Goal: Task Accomplishment & Management: Use online tool/utility

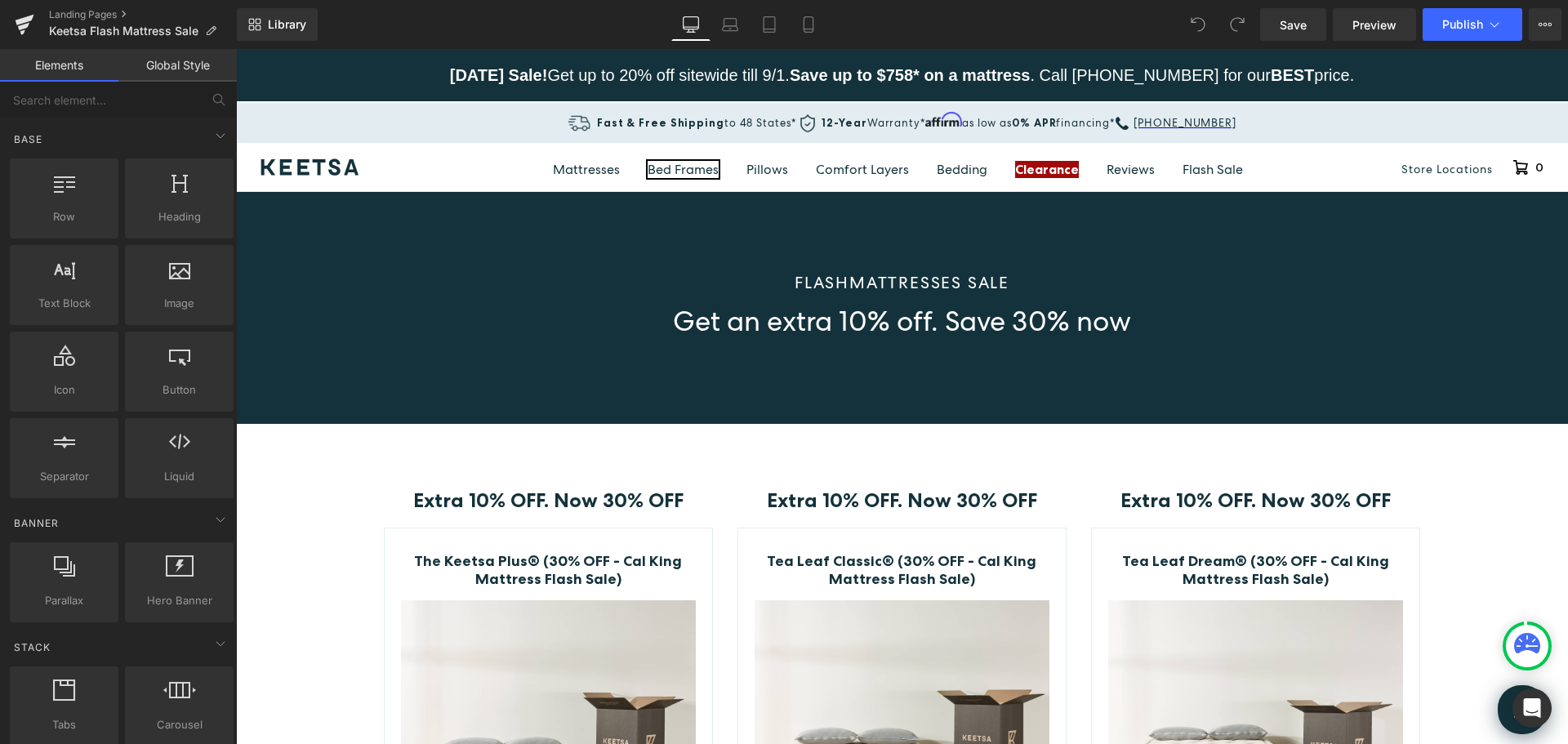
click at [688, 170] on link "Bed Frames" at bounding box center [683, 169] width 71 height 17
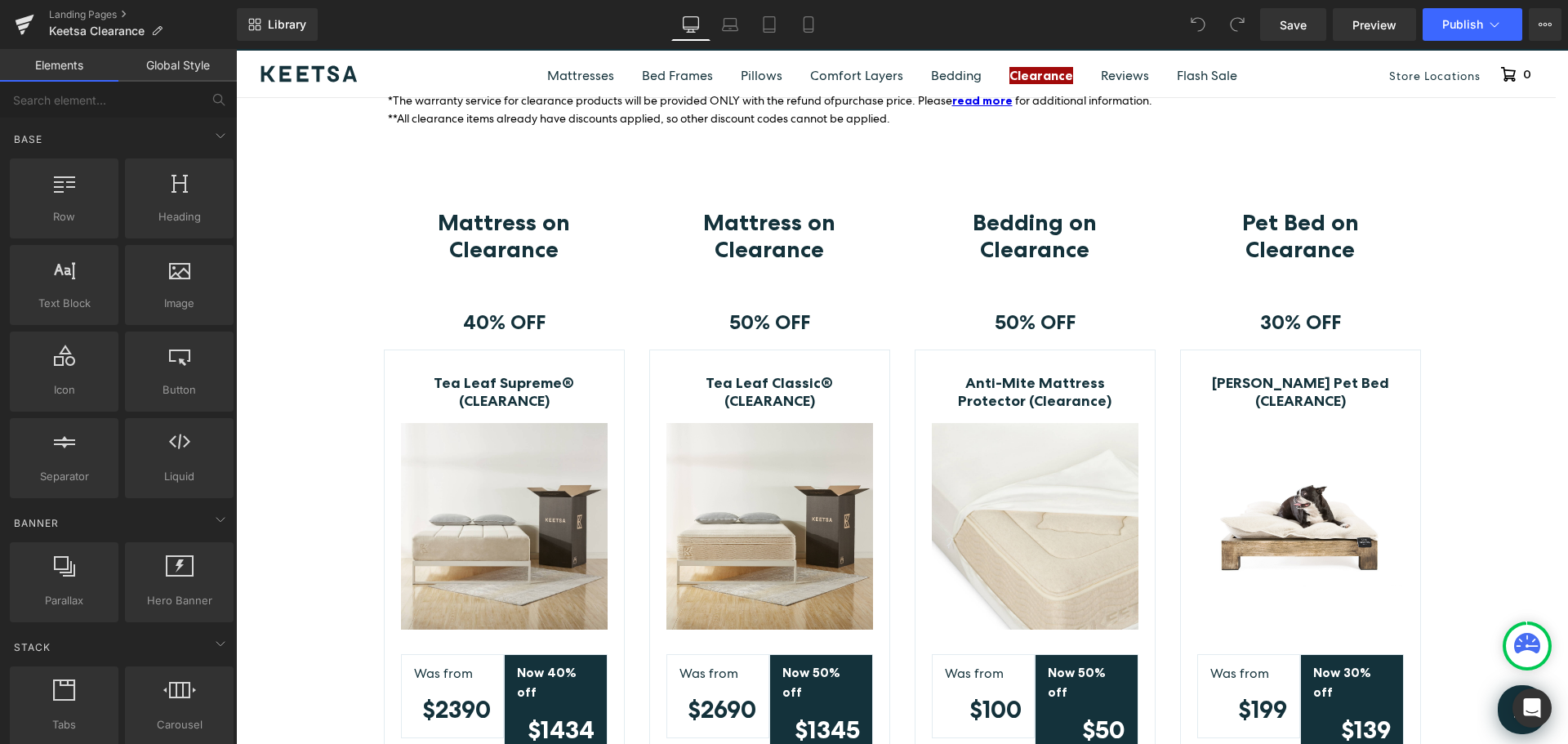
scroll to position [327, 0]
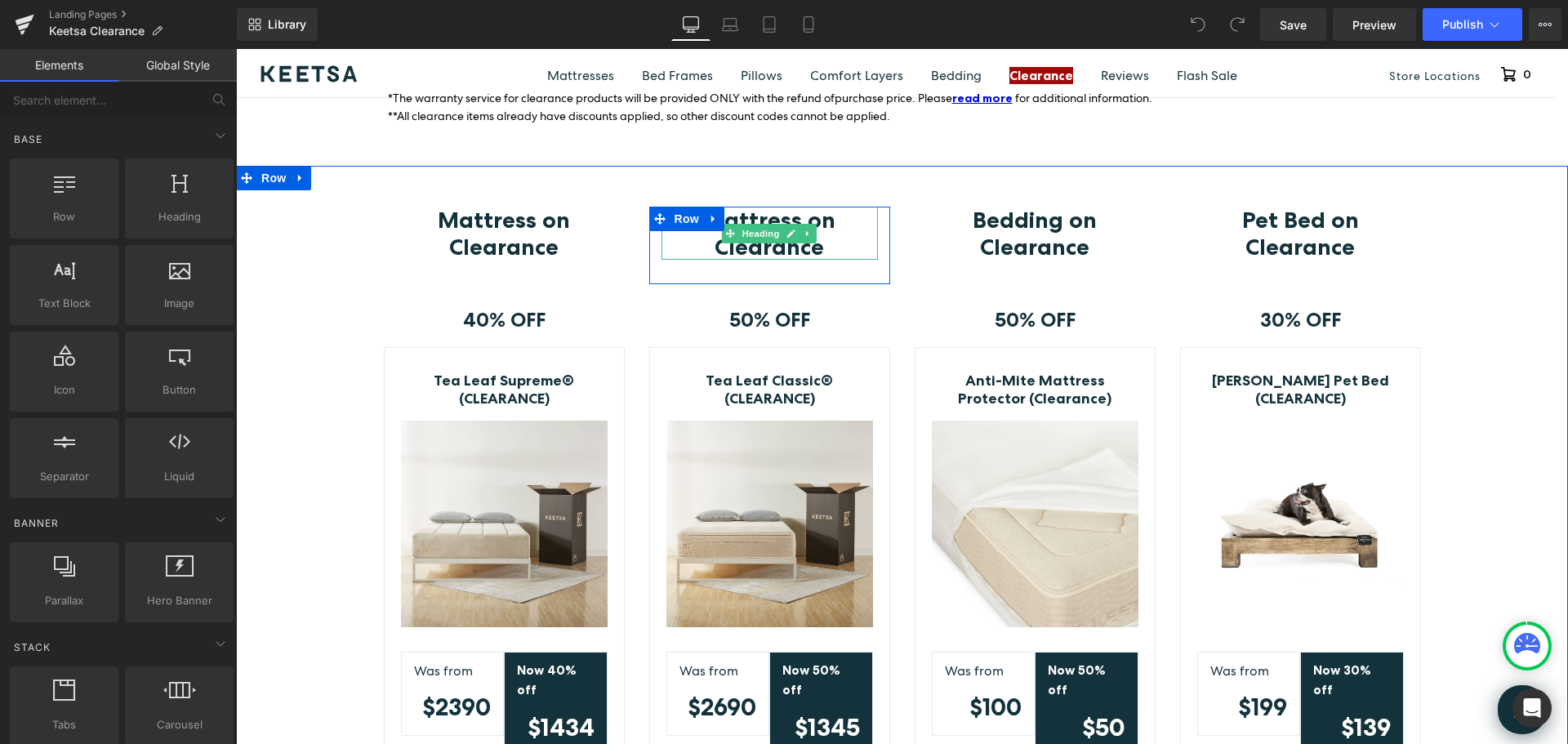
click at [838, 236] on h3 "Mattress on Clearance" at bounding box center [769, 232] width 217 height 52
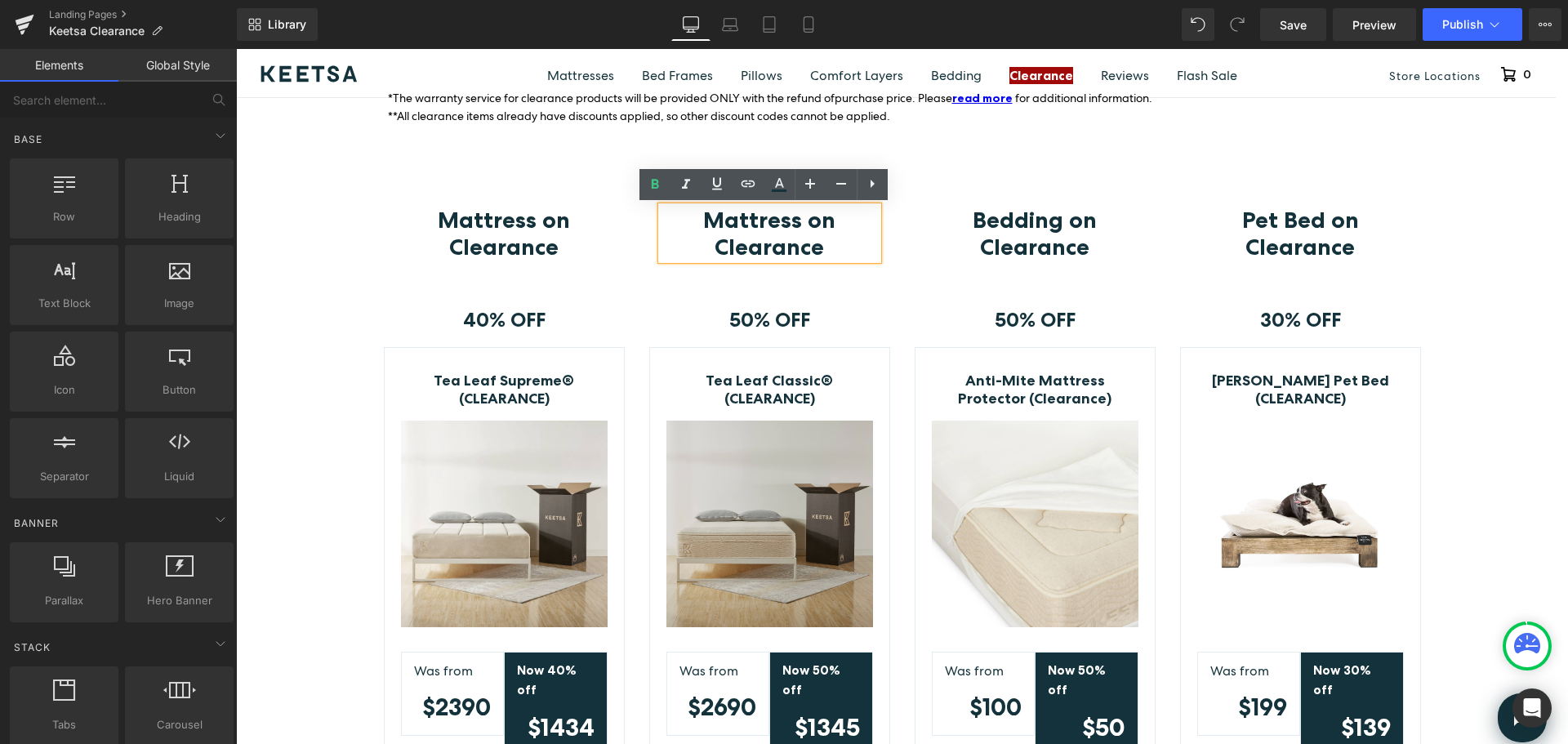
drag, startPoint x: 1059, startPoint y: 461, endPoint x: 824, endPoint y: 412, distance: 240.1
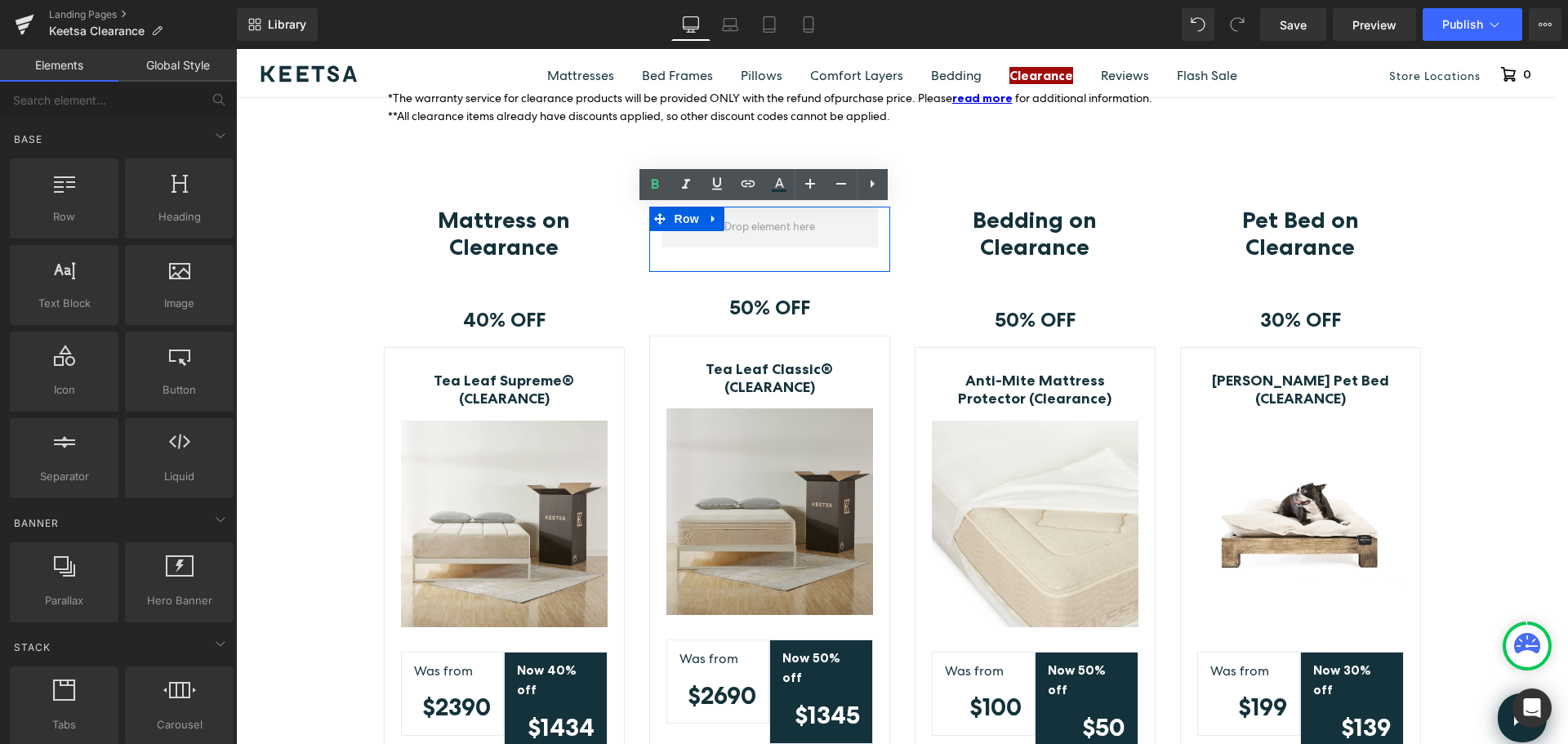
drag, startPoint x: 1027, startPoint y: 464, endPoint x: 790, endPoint y: 415, distance: 242.0
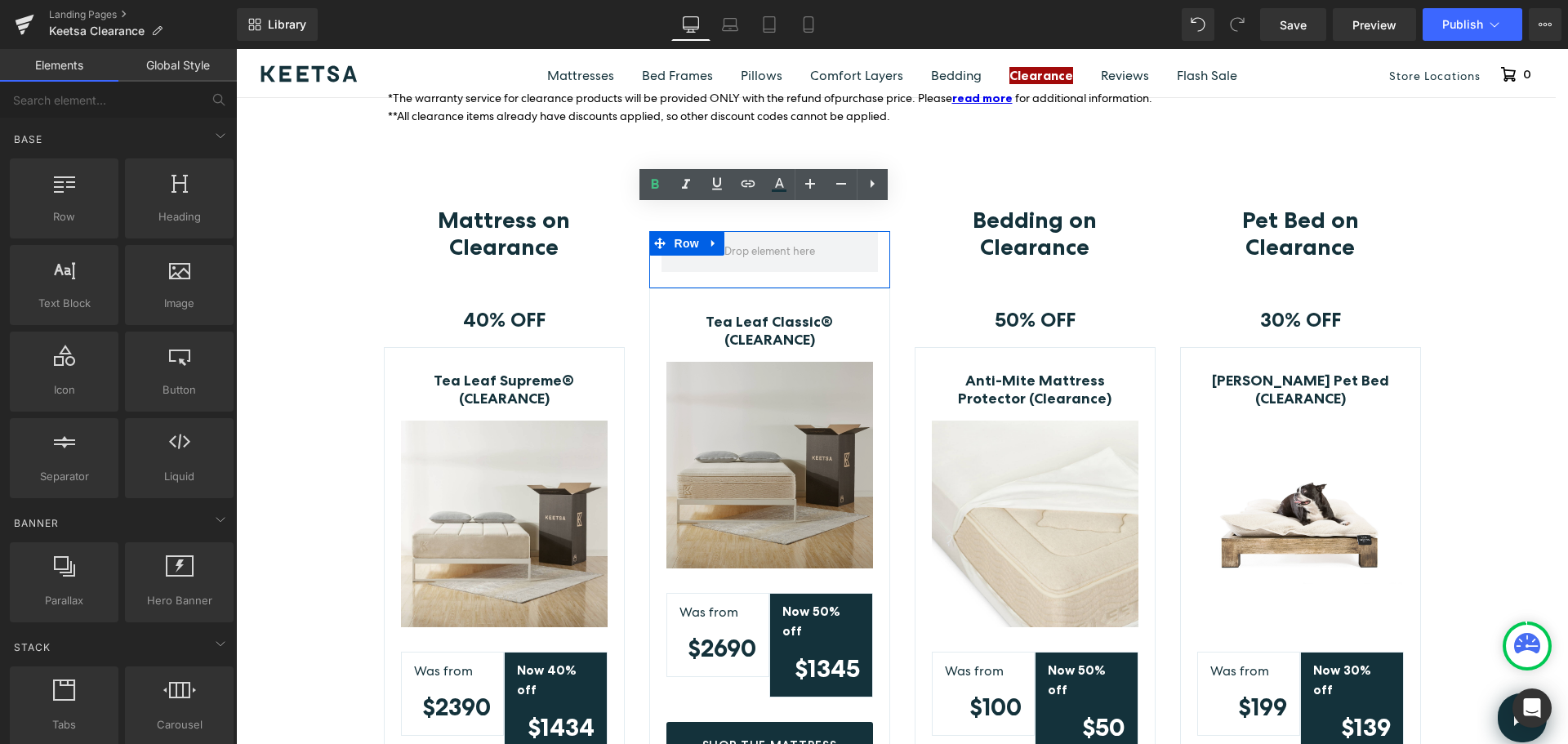
drag, startPoint x: 1059, startPoint y: 491, endPoint x: 824, endPoint y: 443, distance: 239.9
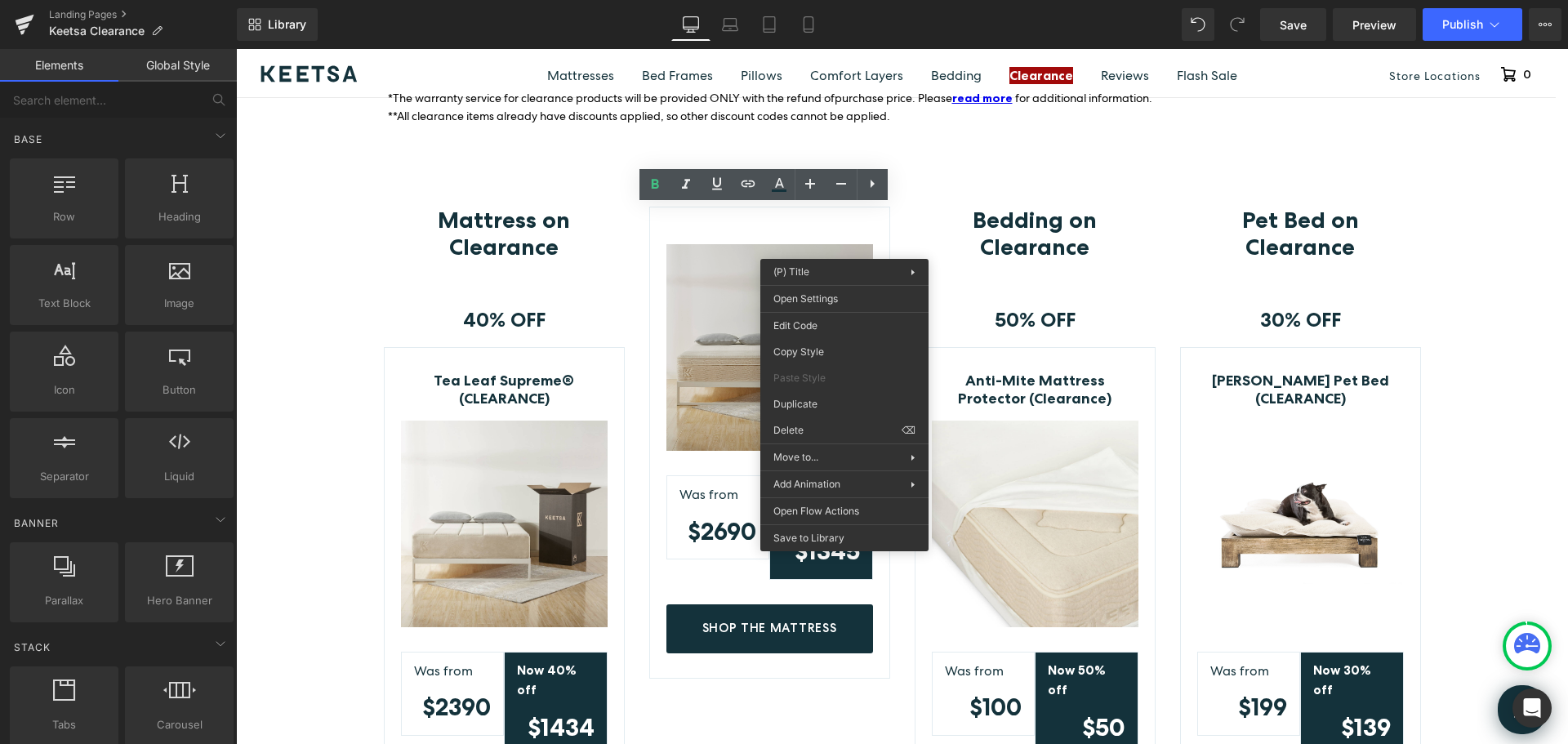
drag, startPoint x: 1044, startPoint y: 475, endPoint x: 808, endPoint y: 427, distance: 240.8
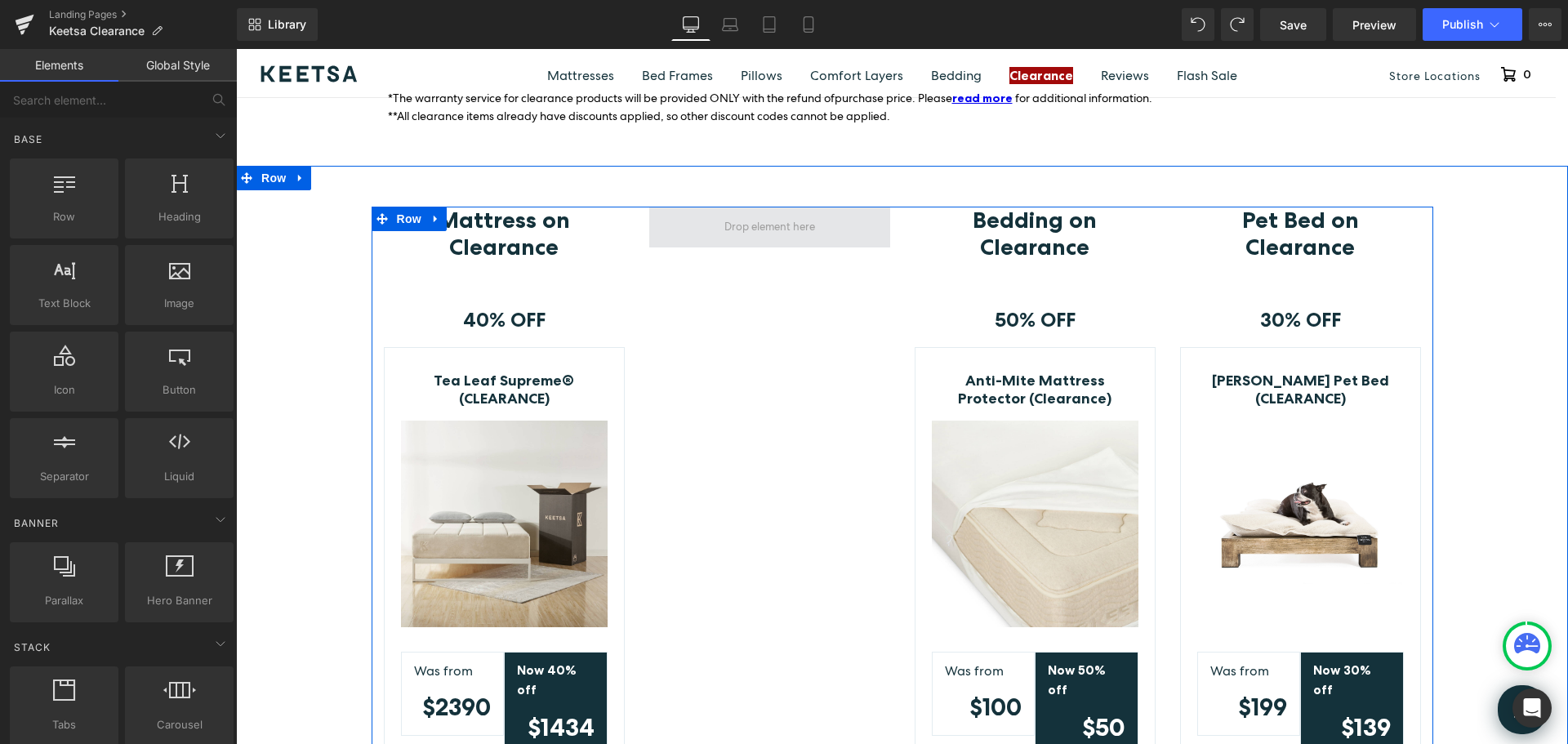
click at [867, 229] on span at bounding box center [769, 227] width 241 height 41
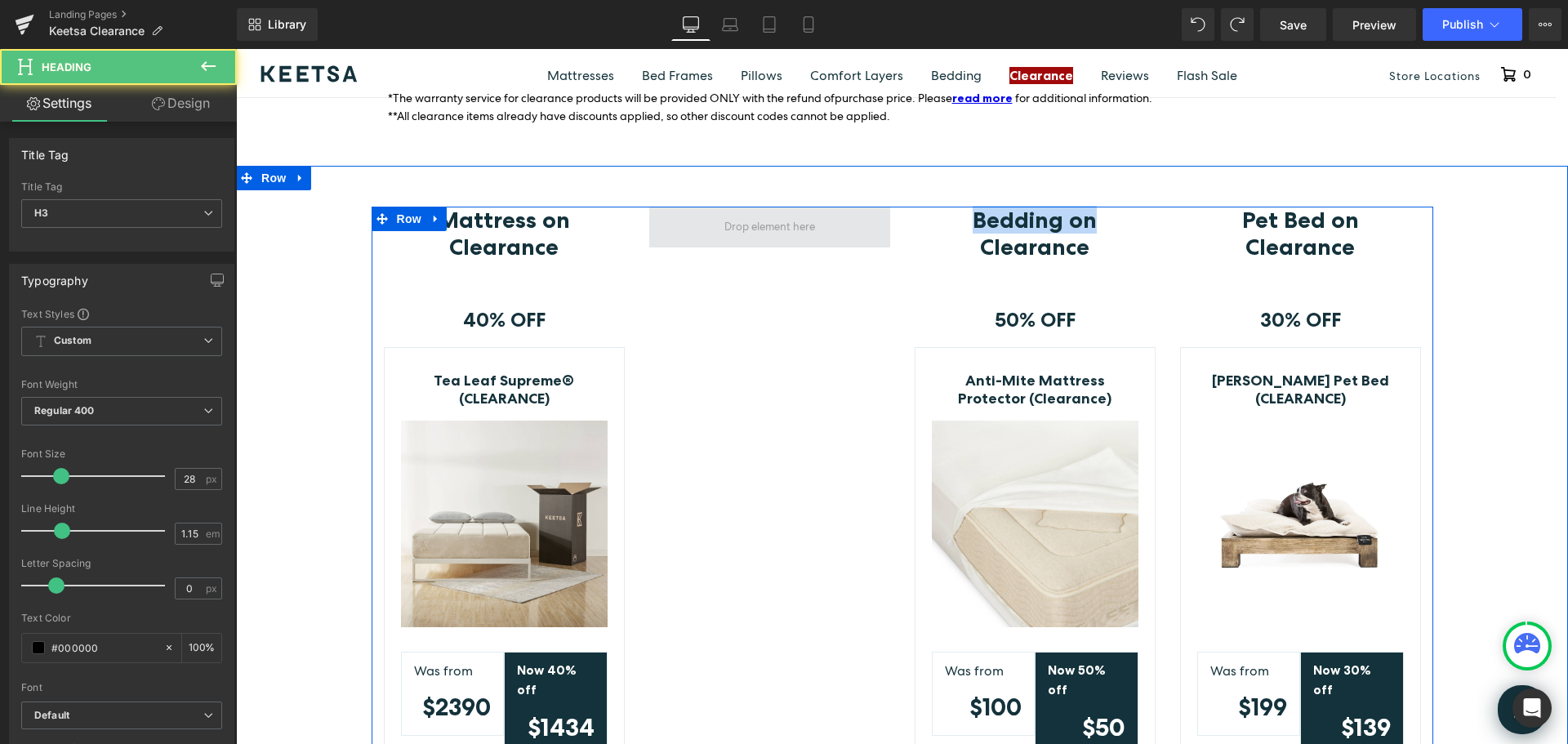
drag, startPoint x: 932, startPoint y: 228, endPoint x: 751, endPoint y: 235, distance: 181.1
click at [751, 235] on div "Mattress on Clearance Heading Row 40% OFF Text Block Row Tea Leaf Supreme® (CLE…" at bounding box center [902, 531] width 1061 height 648
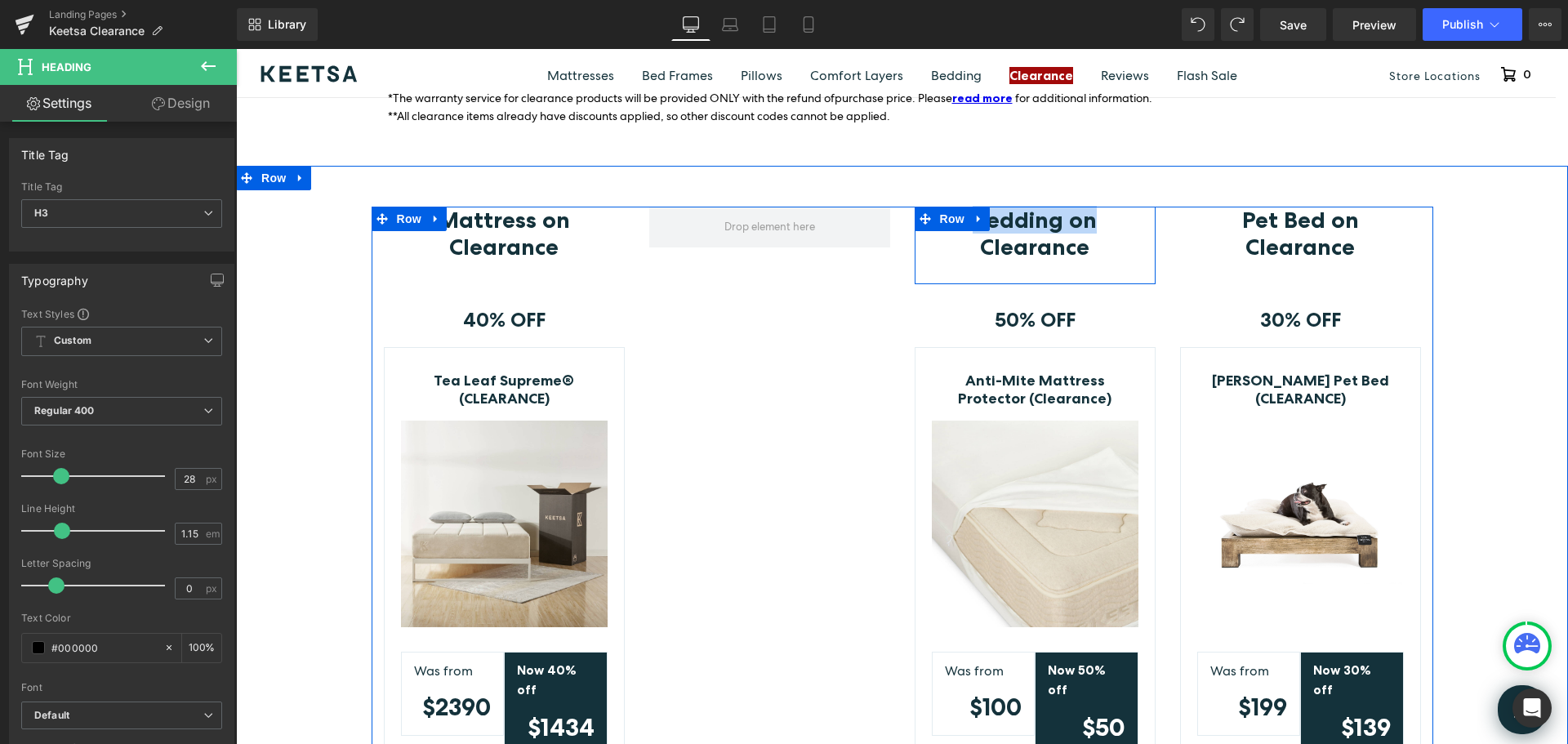
click at [1134, 260] on div "Bedding on Clearance Heading Row" at bounding box center [1034, 245] width 241 height 77
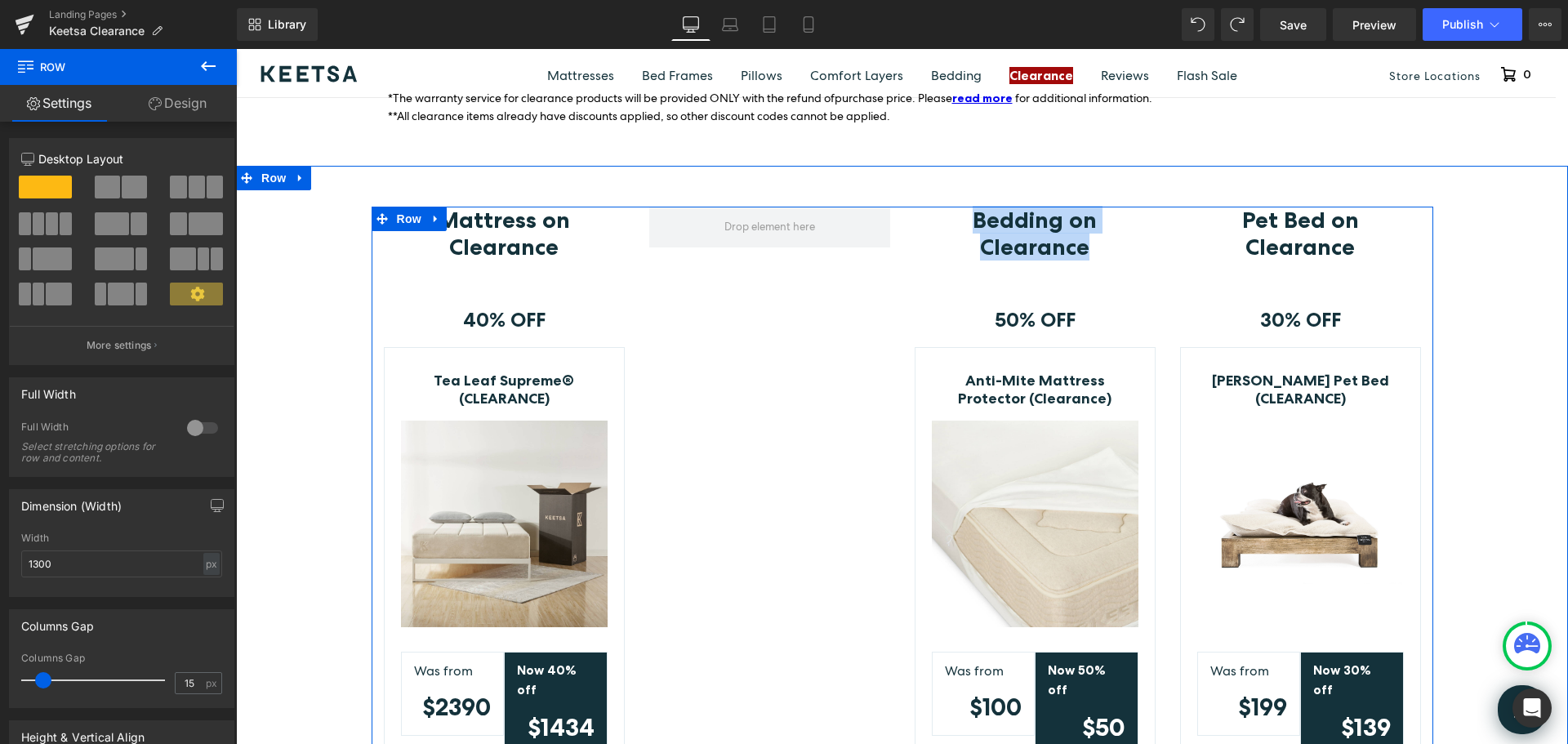
drag, startPoint x: 1140, startPoint y: 275, endPoint x: 795, endPoint y: 275, distance: 345.0
click at [795, 275] on div "Mattress on Clearance Heading Row 40% OFF Text Block Row Tea Leaf Supreme® (CLE…" at bounding box center [902, 531] width 1061 height 648
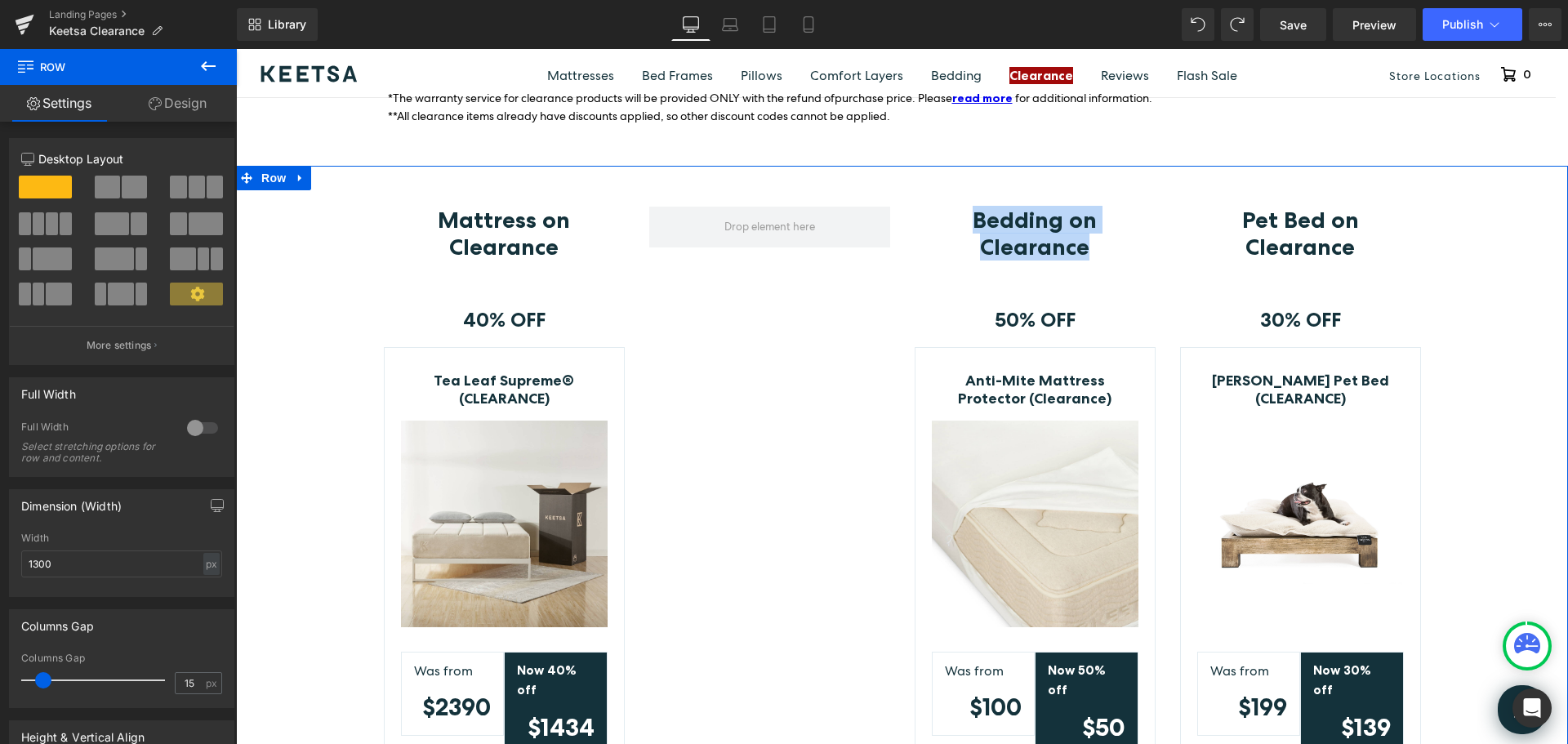
click at [1488, 270] on div "Mattress on Clearance Heading Row 40% OFF Text Block Row Tea Leaf Supreme® (CLE…" at bounding box center [902, 531] width 1332 height 648
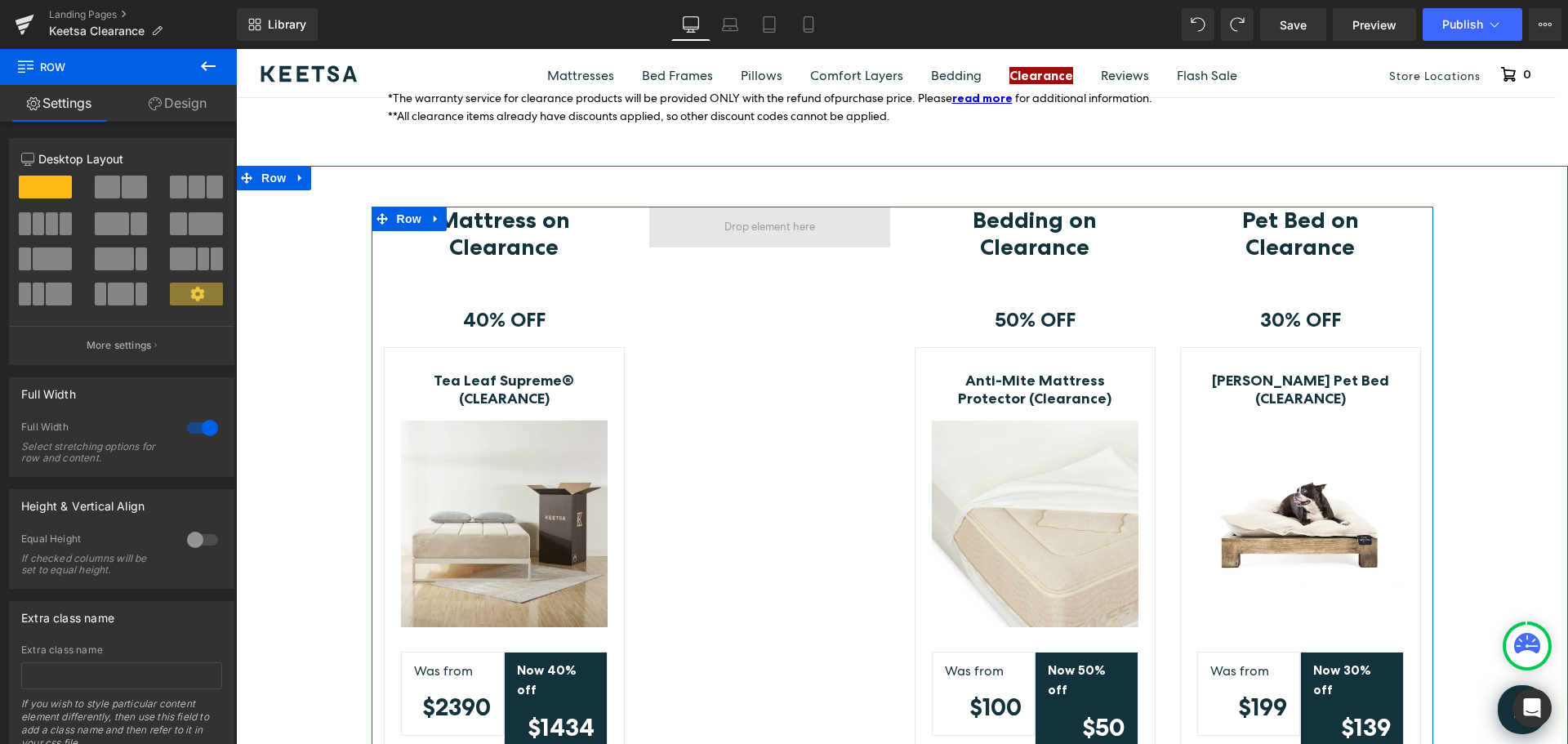
click at [866, 238] on span at bounding box center [769, 227] width 241 height 41
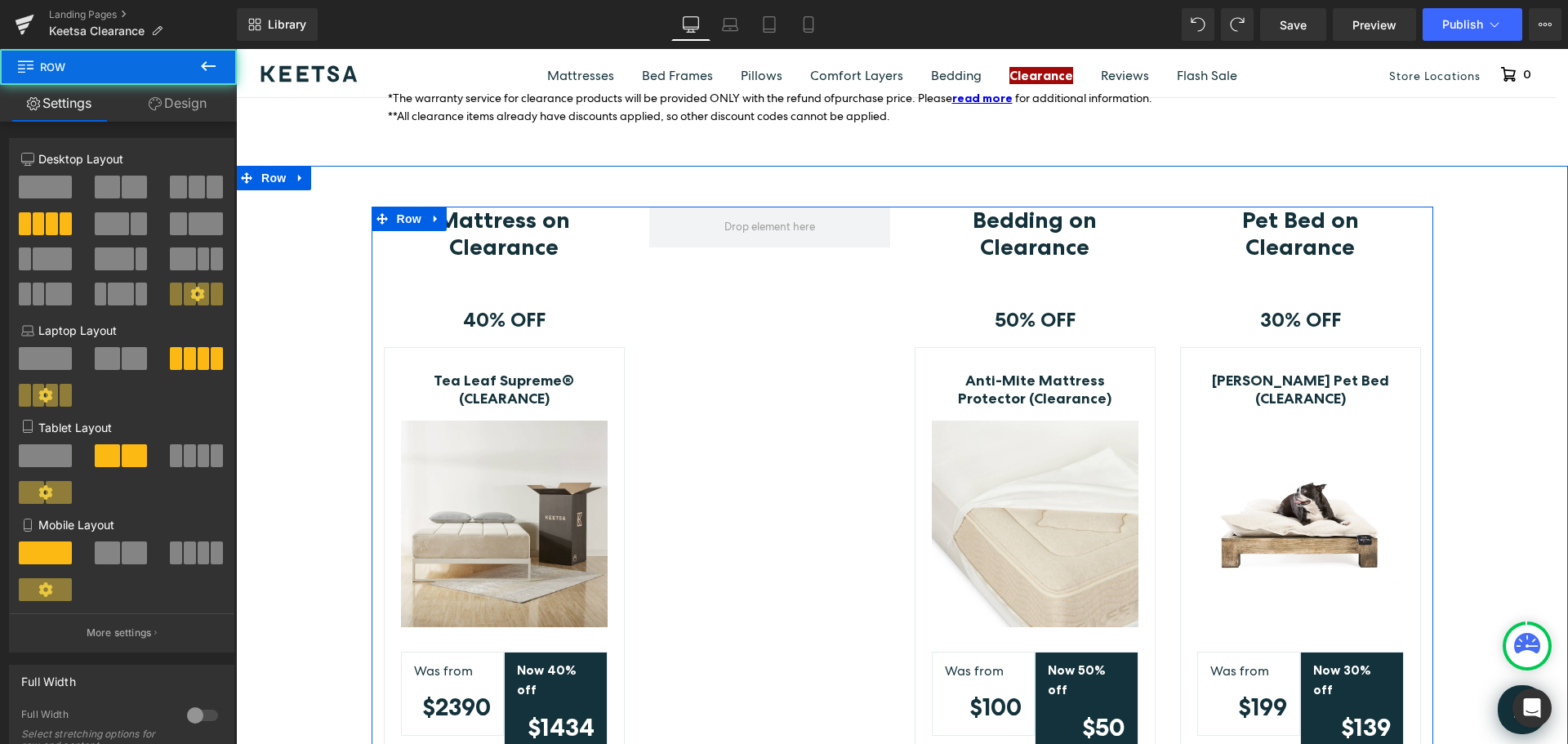
click at [845, 320] on div at bounding box center [770, 520] width 265 height 628
click at [848, 253] on div at bounding box center [770, 520] width 265 height 628
click at [848, 230] on span at bounding box center [769, 227] width 241 height 41
click at [695, 352] on div at bounding box center [770, 520] width 265 height 628
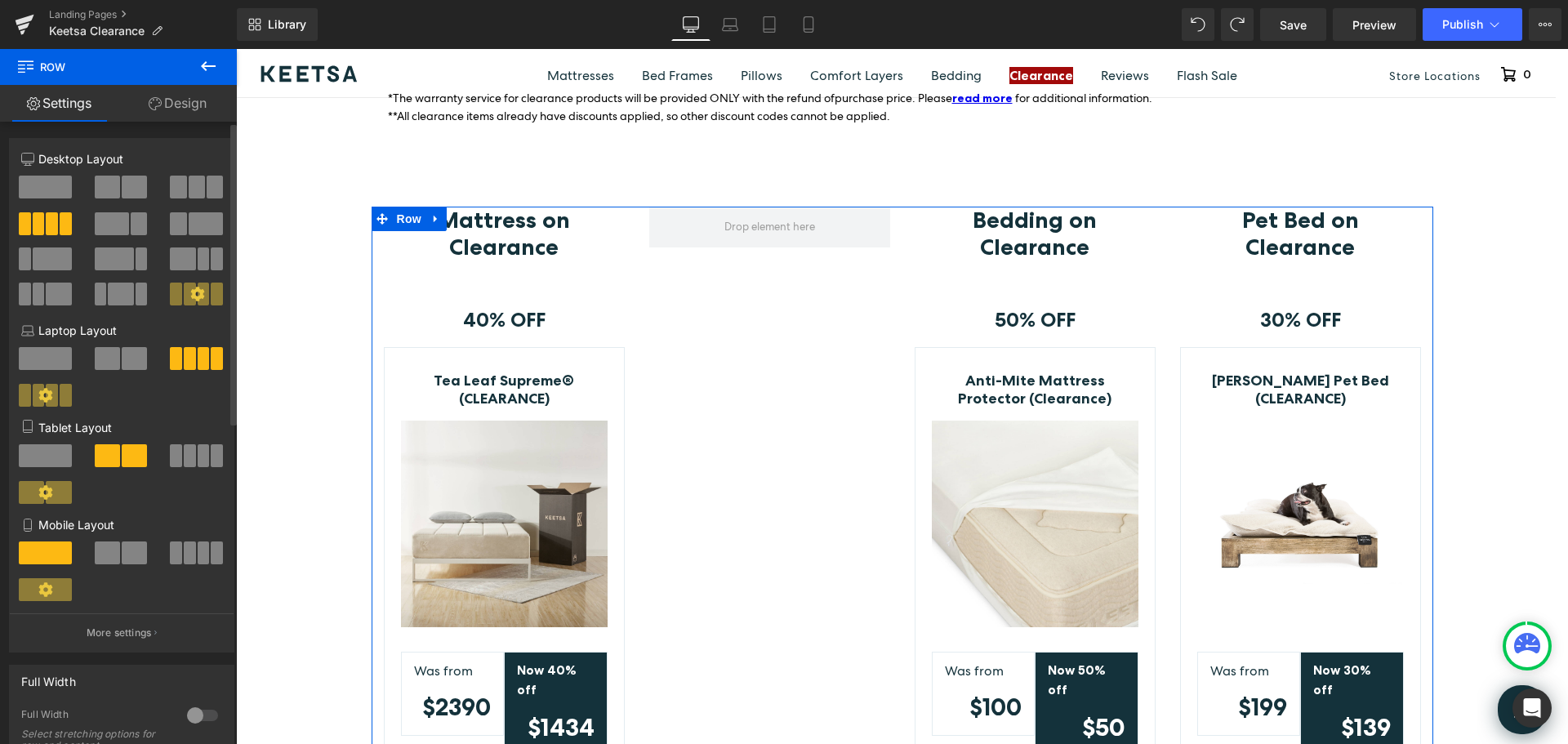
click at [189, 190] on span at bounding box center [196, 187] width 16 height 23
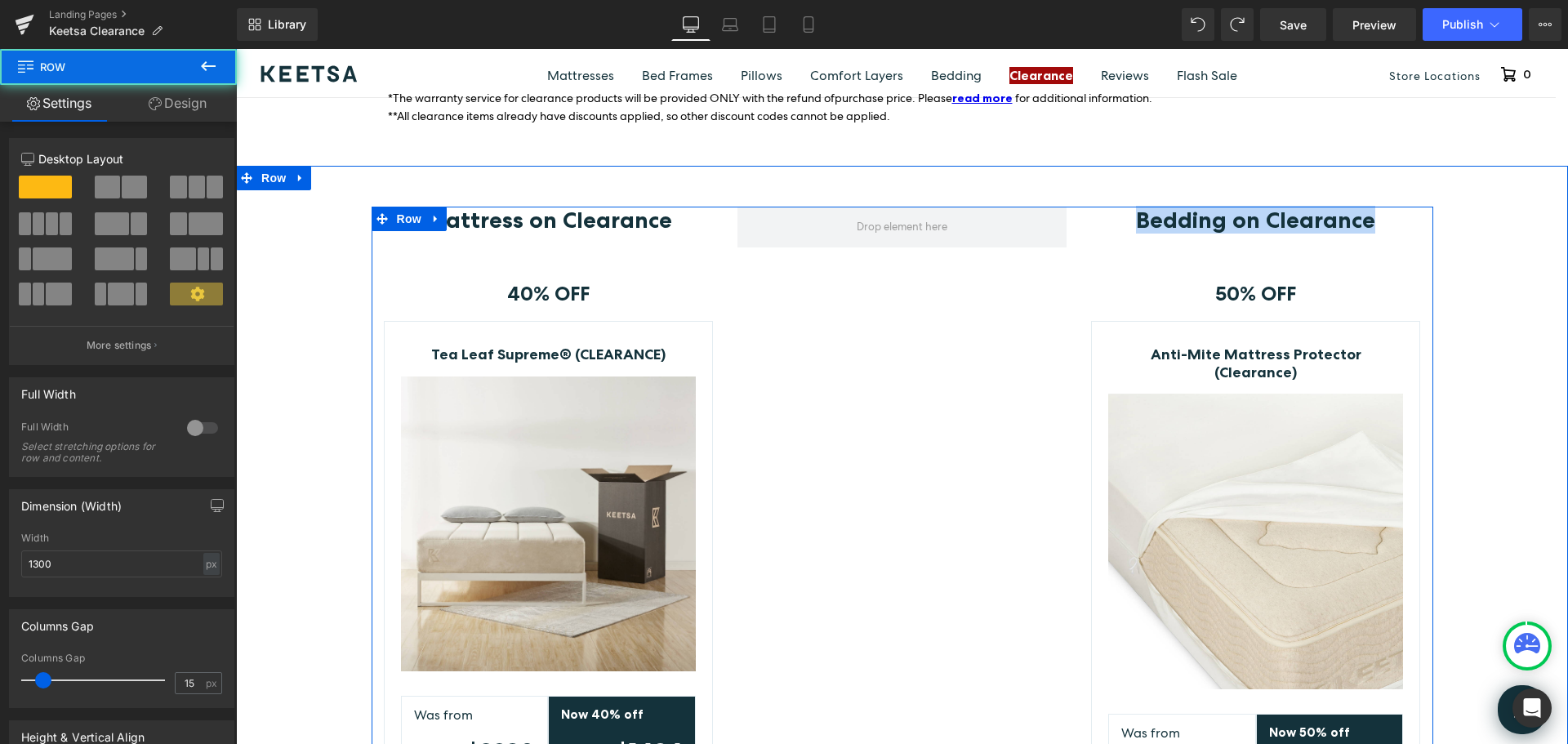
drag, startPoint x: 1406, startPoint y: 252, endPoint x: 1158, endPoint y: 243, distance: 248.2
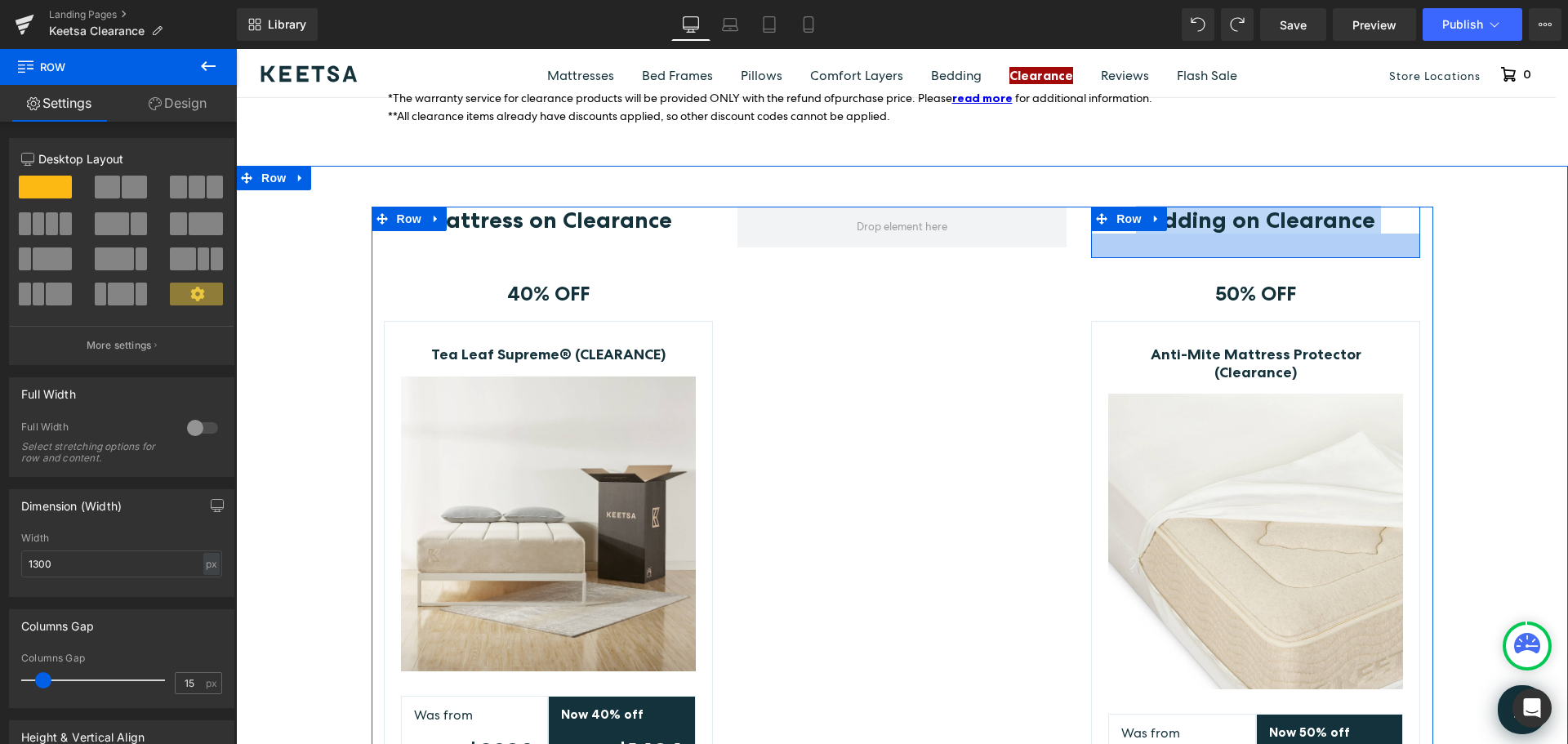
click at [1390, 251] on div at bounding box center [1255, 246] width 329 height 25
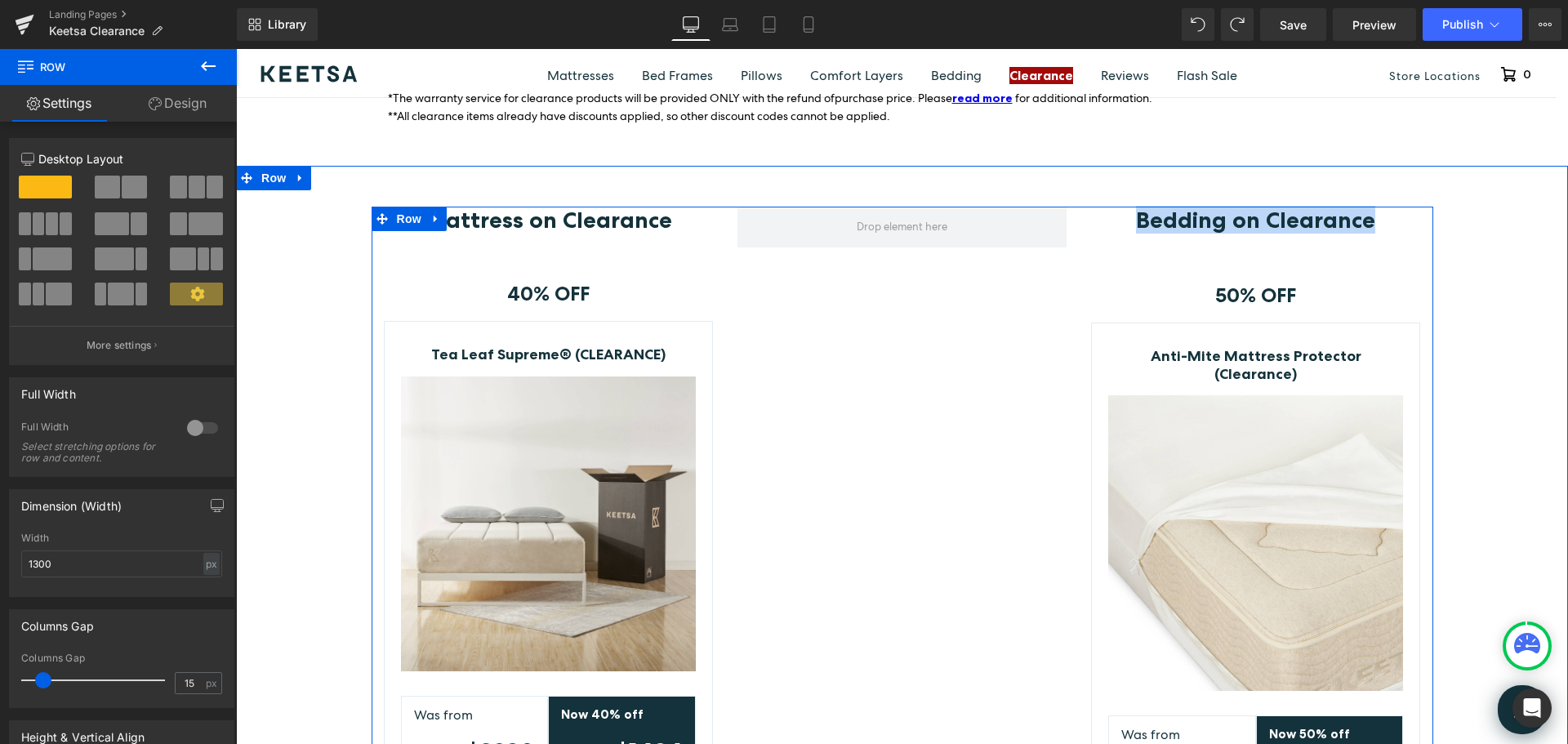
click at [1344, 349] on link "Anti-Mite Mattress Protector (Clearance)" at bounding box center [1255, 365] width 295 height 35
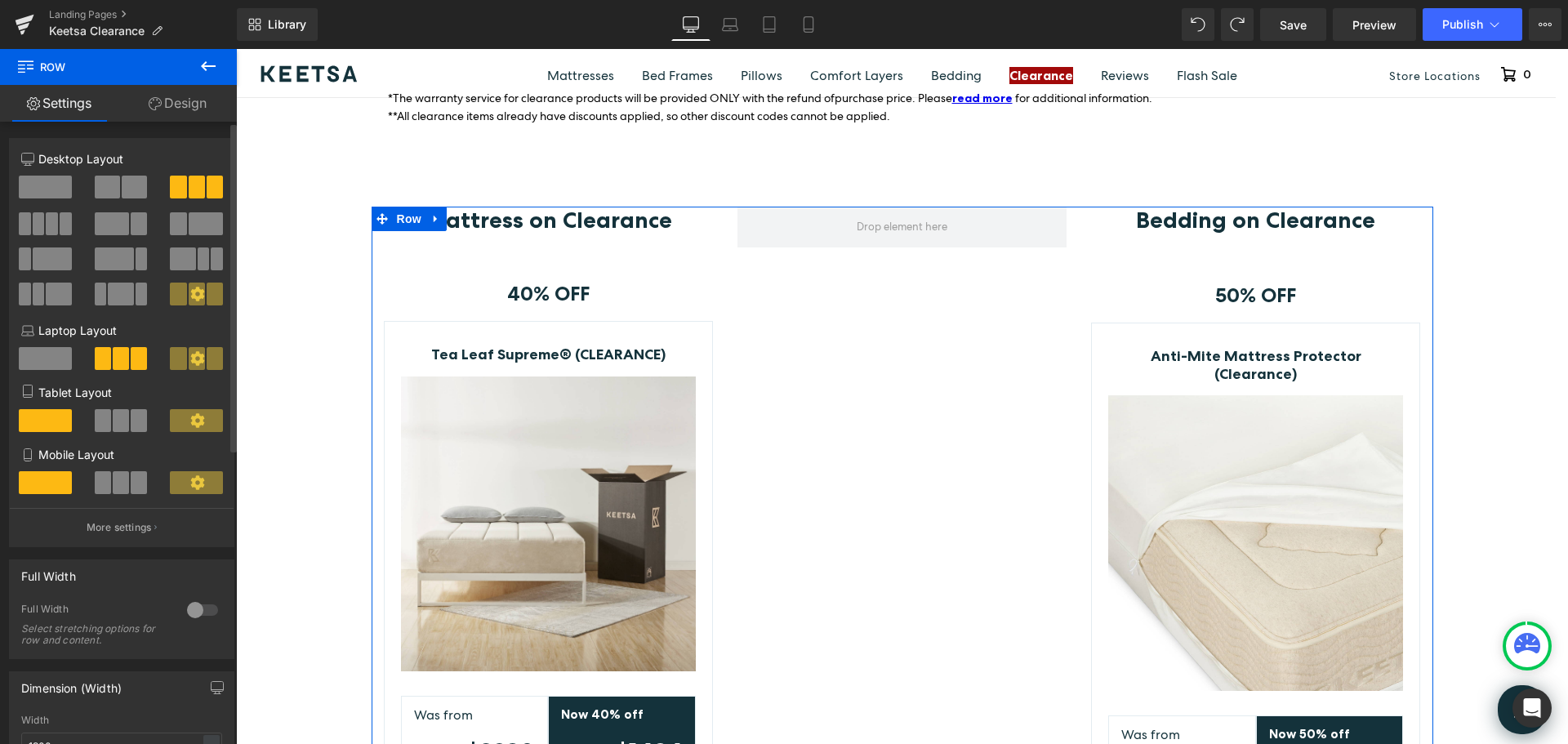
click at [54, 214] on span at bounding box center [52, 224] width 12 height 23
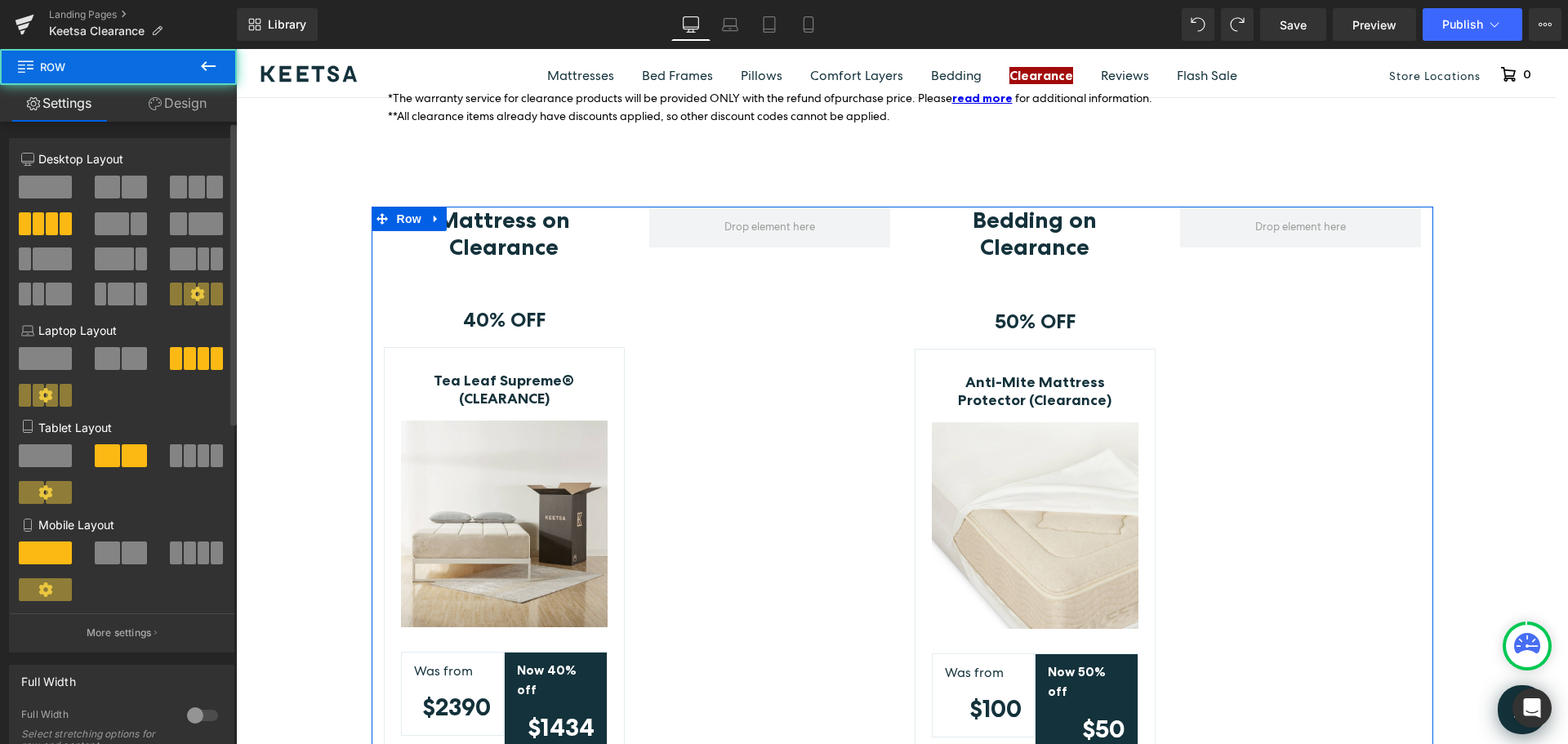
click at [32, 219] on span at bounding box center [38, 224] width 12 height 23
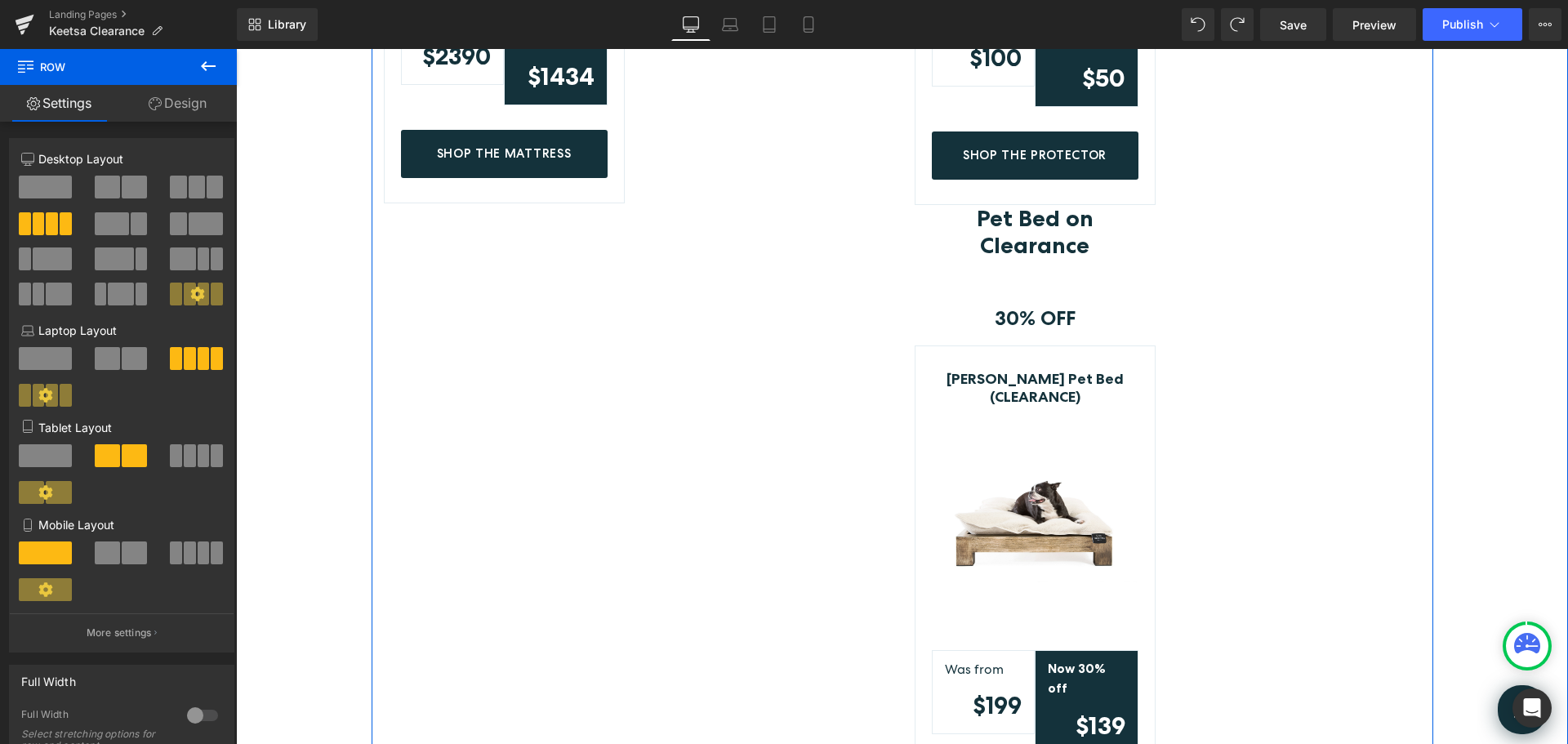
scroll to position [980, 0]
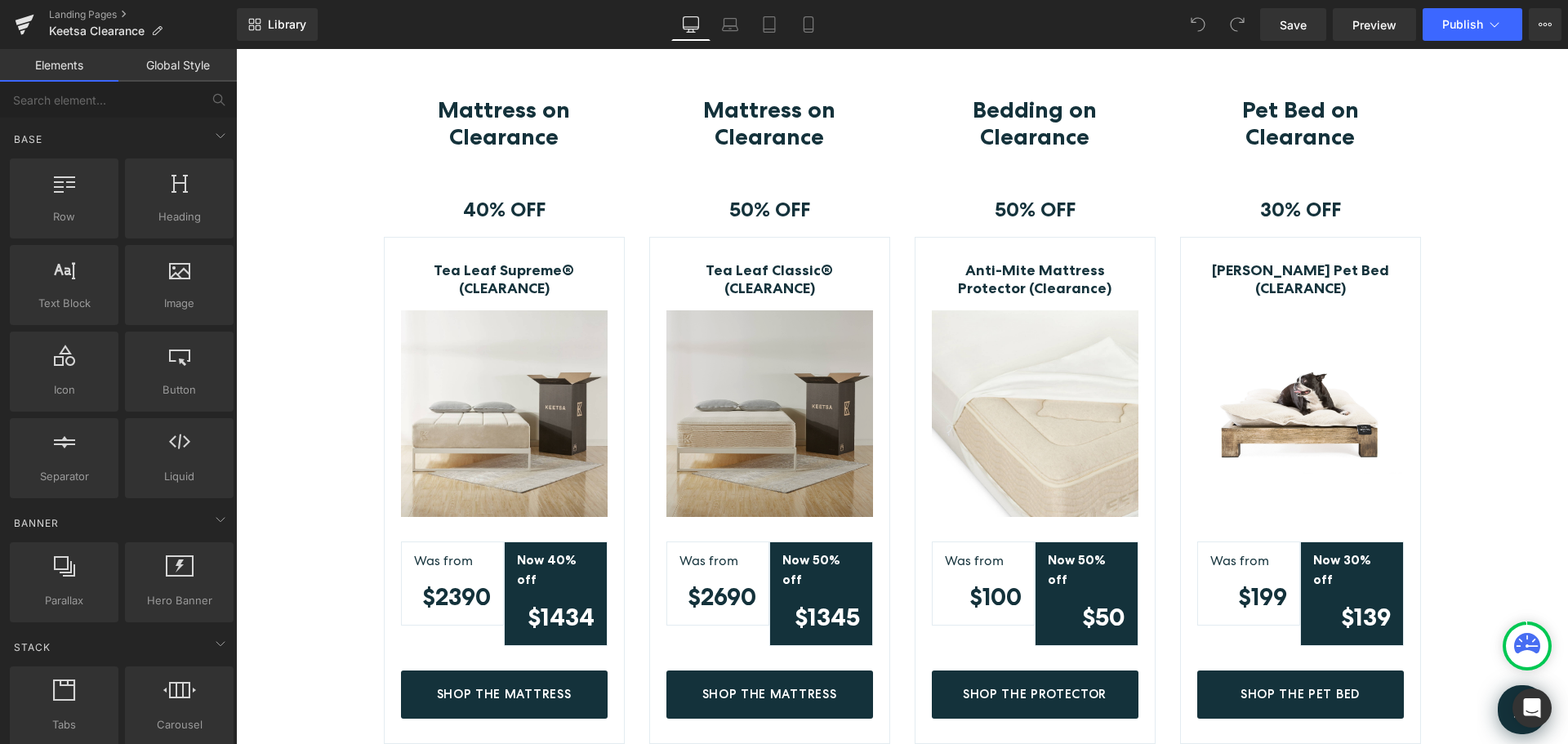
scroll to position [408, 0]
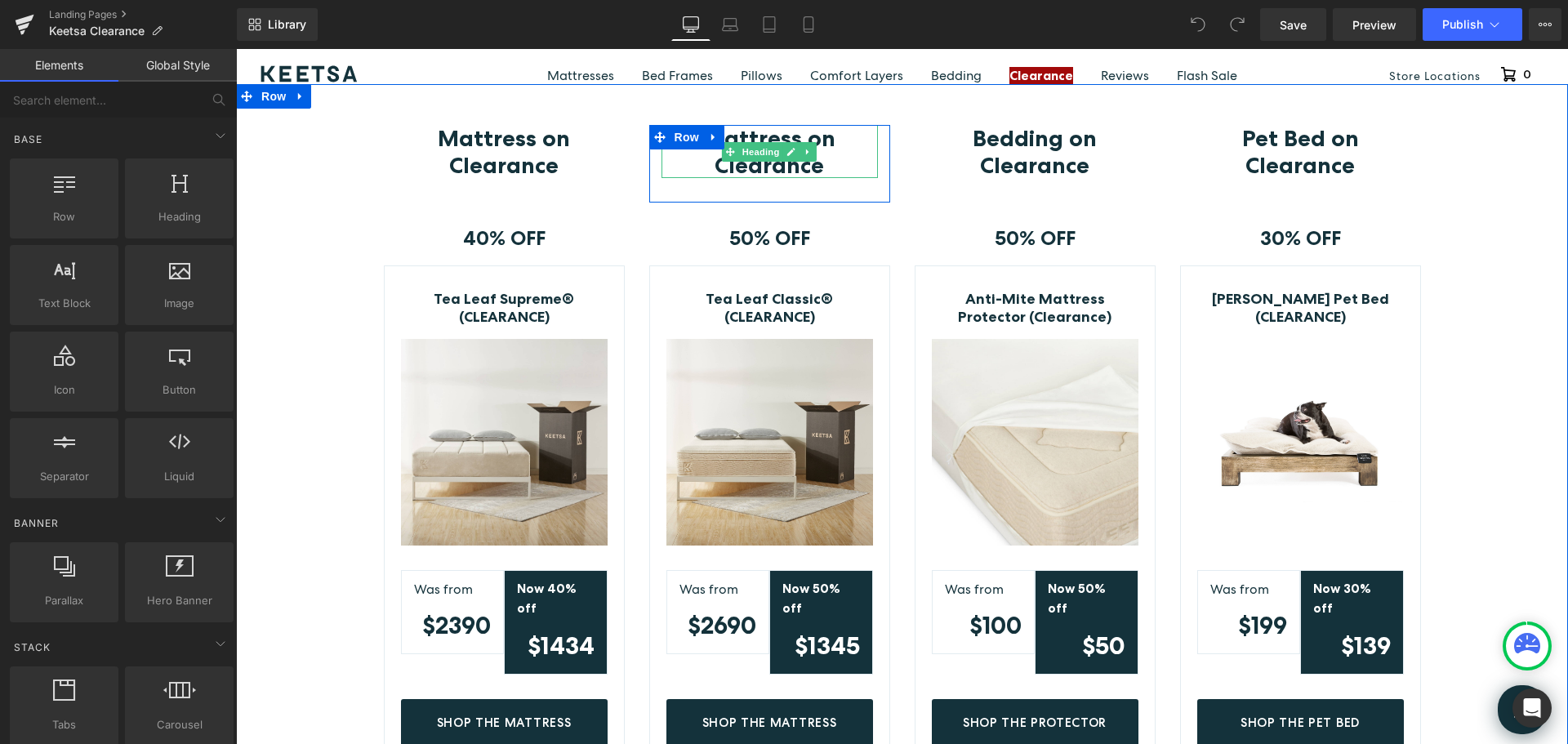
click at [824, 163] on h3 "Mattress on Clearance" at bounding box center [769, 151] width 217 height 52
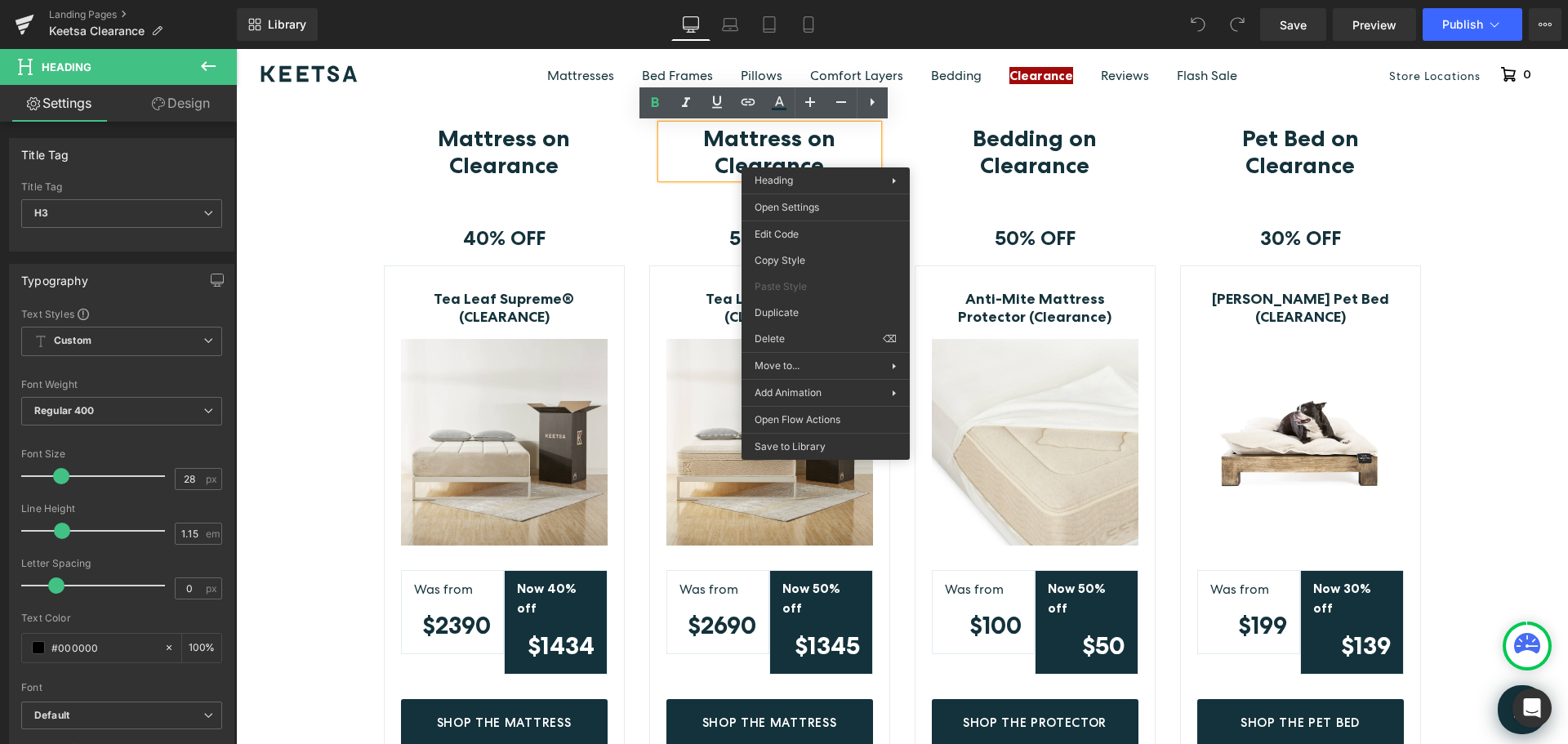
click at [756, 141] on b "Mattress on Clearance" at bounding box center [769, 151] width 133 height 54
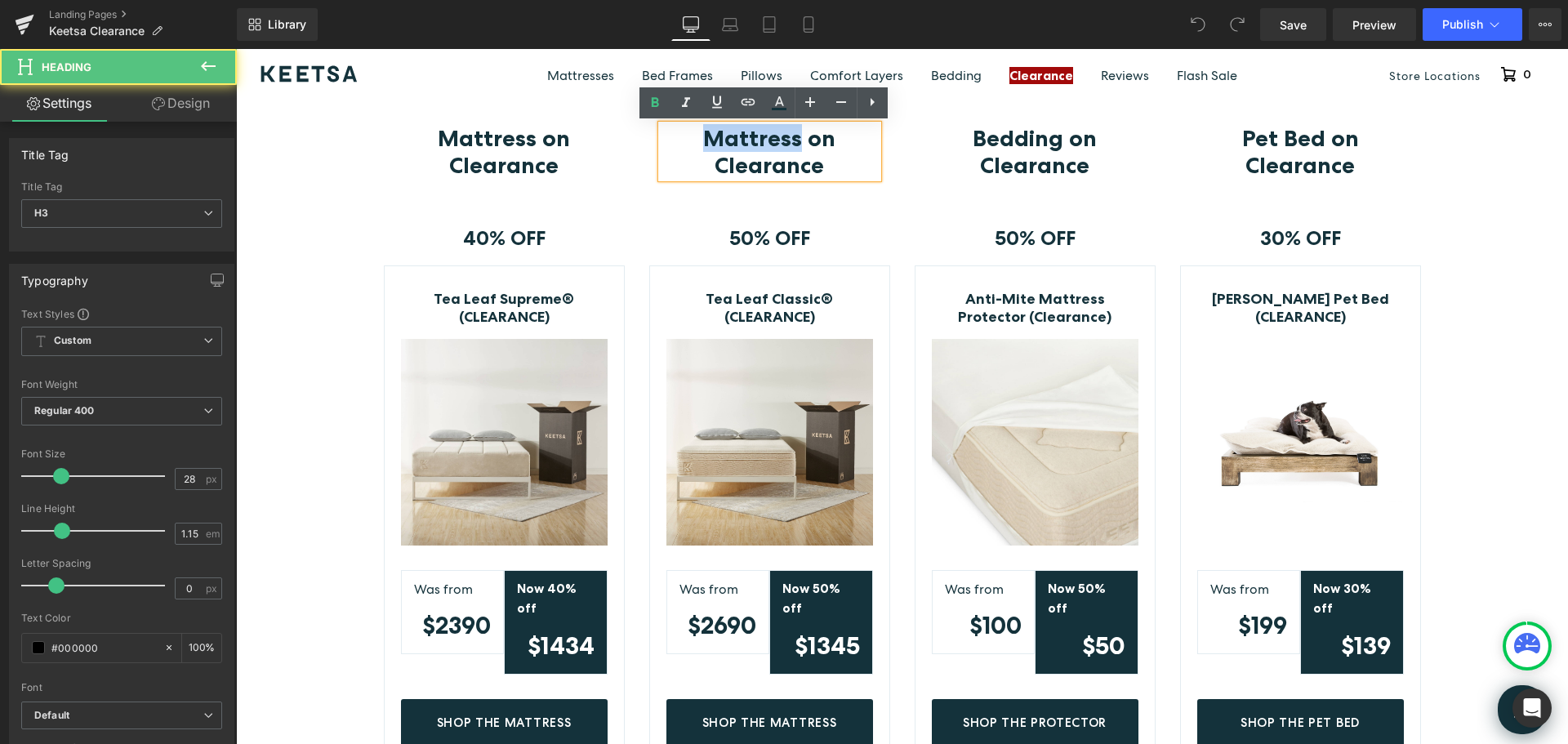
drag, startPoint x: 788, startPoint y: 138, endPoint x: 679, endPoint y: 137, distance: 109.0
click at [679, 137] on h3 "Mattress on Clearance" at bounding box center [769, 151] width 217 height 52
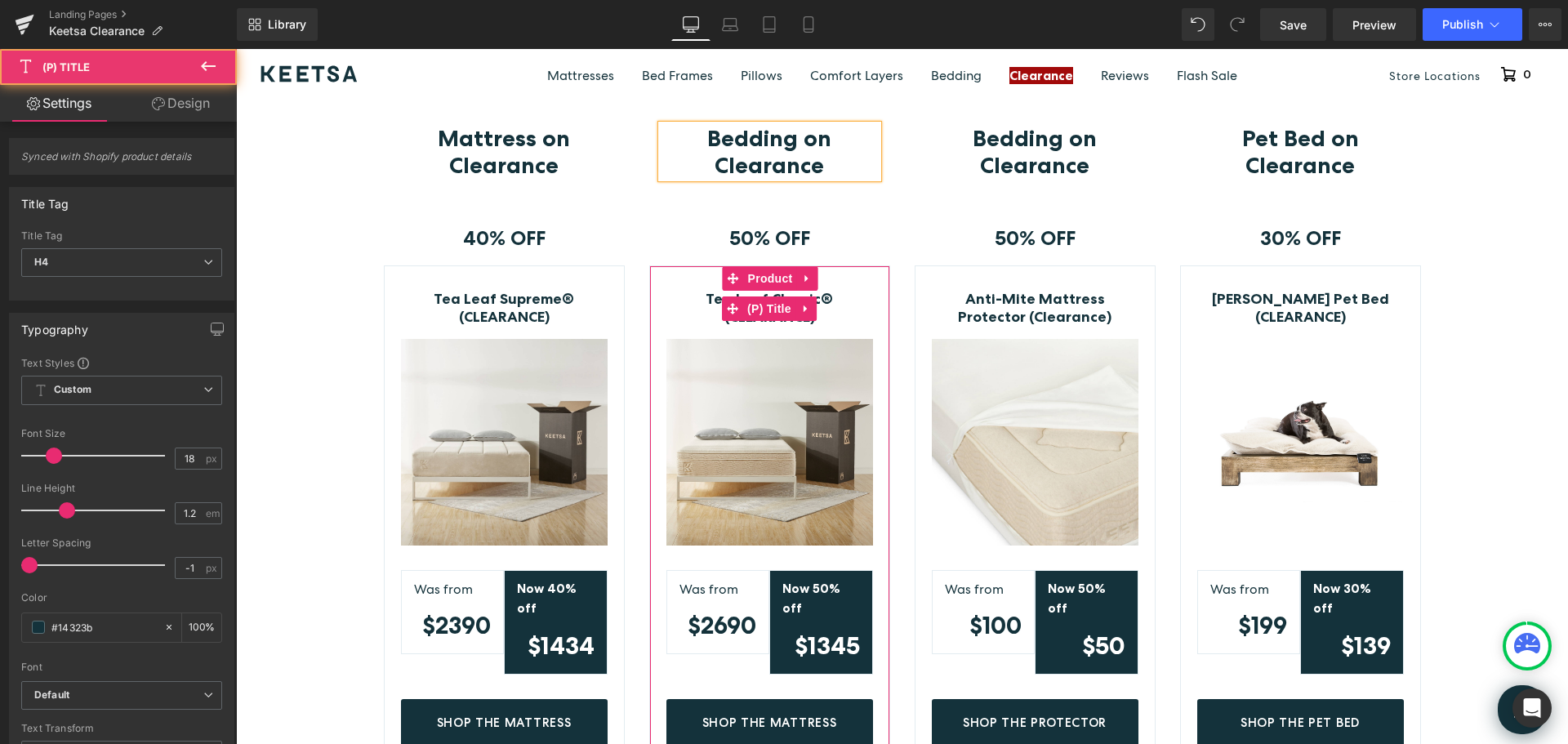
click at [837, 310] on link "Tea Leaf Classic® (CLEARANCE)" at bounding box center [769, 308] width 207 height 35
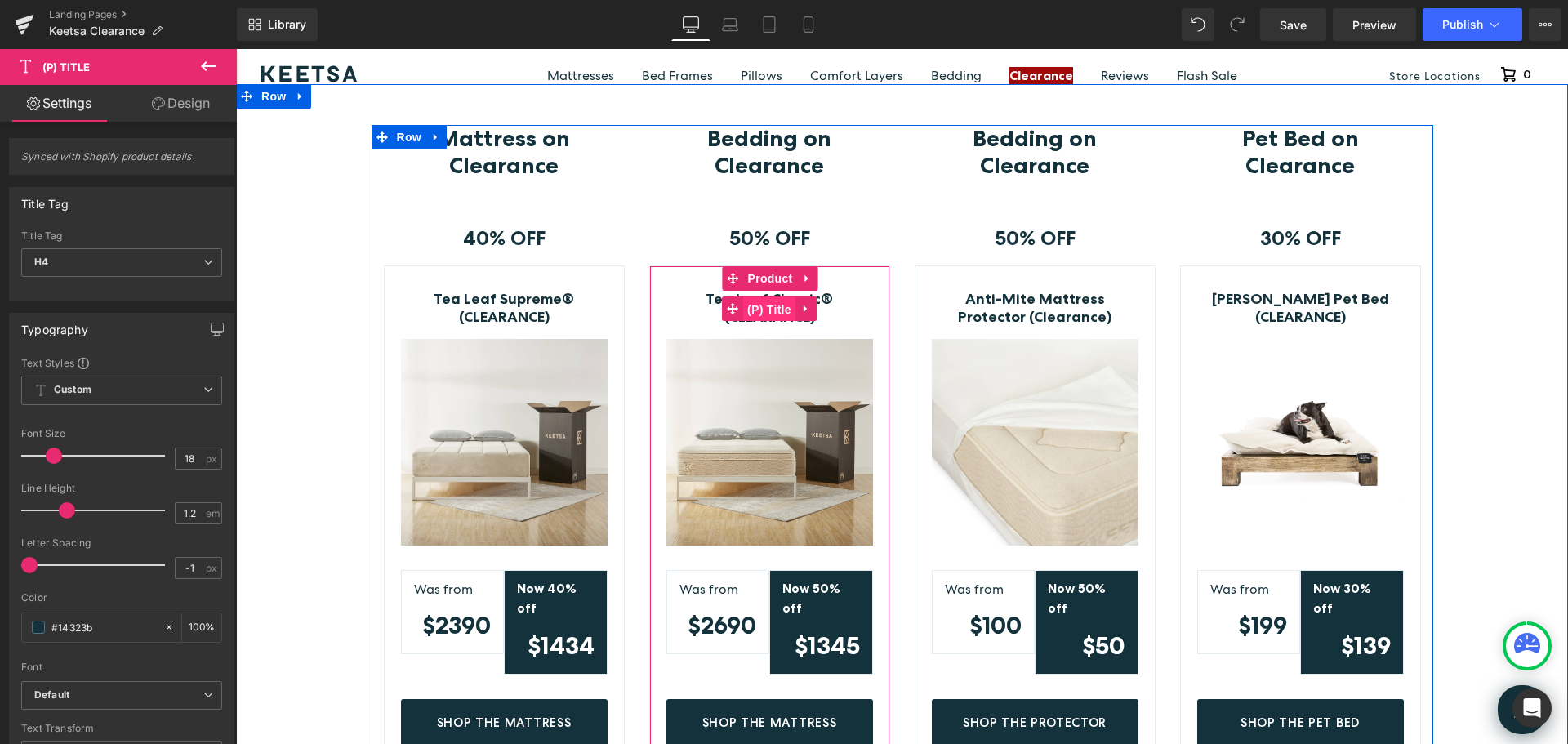
click at [773, 301] on span "(P) Title" at bounding box center [768, 310] width 52 height 25
click at [772, 305] on span "(P) Title" at bounding box center [768, 310] width 52 height 25
click at [769, 278] on span "Product" at bounding box center [770, 278] width 53 height 25
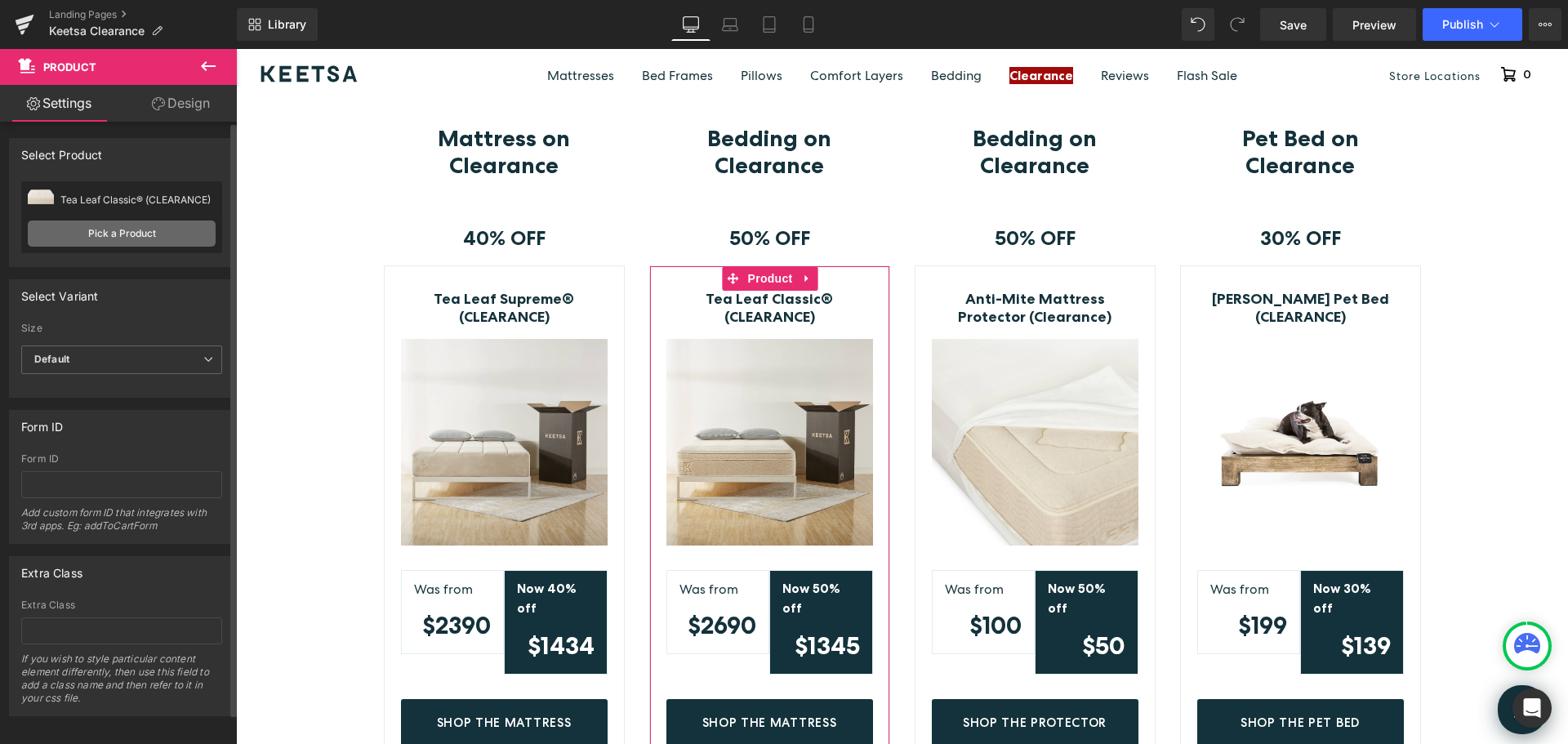
click at [135, 230] on link "Pick a Product" at bounding box center [122, 233] width 188 height 26
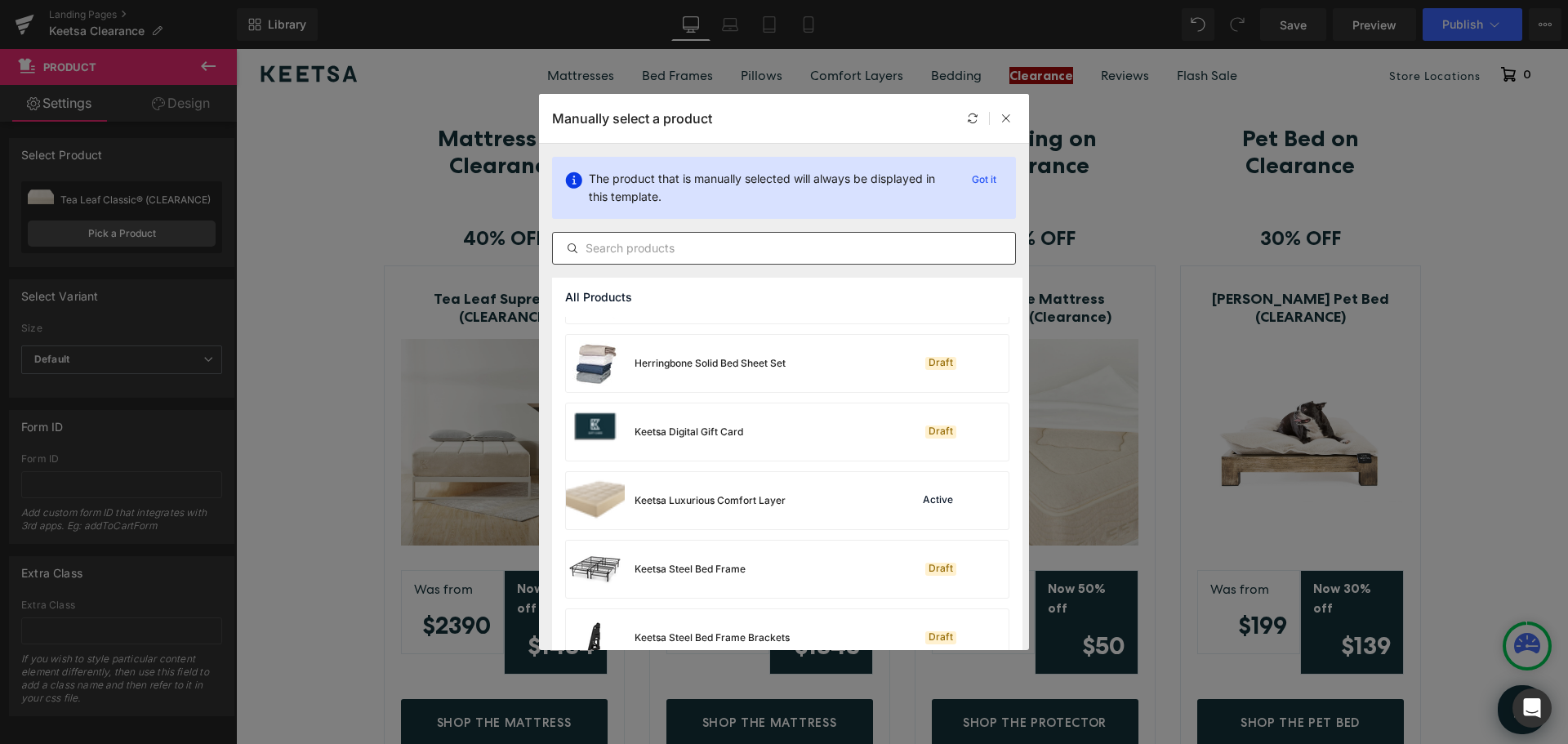
scroll to position [491, 0]
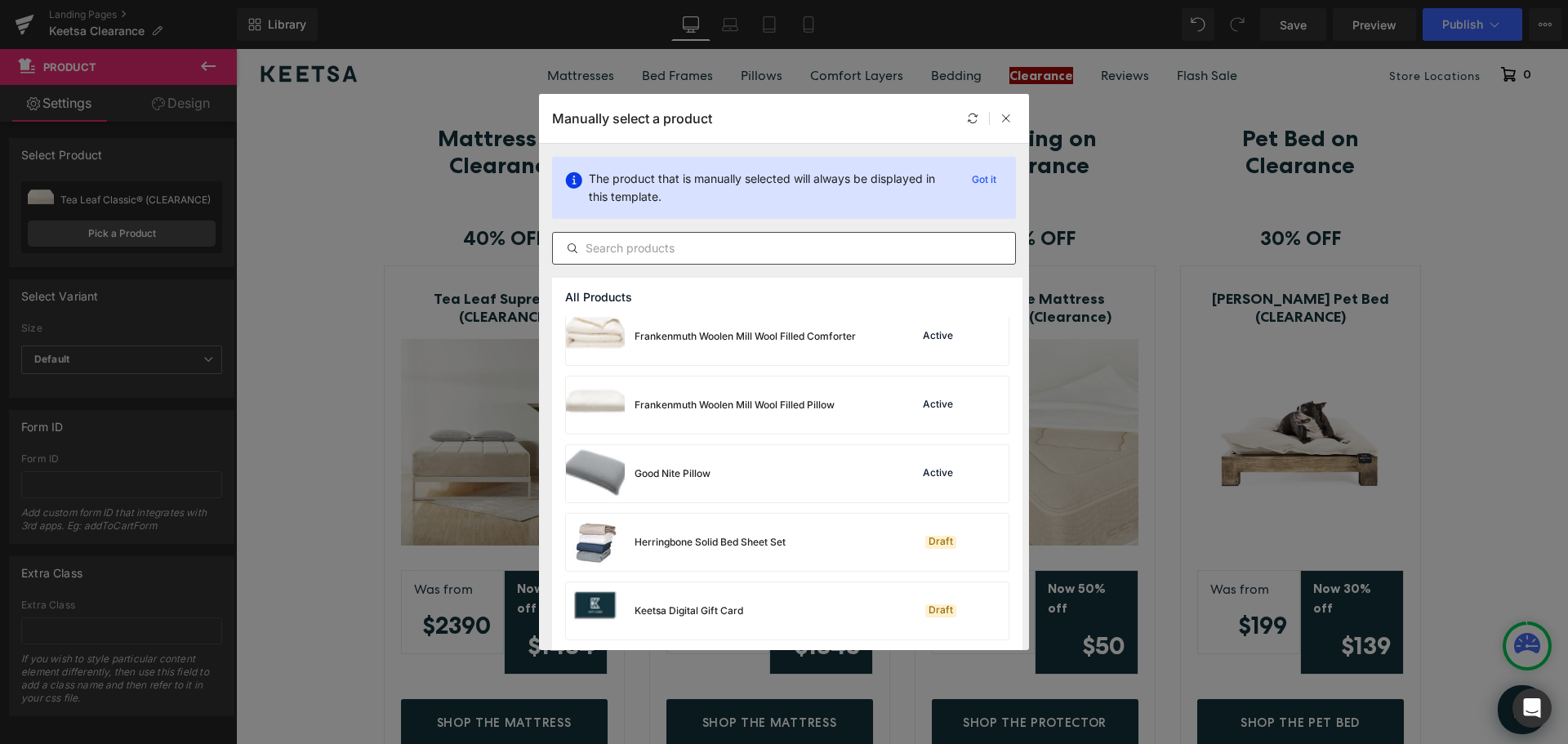
click at [750, 247] on input "text" at bounding box center [784, 248] width 462 height 20
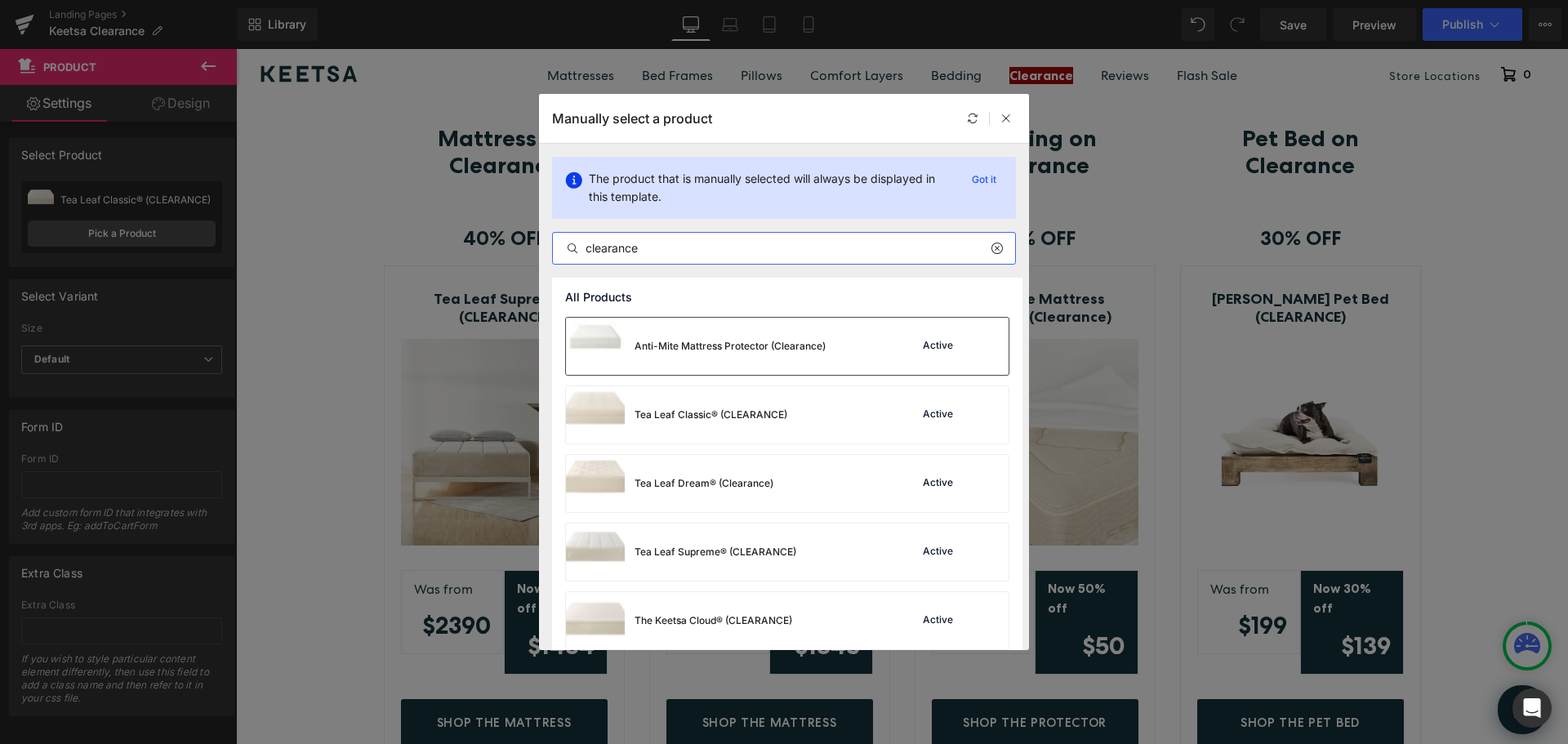
type input "clearance"
click at [758, 346] on div "Anti-Mite Mattress Protector (Clearance)" at bounding box center [730, 346] width 191 height 14
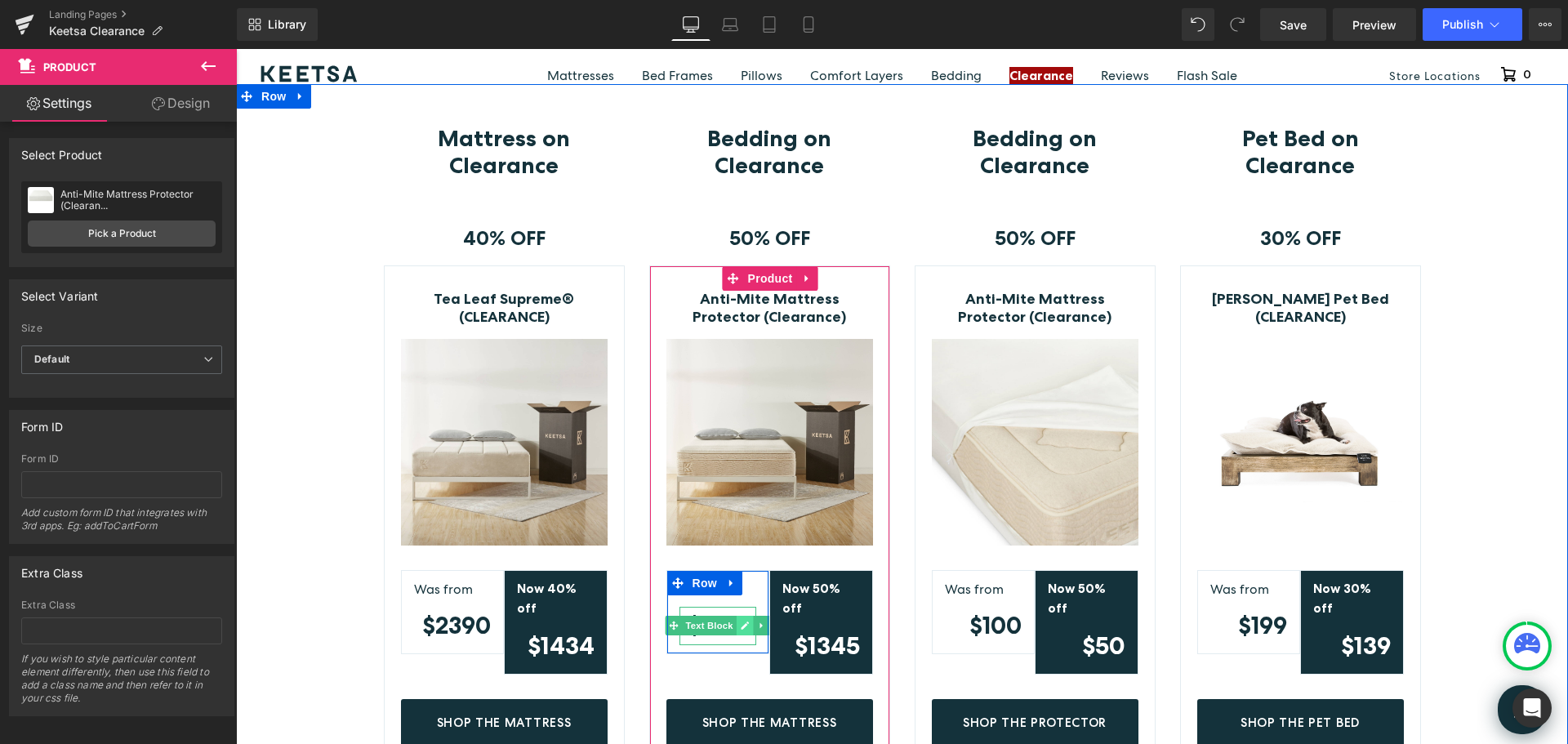
click at [740, 625] on icon at bounding box center [744, 626] width 9 height 10
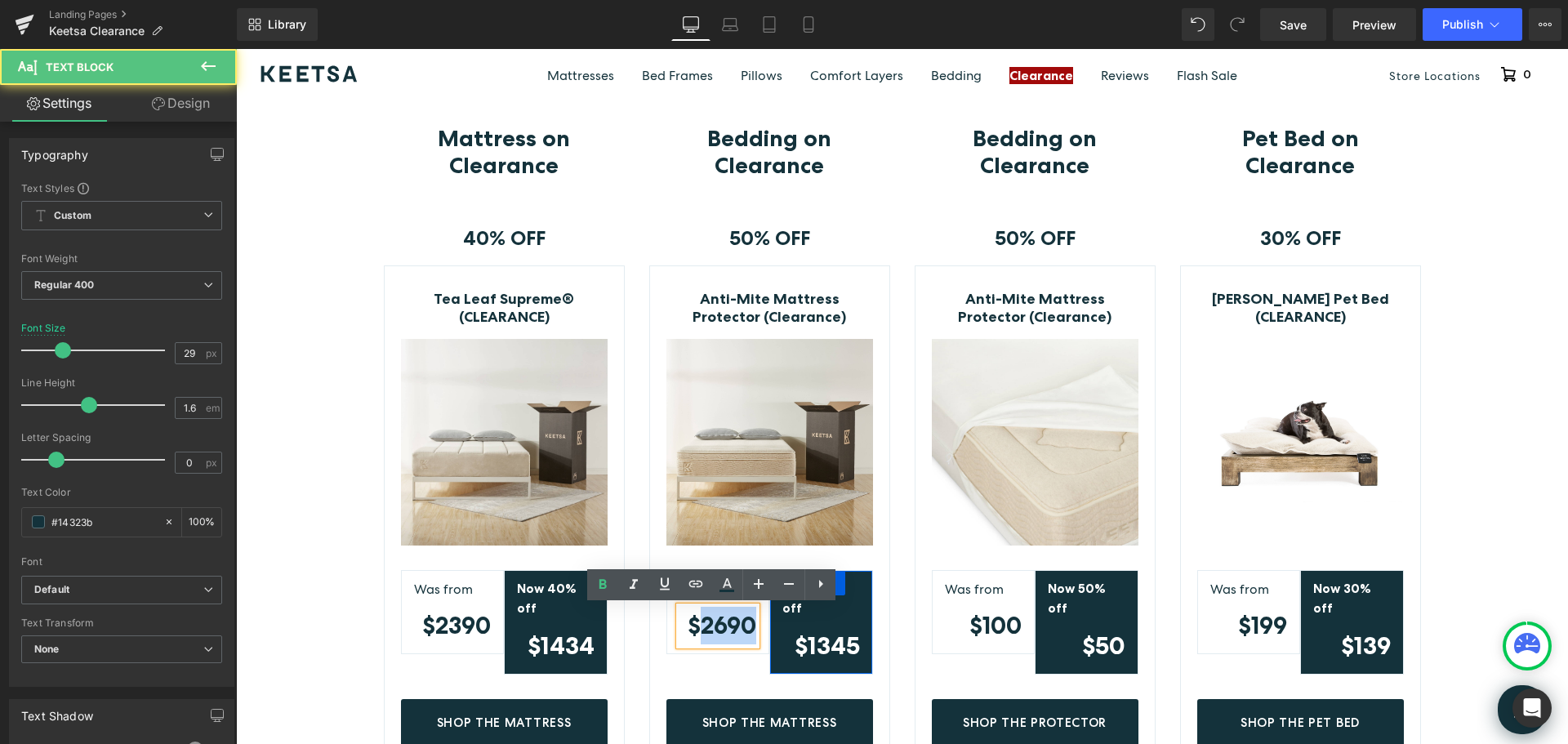
drag, startPoint x: 694, startPoint y: 623, endPoint x: 774, endPoint y: 626, distance: 80.1
click at [774, 626] on div "Was from Text Block $2690 Text Block Row Now 50% off Text Block $1345 Text Bloc…" at bounding box center [769, 614] width 207 height 137
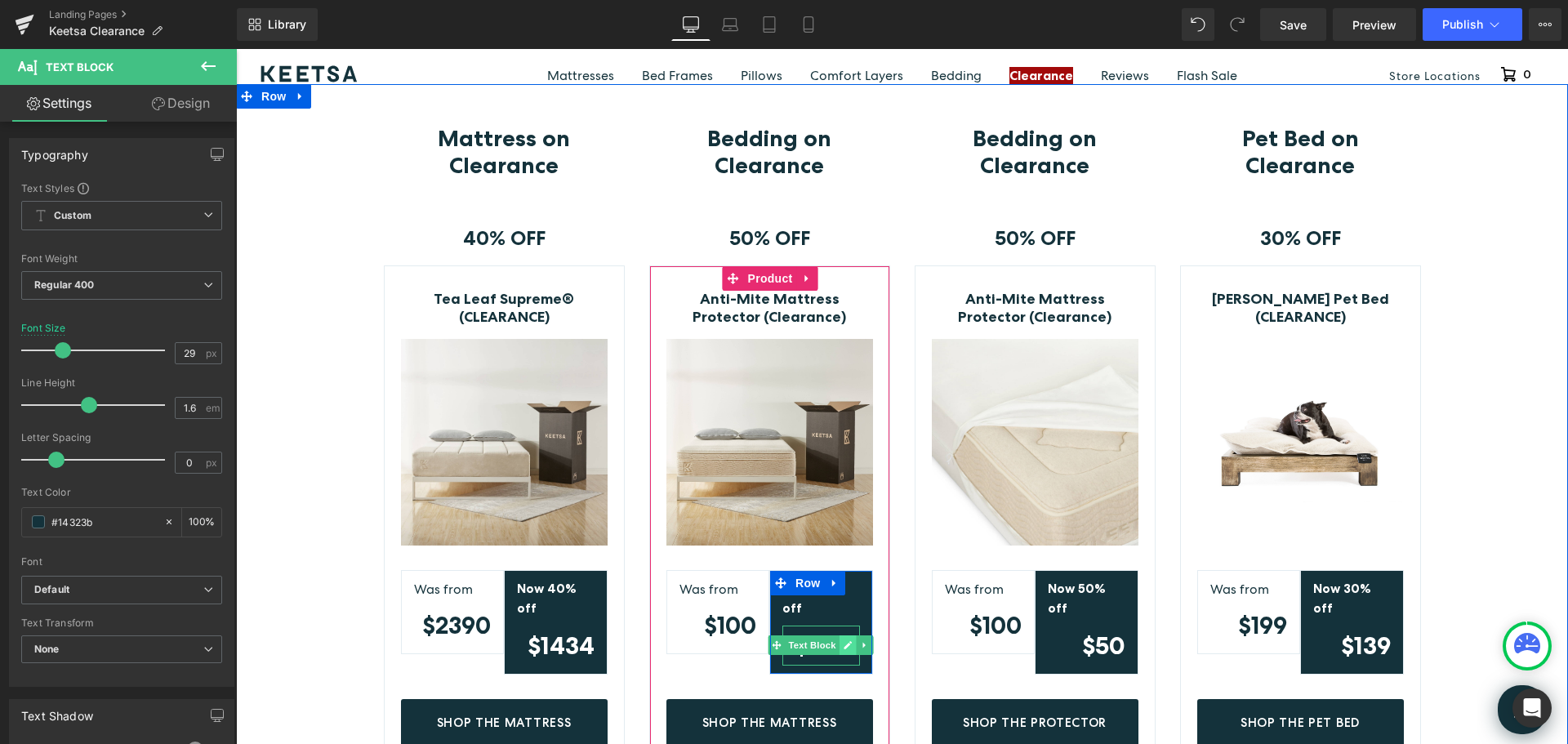
click at [844, 640] on icon at bounding box center [848, 645] width 9 height 10
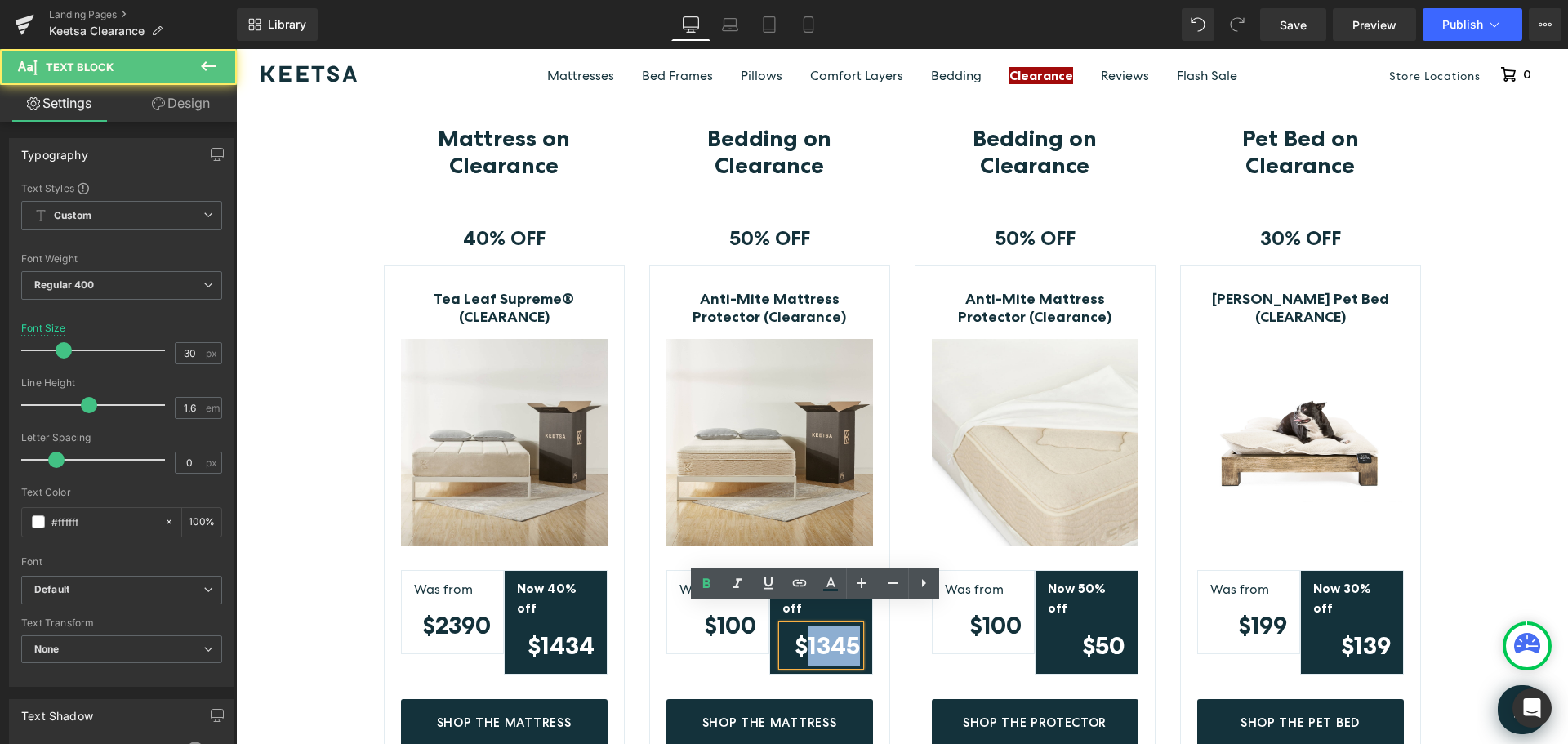
drag, startPoint x: 803, startPoint y: 622, endPoint x: 850, endPoint y: 622, distance: 47.0
click at [850, 631] on strong "$1345" at bounding box center [827, 645] width 65 height 30
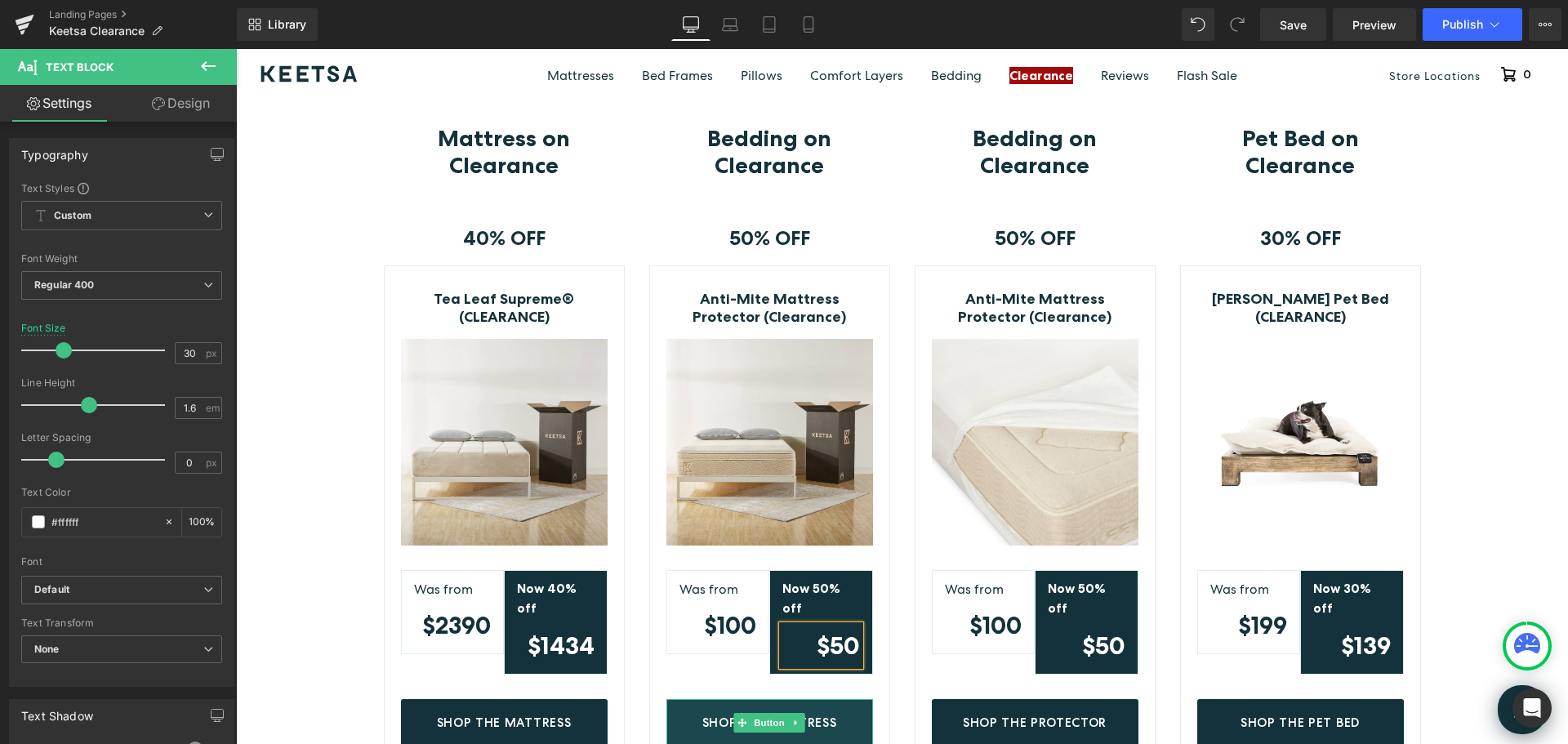
click at [831, 713] on link "Shop The Mattress" at bounding box center [769, 724] width 207 height 49
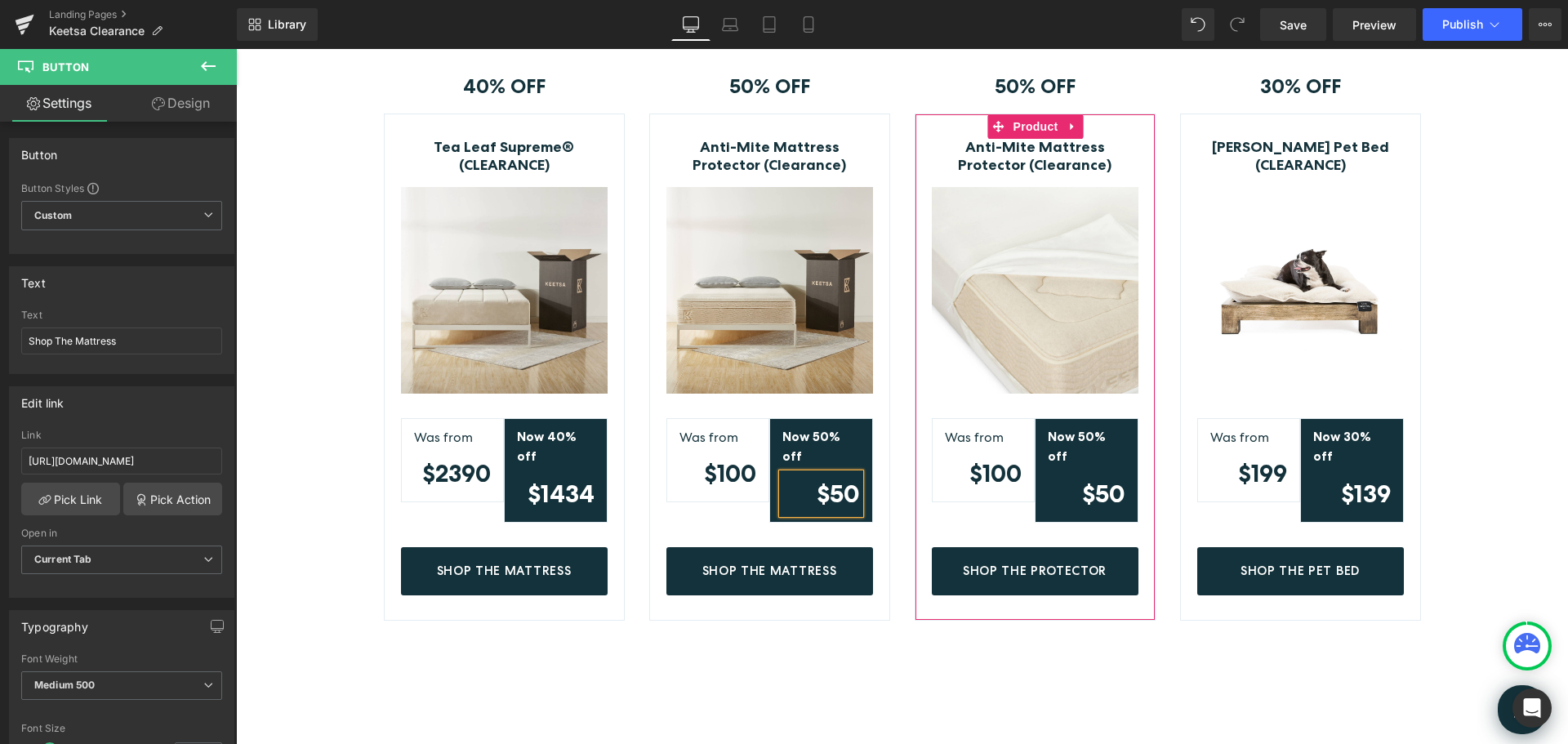
scroll to position [572, 0]
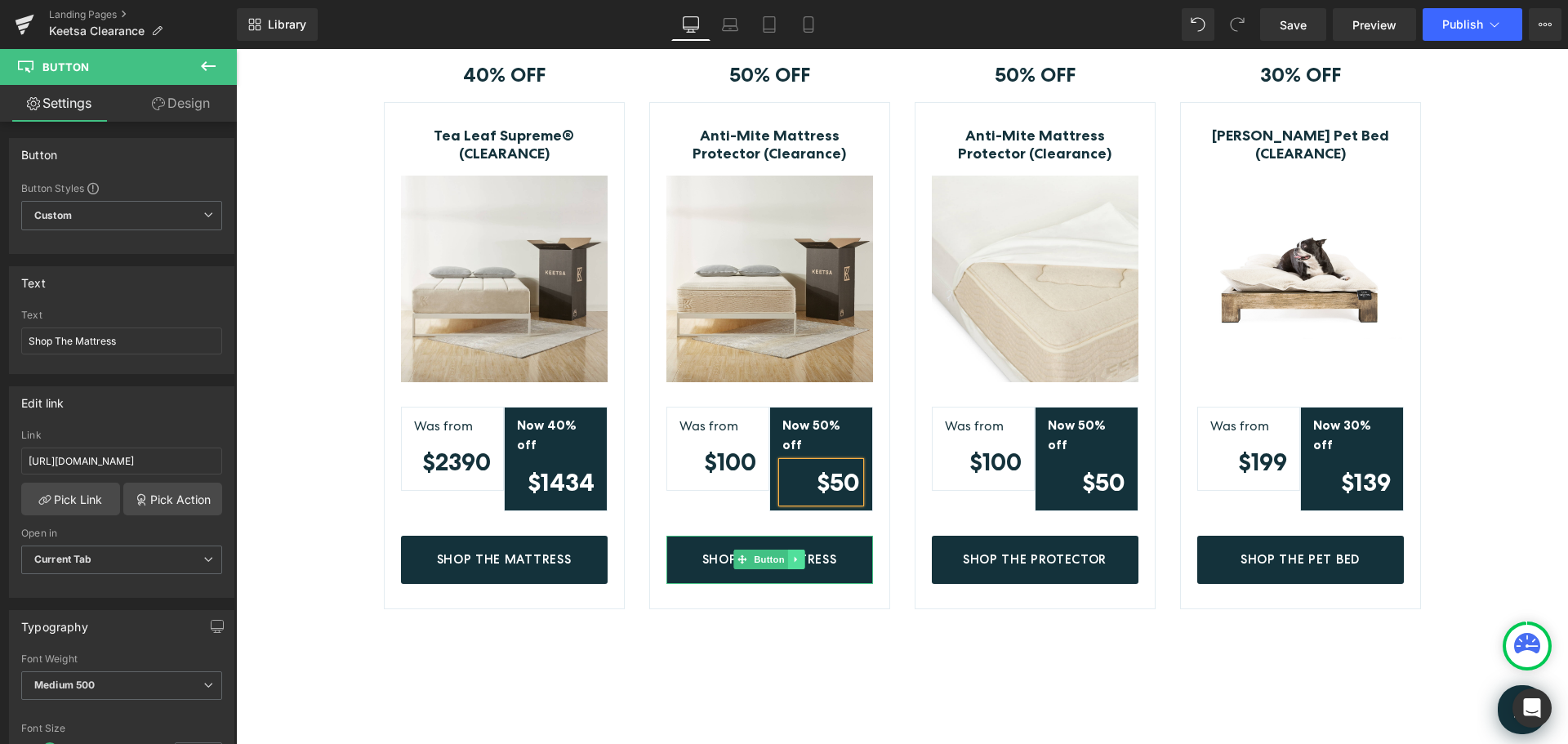
click at [788, 550] on link at bounding box center [796, 559] width 17 height 20
click at [840, 542] on link "Shop The Mattress" at bounding box center [769, 560] width 207 height 49
click at [184, 466] on input "https://www.keetsa.com/products/tea-leaf-classic-clearance" at bounding box center [122, 462] width 201 height 27
type input "https://www.keetsa.com/products/anti-mite-mattress-protector-clearance"
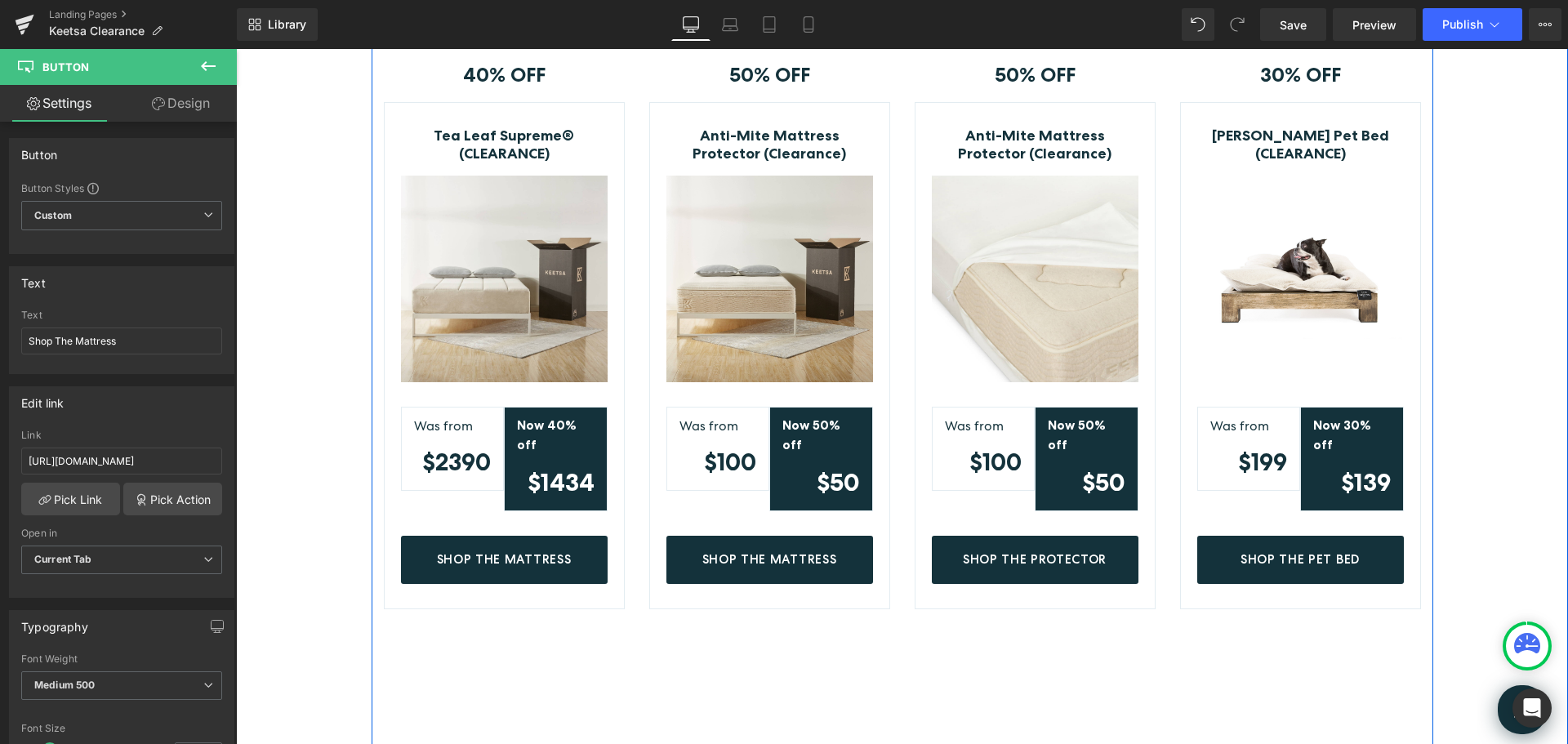
click at [798, 625] on div "Bedding on Clearance Heading Row 50% OFF Text Block Row Anti-Mite Mattress Prot…" at bounding box center [770, 696] width 265 height 1468
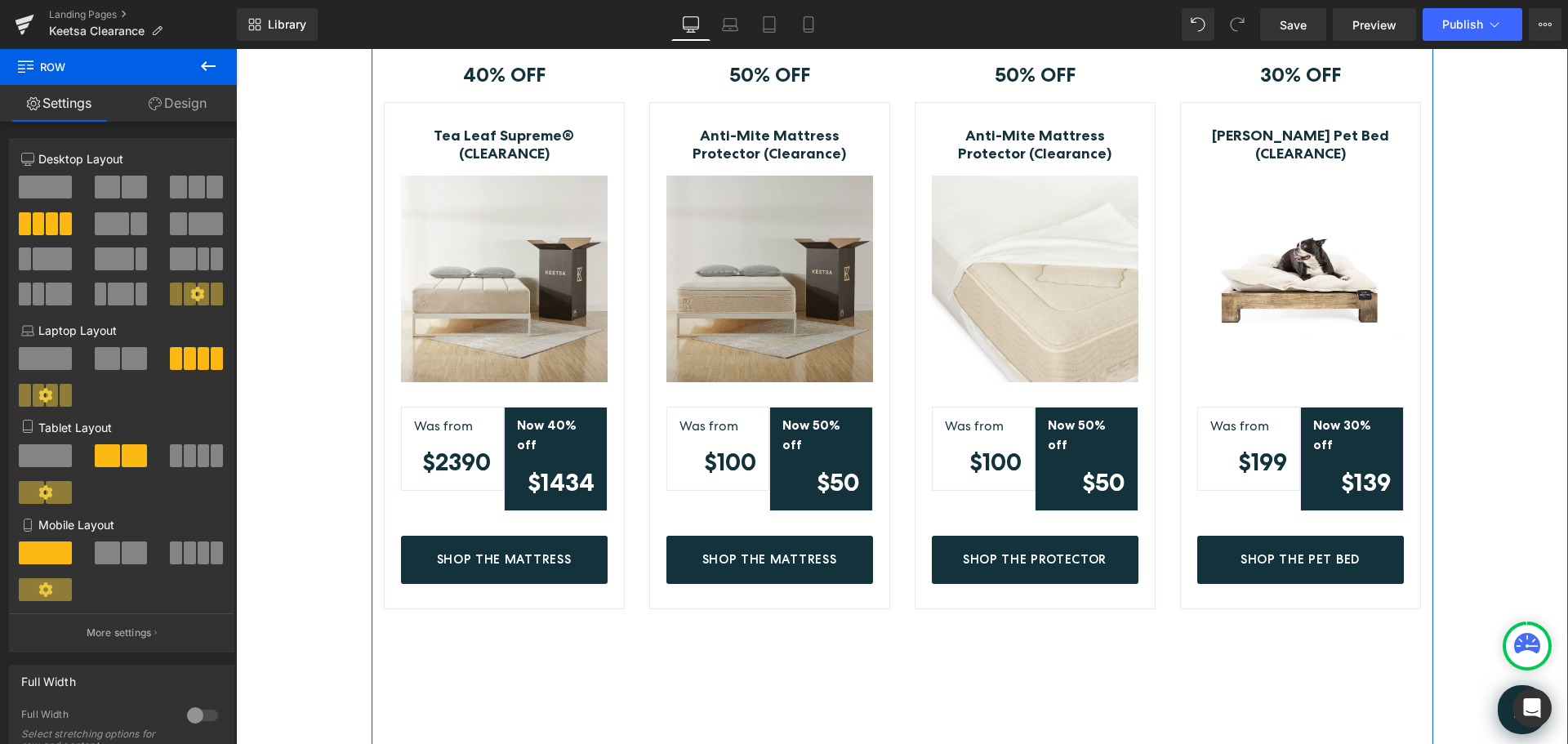
scroll to position [491, 0]
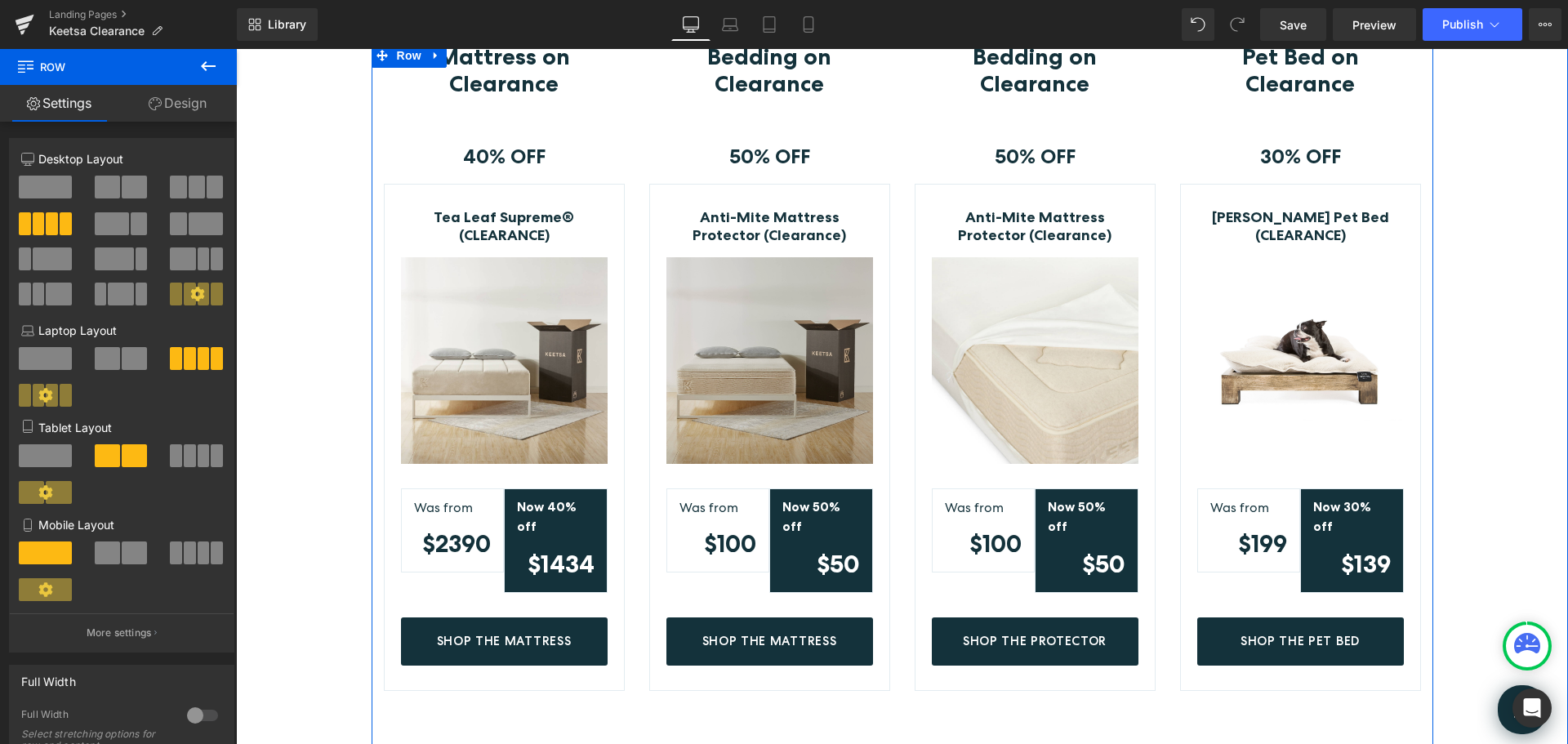
click at [785, 356] on div "Image" at bounding box center [769, 361] width 207 height 207
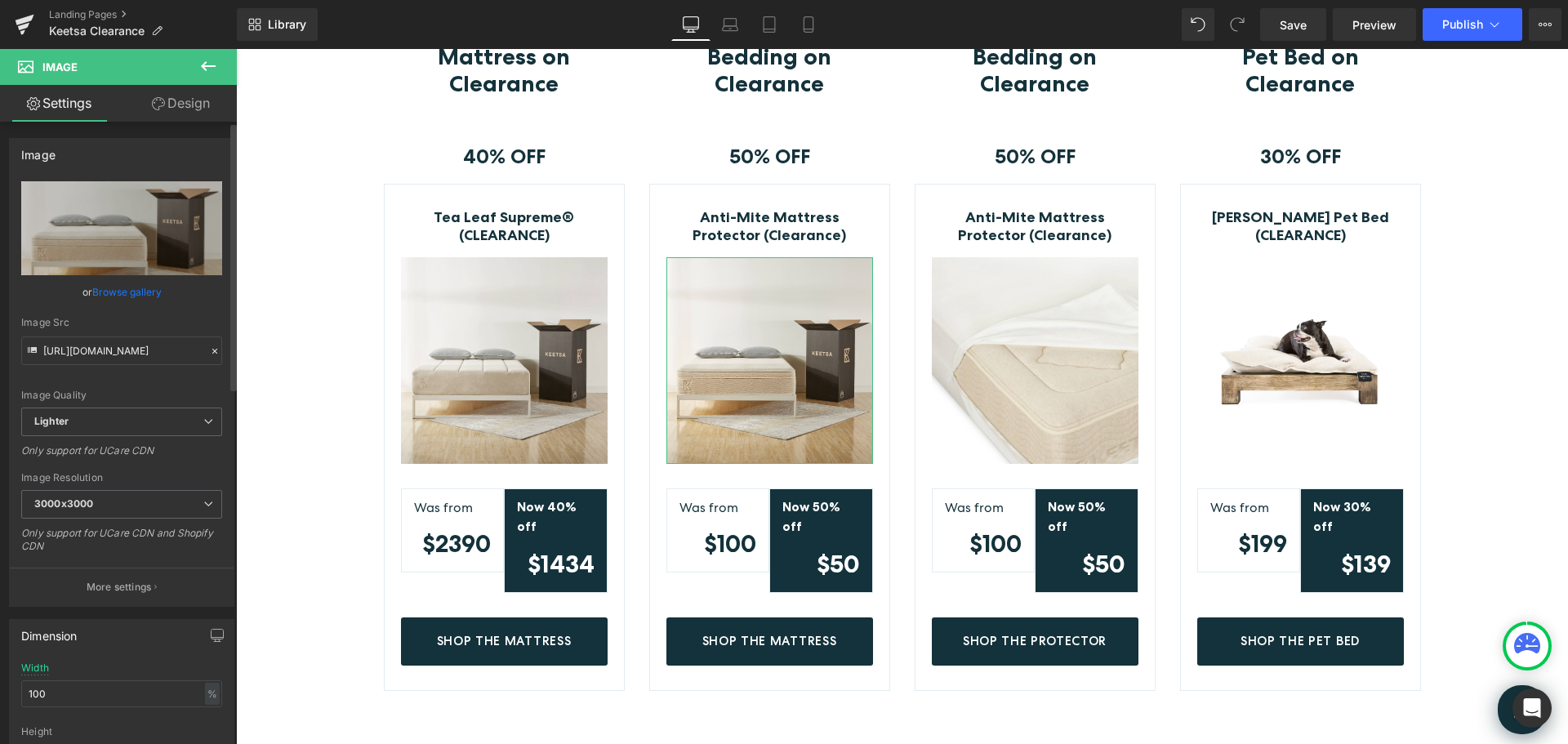
click at [140, 287] on link "Browse gallery" at bounding box center [127, 292] width 70 height 29
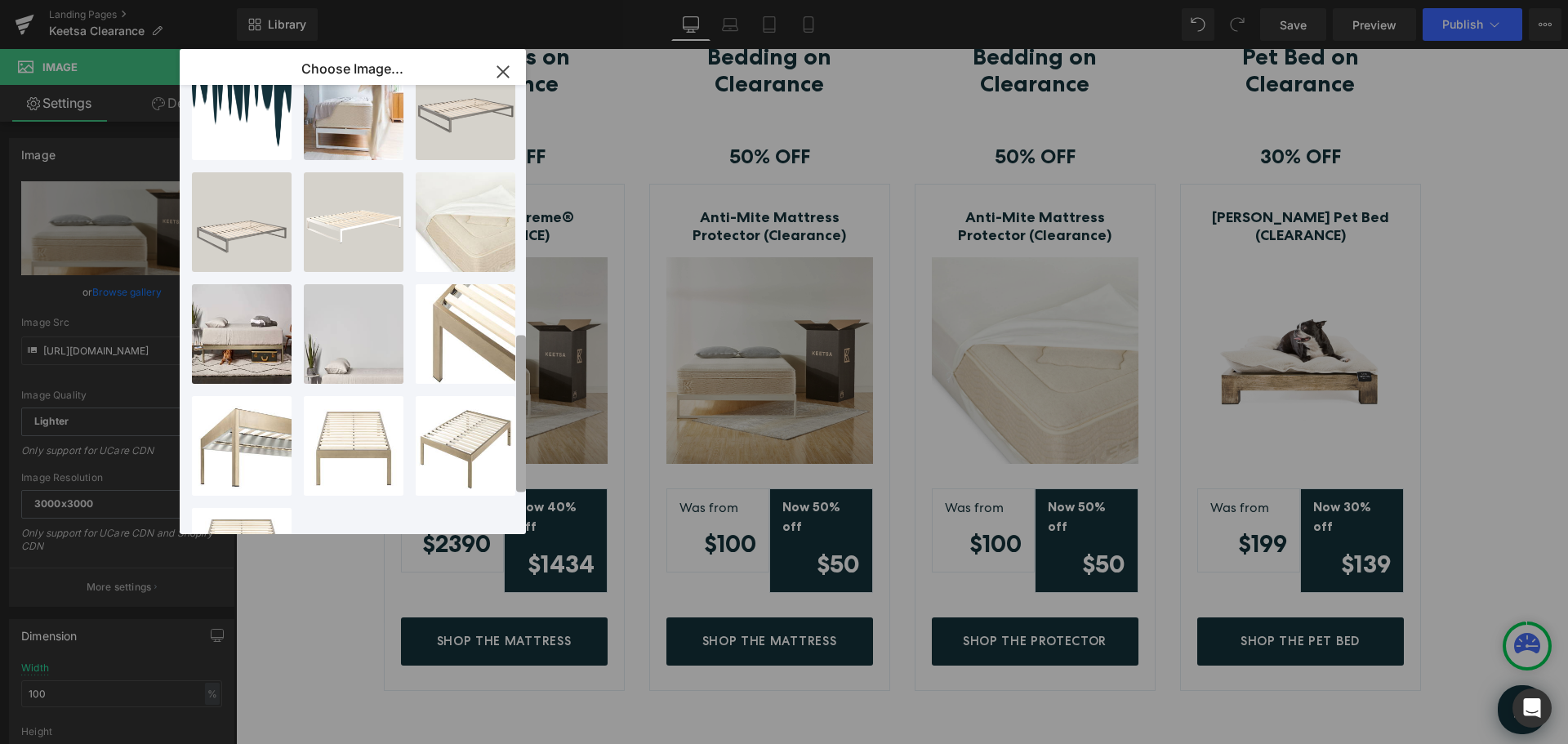
scroll to position [735, 0]
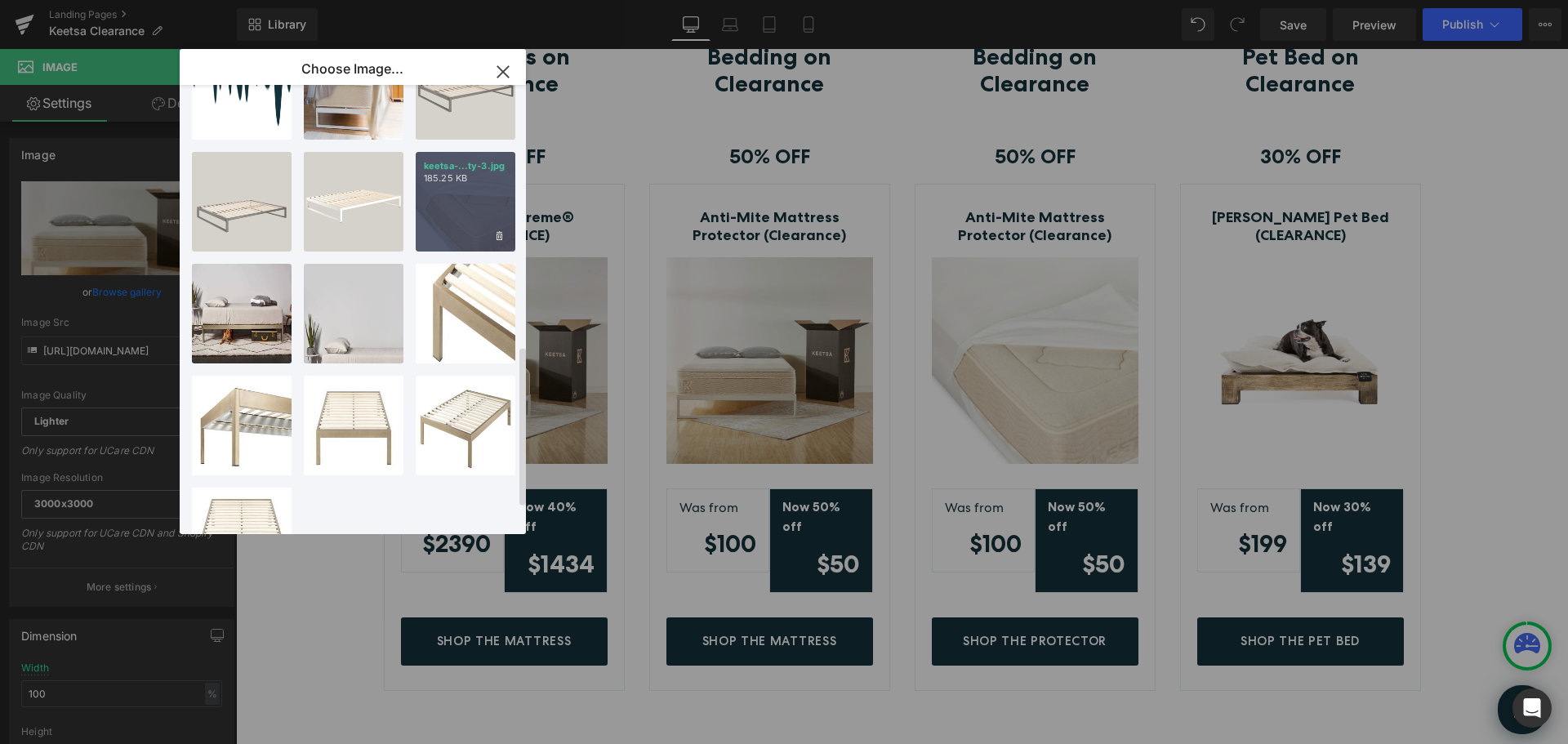
click at [467, 183] on p "185.25 KB" at bounding box center [466, 179] width 83 height 12
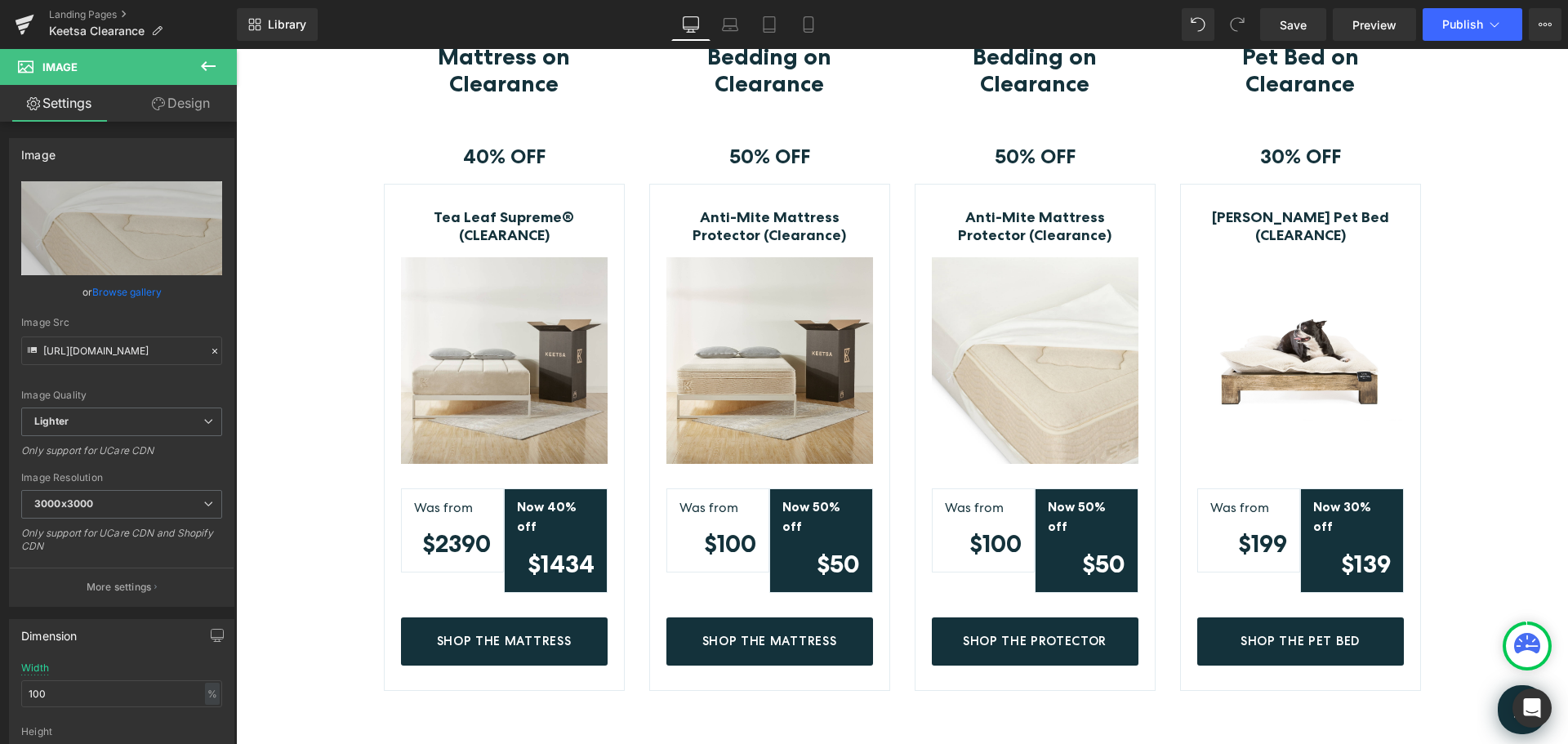
type input "https://ucarecdn.com/7081a96c-d08f-4e08-9d3a-0b1bf57727fa/-/format/auto/-/previ…"
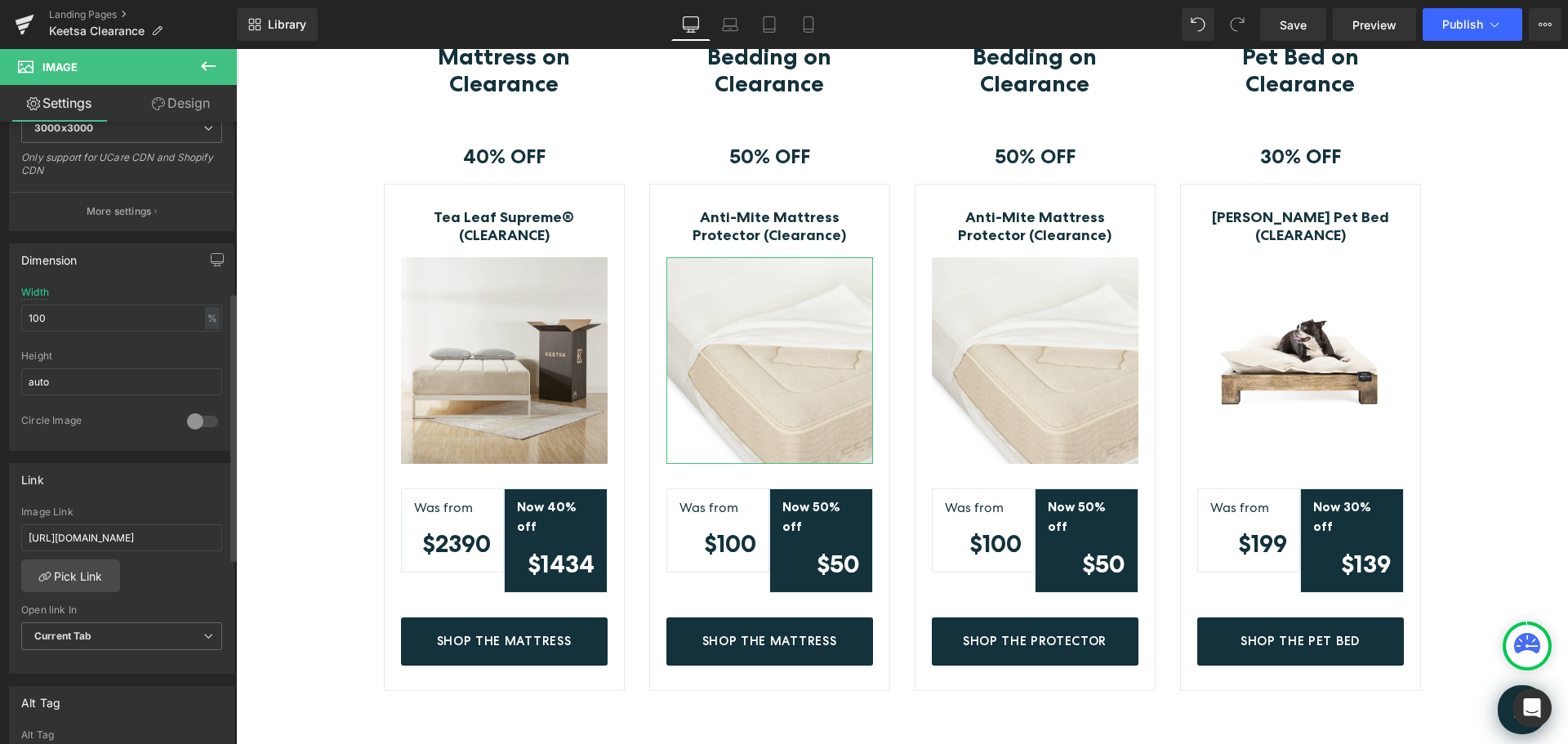
scroll to position [408, 0]
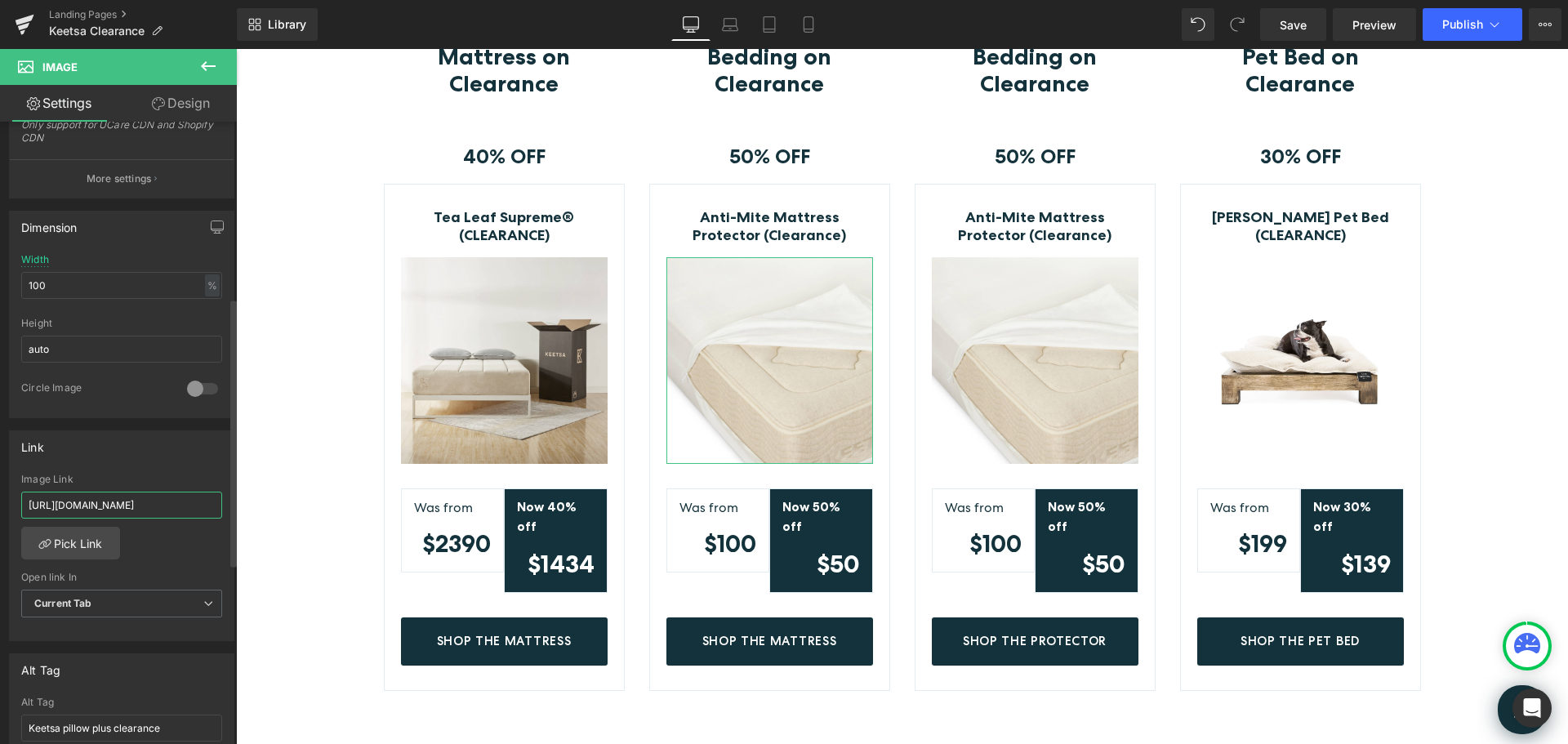
click at [148, 503] on input "https://www.keetsa.com/products/tea-leaf-classic-clearance" at bounding box center [122, 505] width 201 height 27
paste input "anti-mite-mattress-protector"
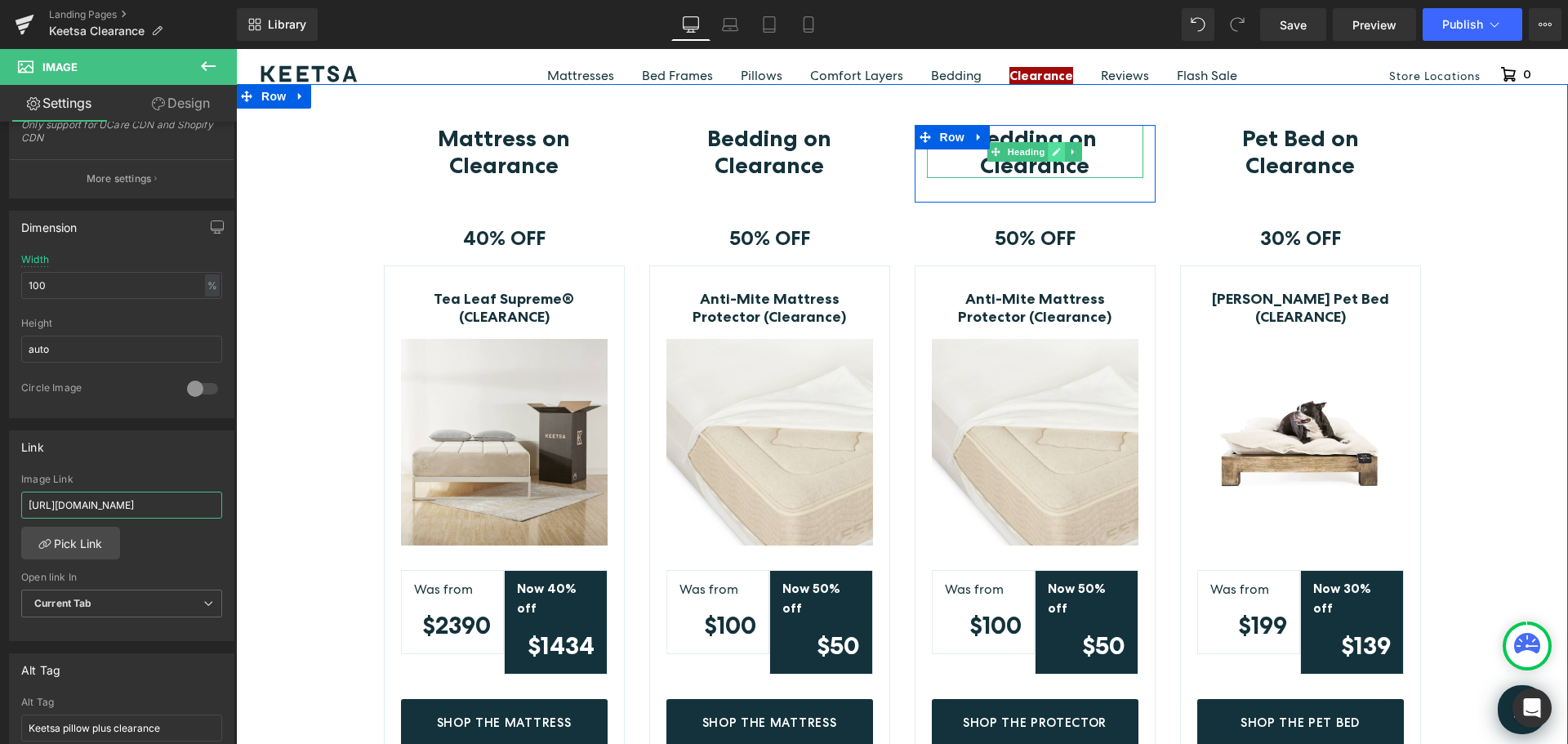
type input "https://www.keetsa.com/products/anti-mite-mattress-protector-clearance"
click at [1053, 150] on icon at bounding box center [1057, 152] width 8 height 9
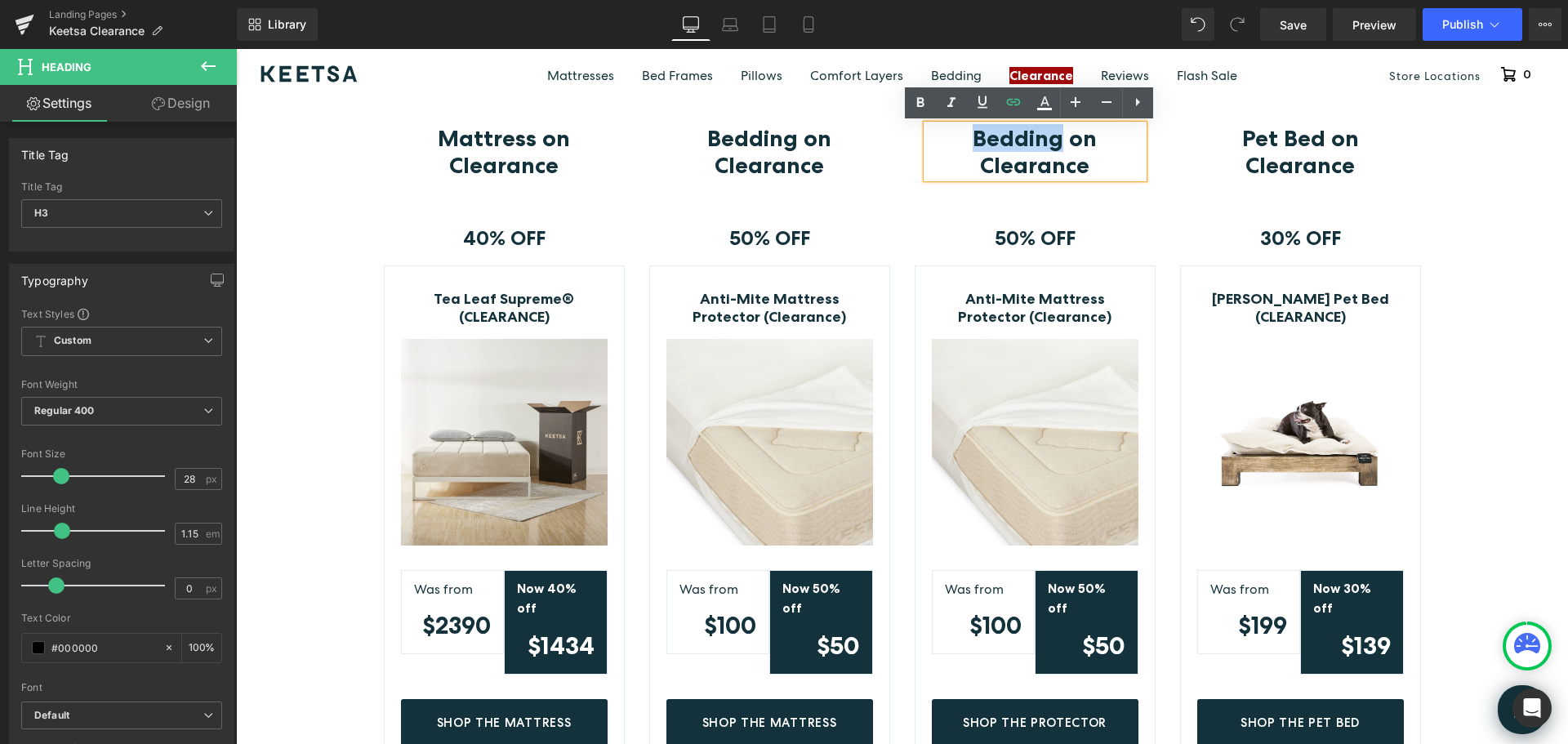
drag, startPoint x: 972, startPoint y: 134, endPoint x: 1056, endPoint y: 136, distance: 84.0
click at [1056, 136] on b "Bedding on Clearance" at bounding box center [1034, 151] width 124 height 54
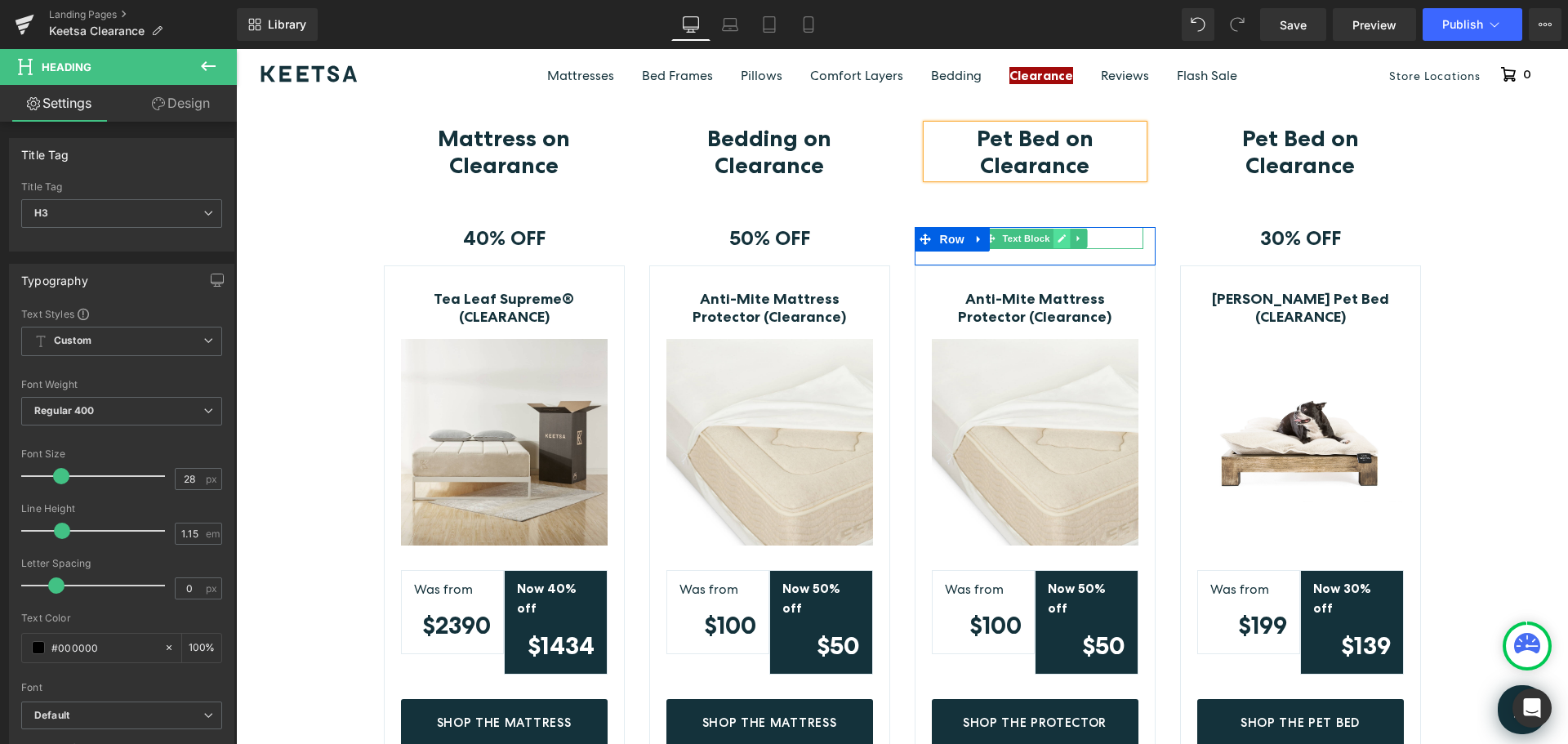
click at [1057, 237] on icon at bounding box center [1061, 239] width 8 height 9
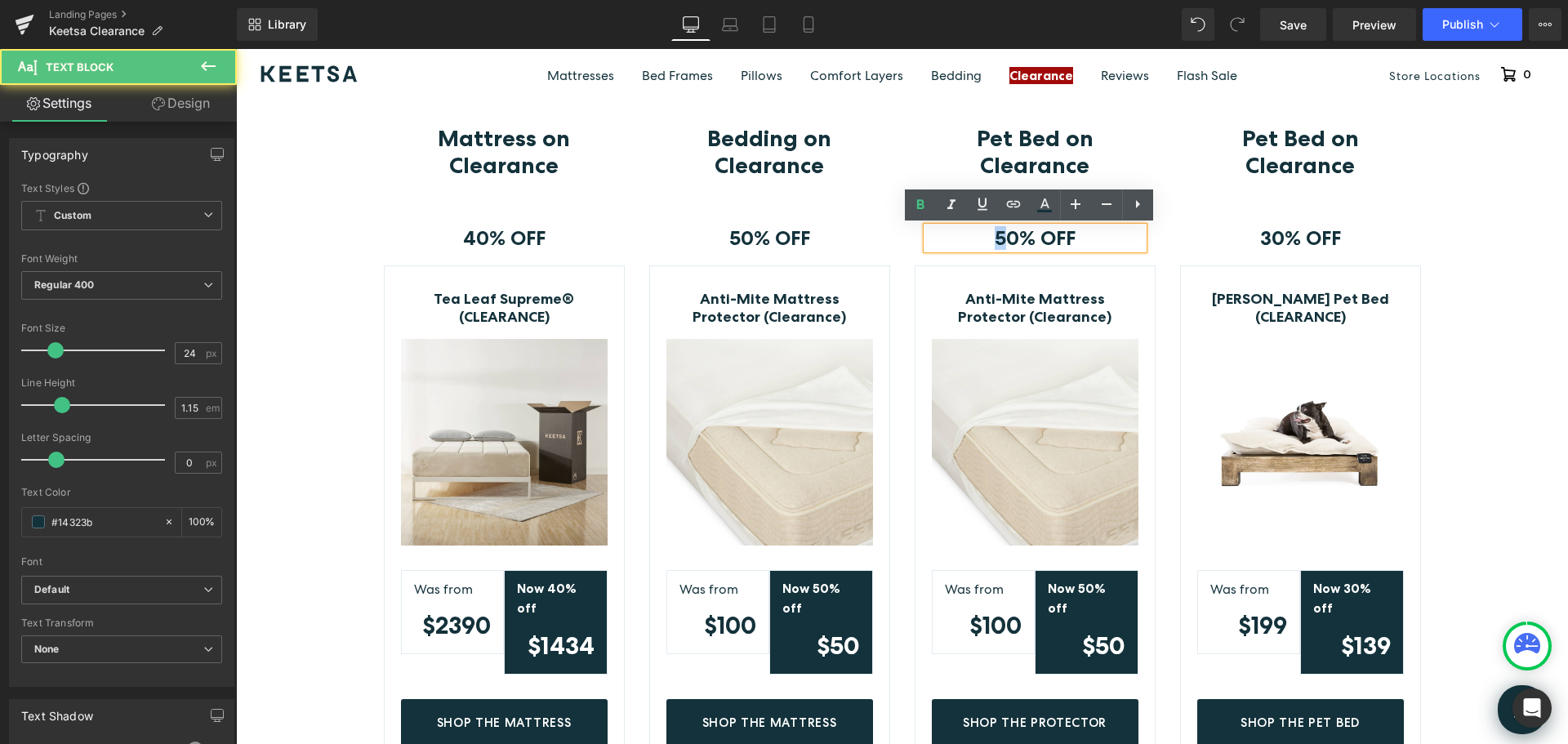
click at [986, 239] on p "50% OFF" at bounding box center [1035, 238] width 217 height 23
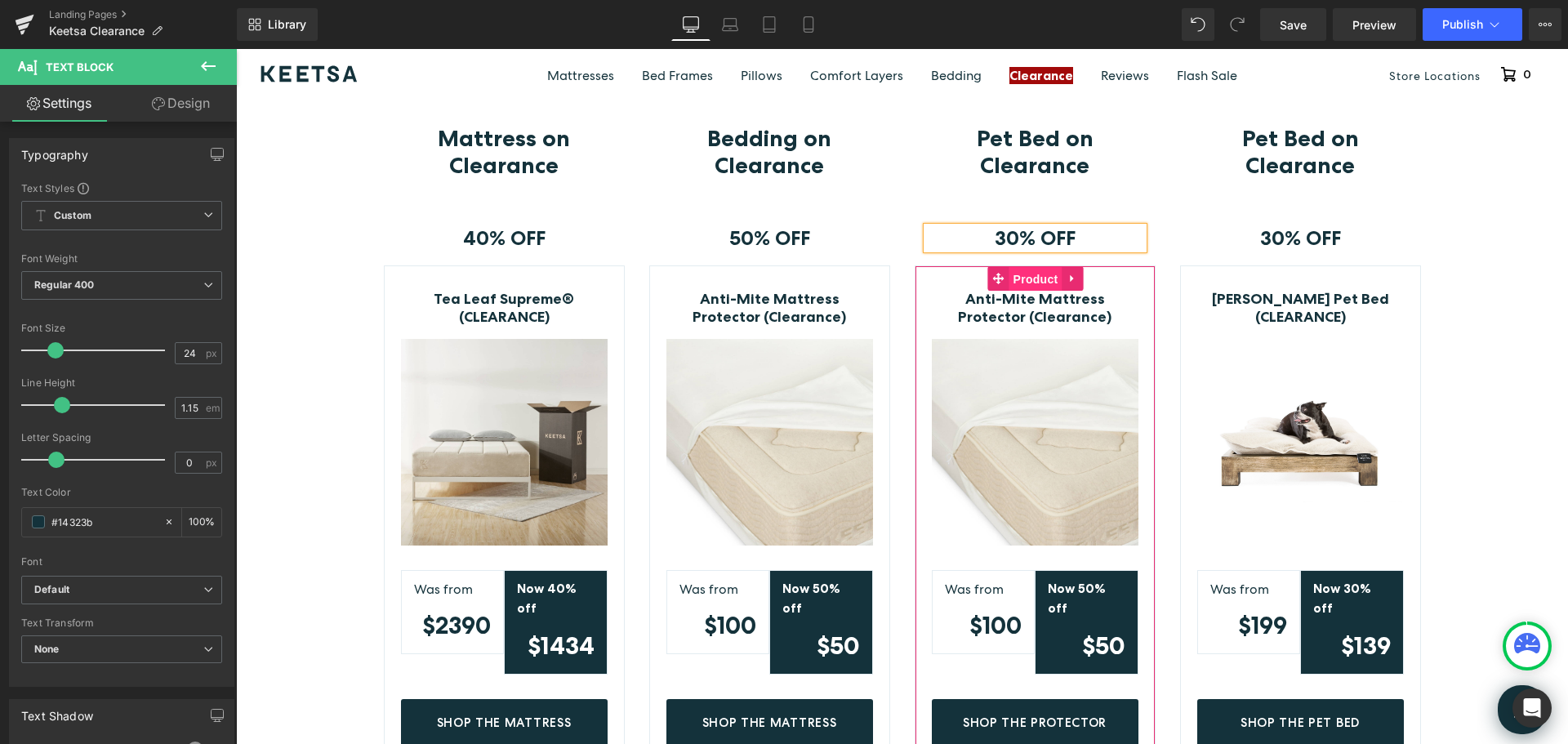
click at [1033, 280] on span "Product" at bounding box center [1036, 279] width 53 height 25
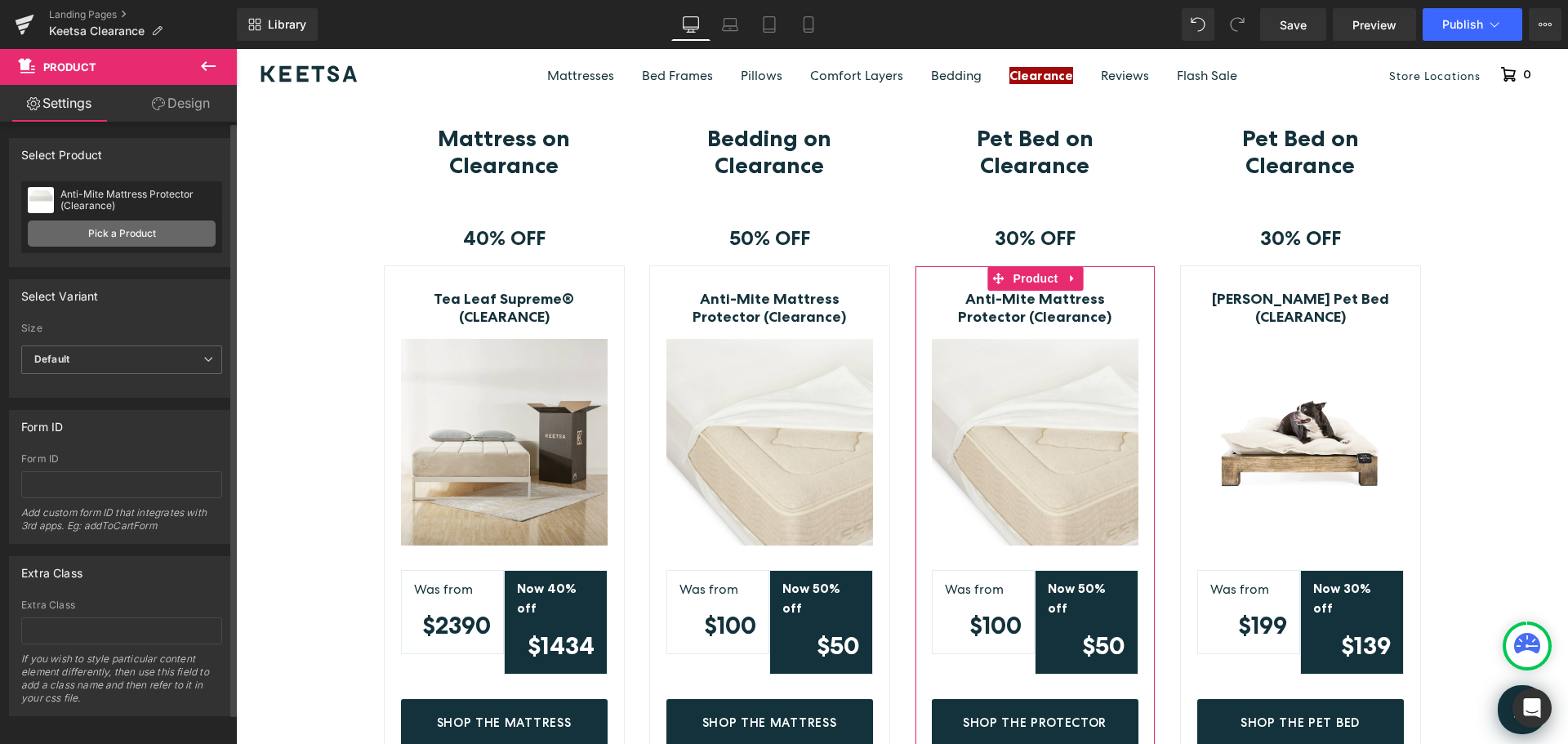
click at [176, 231] on link "Pick a Product" at bounding box center [122, 233] width 188 height 26
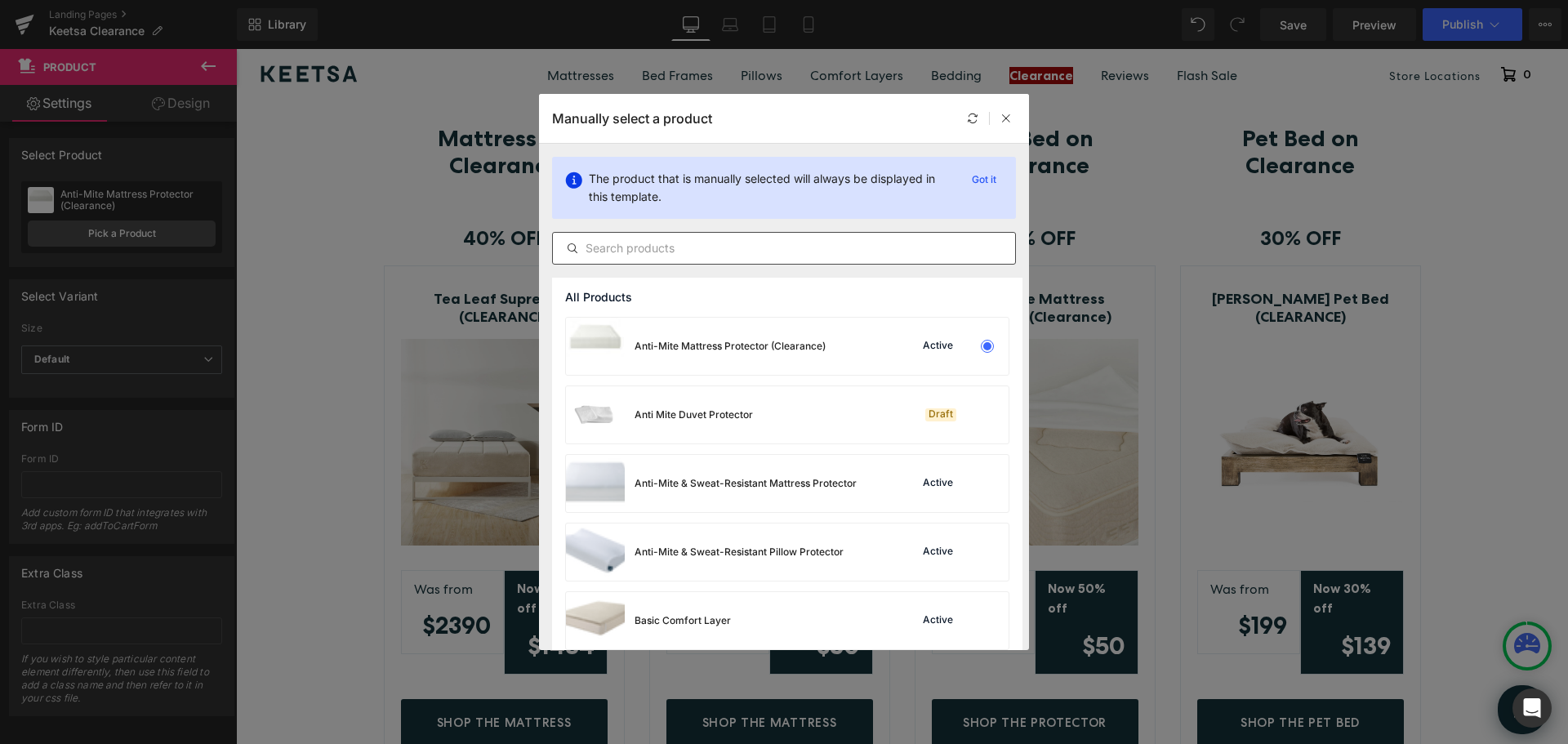
click at [686, 242] on input "text" at bounding box center [784, 248] width 462 height 20
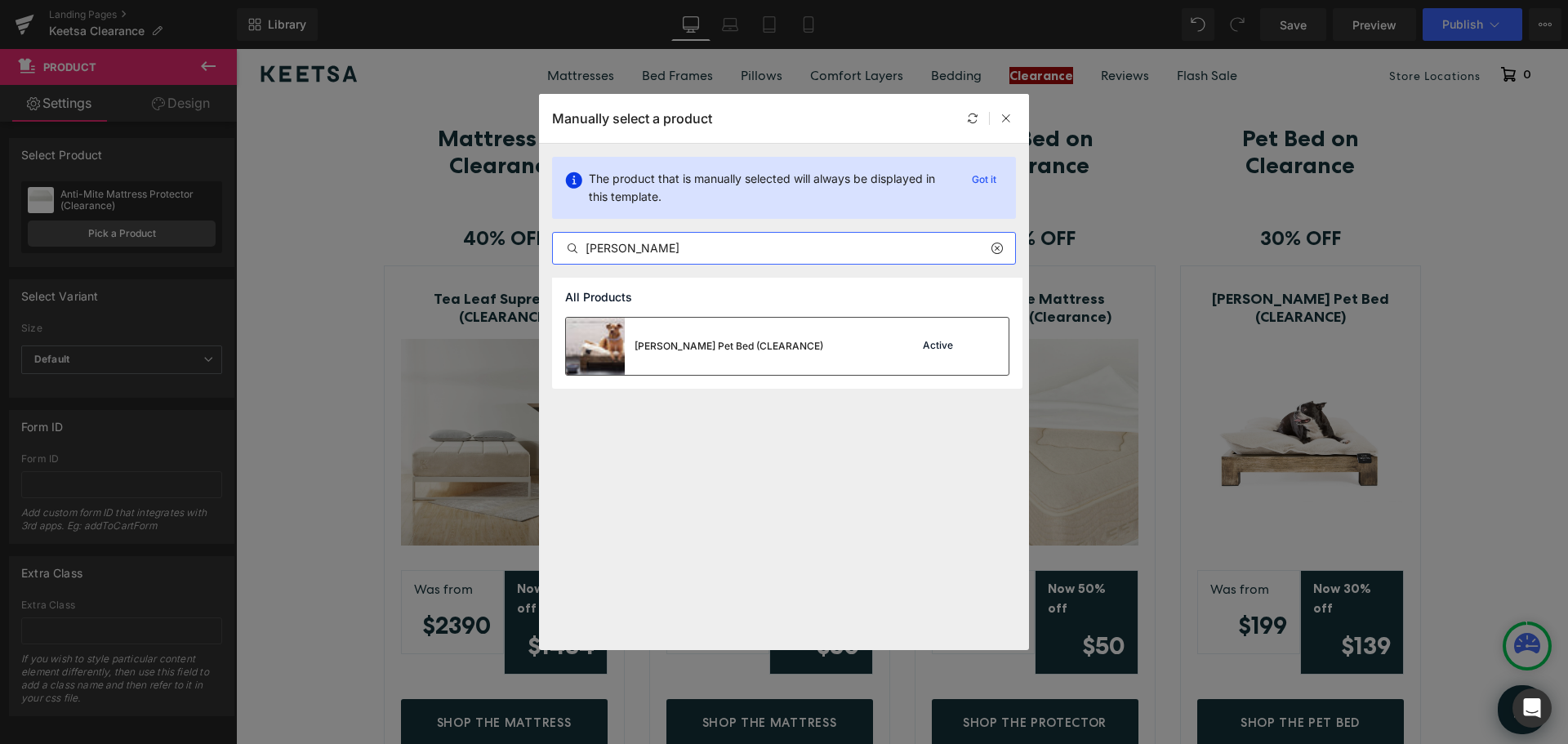
type input "toby"
click at [699, 345] on div "[PERSON_NAME] Pet Bed (CLEARANCE)" at bounding box center [729, 346] width 189 height 14
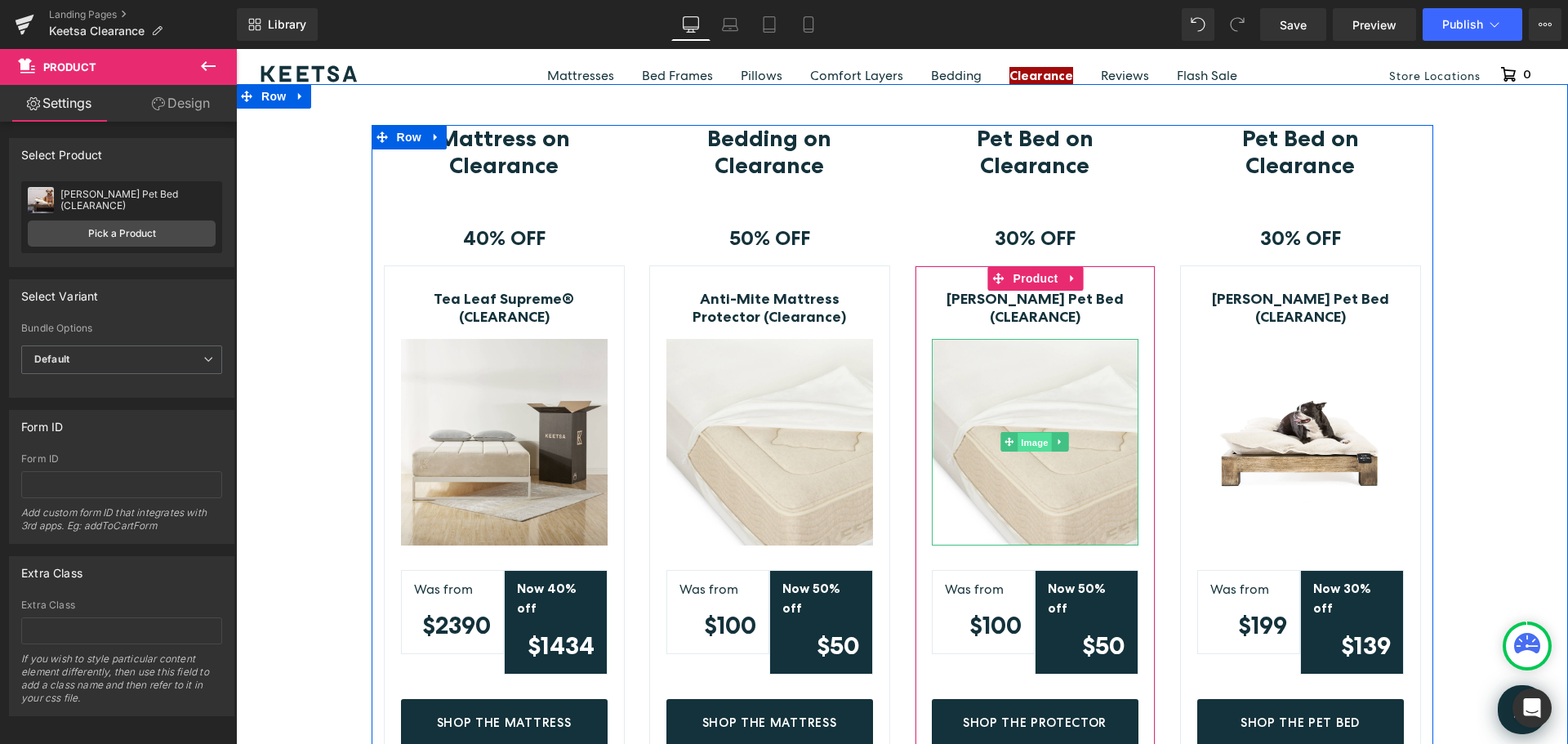
click at [1024, 440] on span "Image" at bounding box center [1034, 442] width 34 height 20
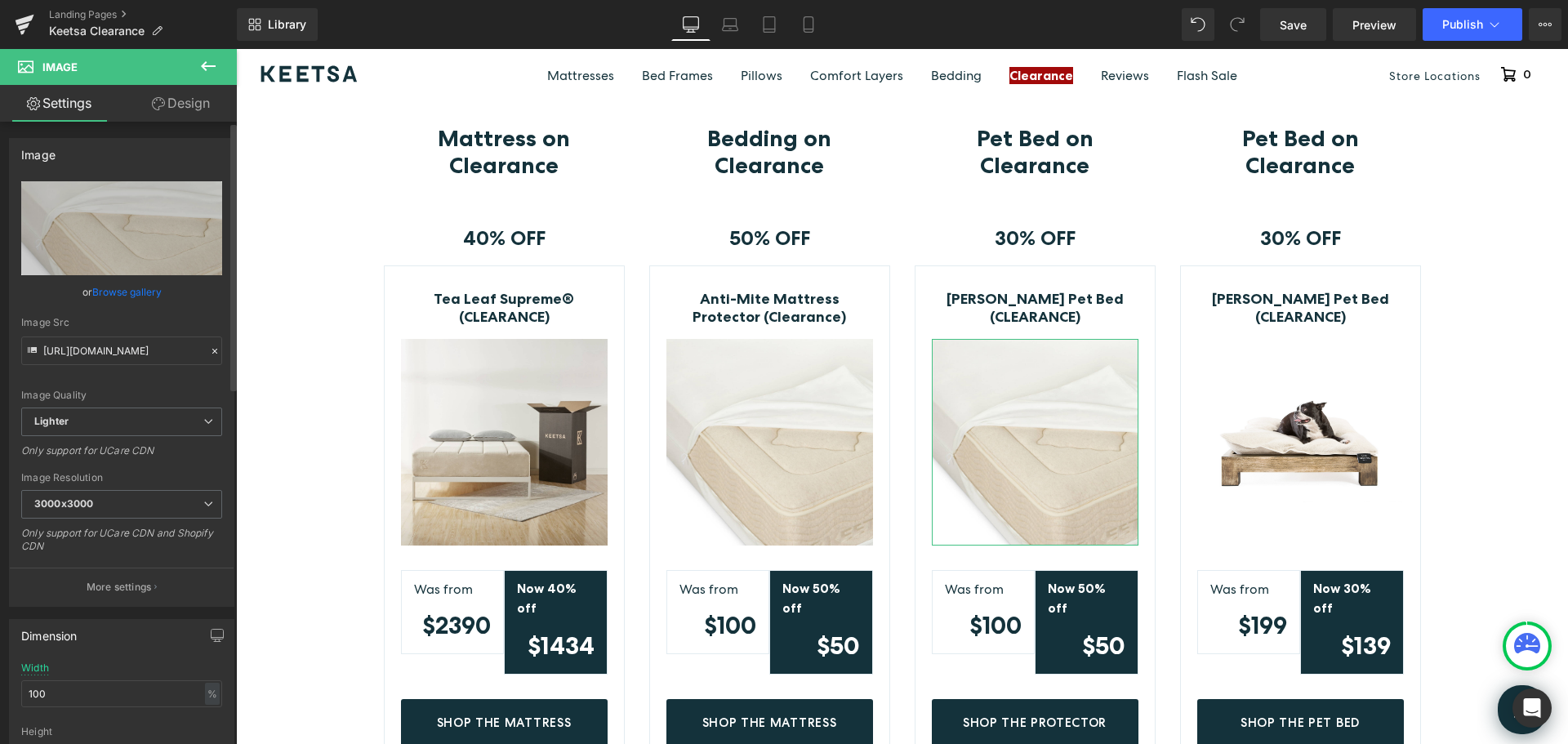
click at [143, 292] on link "Browse gallery" at bounding box center [127, 292] width 70 height 29
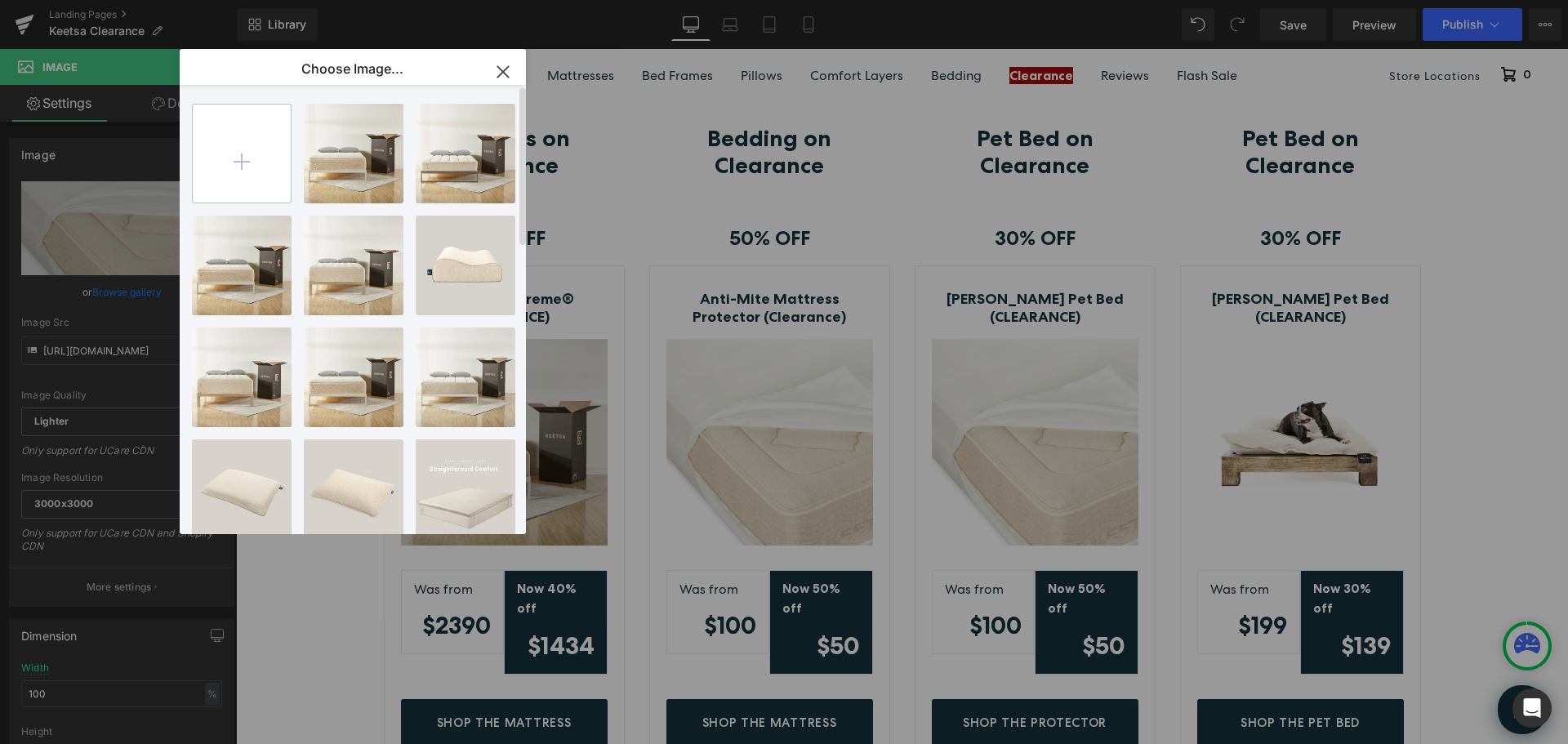
click at [204, 154] on input "file" at bounding box center [241, 153] width 98 height 98
click at [497, 77] on icon "button" at bounding box center [502, 71] width 10 height 10
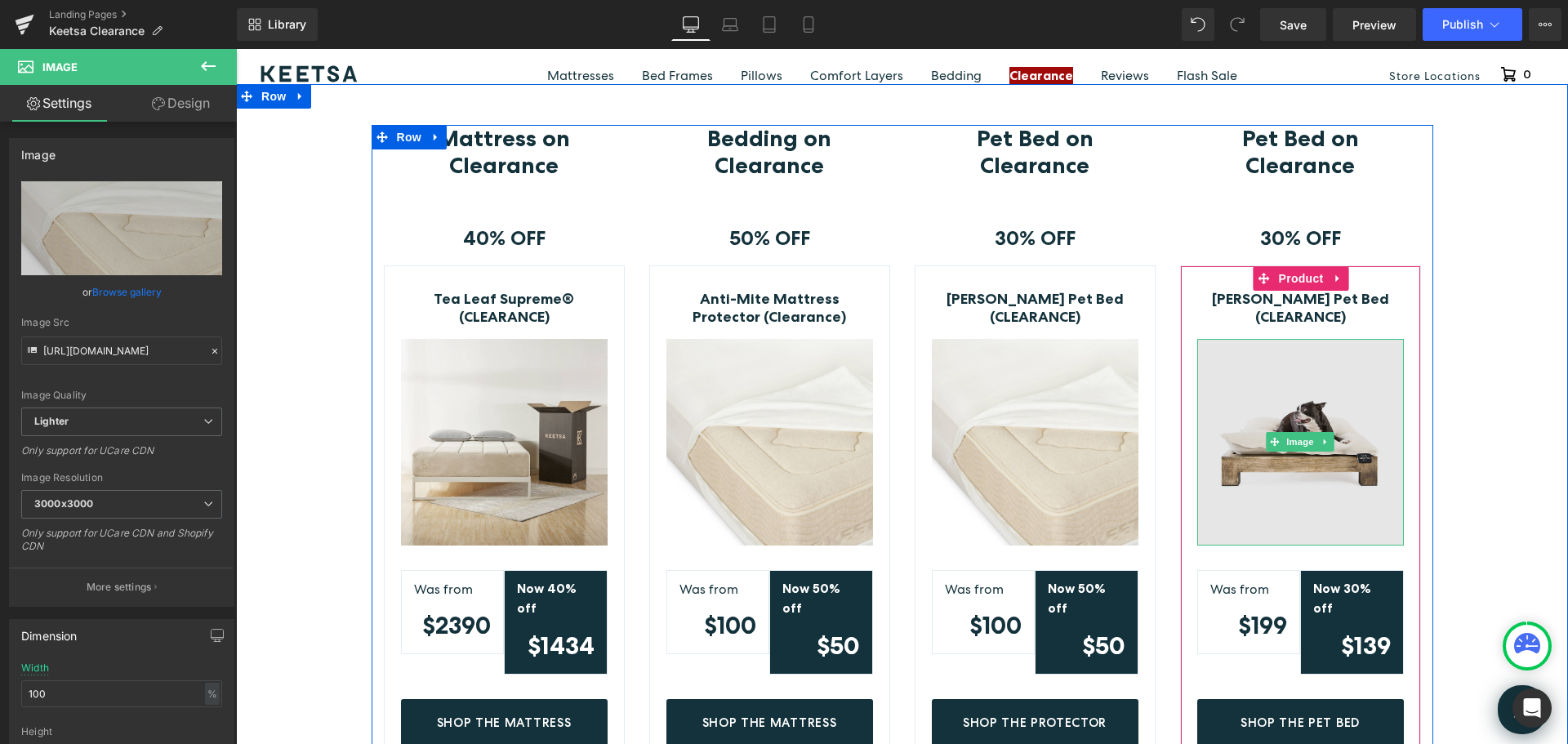
click at [1287, 408] on img at bounding box center [1300, 442] width 207 height 207
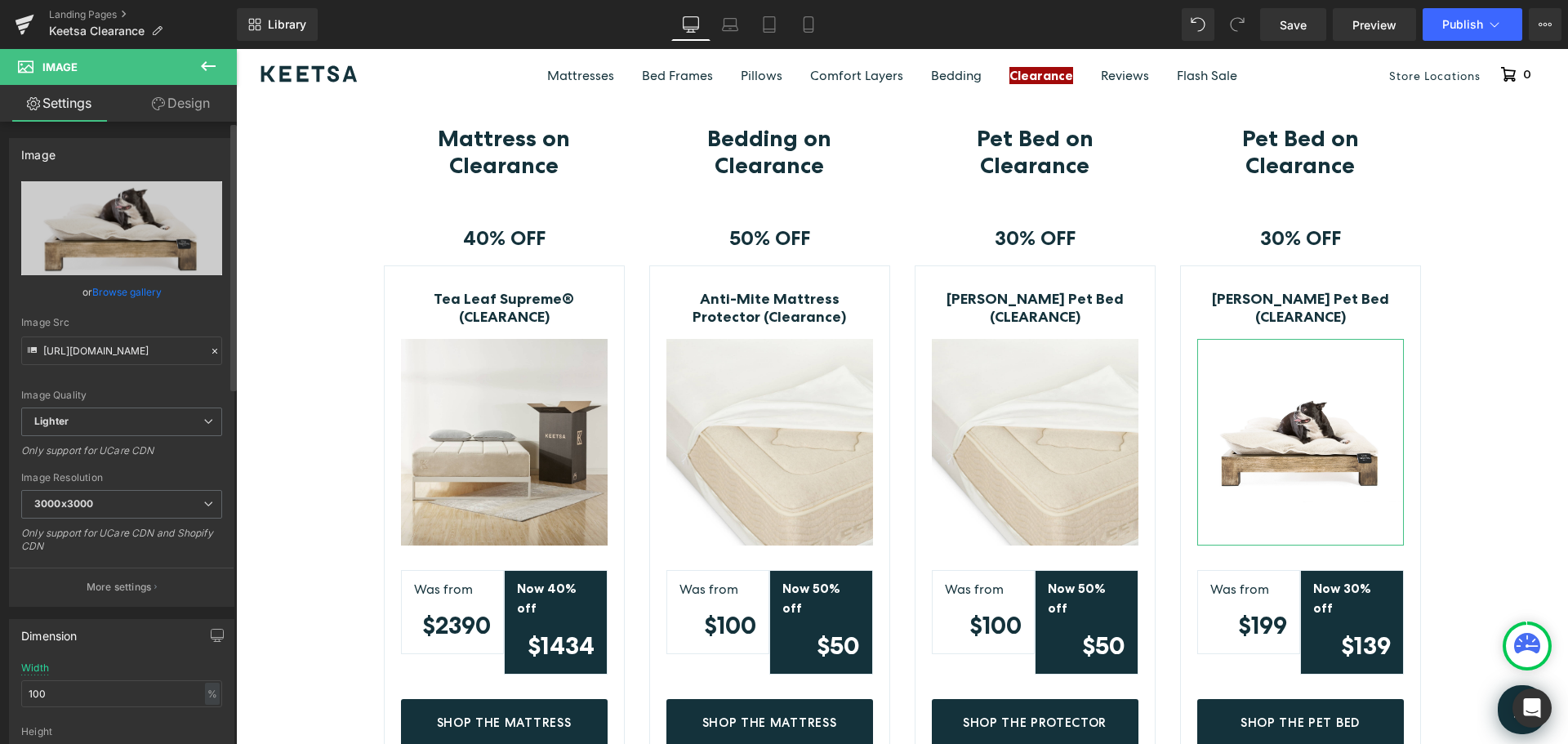
click at [149, 293] on link "Browse gallery" at bounding box center [127, 292] width 70 height 29
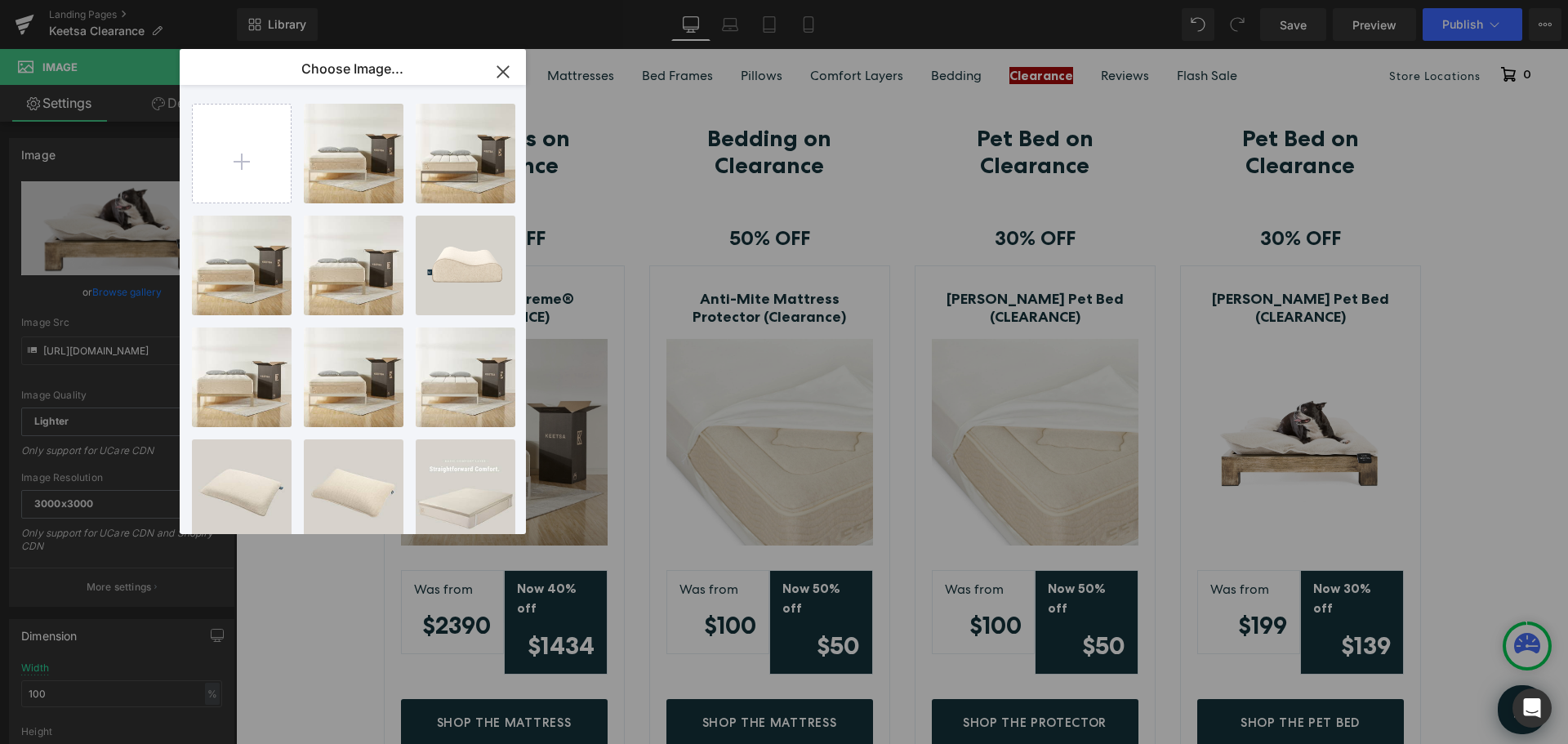
drag, startPoint x: 502, startPoint y: 66, endPoint x: 969, endPoint y: 358, distance: 550.8
click at [502, 66] on icon "button" at bounding box center [503, 71] width 26 height 26
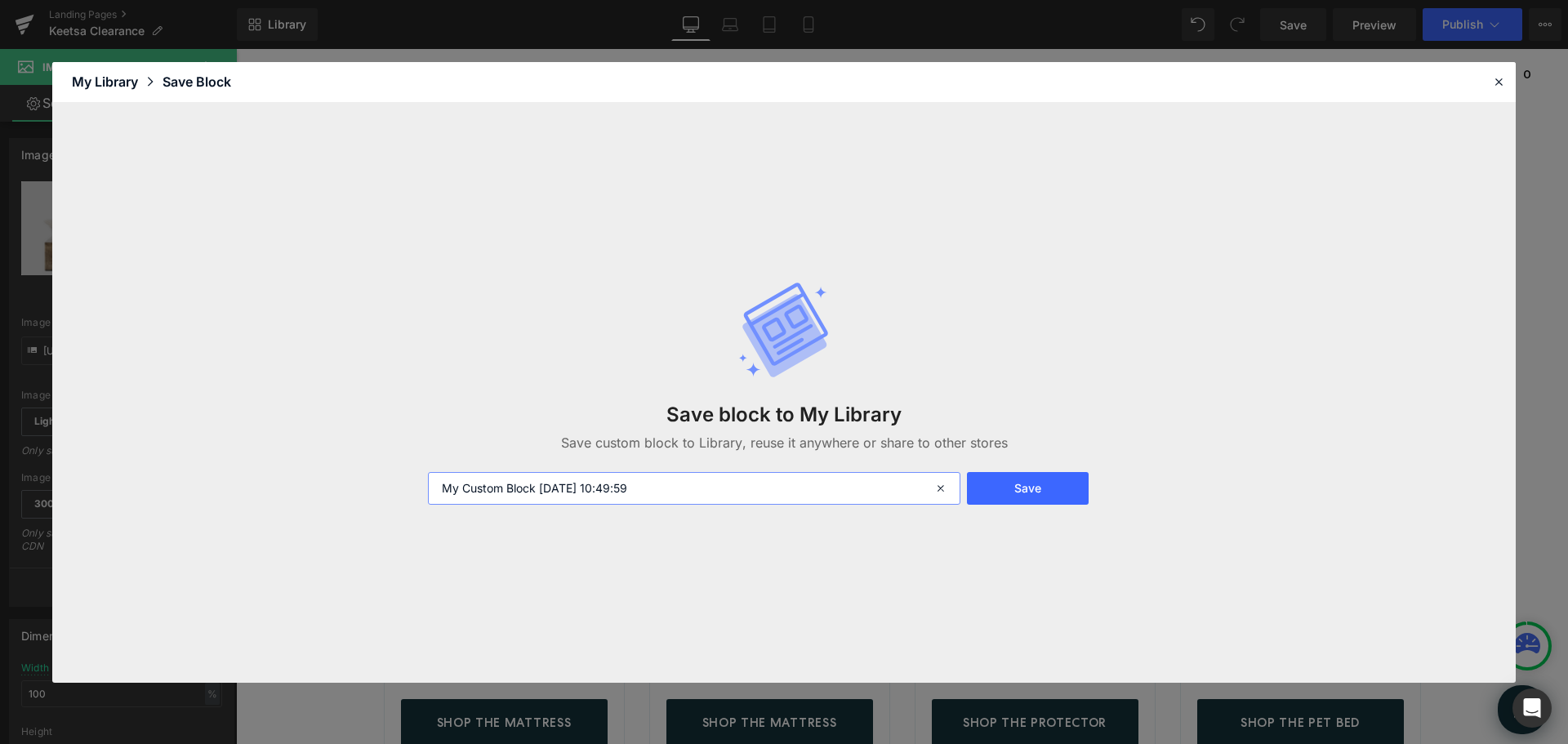
click at [680, 486] on input "My Custom Block 2025-08-20 10:49:59" at bounding box center [694, 488] width 533 height 32
drag, startPoint x: 695, startPoint y: 491, endPoint x: 414, endPoint y: 493, distance: 281.0
click at [414, 493] on div "Save block to My Library Save custom block to Library, reuse it anywhere or sha…" at bounding box center [784, 393] width 1463 height 580
type input "Pet Bed"
click at [1044, 482] on button "Save" at bounding box center [1027, 488] width 122 height 32
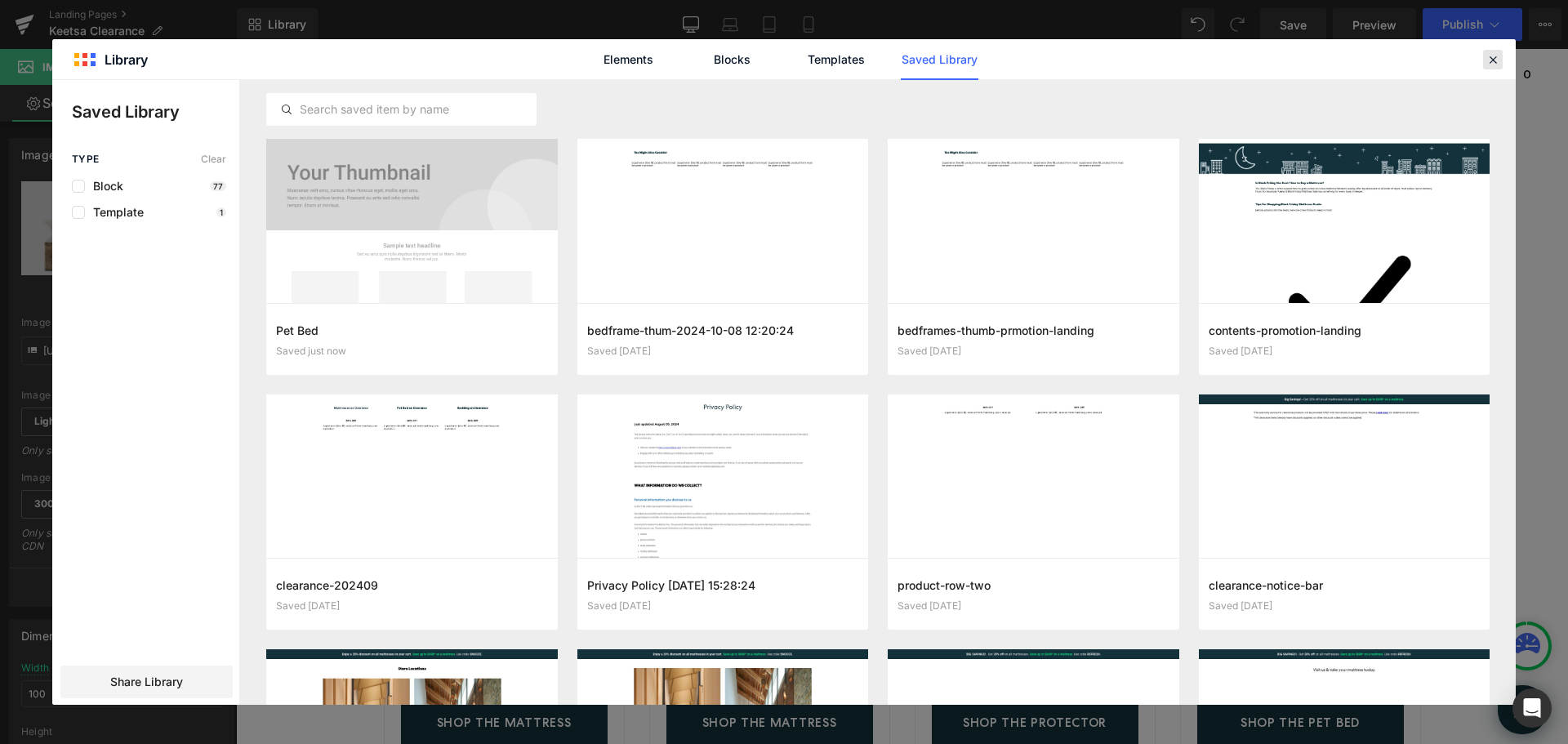
drag, startPoint x: 1494, startPoint y: 56, endPoint x: 1223, endPoint y: 54, distance: 271.0
click at [1494, 56] on icon at bounding box center [1492, 59] width 14 height 14
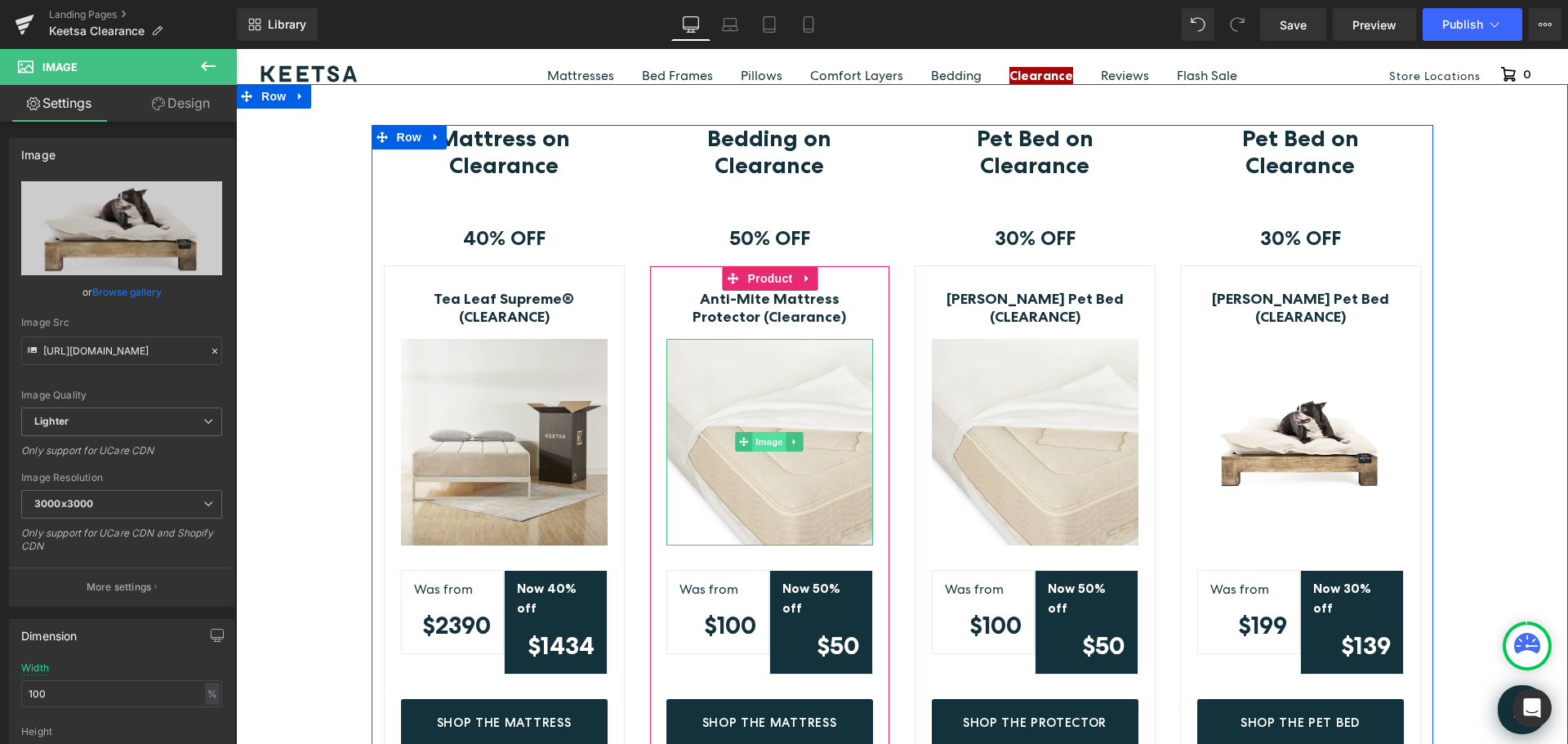
click at [762, 444] on span "Image" at bounding box center [769, 441] width 34 height 20
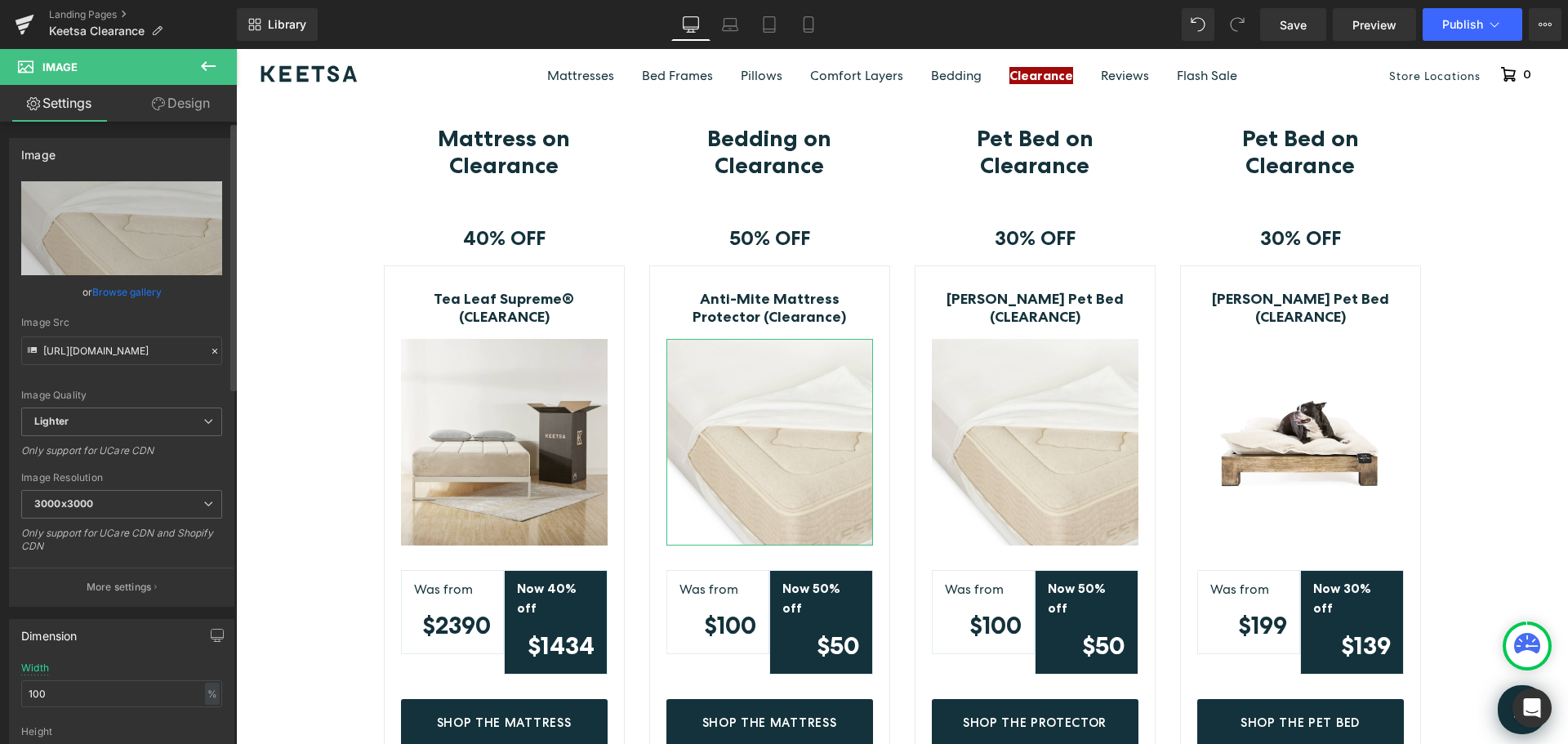
click at [152, 294] on link "Browse gallery" at bounding box center [127, 292] width 70 height 29
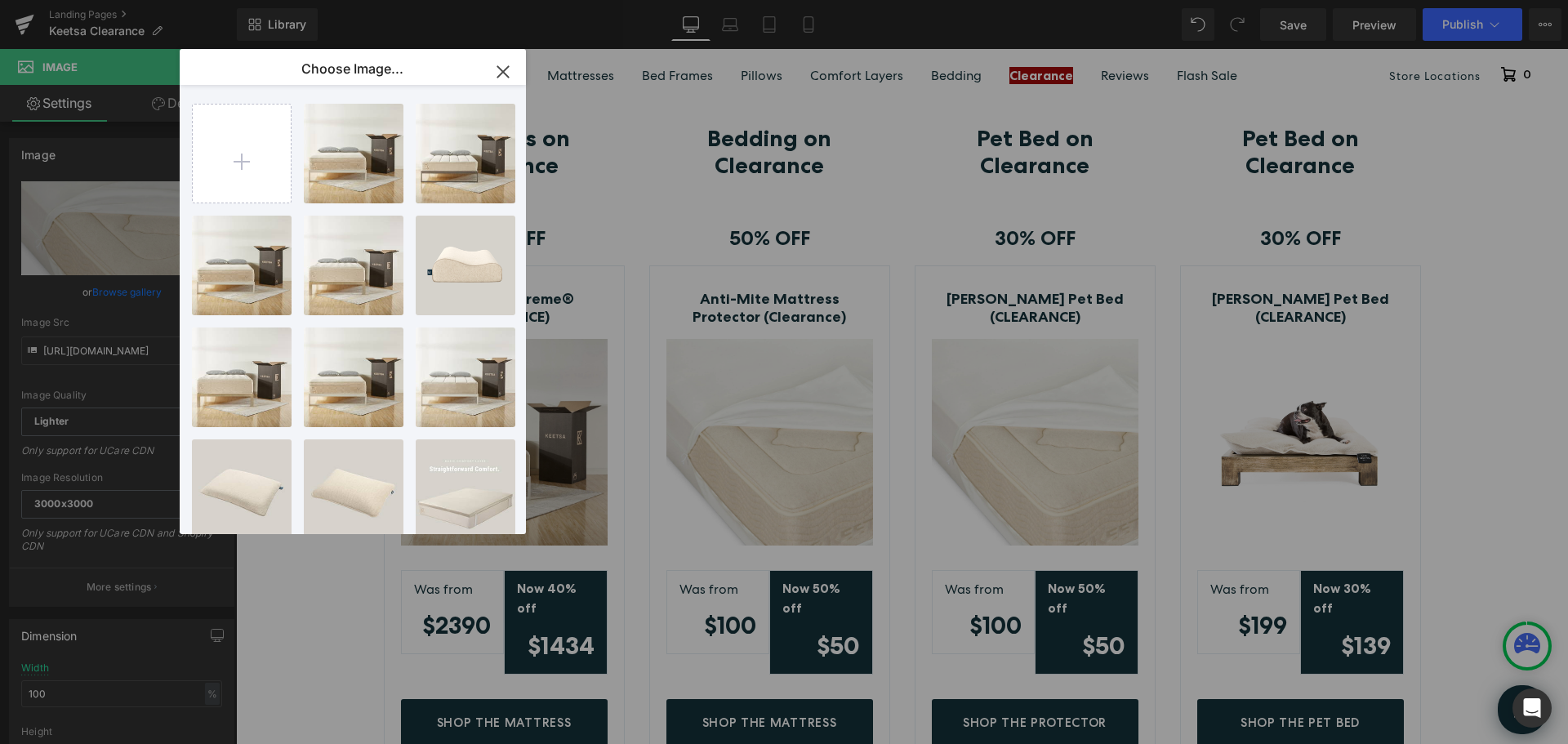
click at [507, 70] on icon "button" at bounding box center [503, 71] width 26 height 26
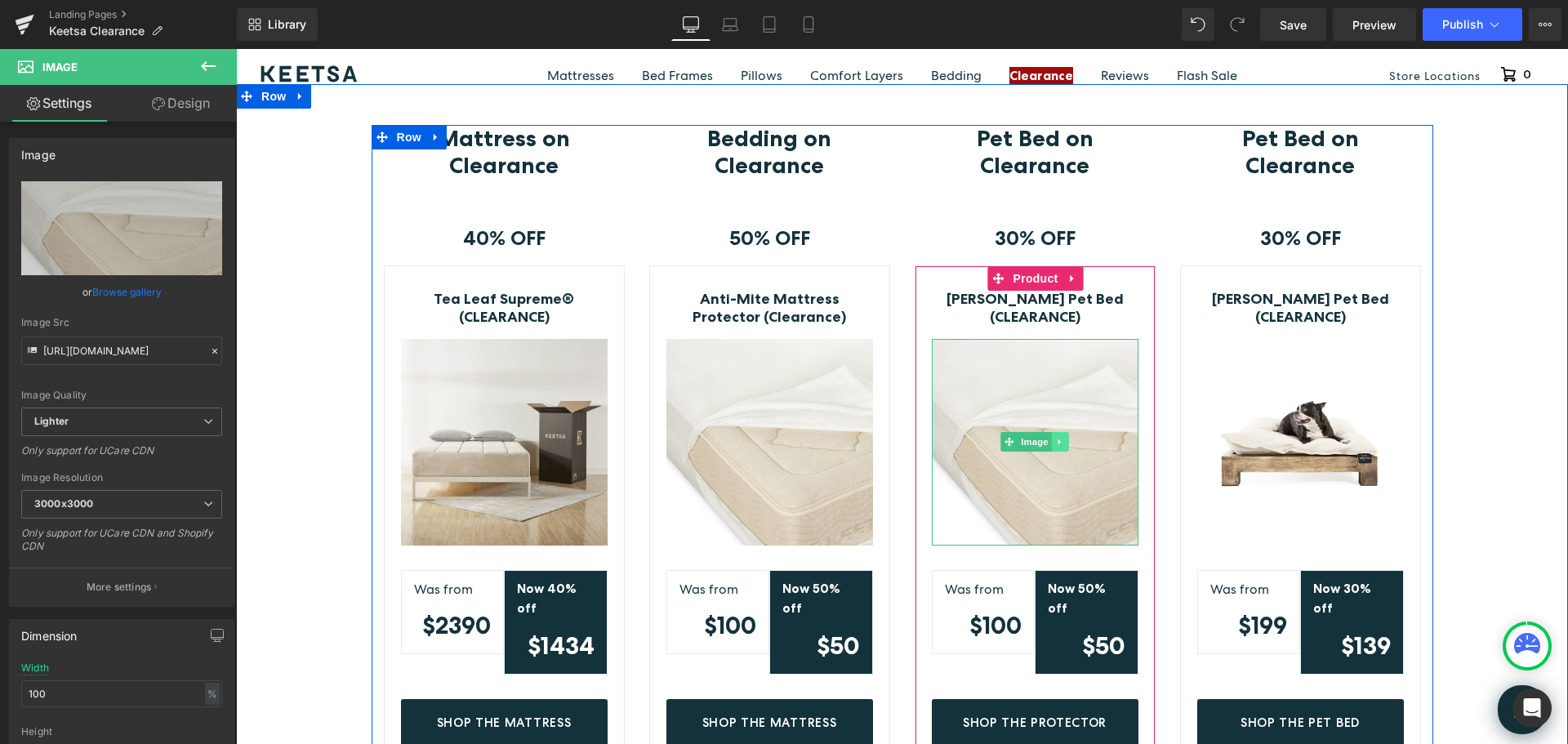
click at [1056, 441] on icon at bounding box center [1060, 442] width 9 height 10
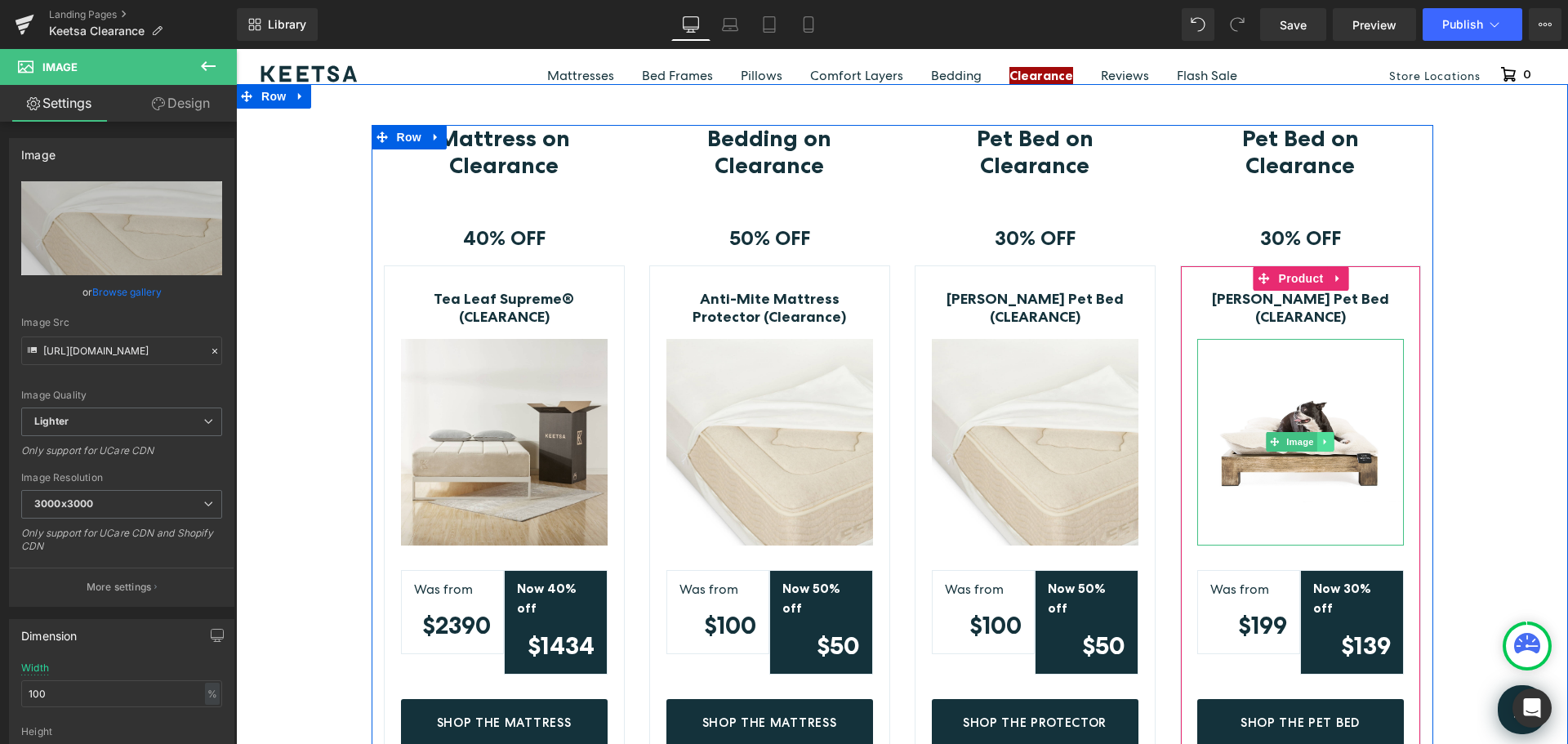
click at [1324, 441] on icon at bounding box center [1326, 442] width 9 height 10
click at [1312, 440] on icon at bounding box center [1316, 441] width 9 height 9
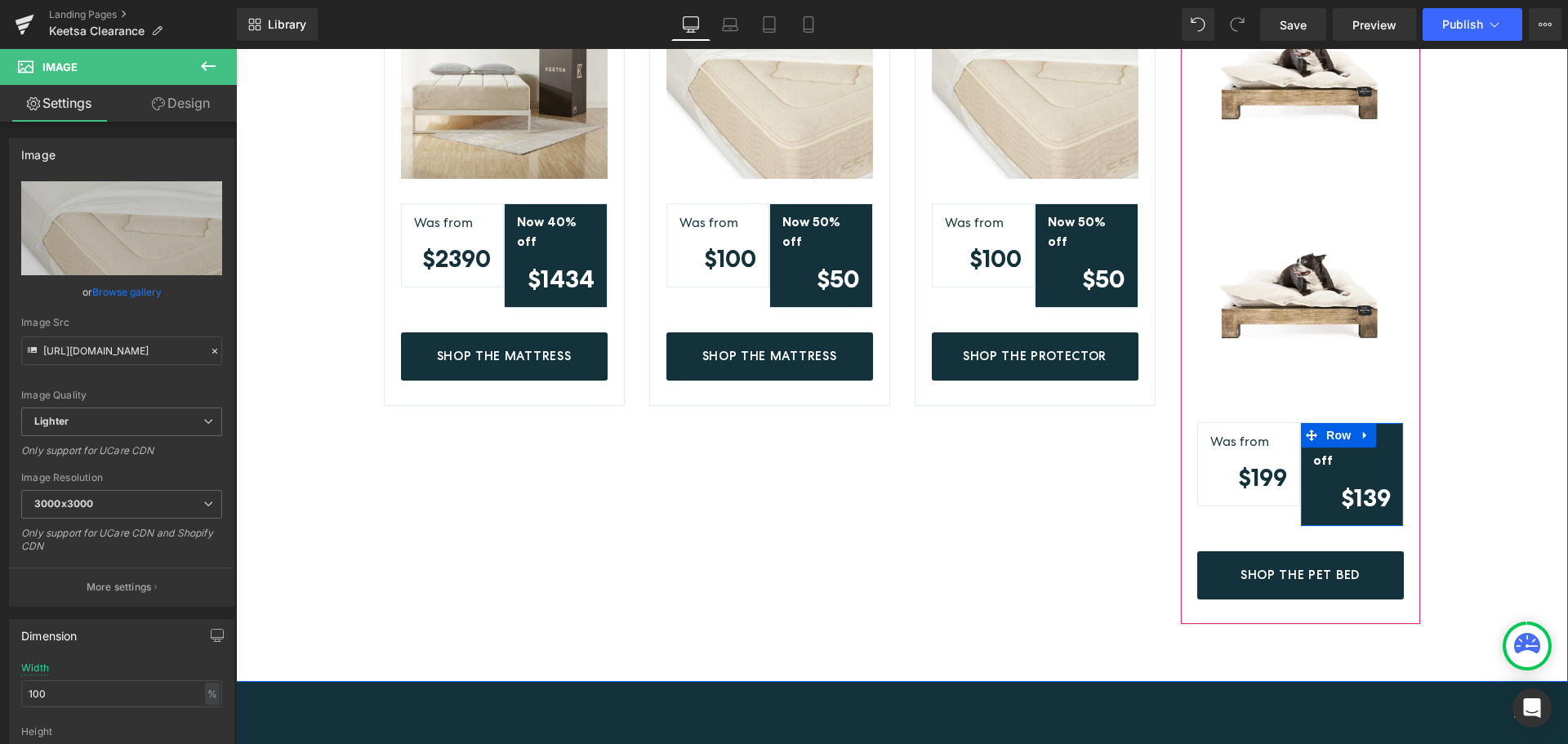
scroll to position [607, 0]
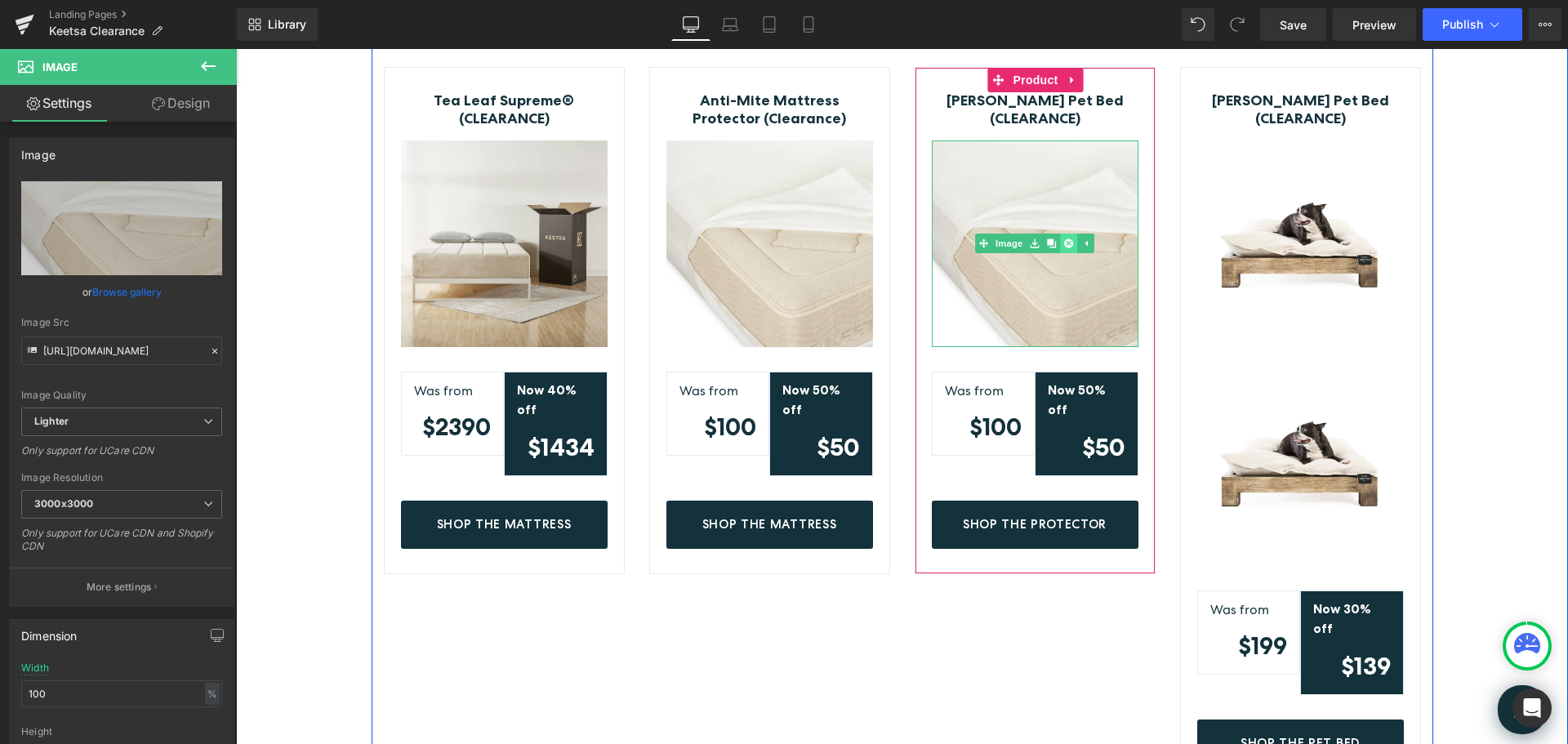
click at [1060, 236] on link at bounding box center [1068, 243] width 17 height 20
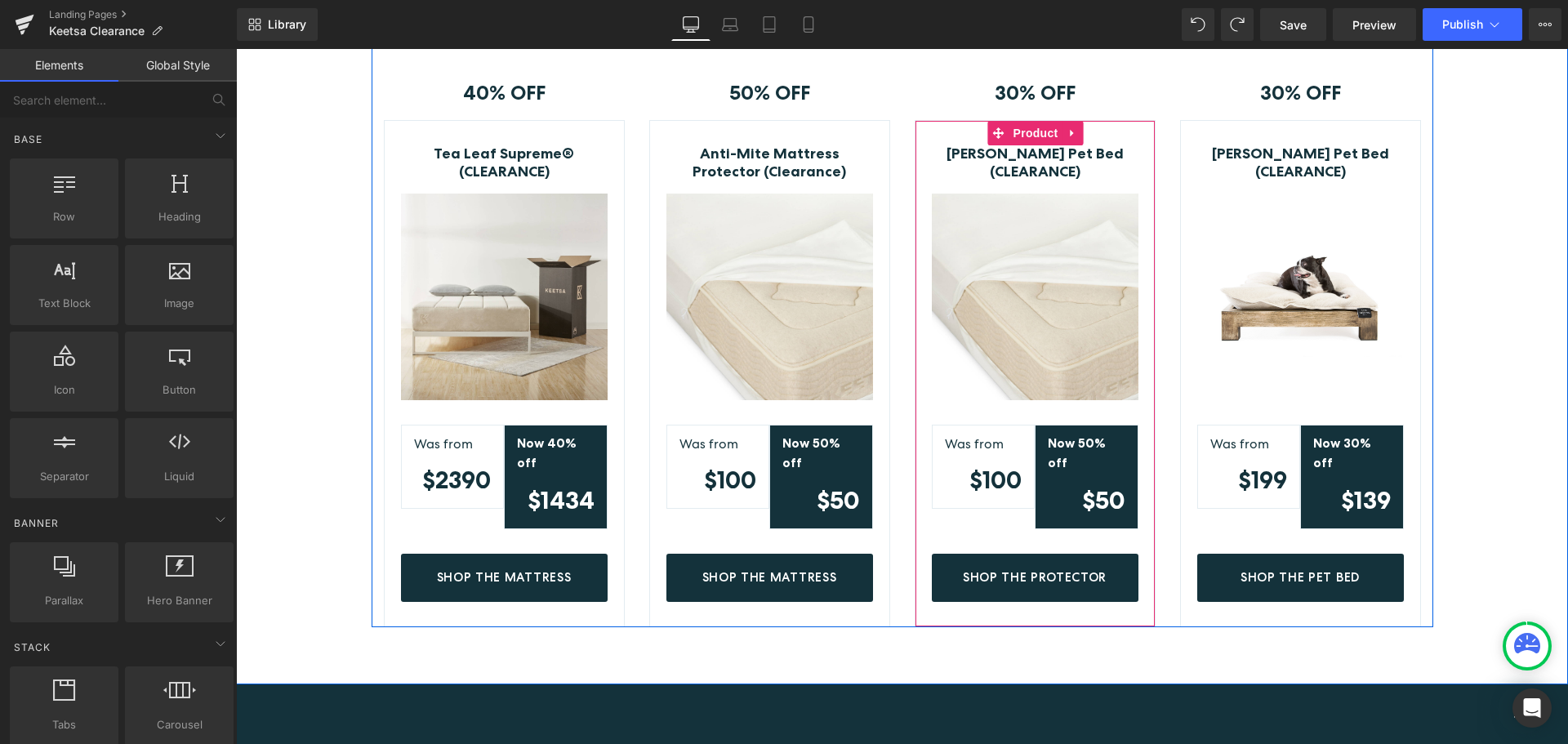
scroll to position [444, 0]
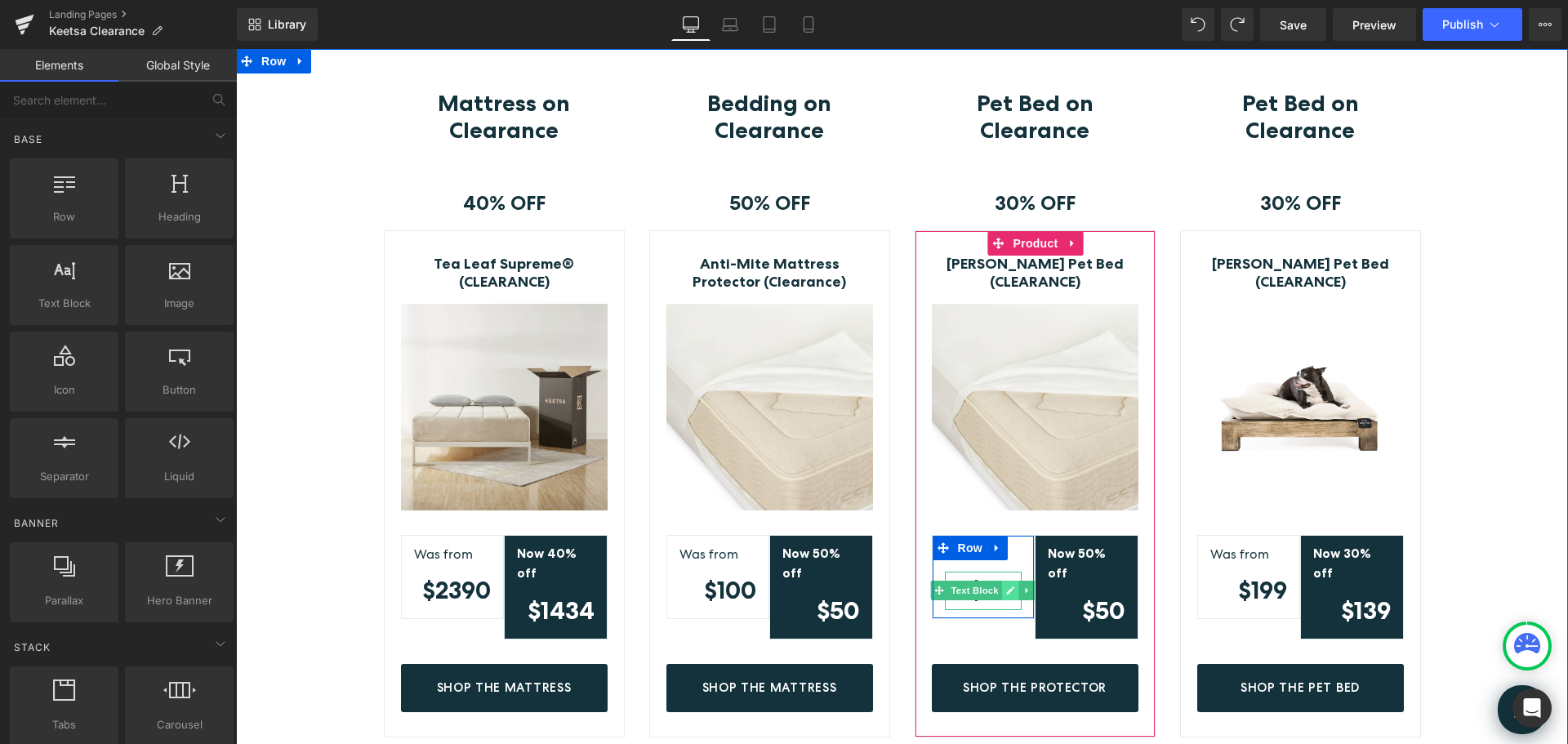
click at [1007, 589] on icon at bounding box center [1010, 591] width 8 height 9
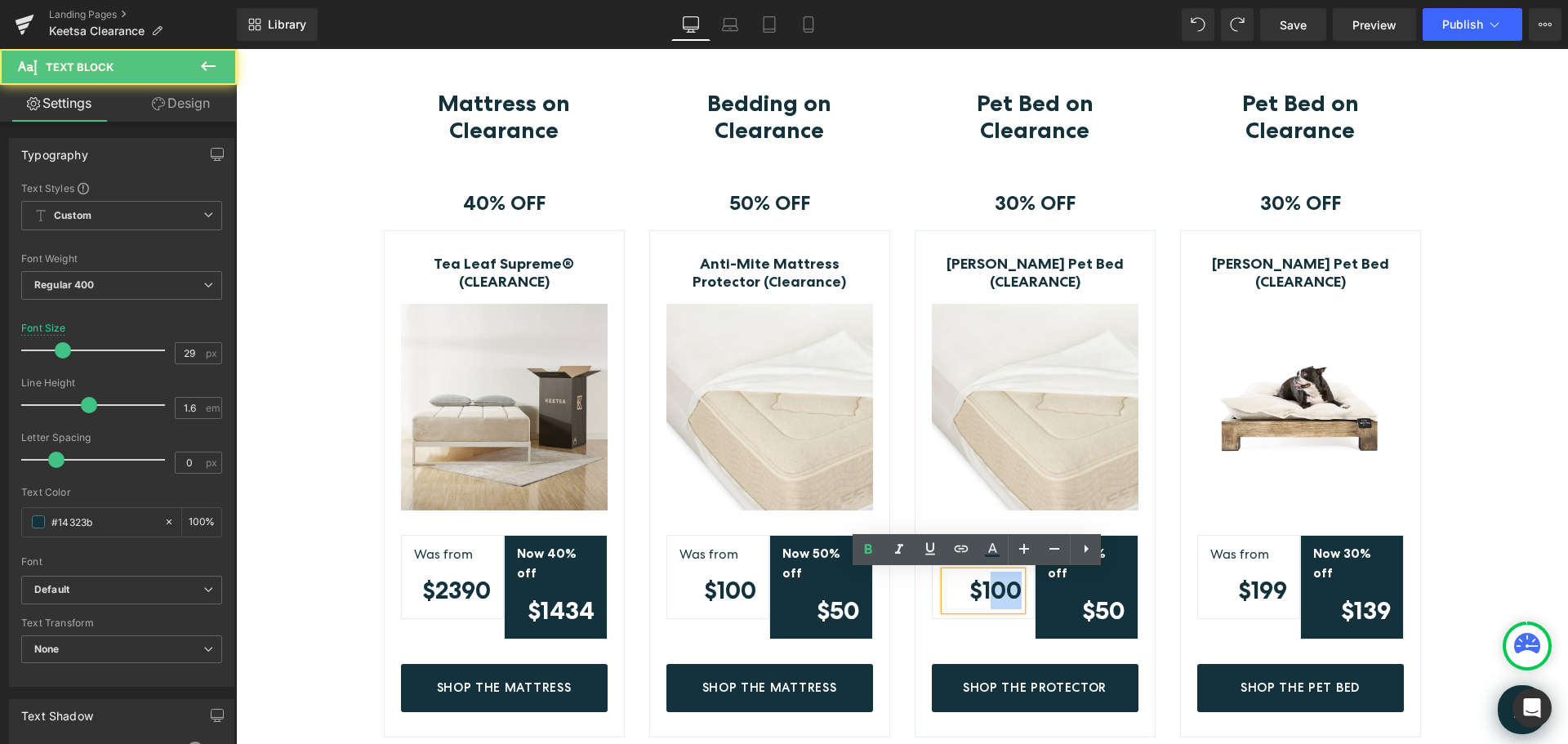
drag, startPoint x: 984, startPoint y: 589, endPoint x: 1010, endPoint y: 592, distance: 26.2
click at [1010, 592] on strong "$100" at bounding box center [995, 590] width 52 height 29
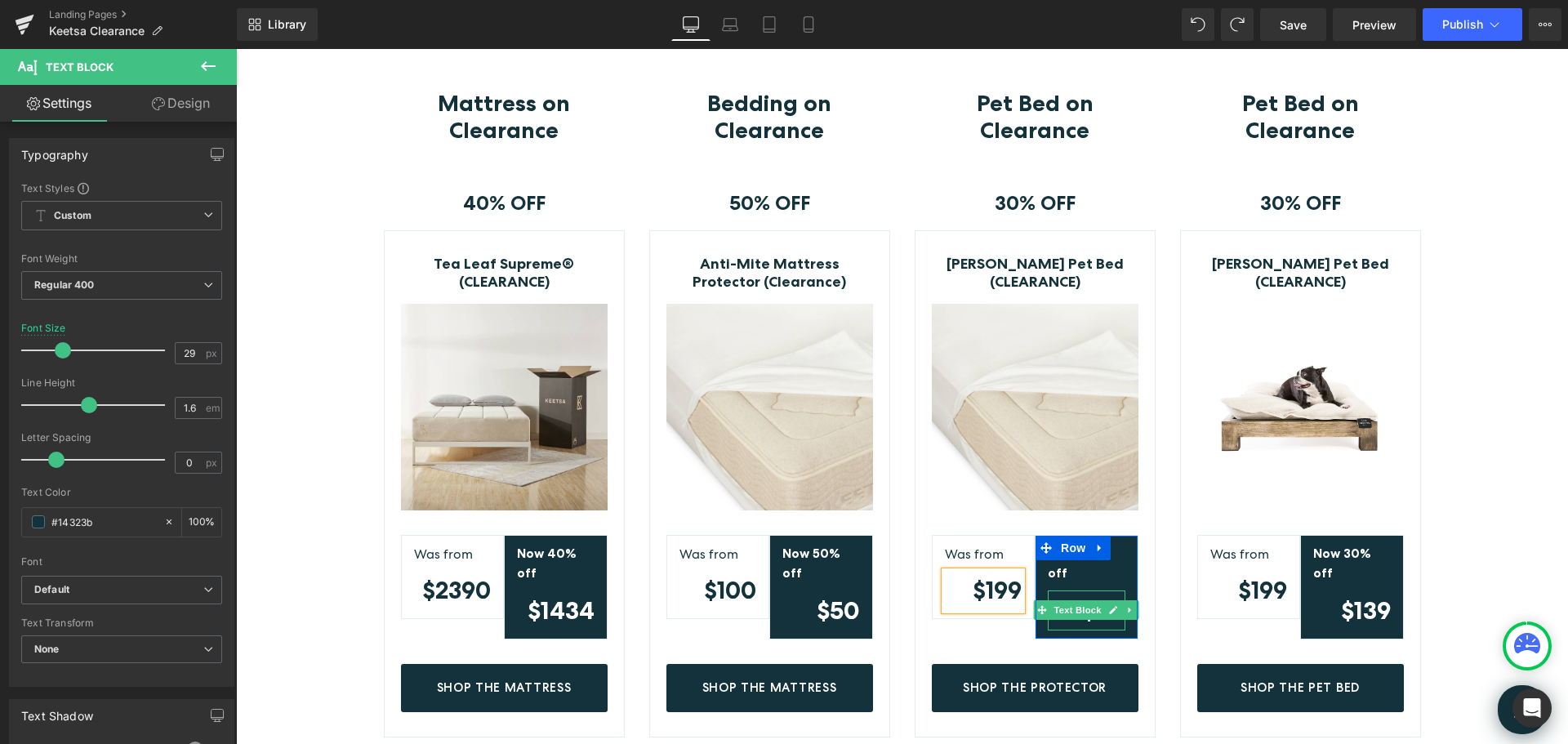
click at [1110, 606] on icon at bounding box center [1114, 611] width 8 height 9
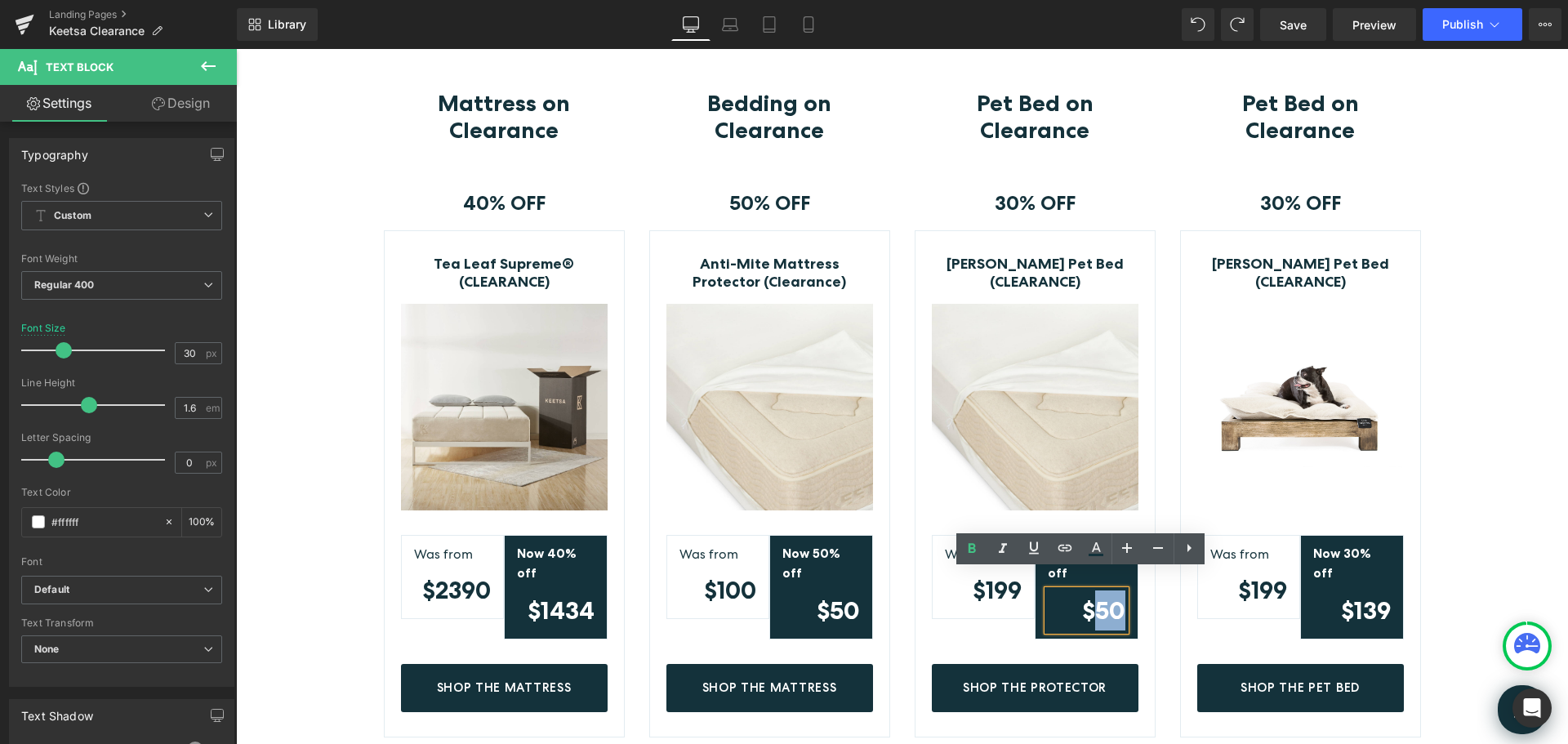
drag, startPoint x: 1091, startPoint y: 591, endPoint x: 1115, endPoint y: 593, distance: 24.1
click at [1115, 596] on strong "$50" at bounding box center [1103, 611] width 43 height 30
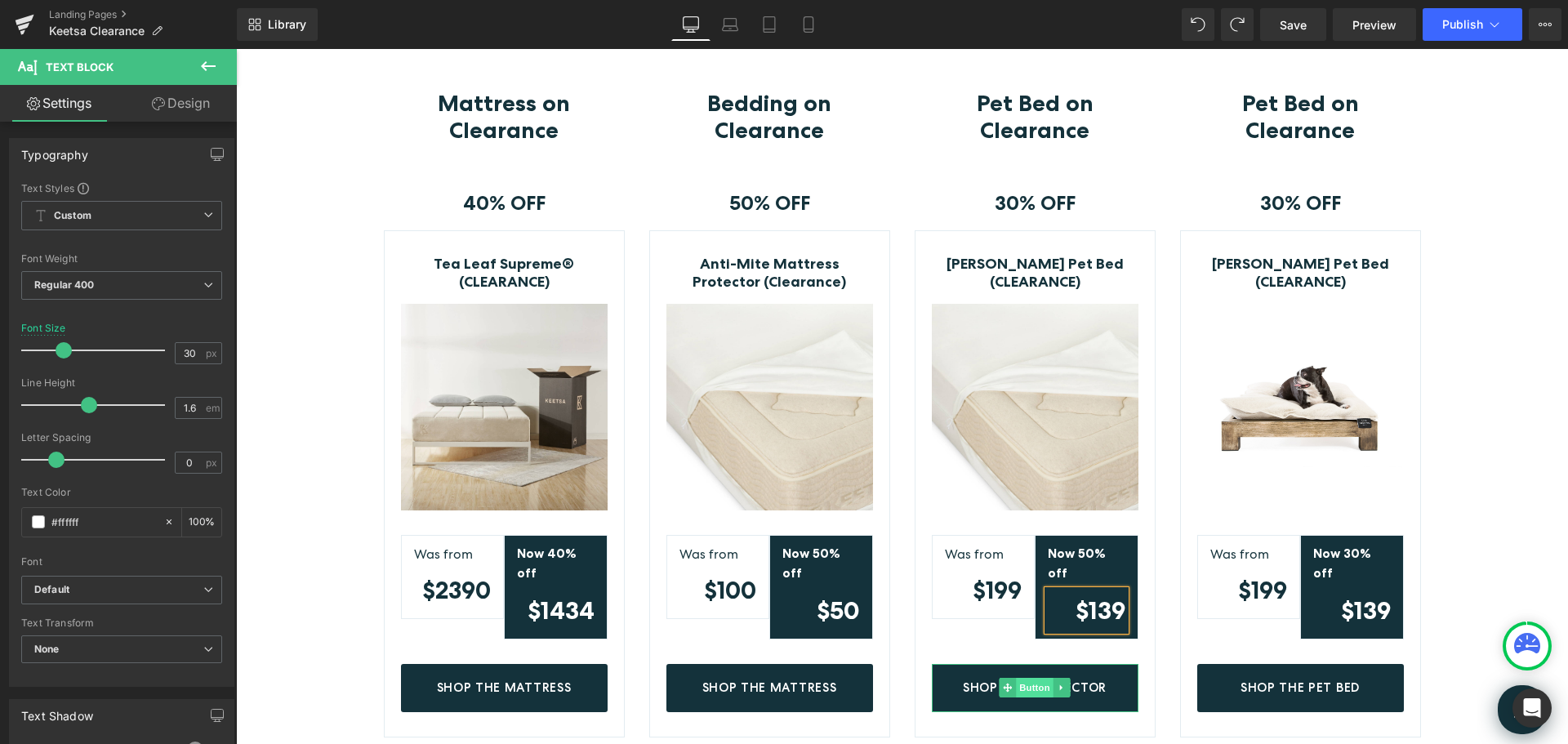
click at [1020, 679] on span "Button" at bounding box center [1034, 688] width 37 height 20
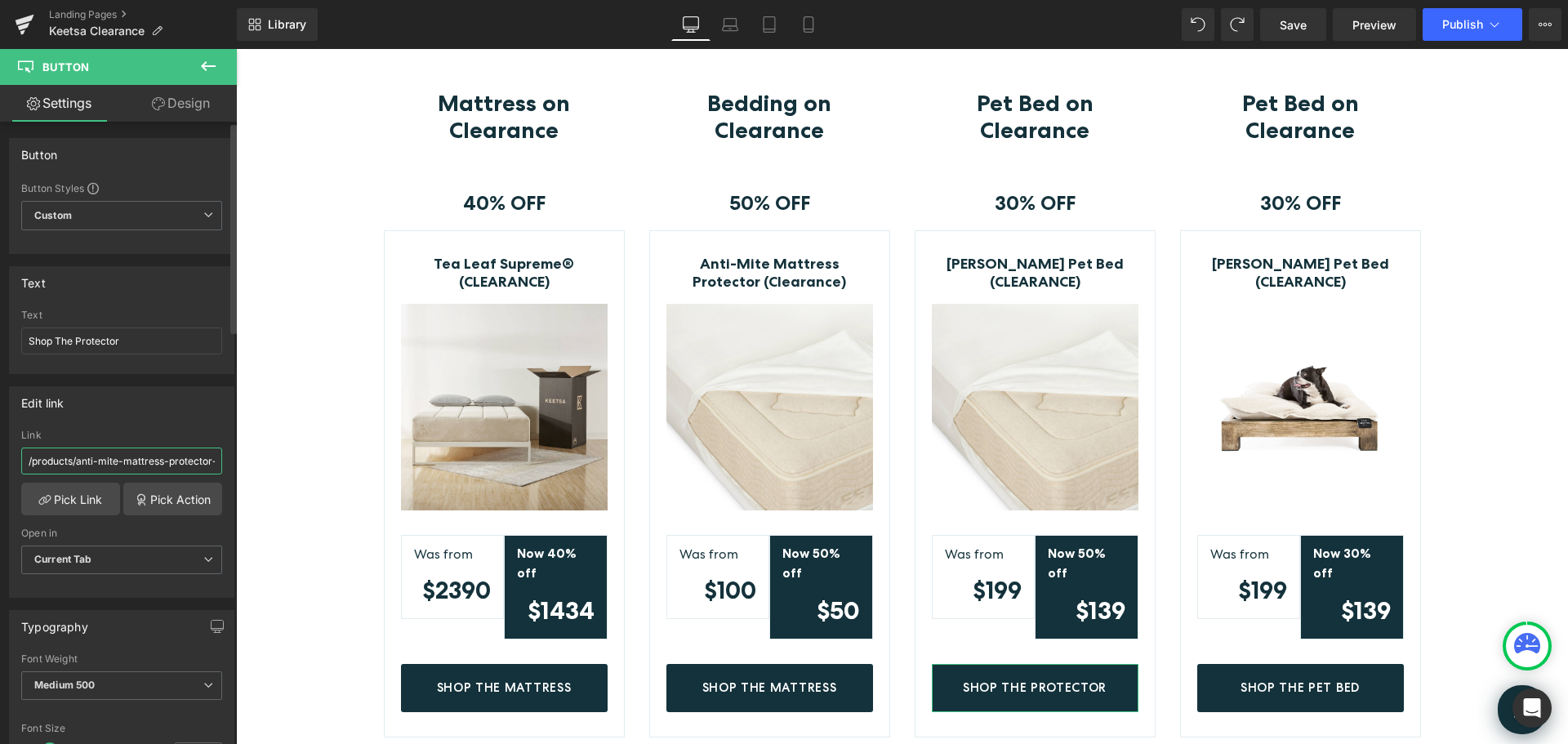
click at [173, 463] on input "/products/anti-mite-mattress-protector-clearance" at bounding box center [122, 462] width 201 height 27
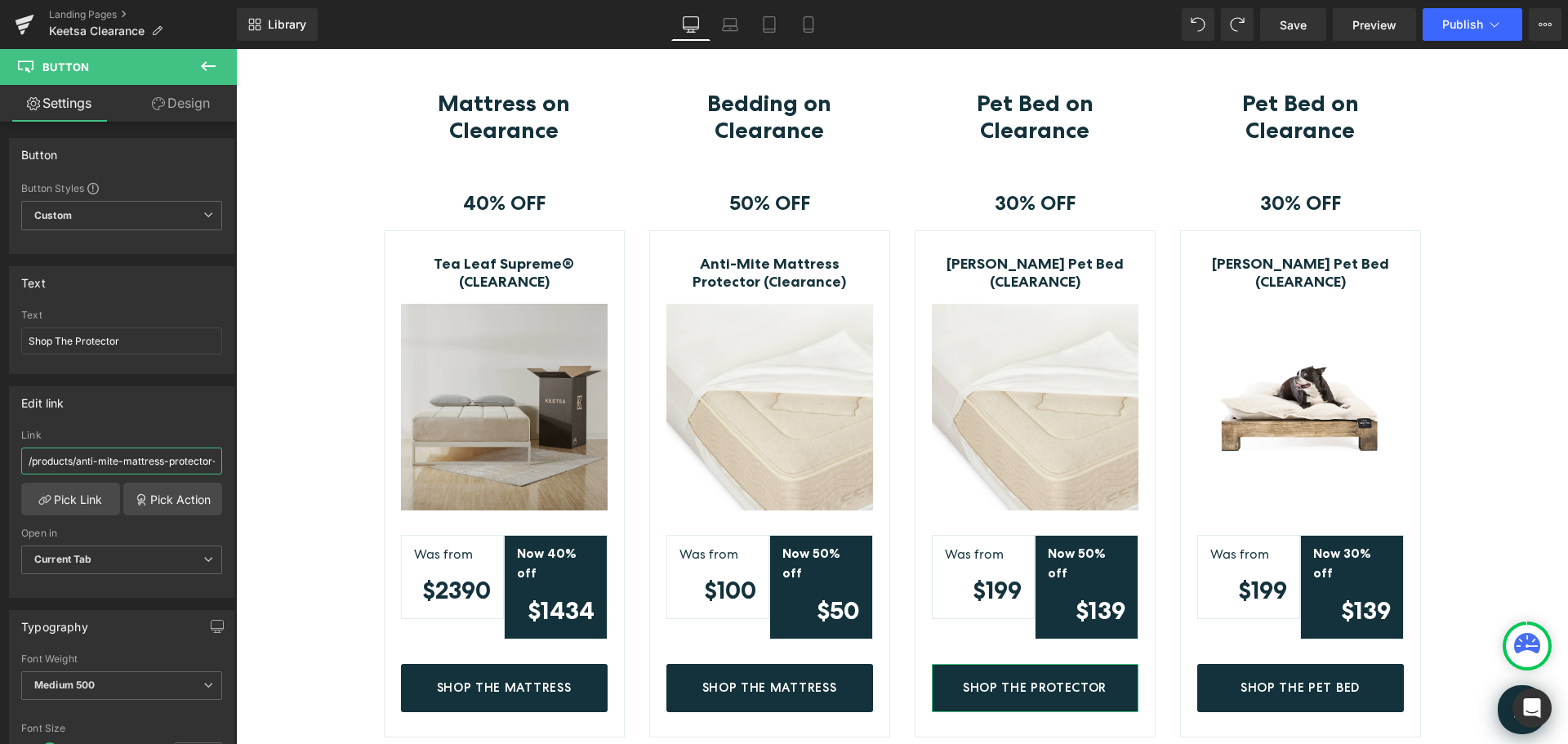
type input "https://www.keetsa.com/products/pet-bed-frame"
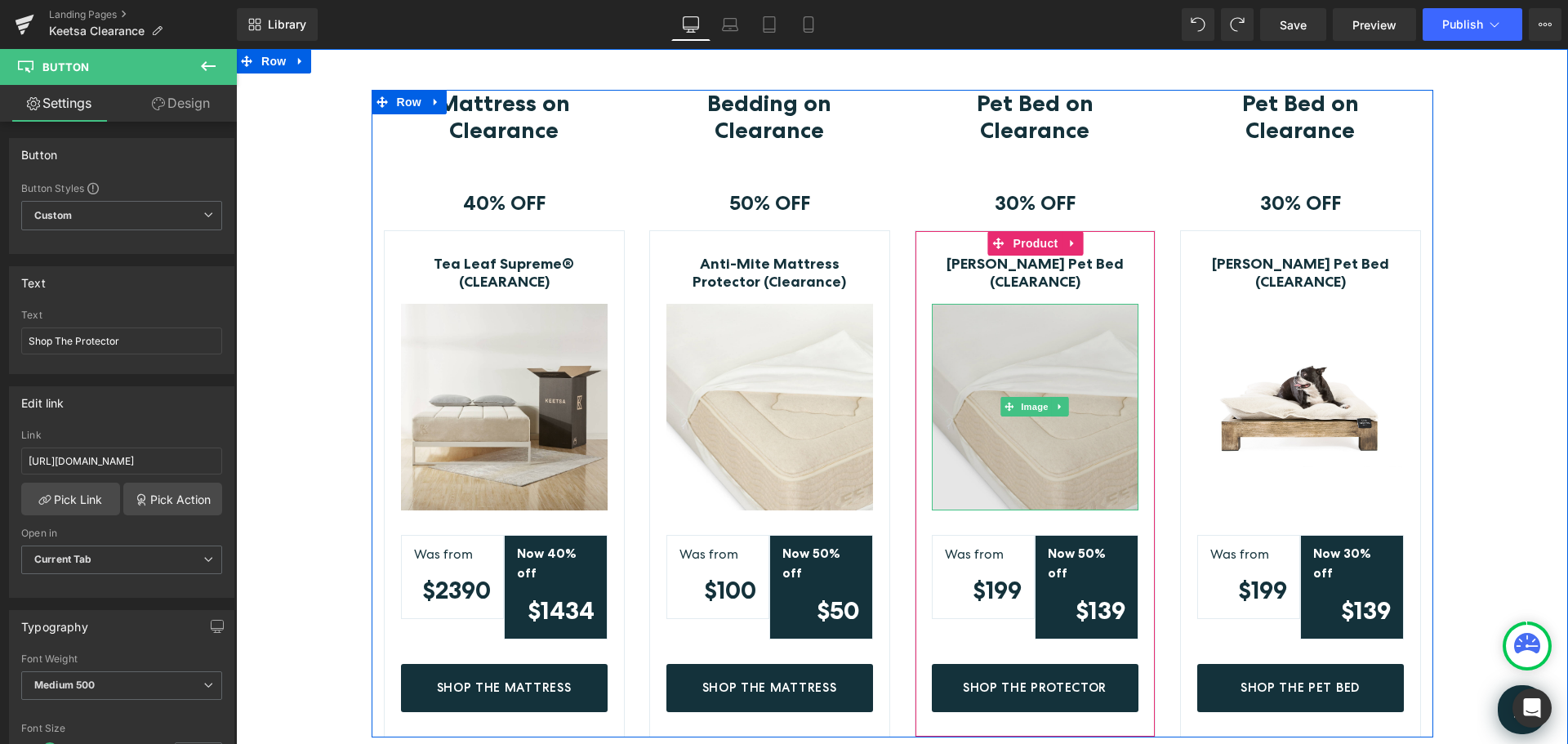
click at [1046, 373] on img at bounding box center [1034, 406] width 207 height 207
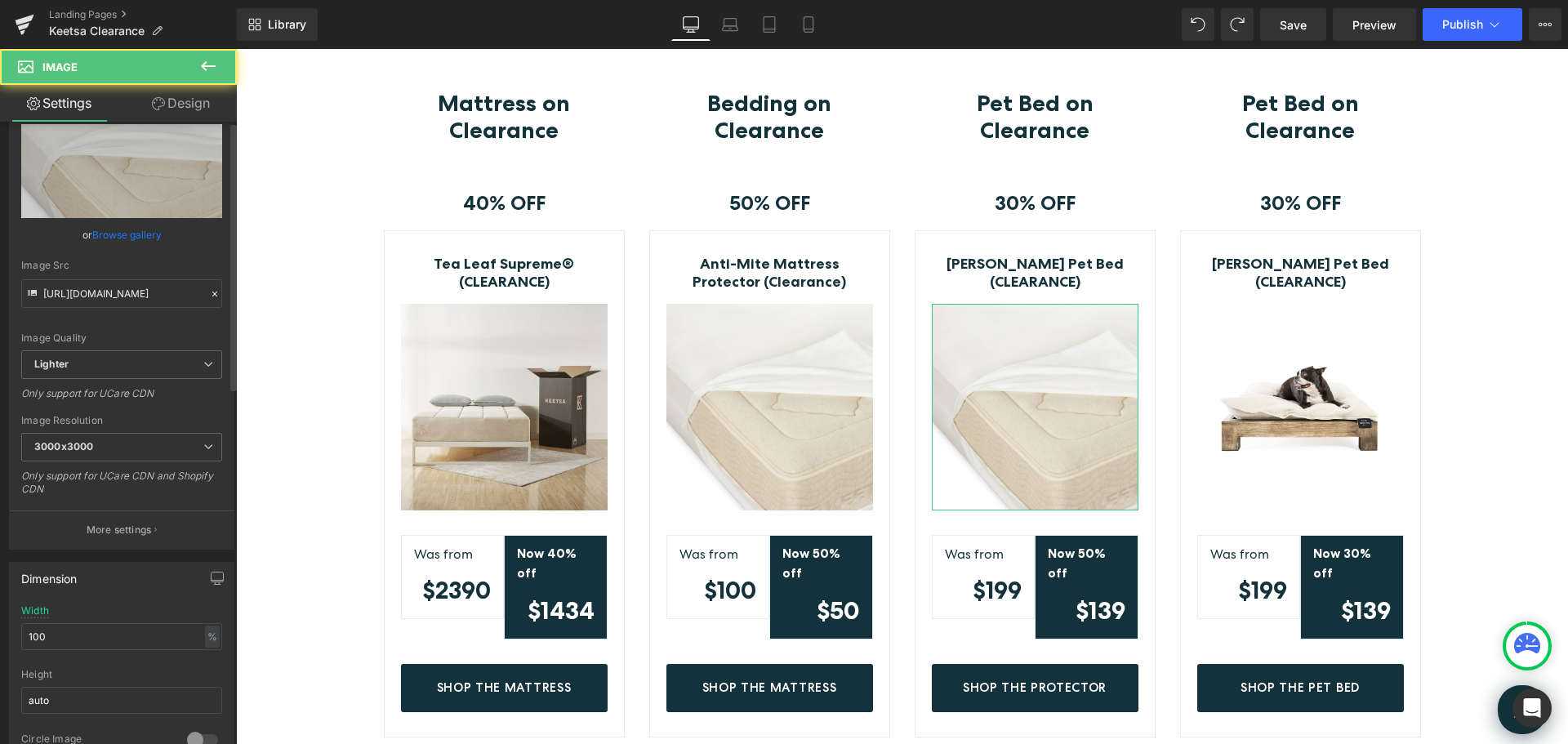
scroll to position [408, 0]
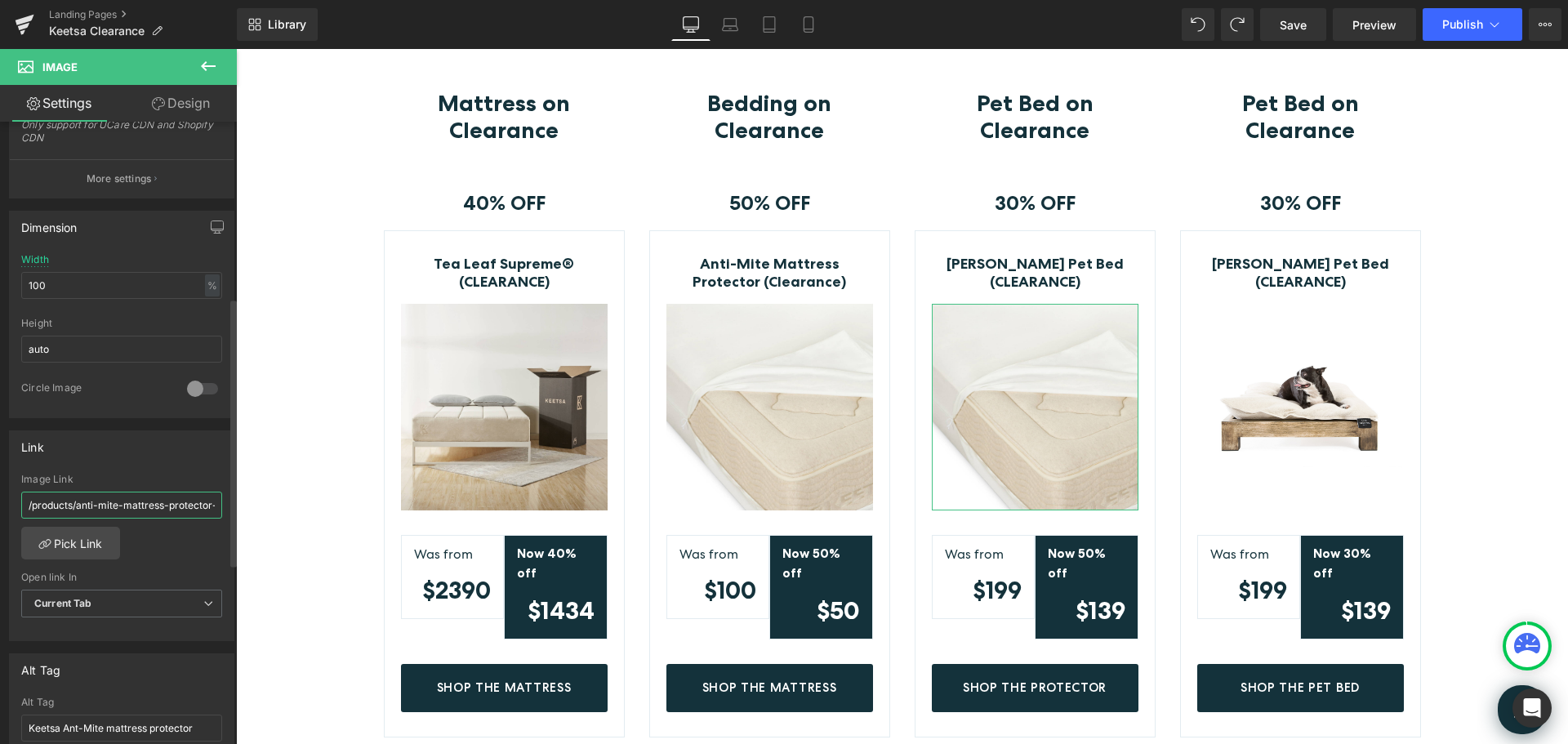
click at [116, 509] on input "/products/anti-mite-mattress-protector-clearance" at bounding box center [122, 505] width 201 height 27
paste input "https://www.keetsa.com/products/pet-bed-fram"
type input "https://www.keetsa.com/products/pet-bed-frame"
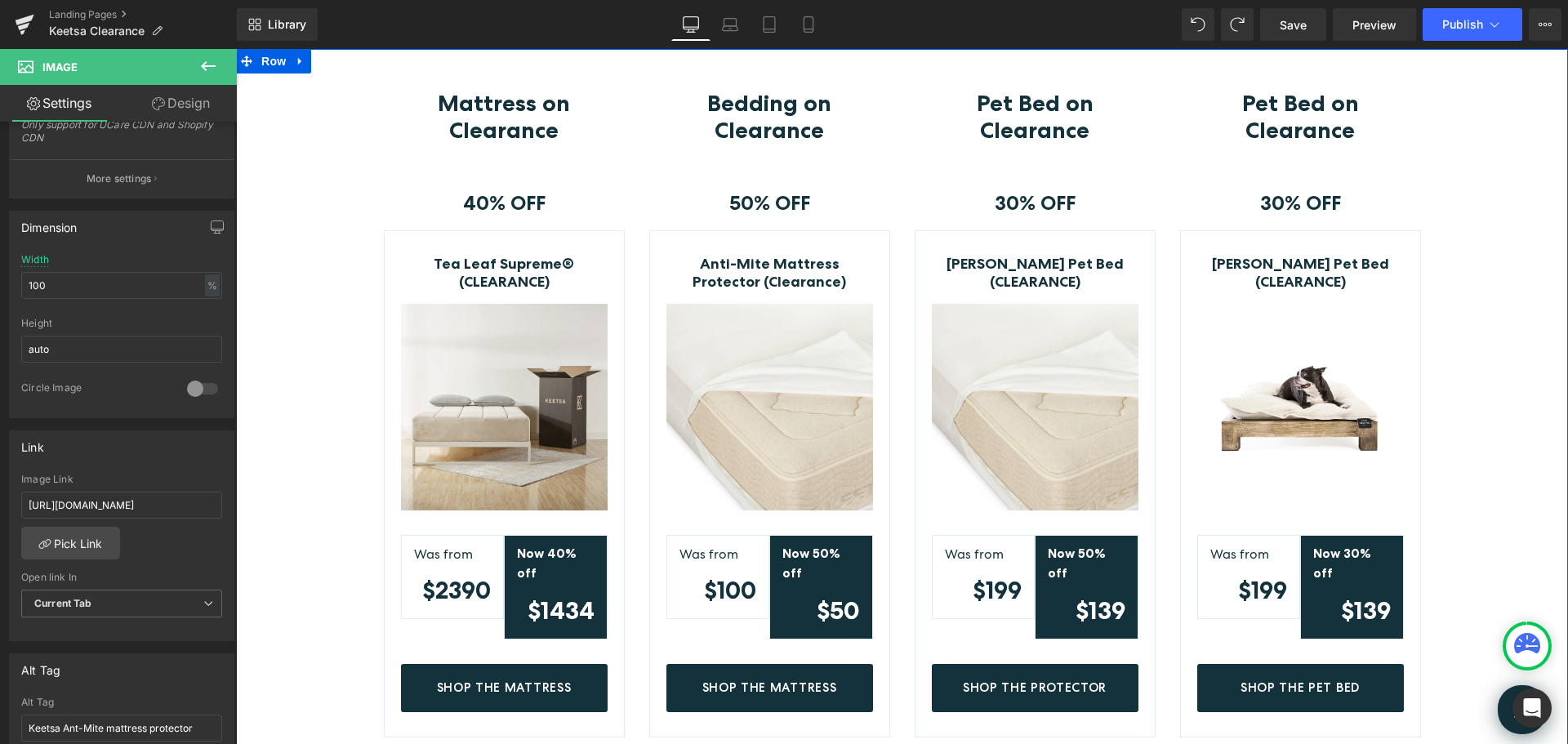
click at [1475, 131] on div "Mattress on Clearance Heading Row 40% OFF Text Block Row Tea Leaf Supreme® (CLE…" at bounding box center [902, 414] width 1332 height 648
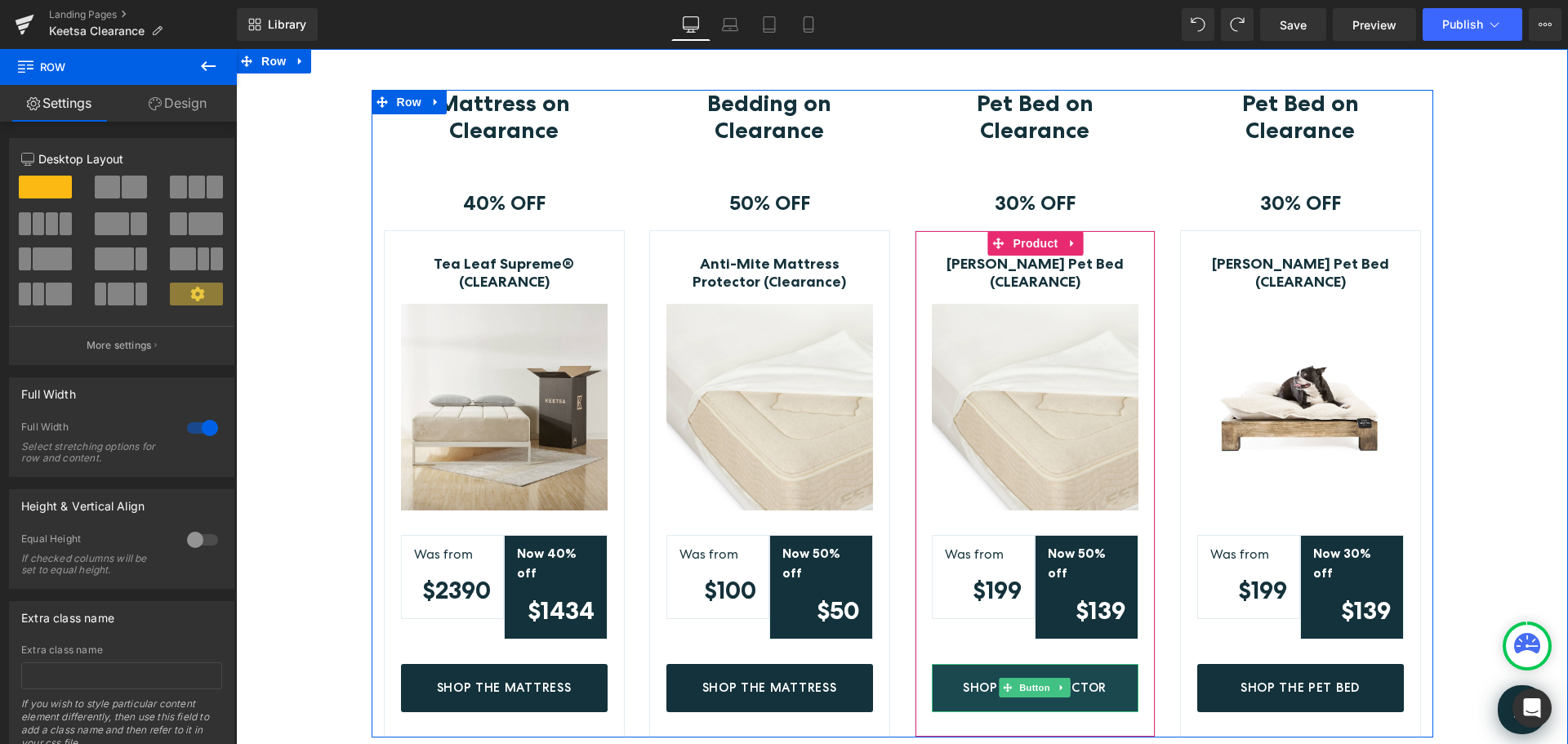
click at [1078, 680] on span "Shop The Protector" at bounding box center [1034, 687] width 144 height 14
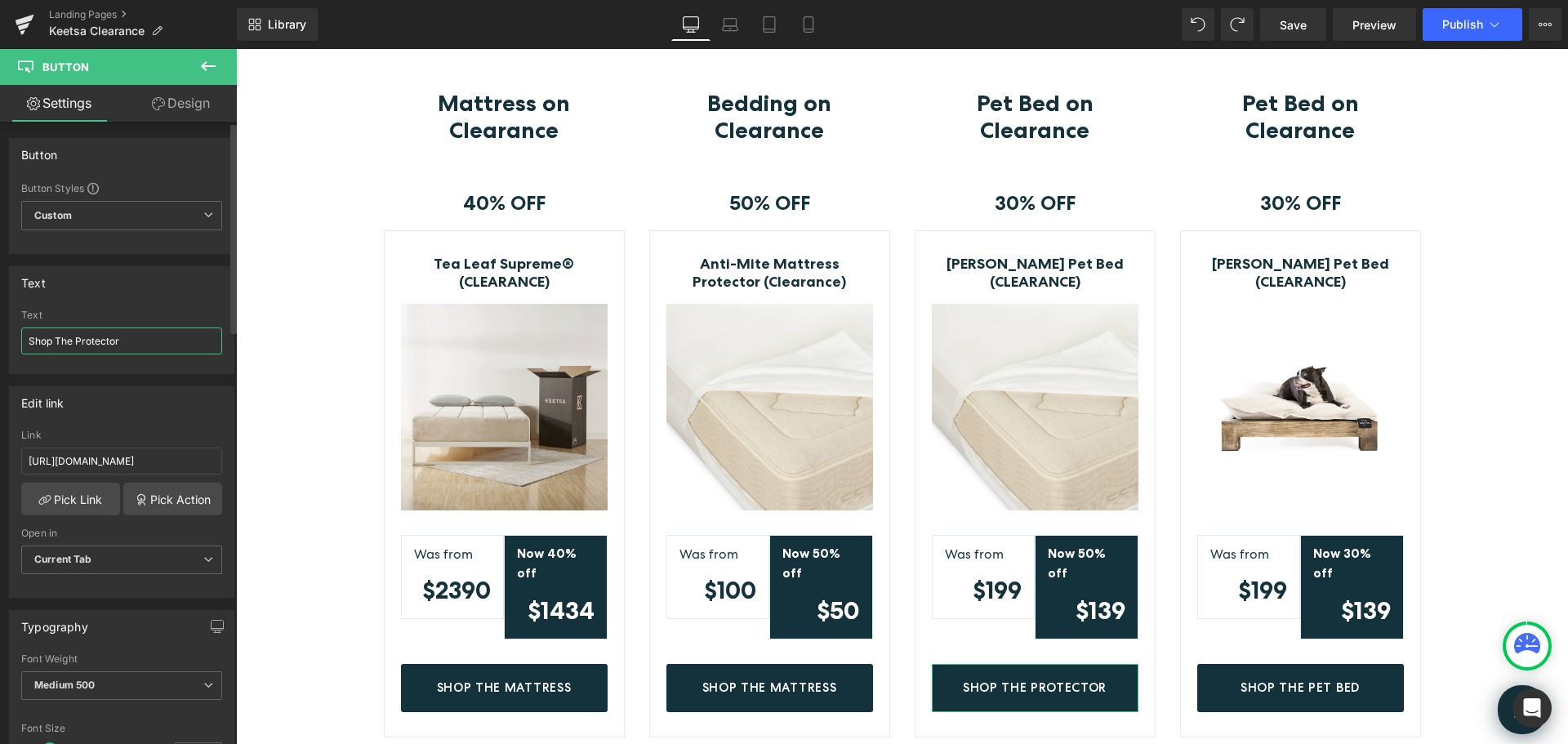
drag, startPoint x: 148, startPoint y: 343, endPoint x: 76, endPoint y: 346, distance: 72.1
click at [76, 346] on input "Shop The Protector" at bounding box center [122, 341] width 201 height 27
type input "Shop The Pet Bed"
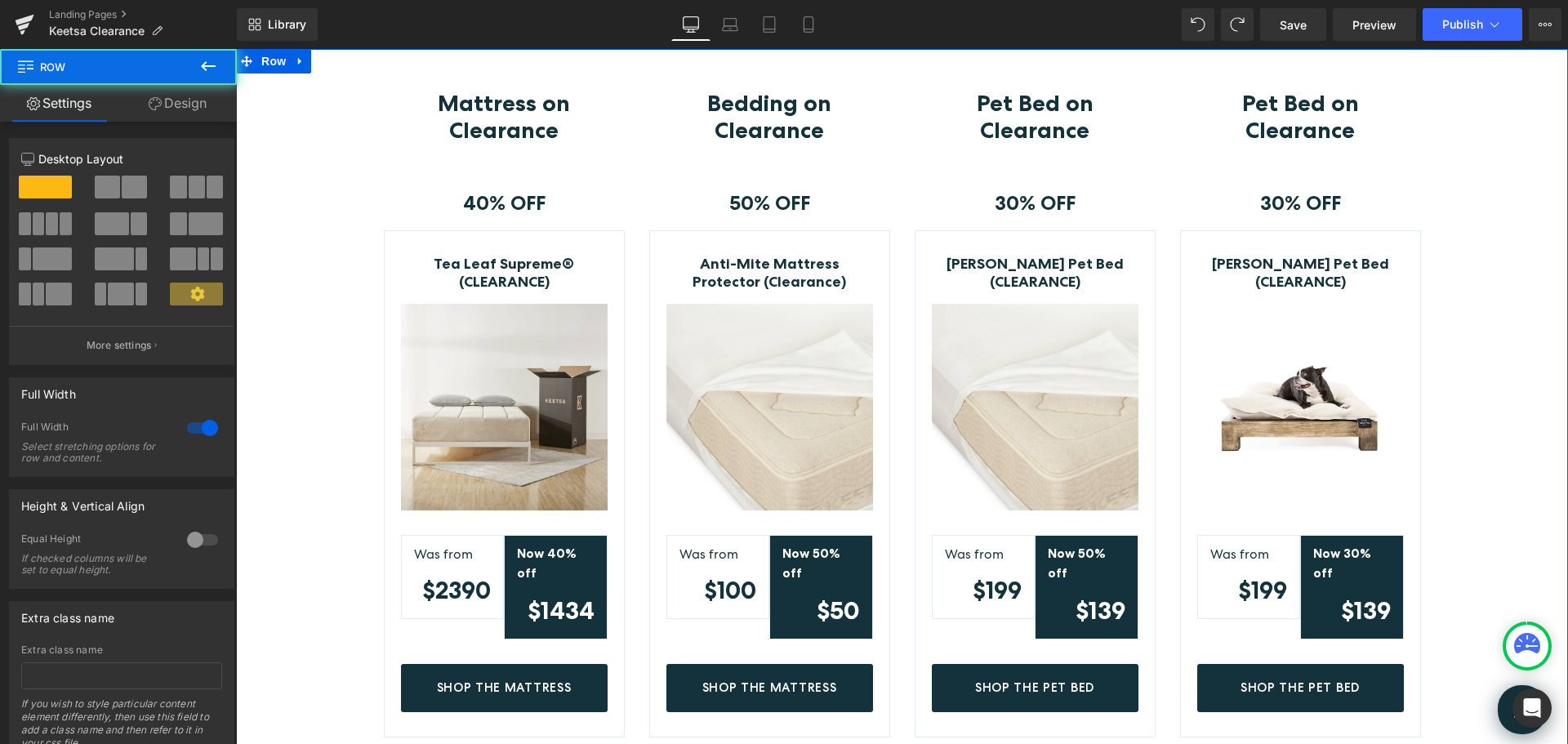
click at [1490, 523] on div "Mattress on Clearance Heading Row 40% OFF Text Block Row Tea Leaf Supreme® (CLE…" at bounding box center [902, 414] width 1332 height 648
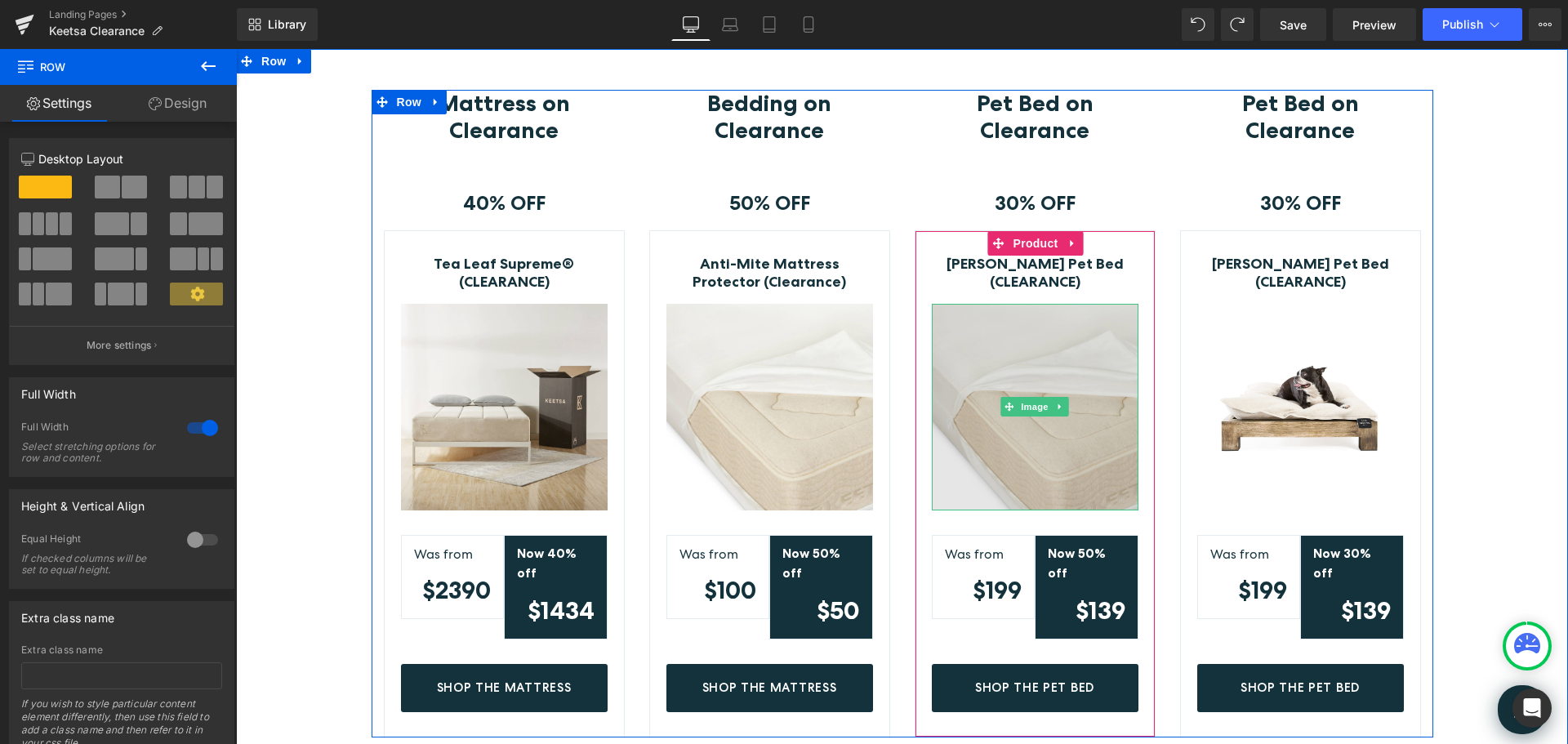
click at [1028, 369] on img at bounding box center [1034, 406] width 207 height 207
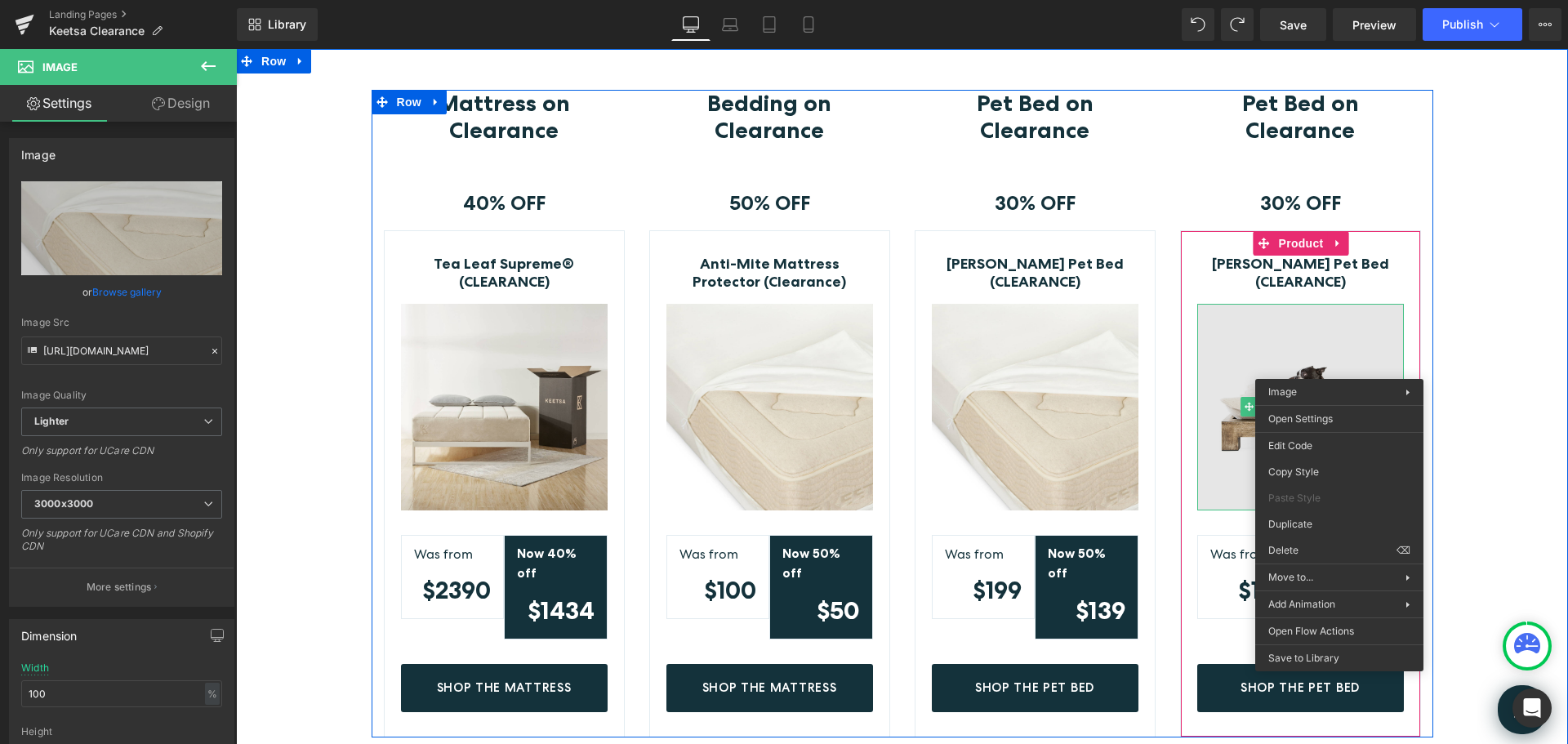
click at [1325, 345] on img at bounding box center [1300, 406] width 207 height 207
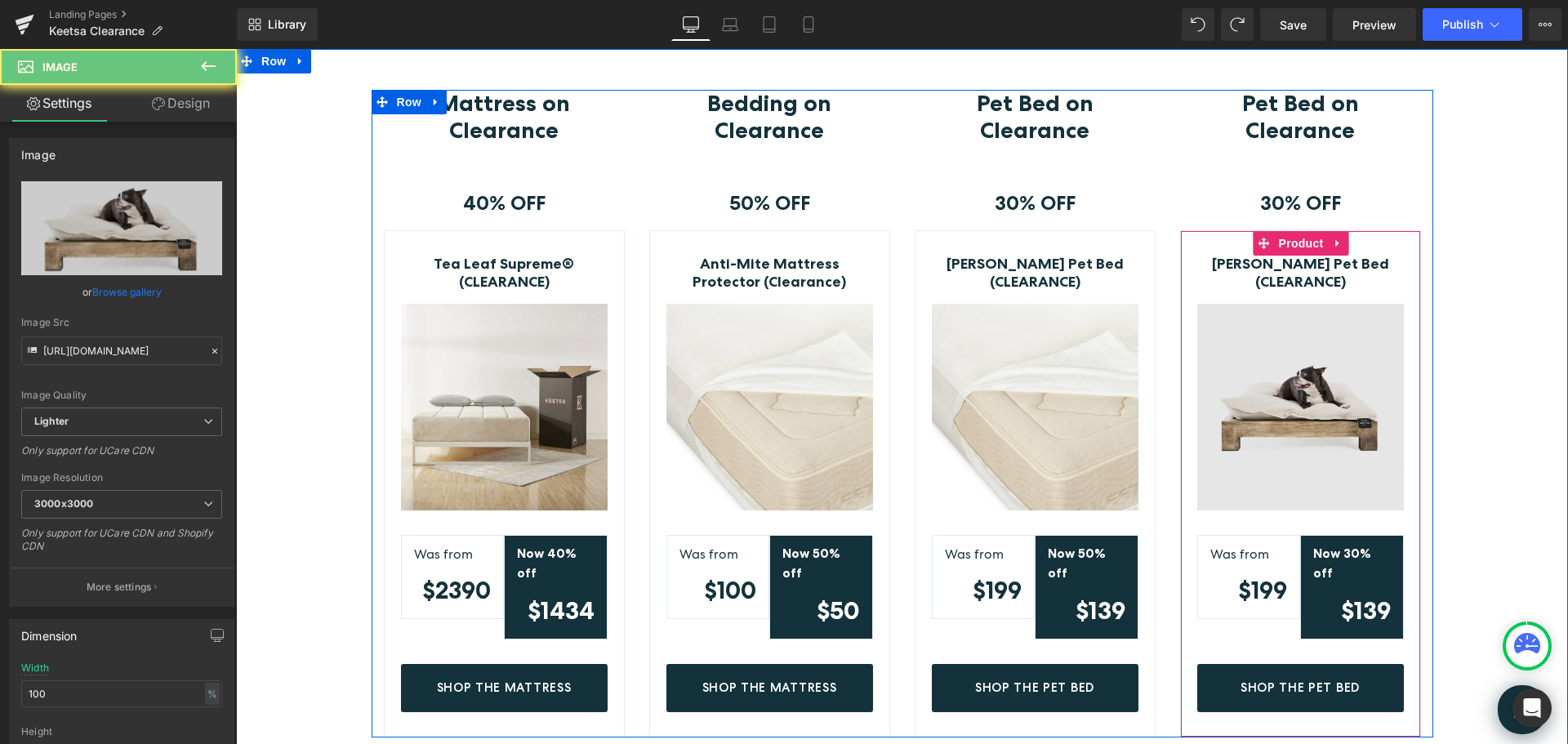
click at [1298, 402] on div "Image" at bounding box center [1300, 406] width 207 height 207
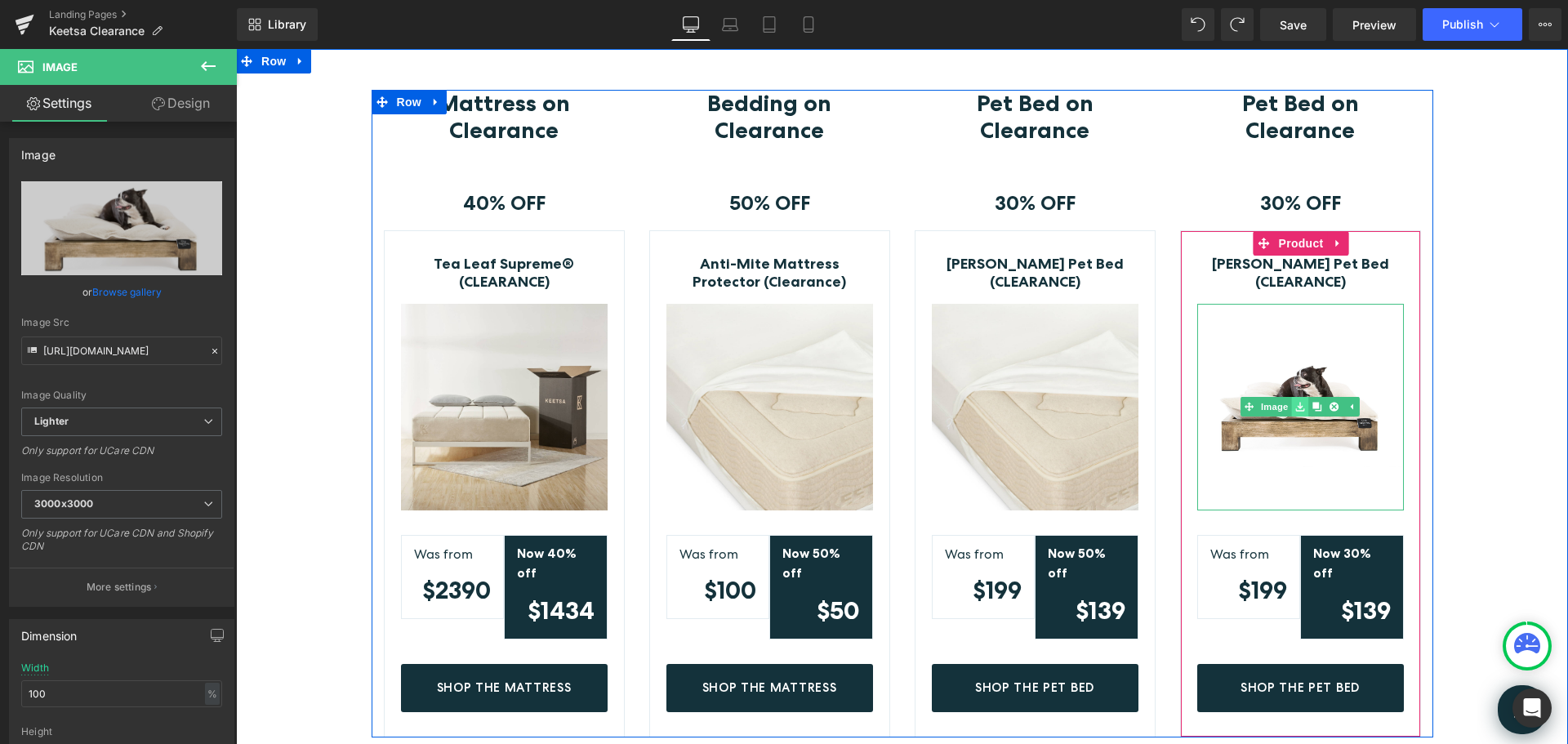
click at [1295, 407] on icon at bounding box center [1299, 407] width 9 height 10
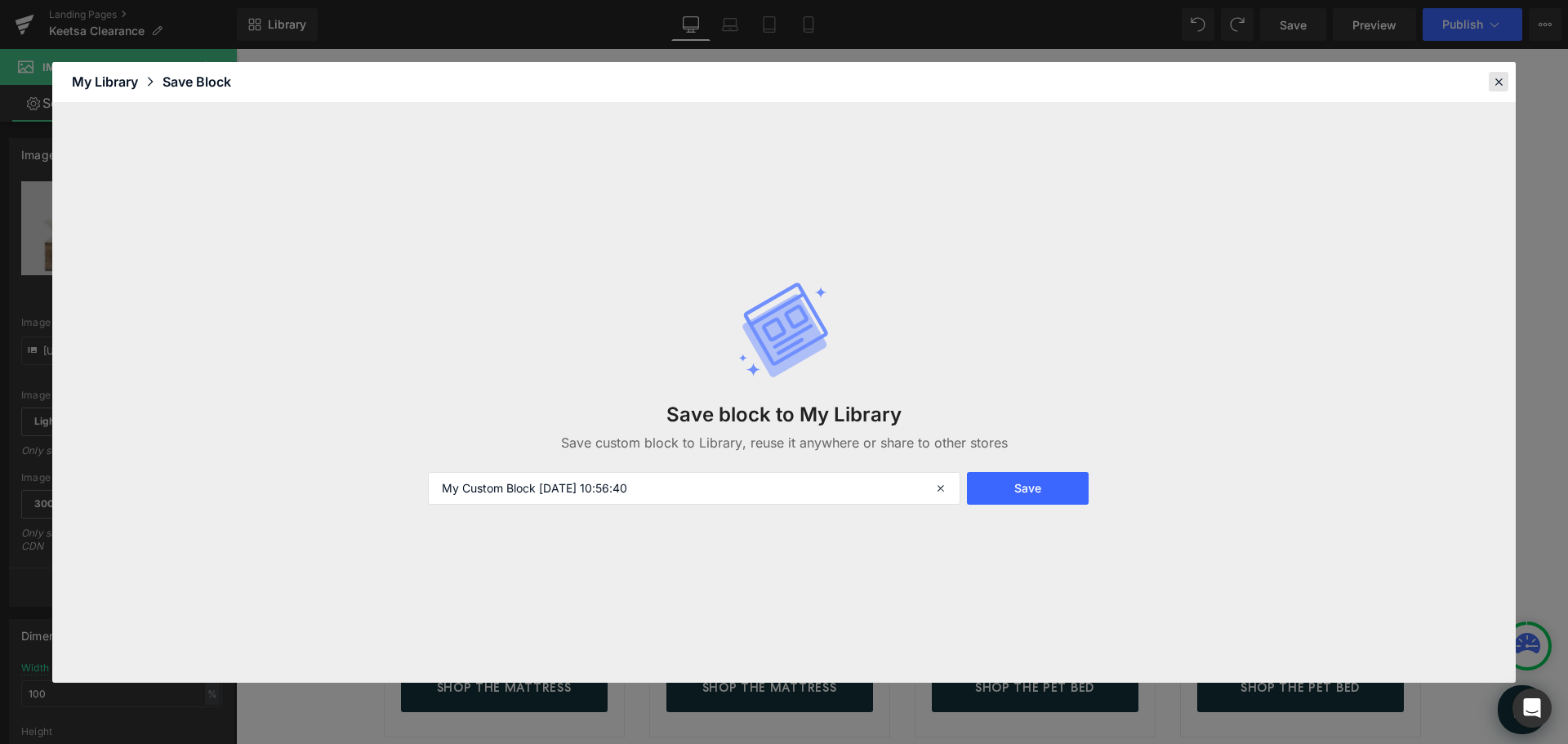
click at [1498, 82] on icon at bounding box center [1498, 81] width 14 height 14
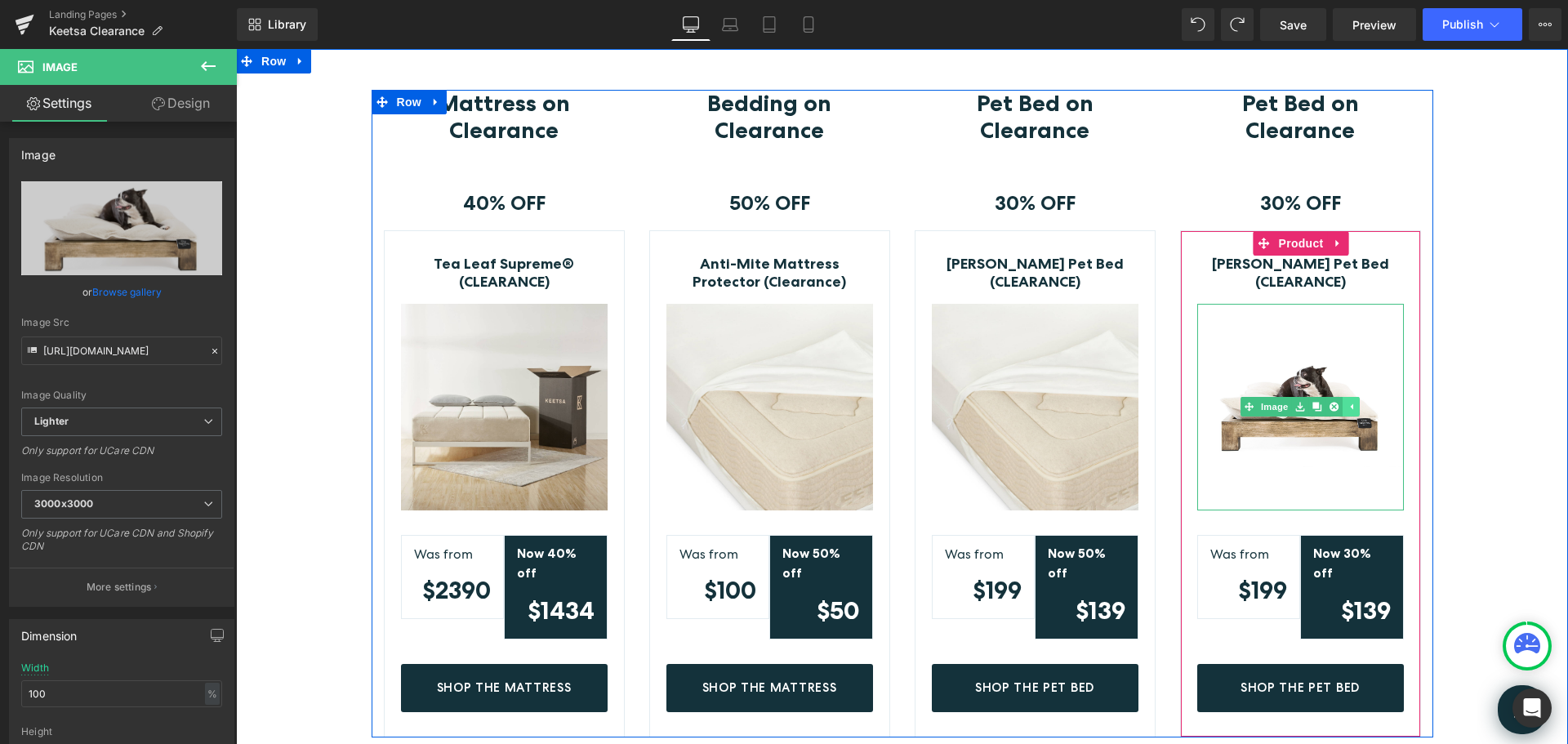
click at [1348, 406] on icon at bounding box center [1351, 407] width 9 height 10
click at [1286, 404] on span "Image" at bounding box center [1300, 406] width 34 height 20
click at [1271, 407] on icon at bounding box center [1274, 406] width 9 height 9
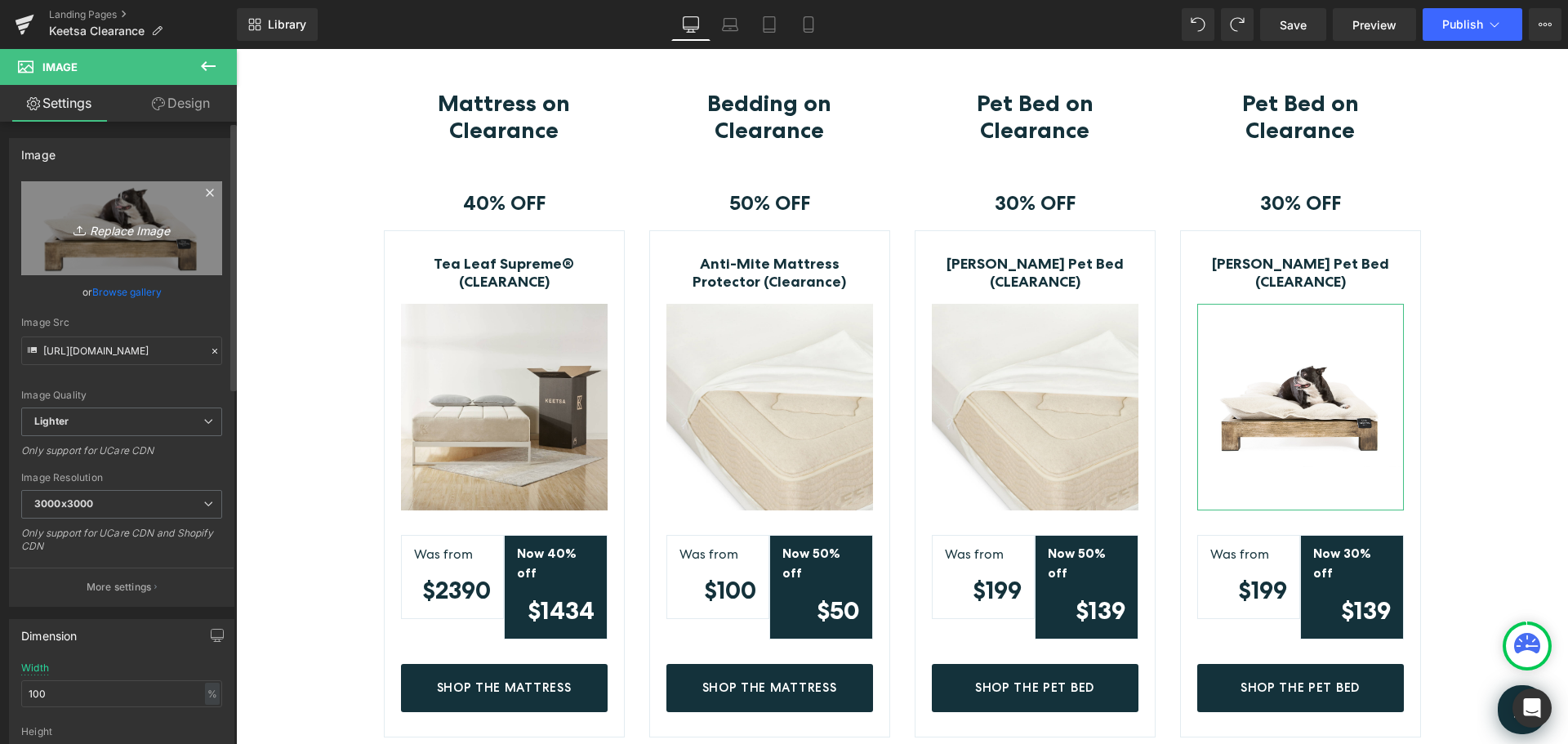
click at [114, 227] on icon "Replace Image" at bounding box center [122, 229] width 131 height 20
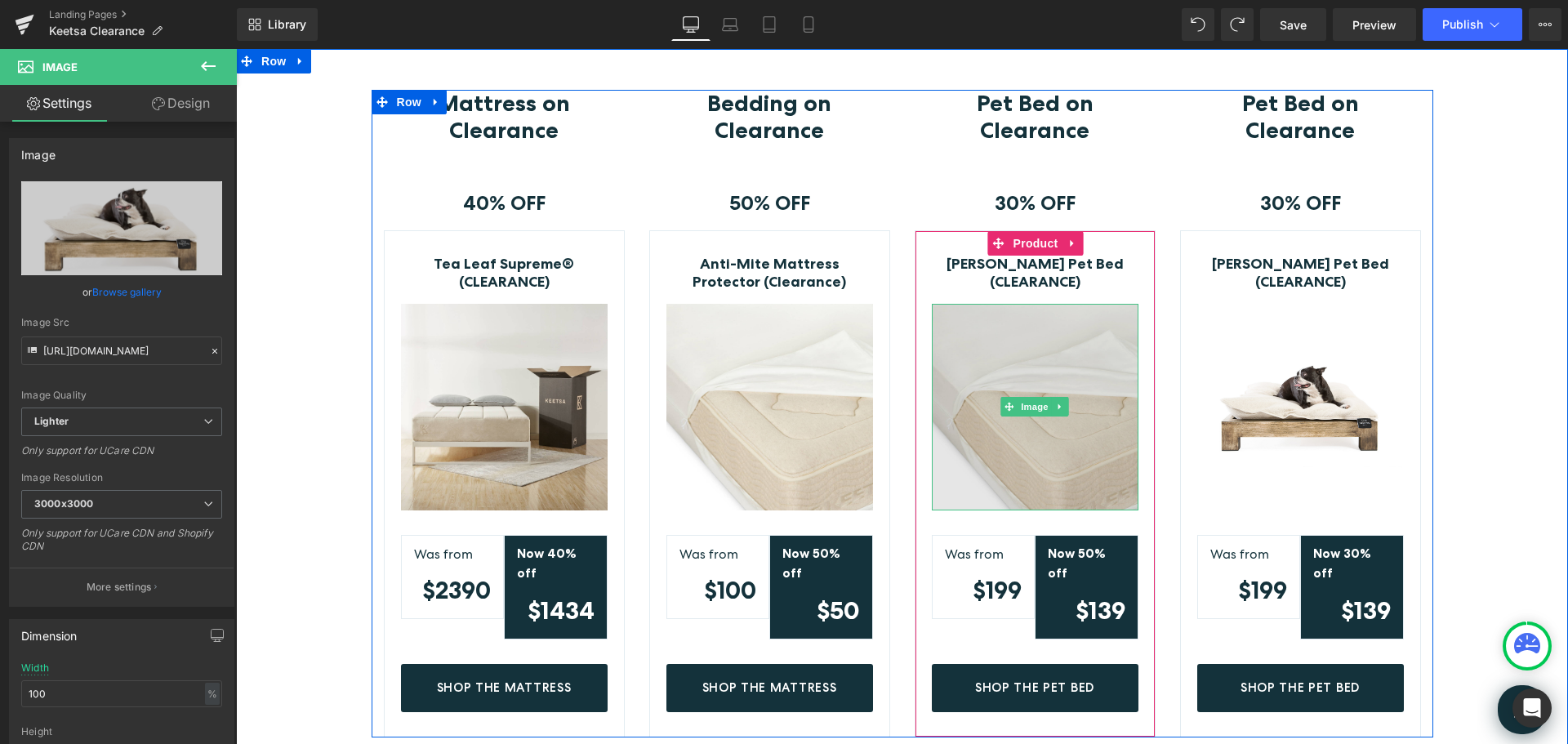
click at [1013, 361] on img at bounding box center [1034, 406] width 207 height 207
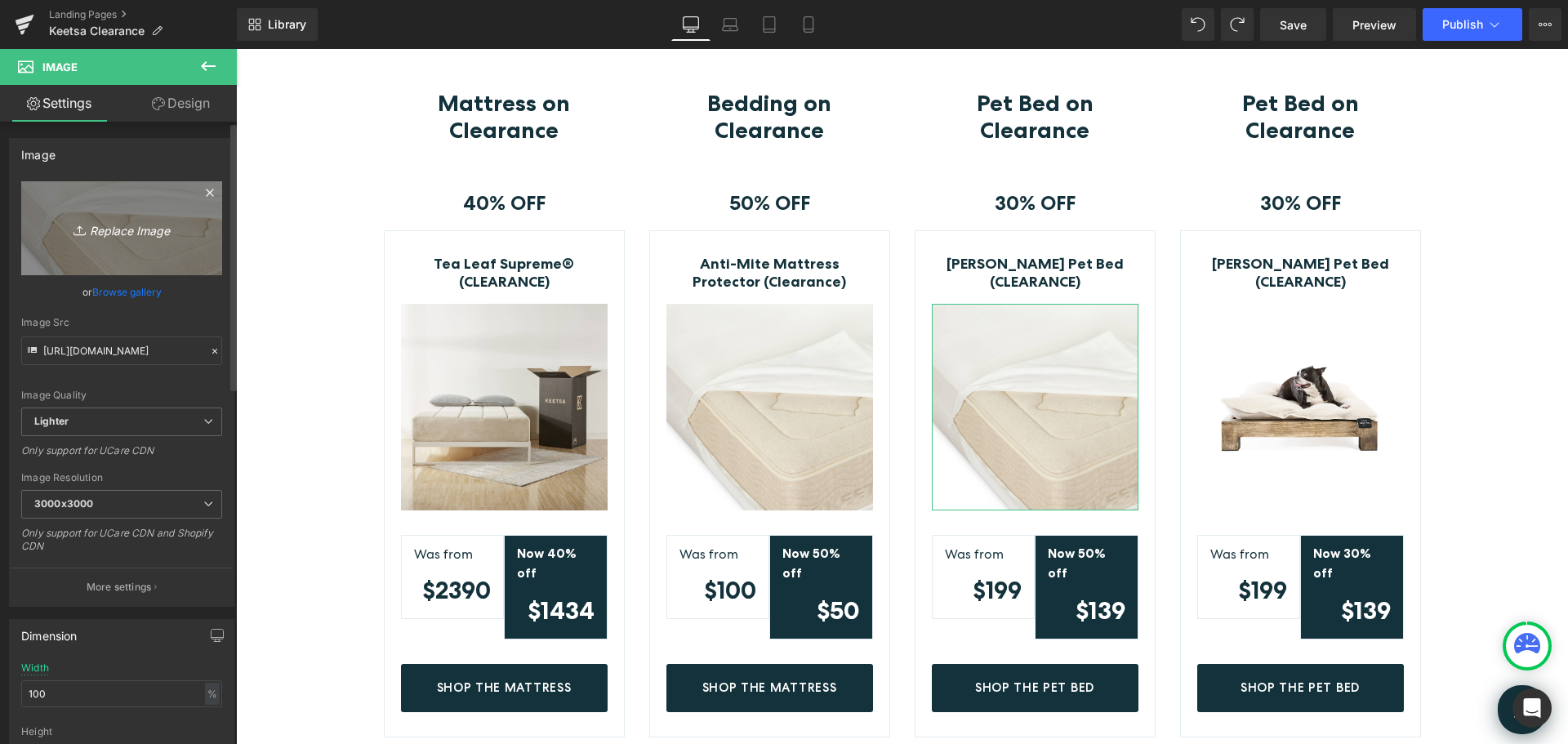
click at [136, 232] on icon "Replace Image" at bounding box center [122, 229] width 131 height 20
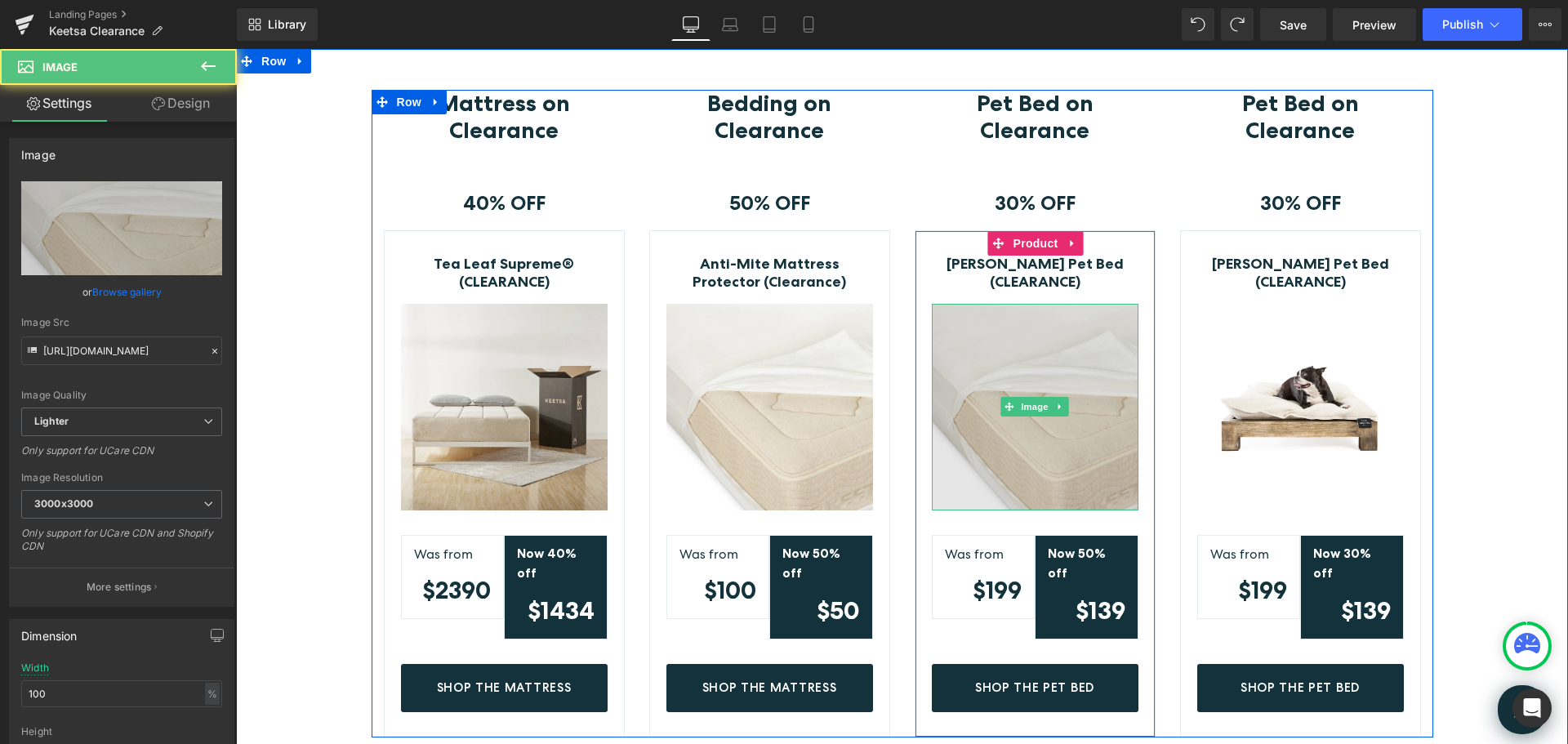
click at [1024, 364] on img at bounding box center [1034, 406] width 207 height 207
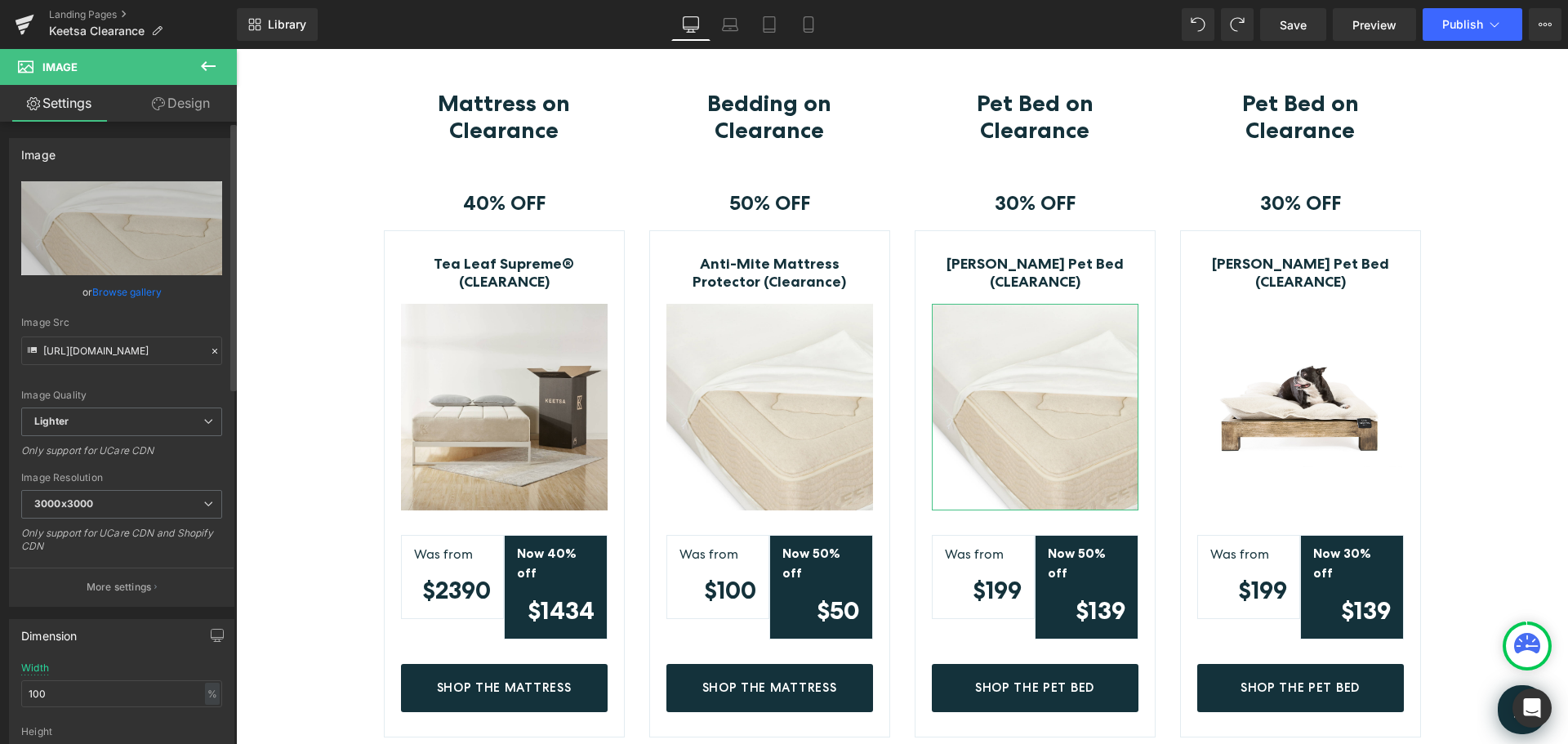
click at [117, 287] on link "Browse gallery" at bounding box center [127, 292] width 70 height 29
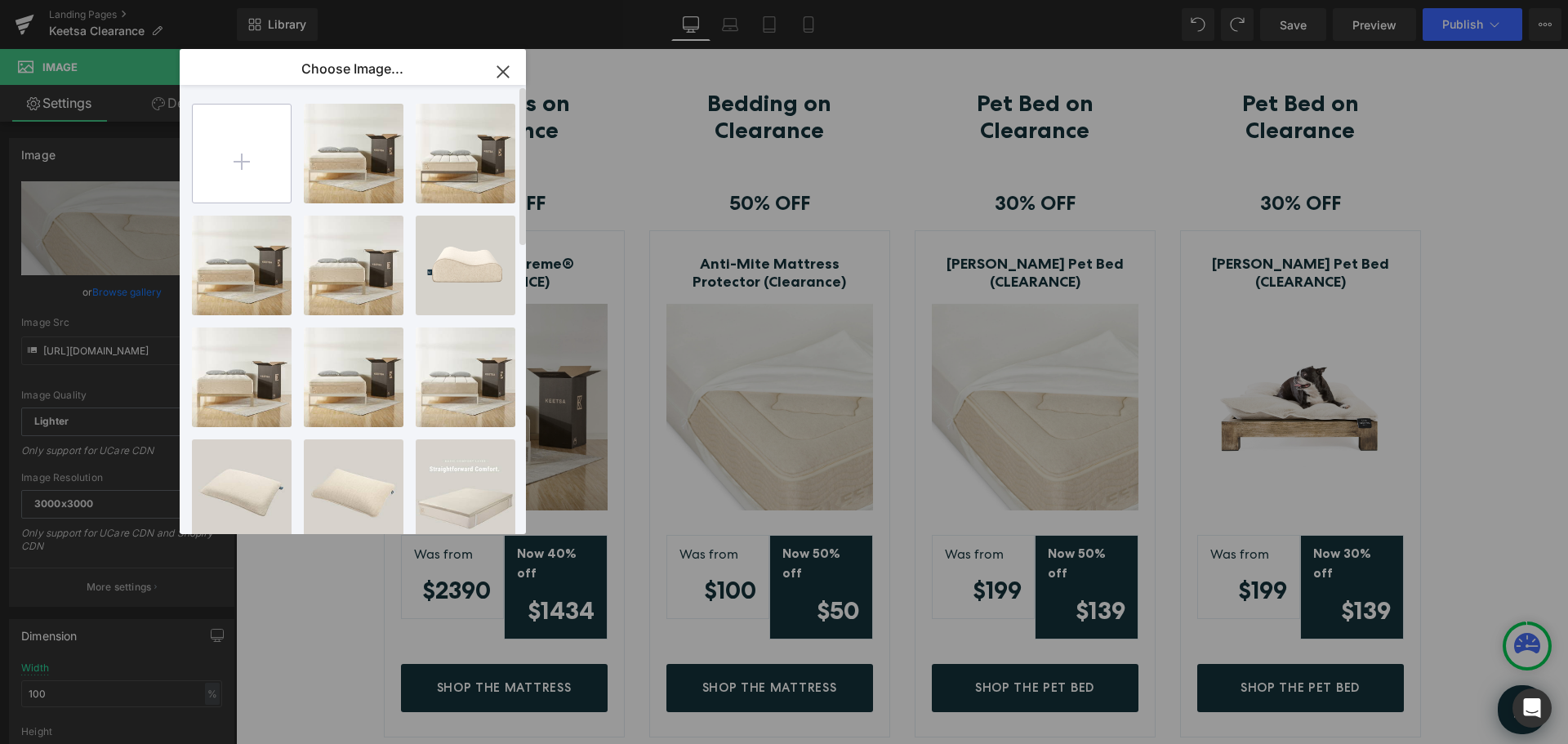
click at [237, 173] on input "file" at bounding box center [241, 153] width 98 height 98
type input "C:\fakepath\tm-hero-2-High-Quality-2.jpg"
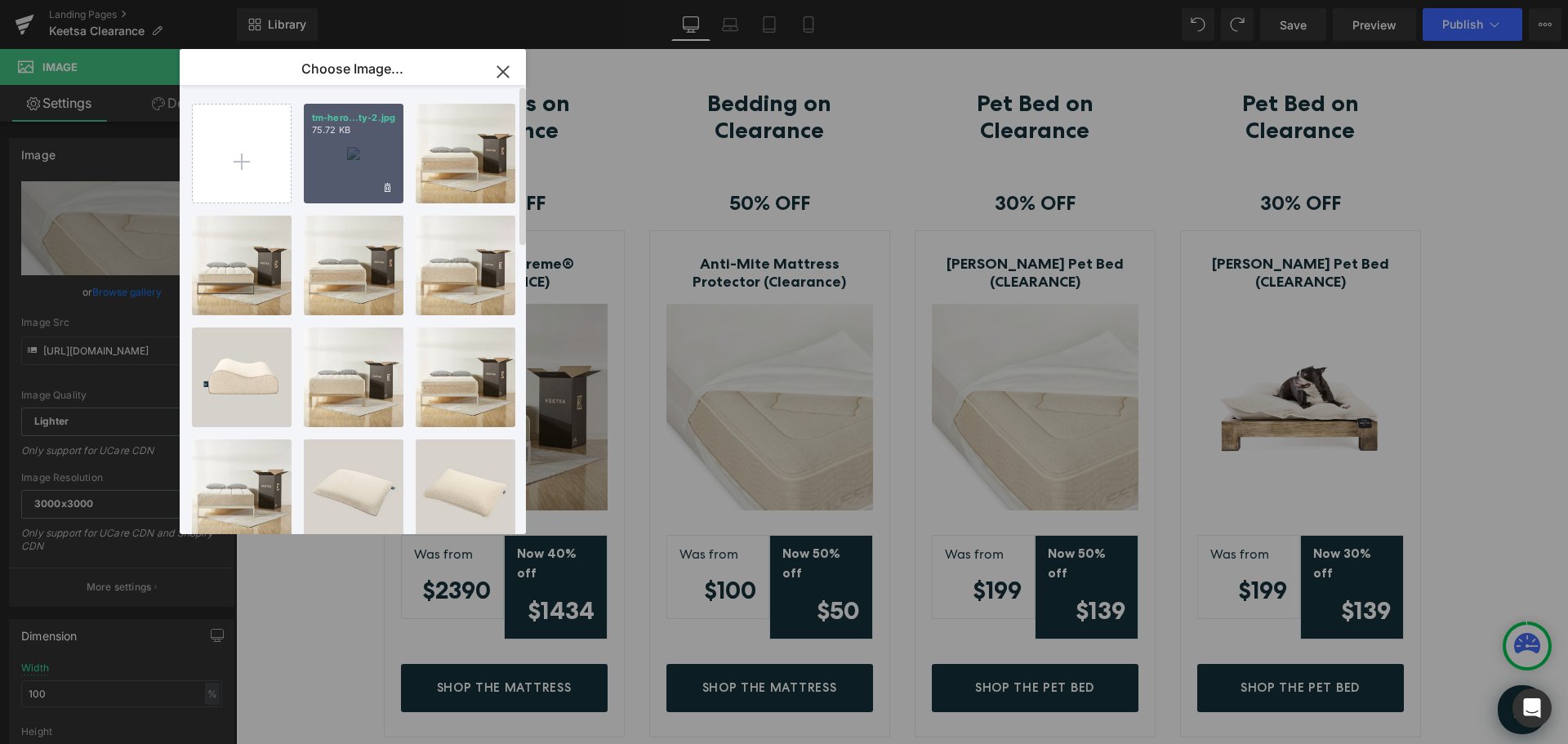
click at [364, 150] on div "tm-hero...ty-2.jpg 75.72 KB" at bounding box center [353, 153] width 99 height 99
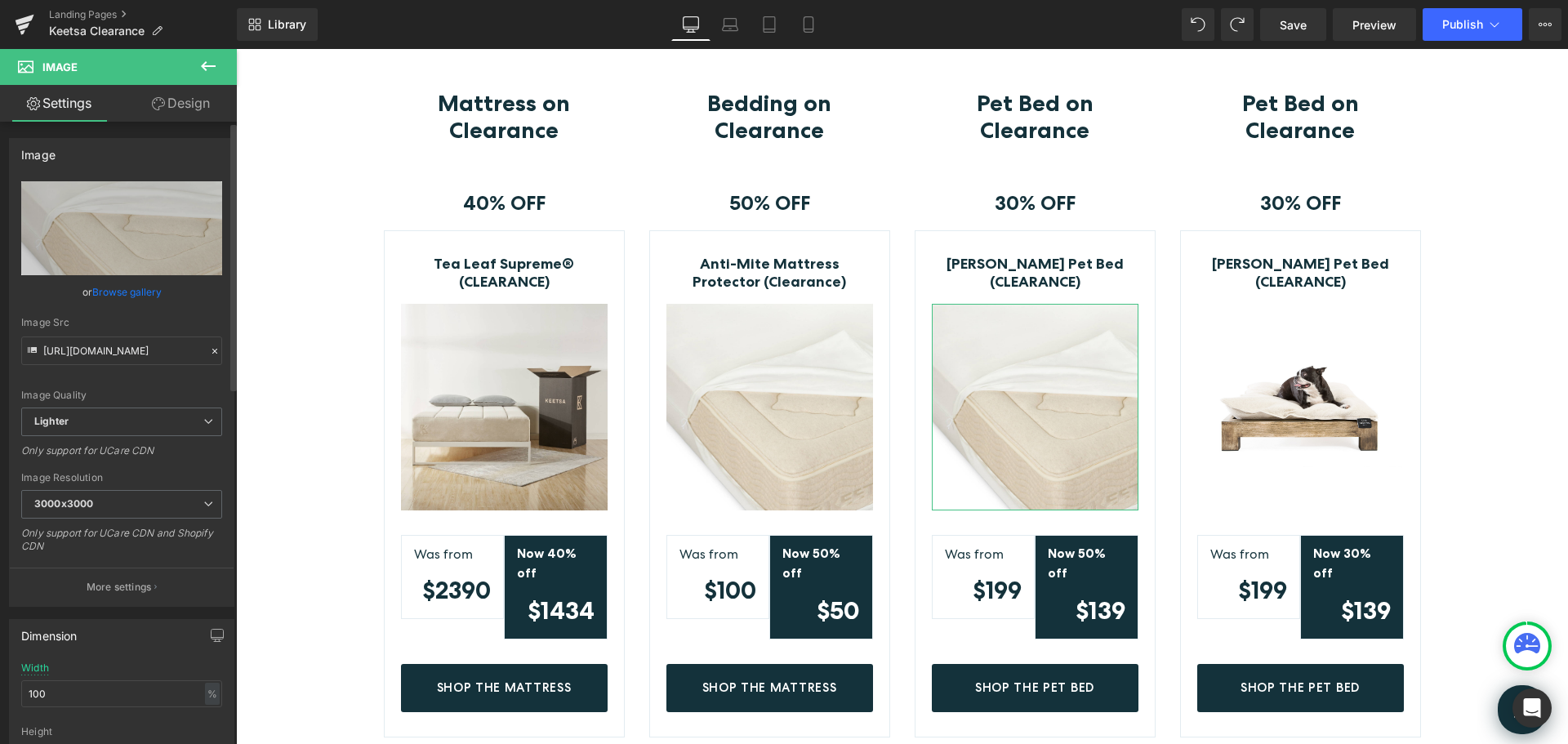
click at [140, 291] on link "Browse gallery" at bounding box center [127, 292] width 70 height 29
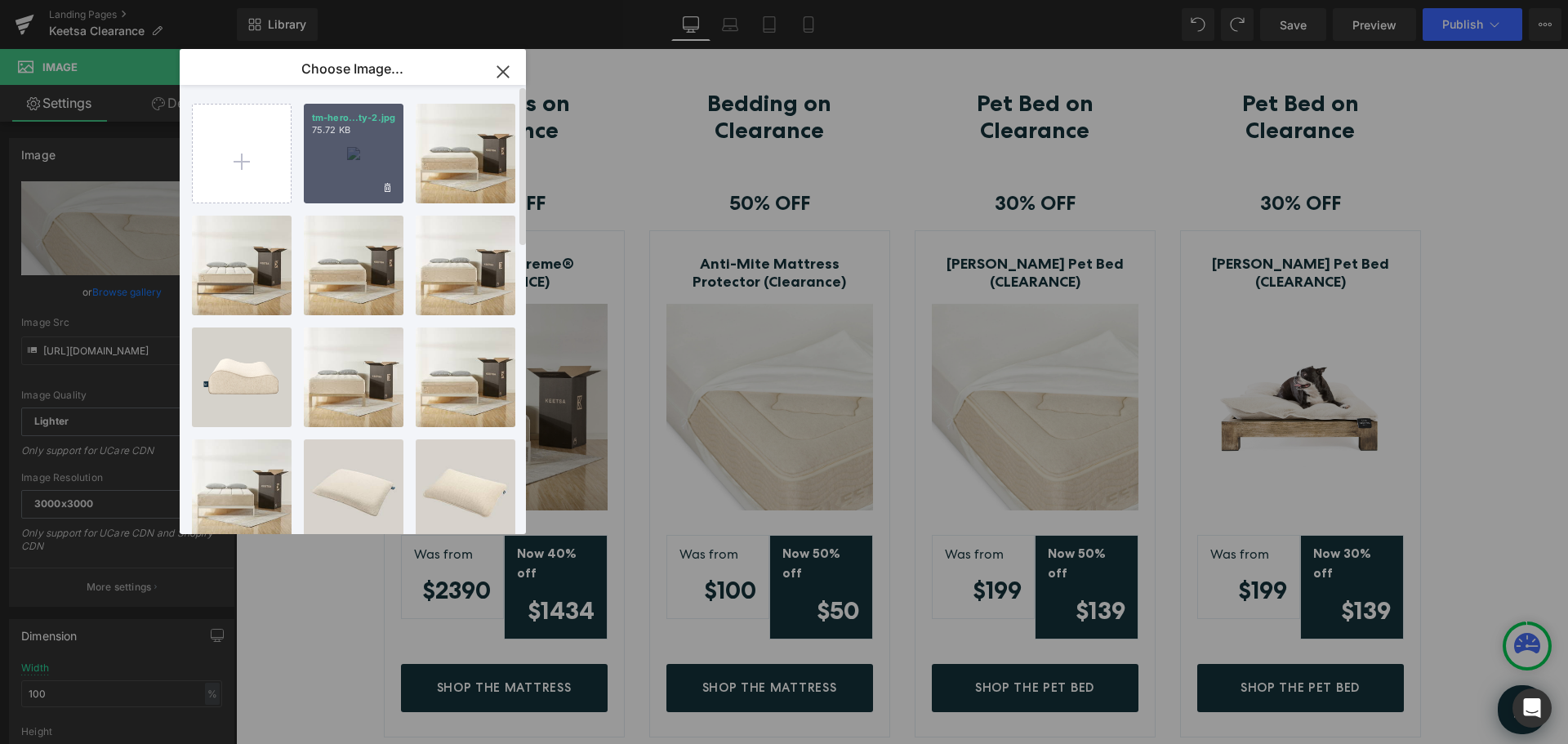
click at [327, 156] on div "tm-hero...ty-2.jpg 75.72 KB" at bounding box center [353, 153] width 99 height 99
type input "https://ucarecdn.com/251c285d-7481-4993-ad4c-353b71c271f3/-/format/auto/-/previ…"
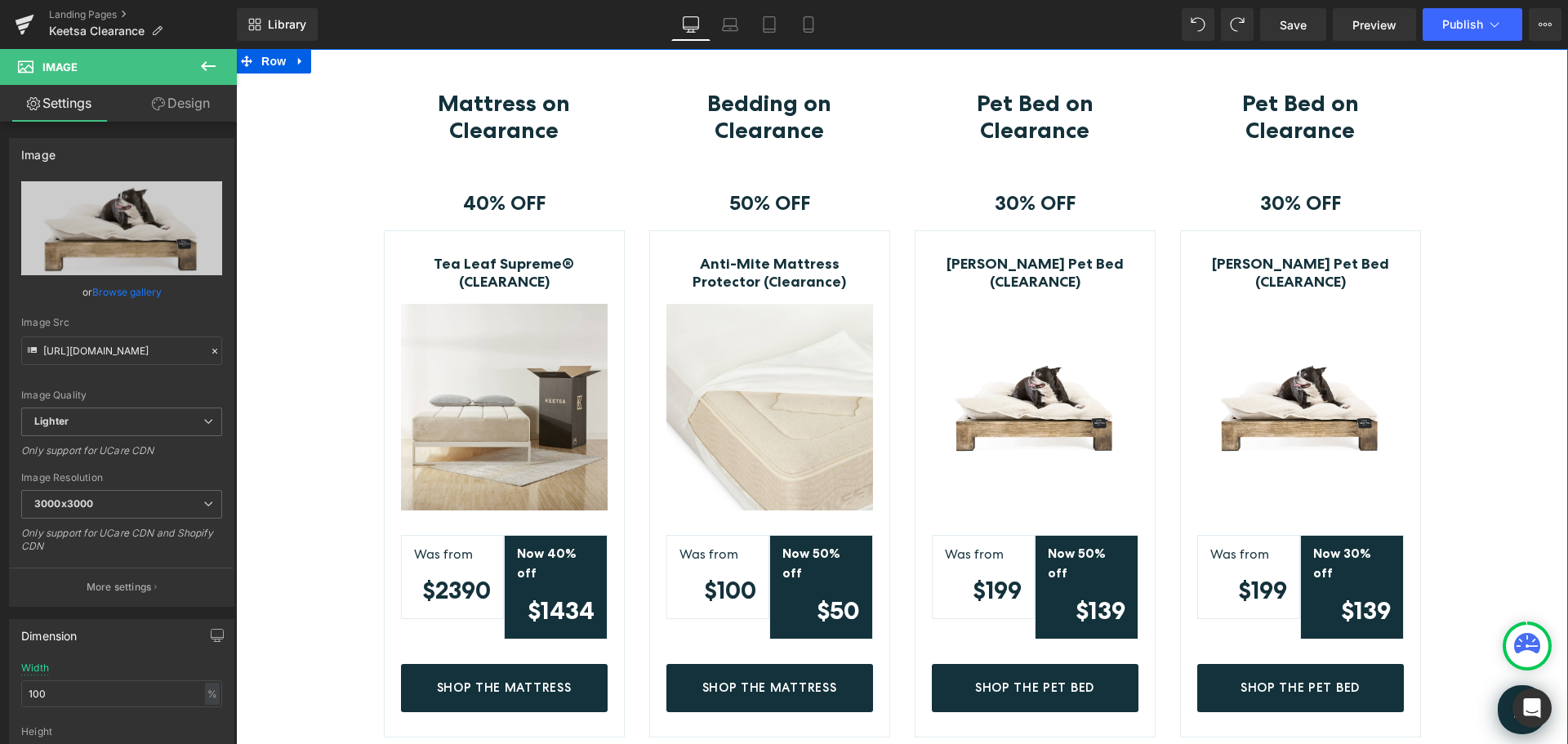
click at [1538, 411] on div "Mattress on Clearance Heading Row 40% OFF Text Block Row Tea Leaf Supreme® (CLE…" at bounding box center [902, 414] width 1332 height 648
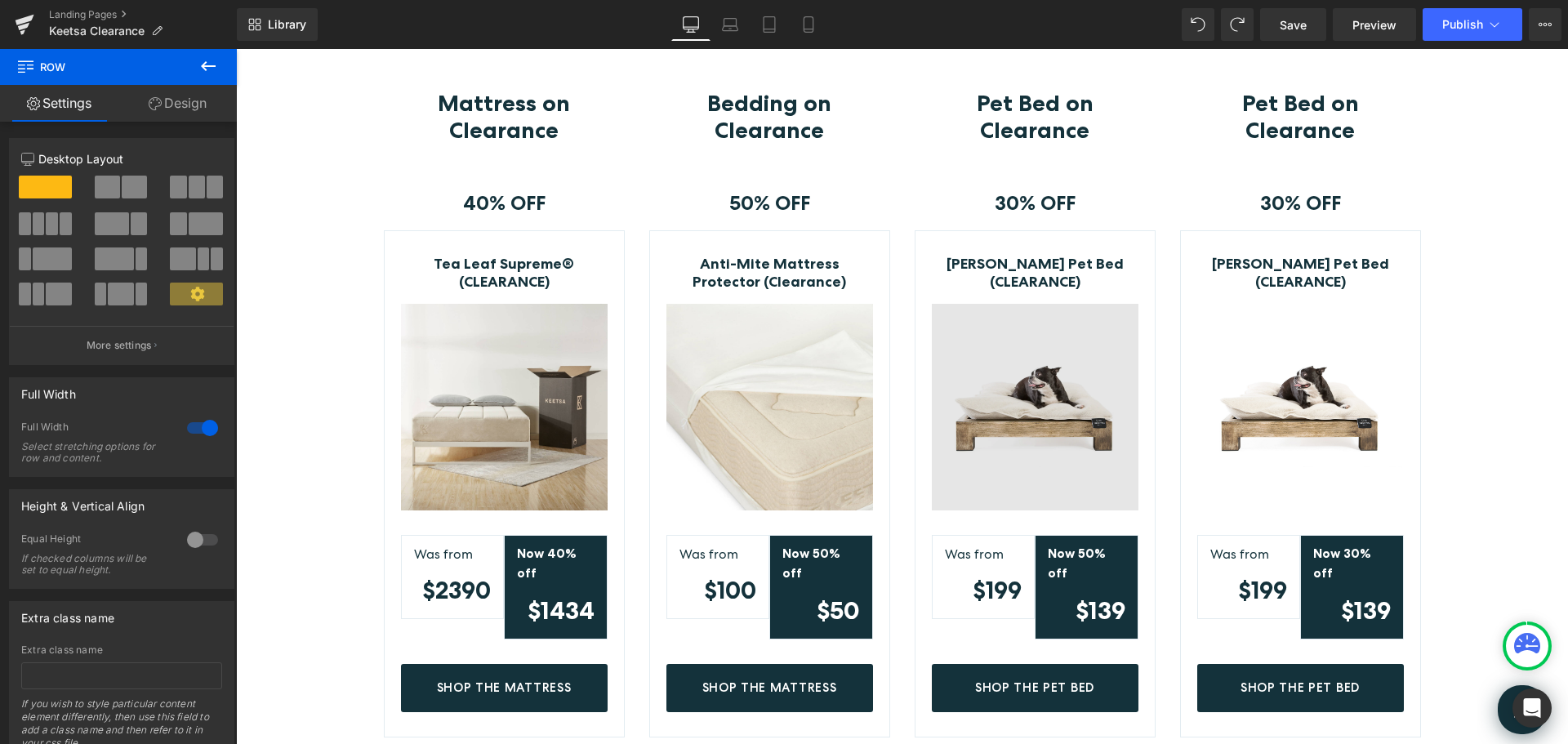
click at [1043, 396] on img at bounding box center [1034, 406] width 207 height 207
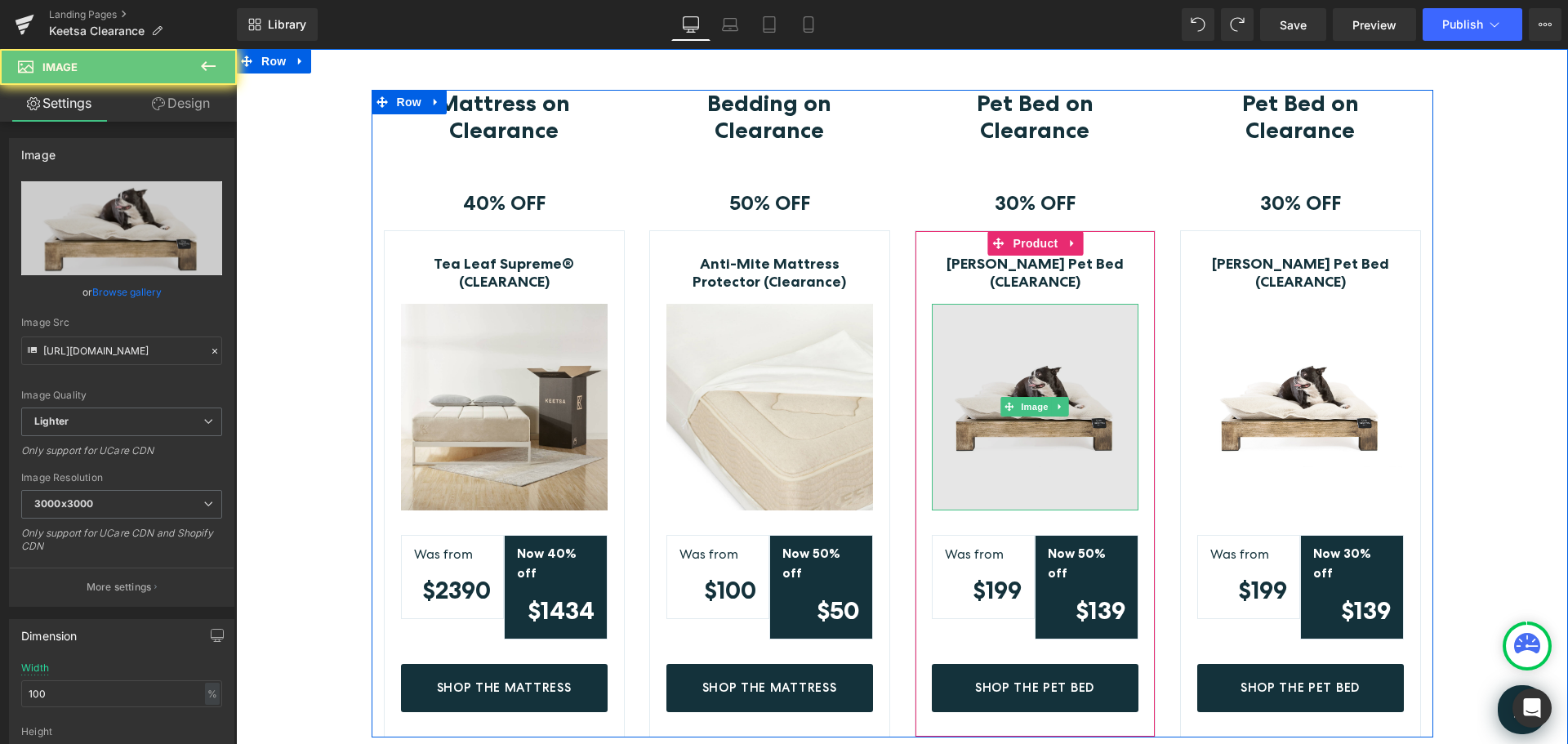
click at [1052, 389] on img at bounding box center [1034, 406] width 207 height 207
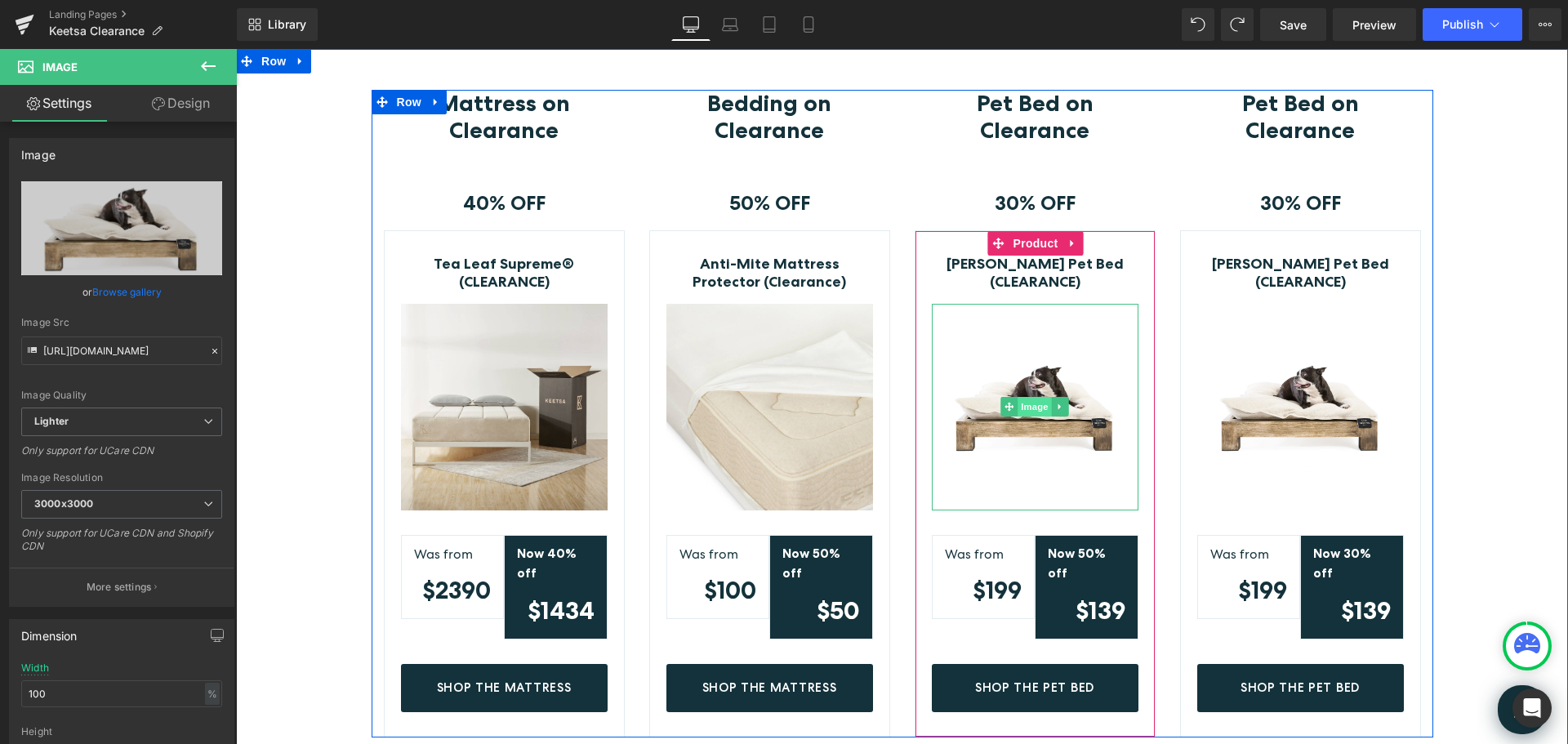
click at [1032, 405] on span "Image" at bounding box center [1034, 406] width 34 height 20
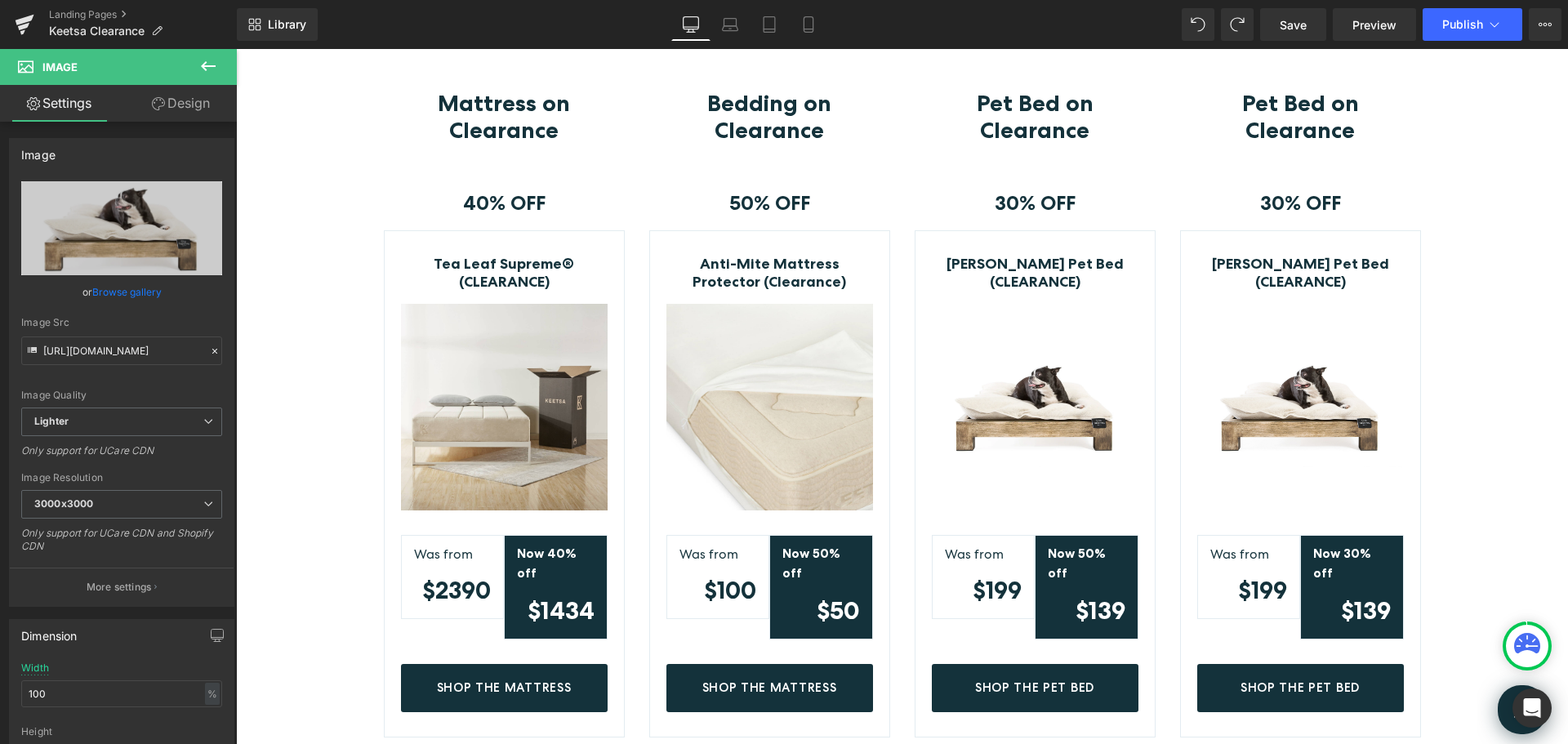
click at [207, 70] on icon at bounding box center [208, 65] width 20 height 20
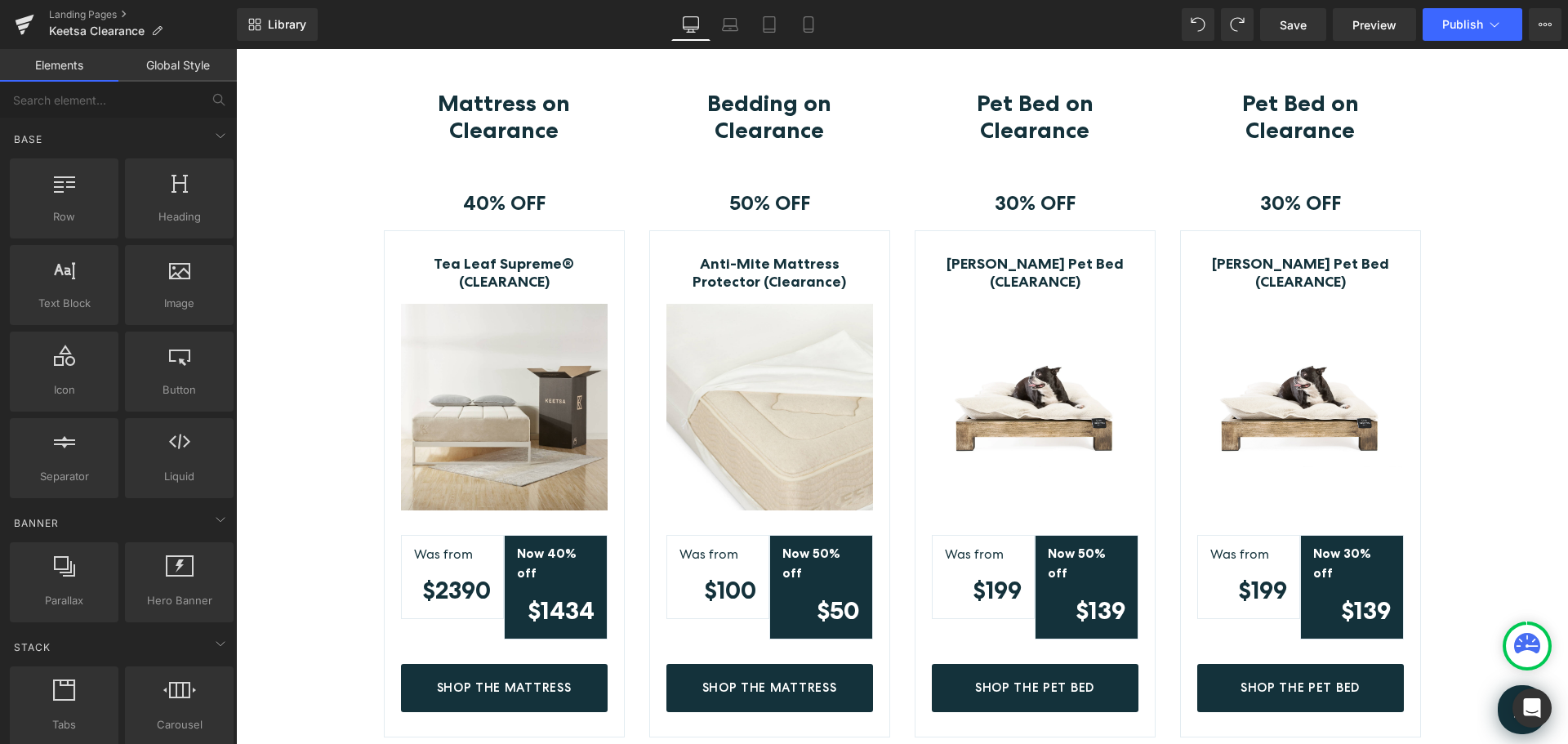
click at [1022, 408] on div "Image" at bounding box center [1034, 406] width 207 height 207
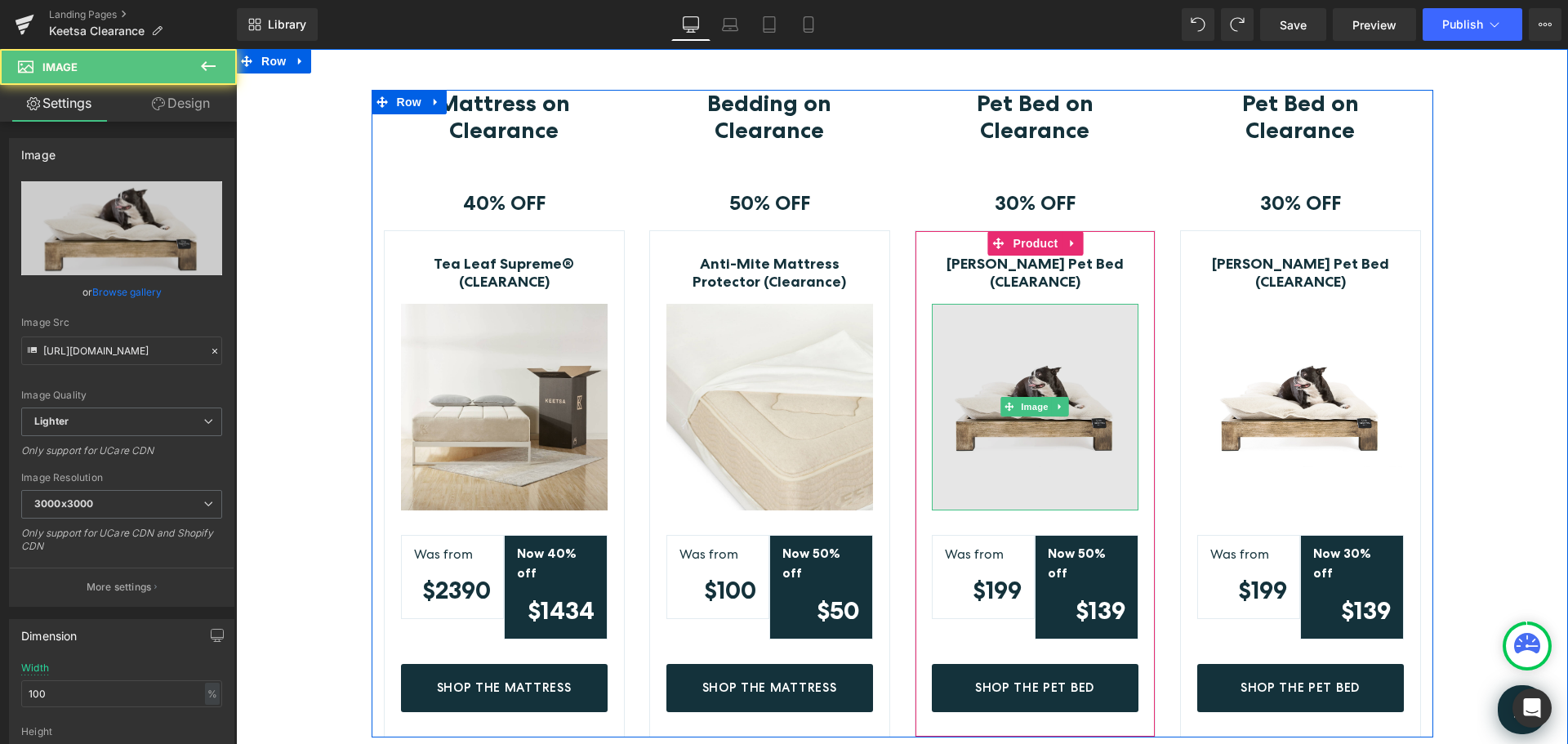
click at [1042, 417] on img at bounding box center [1034, 406] width 207 height 207
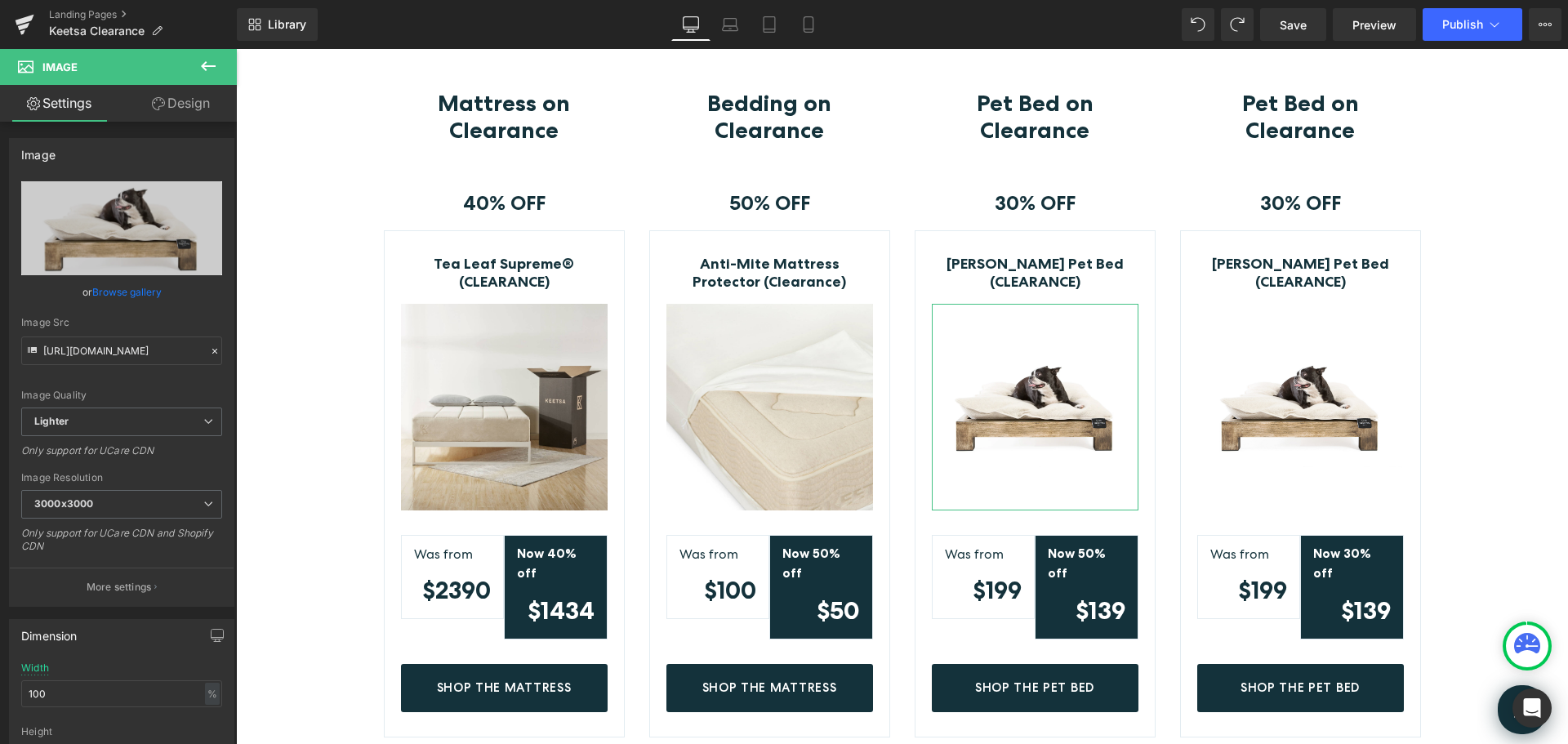
click at [152, 109] on icon at bounding box center [158, 103] width 13 height 13
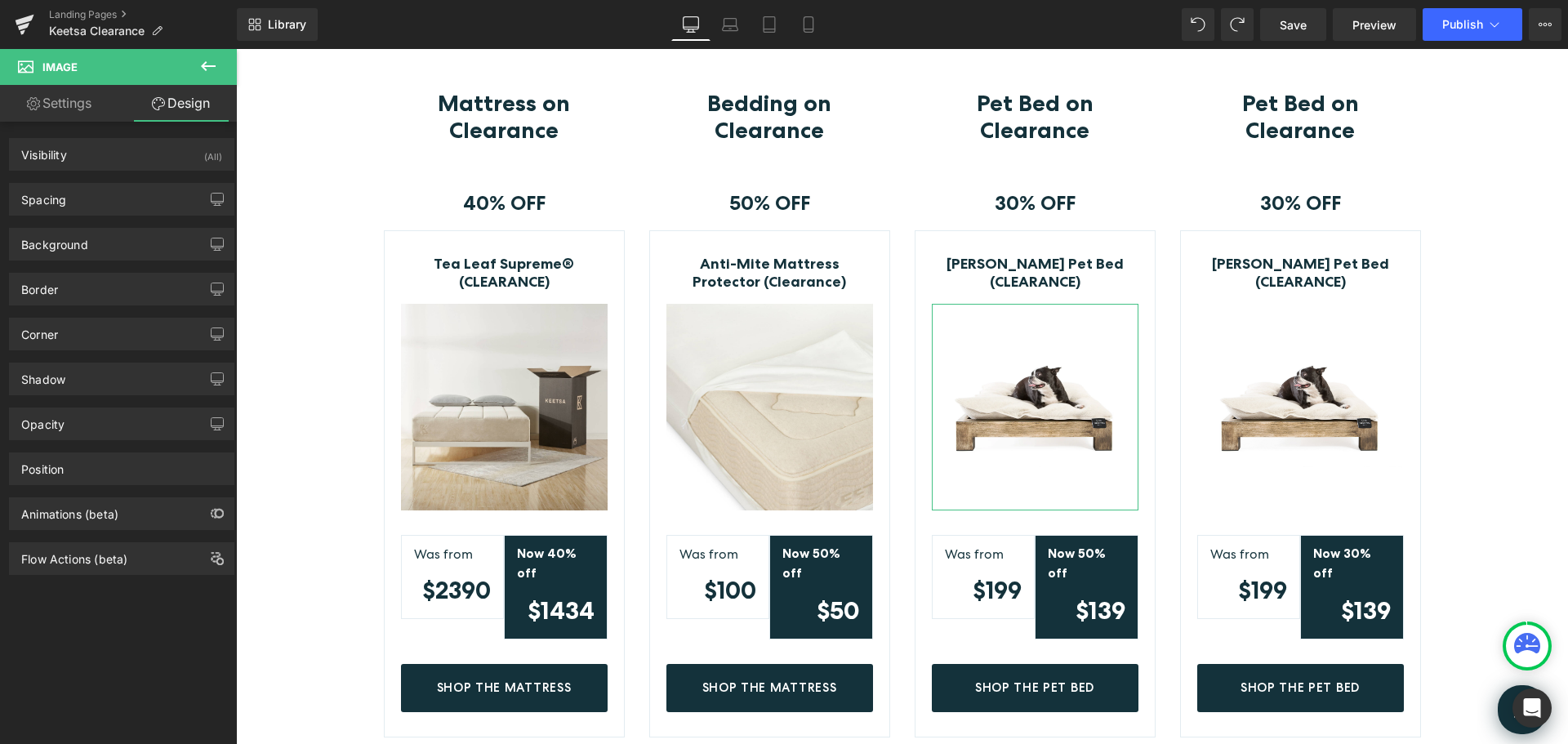
click at [64, 101] on link "Settings" at bounding box center [59, 103] width 118 height 37
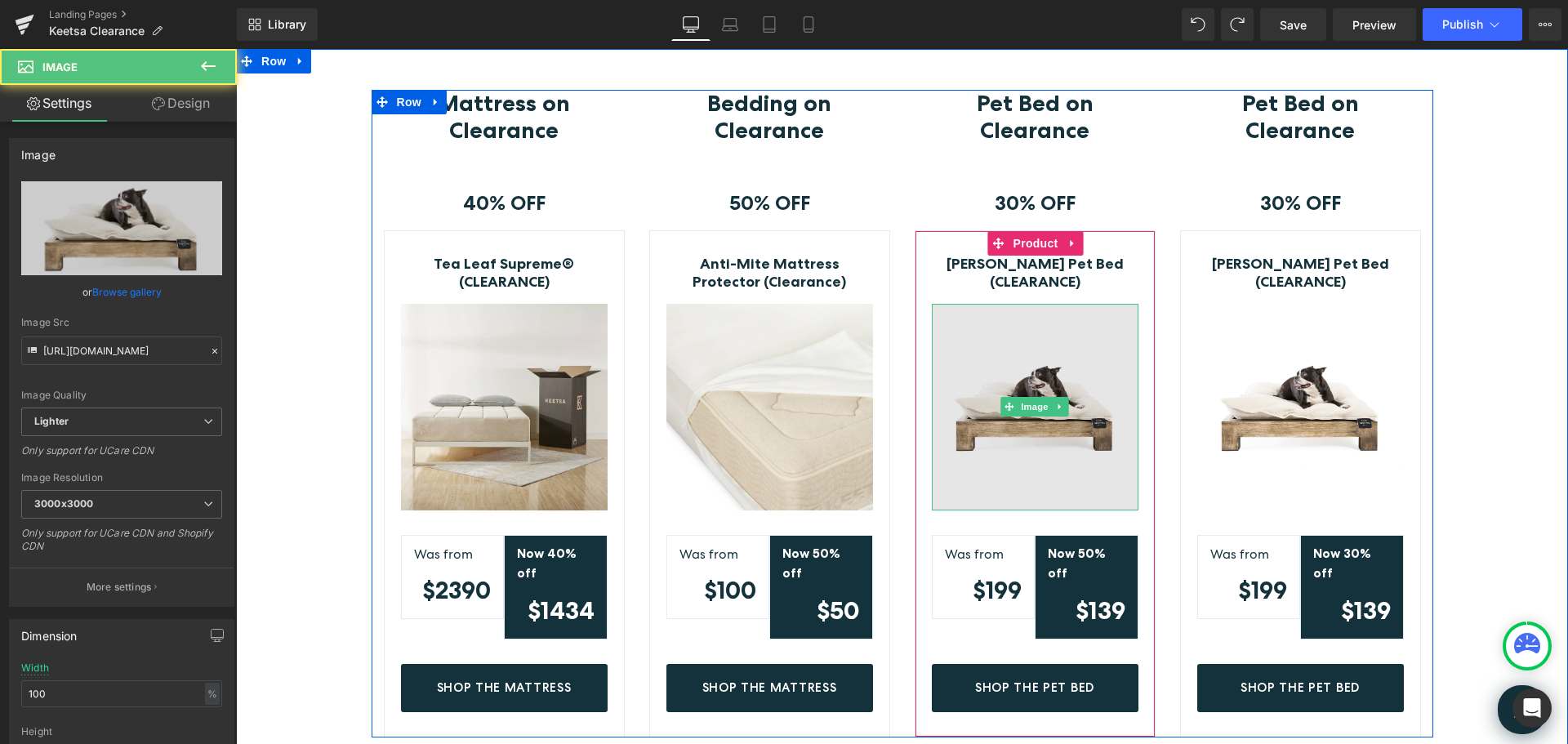
click at [1072, 335] on img at bounding box center [1034, 406] width 207 height 207
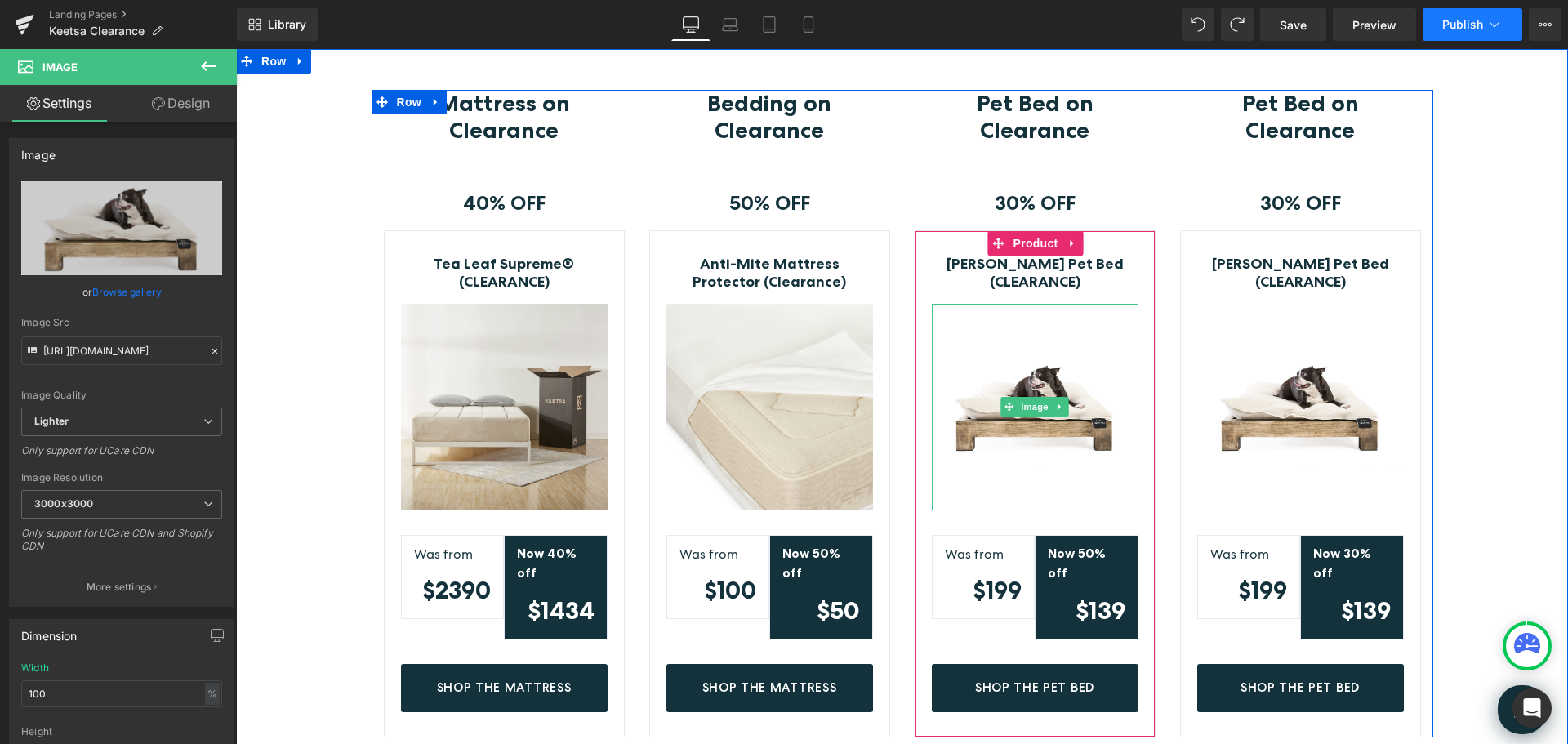
click at [1464, 28] on span "Publish" at bounding box center [1463, 24] width 41 height 13
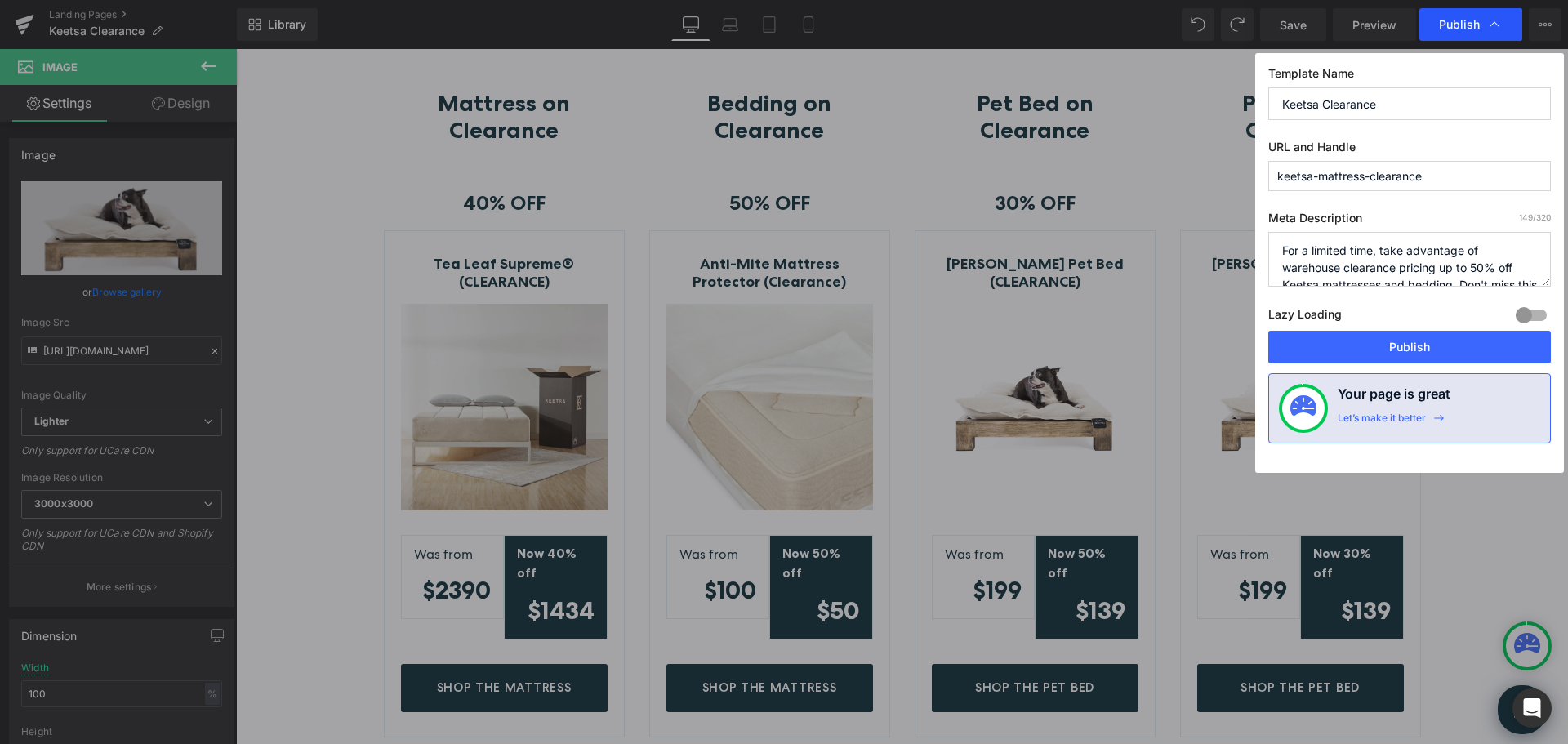
click at [1448, 20] on span "Publish" at bounding box center [1459, 24] width 41 height 14
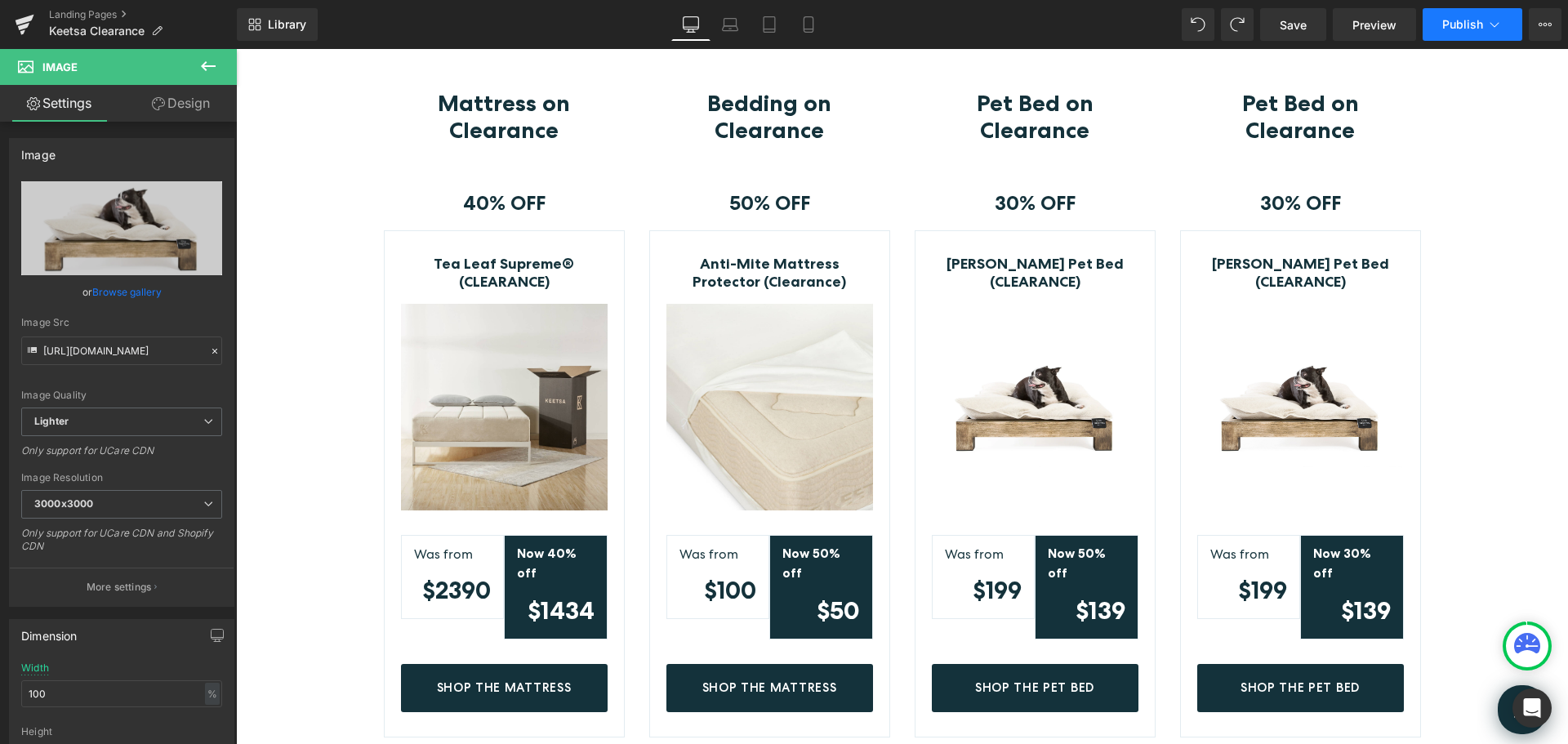
click at [1450, 26] on span "Publish" at bounding box center [1463, 24] width 41 height 13
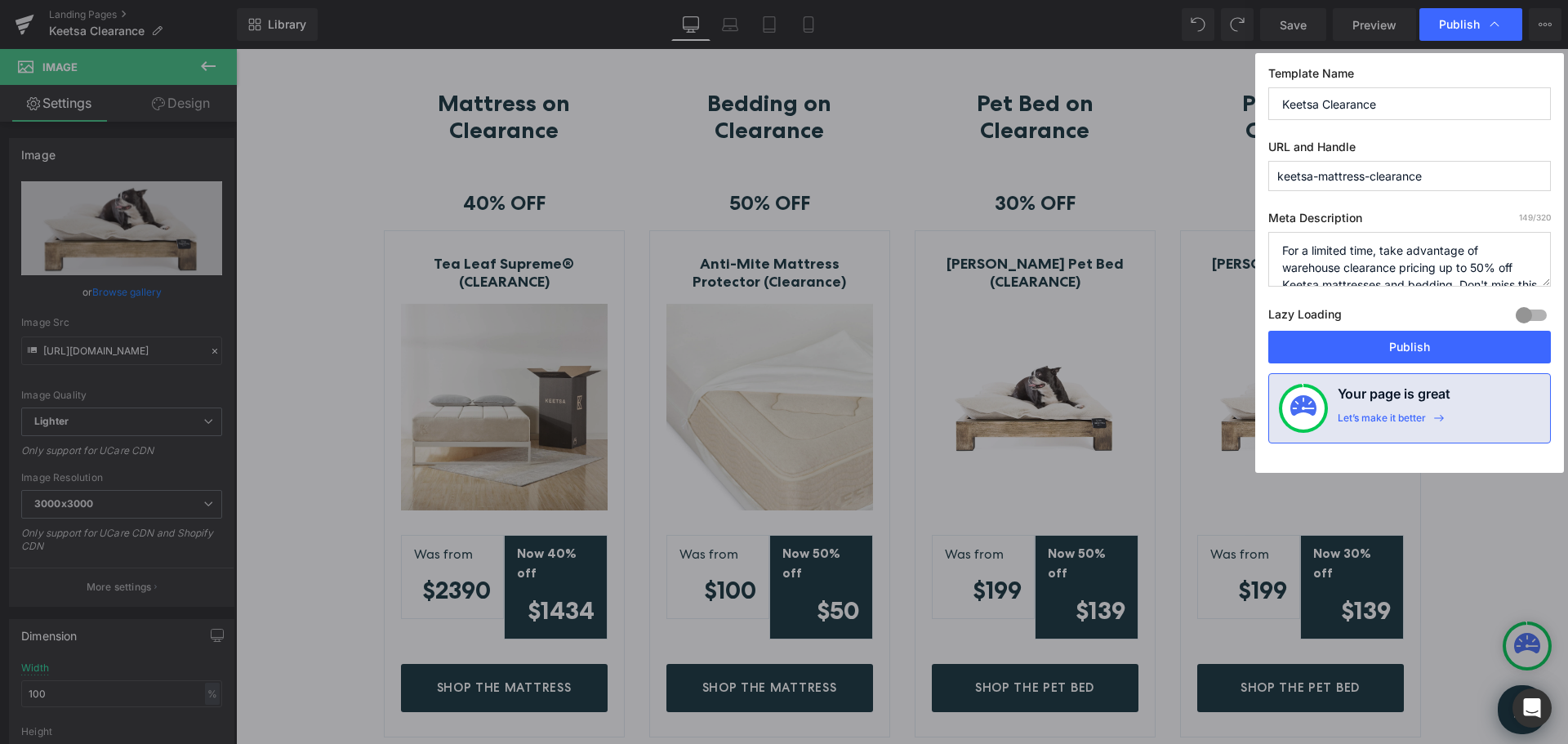
scroll to position [116, 0]
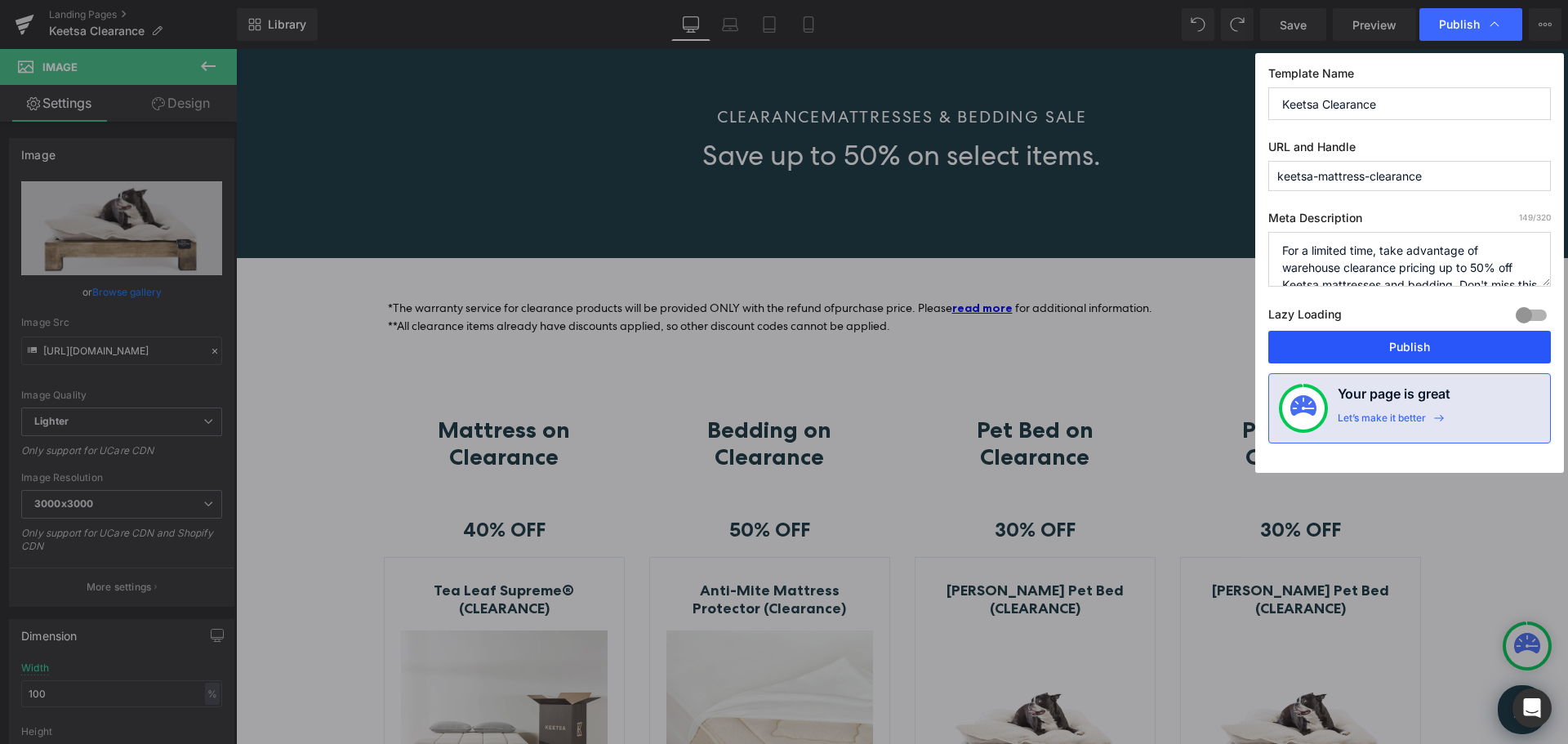
click at [1424, 344] on button "Publish" at bounding box center [1409, 347] width 282 height 32
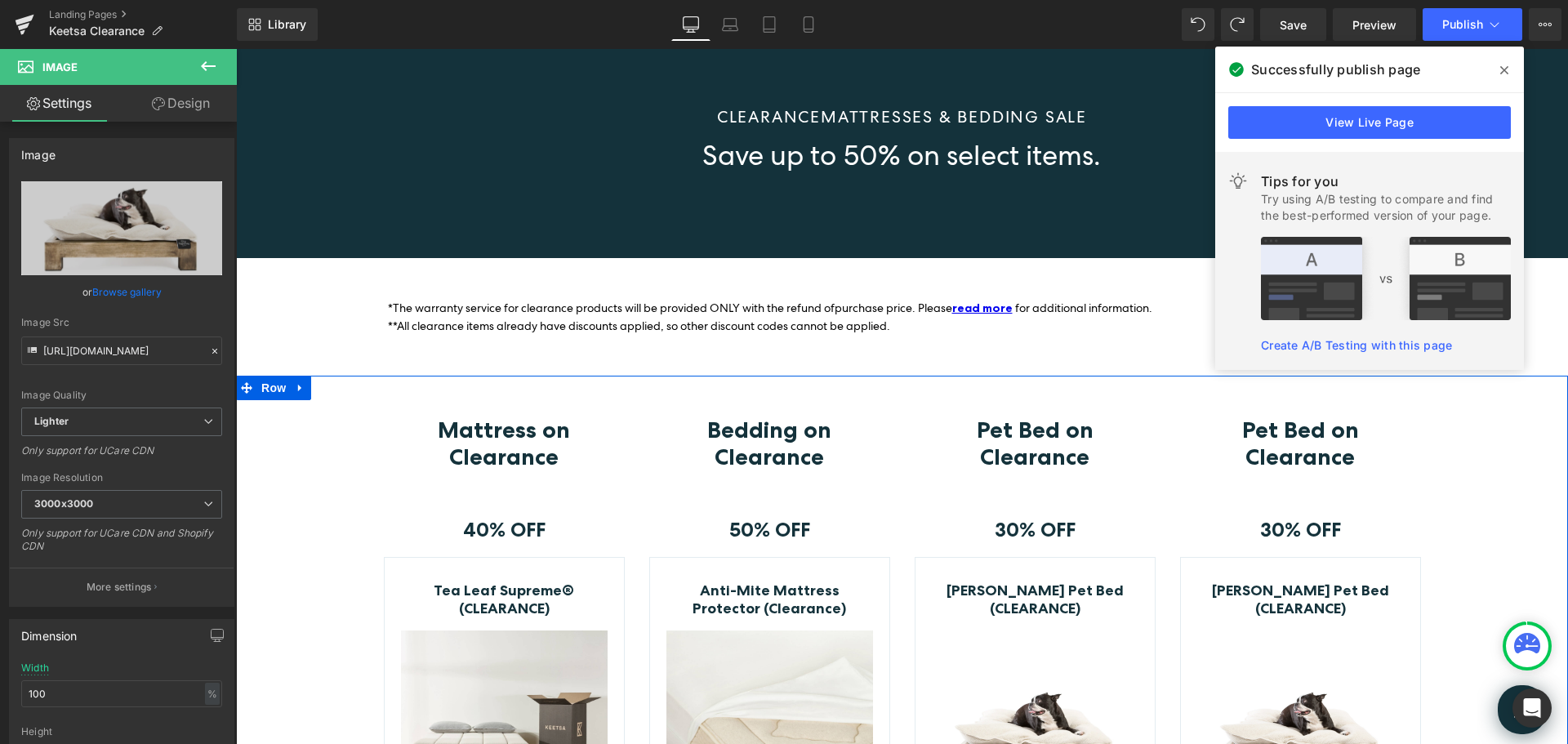
click at [1470, 450] on div "Mattress on Clearance Heading Row 40% OFF Text Block Row Tea Leaf Supreme® (CLE…" at bounding box center [902, 741] width 1332 height 648
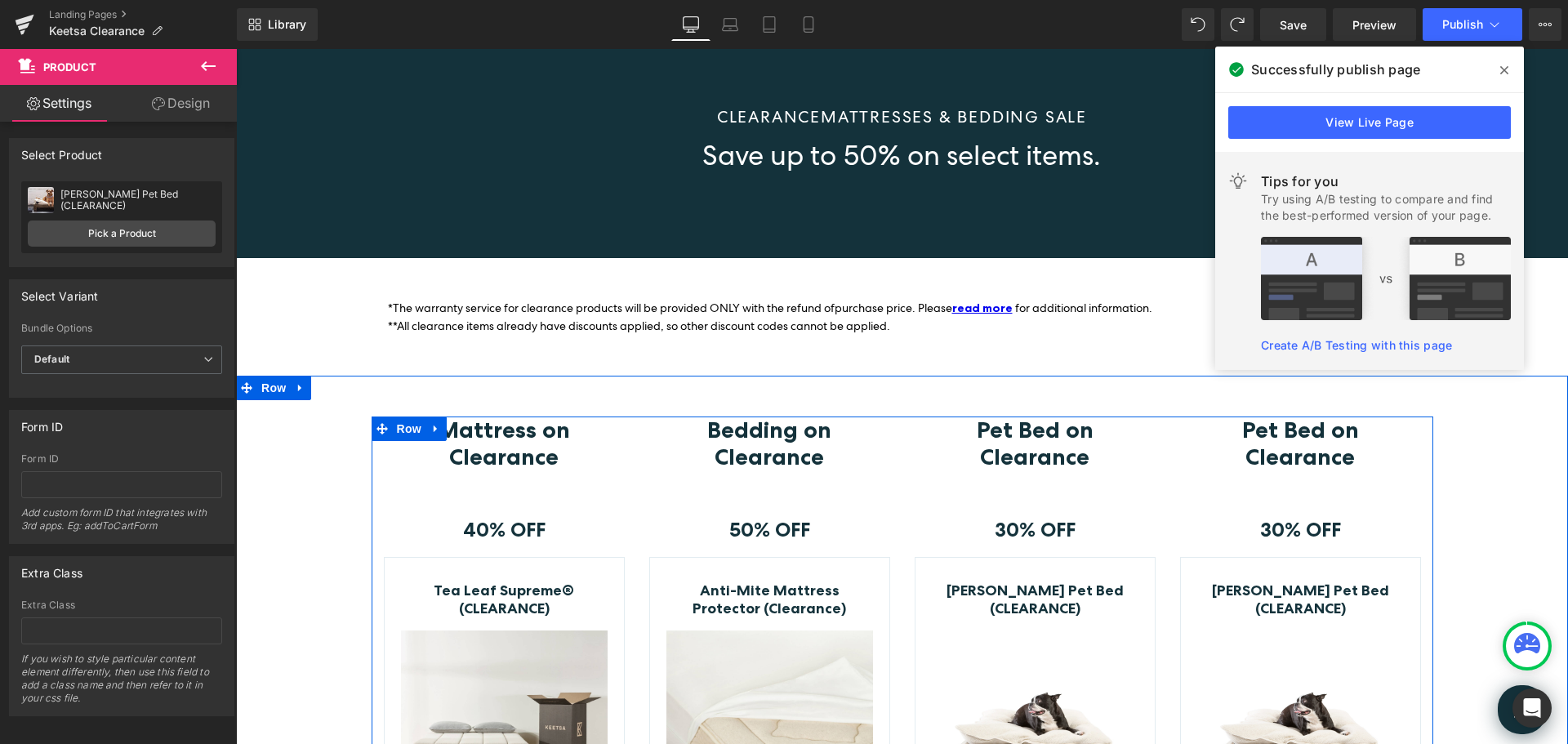
click at [1160, 464] on div "Pet Bed on Clearance Heading Row 30% OFF Text Block Row Toby&Molly Pet Bed (CLE…" at bounding box center [1035, 741] width 265 height 648
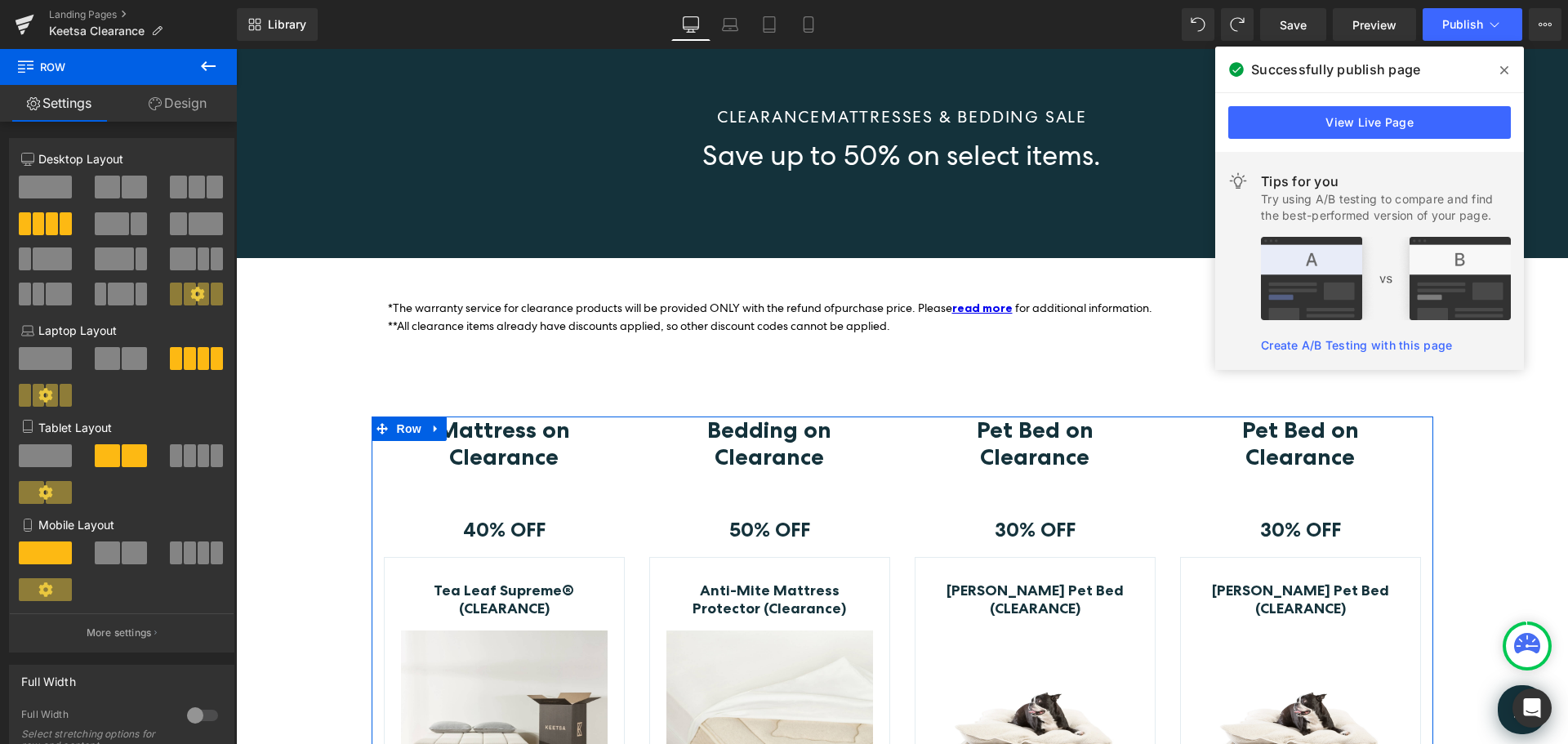
click at [194, 183] on span at bounding box center [196, 187] width 16 height 23
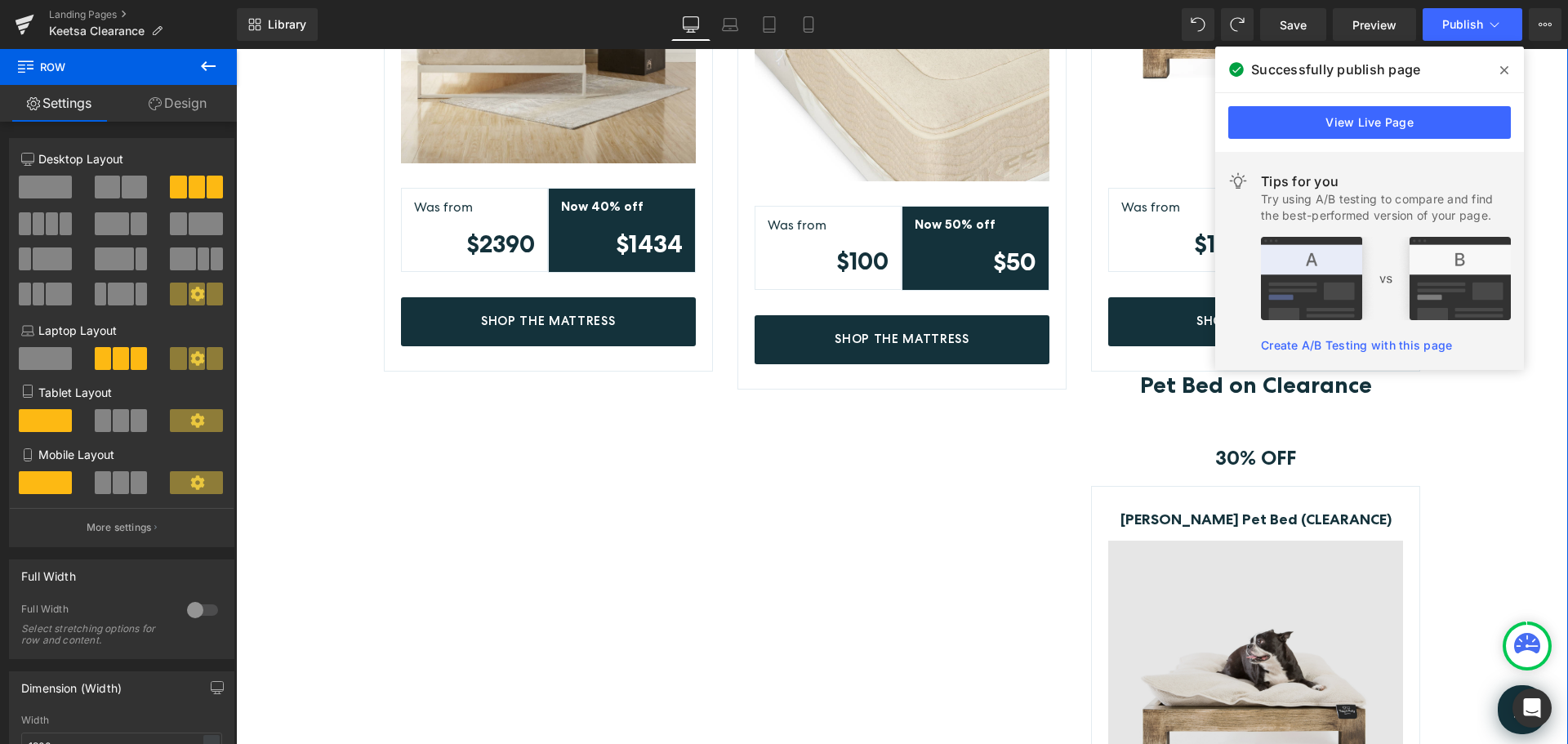
scroll to position [852, 0]
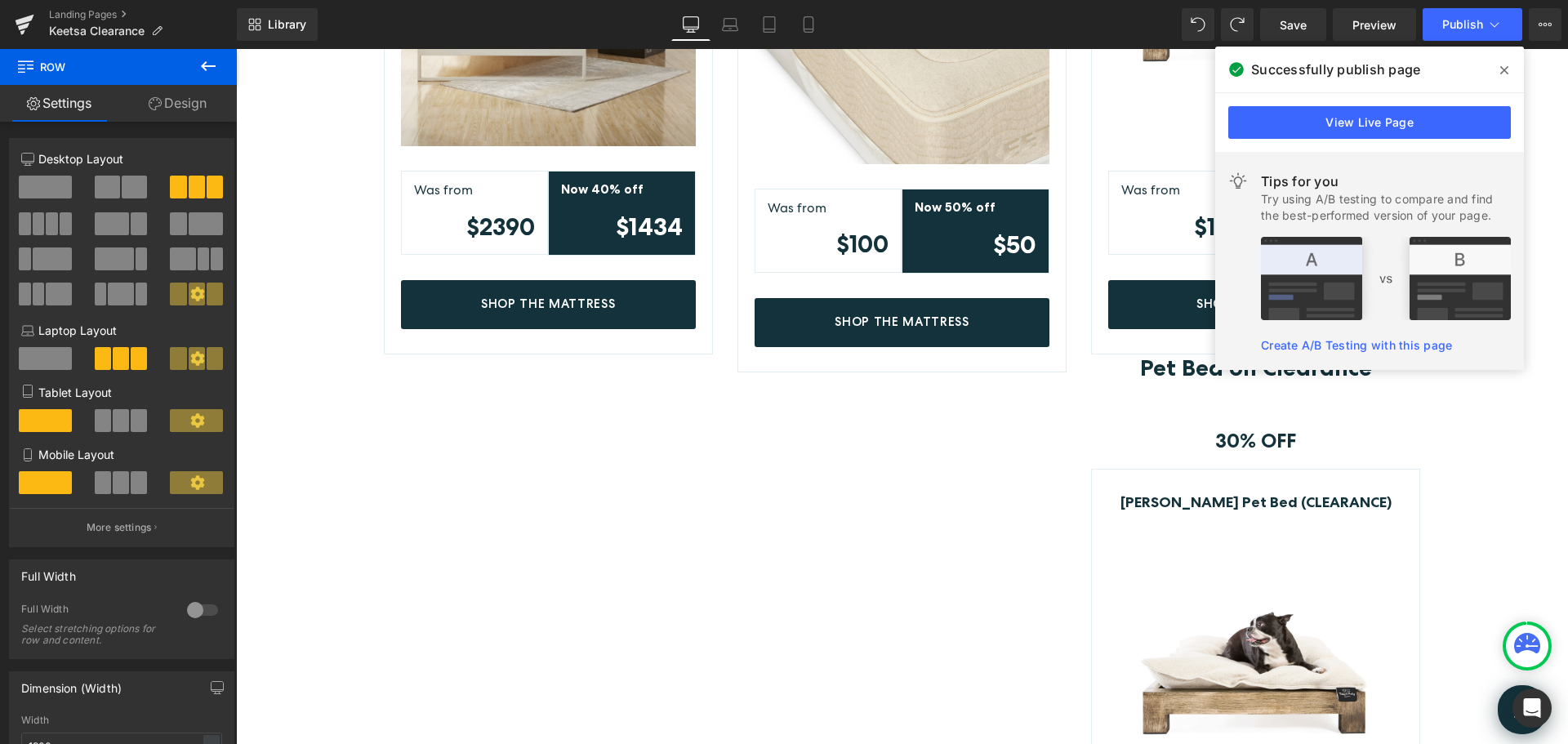
drag, startPoint x: 1505, startPoint y: 70, endPoint x: 1204, endPoint y: 253, distance: 352.3
click at [1505, 70] on icon at bounding box center [1504, 71] width 8 height 9
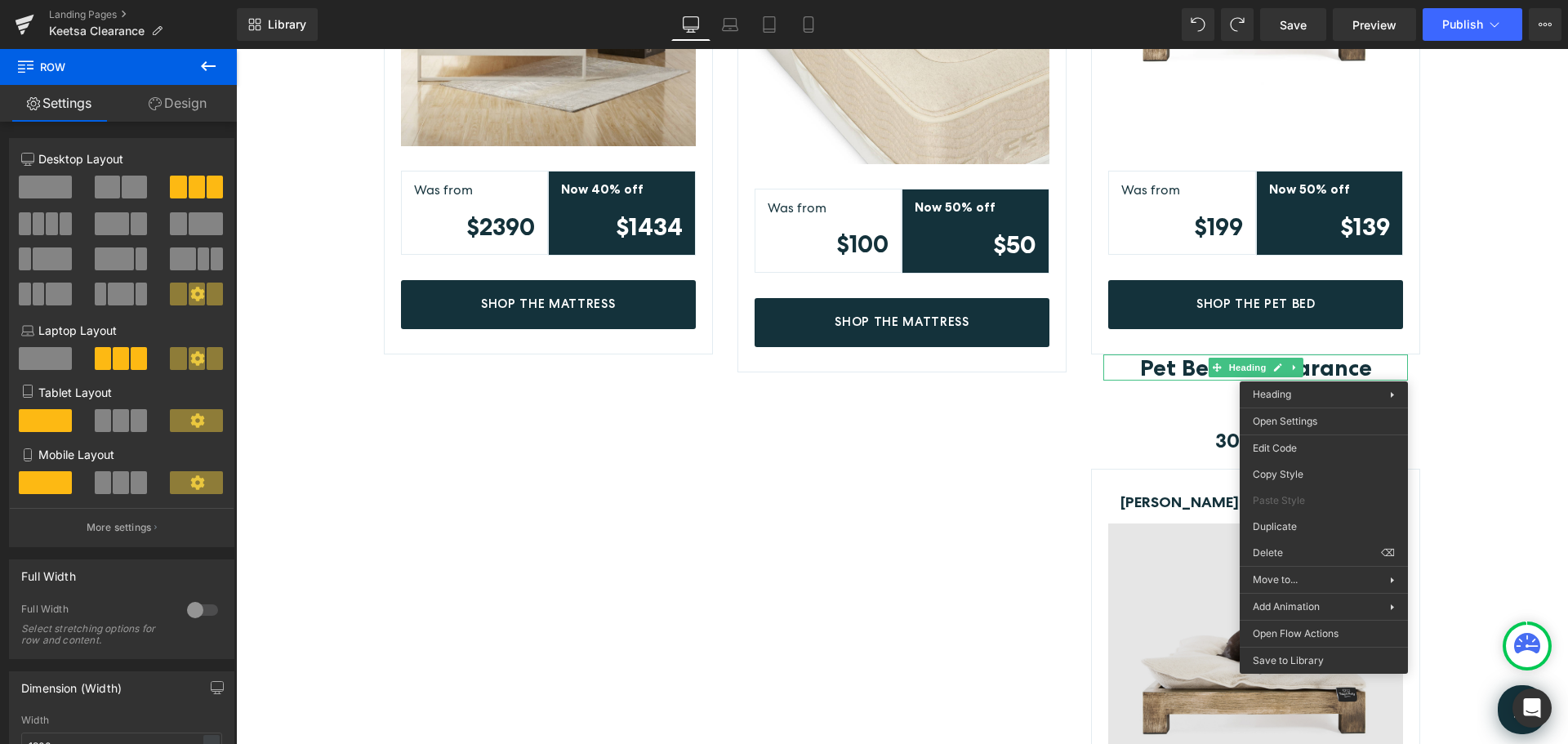
drag, startPoint x: 1525, startPoint y: 599, endPoint x: 1288, endPoint y: 550, distance: 242.0
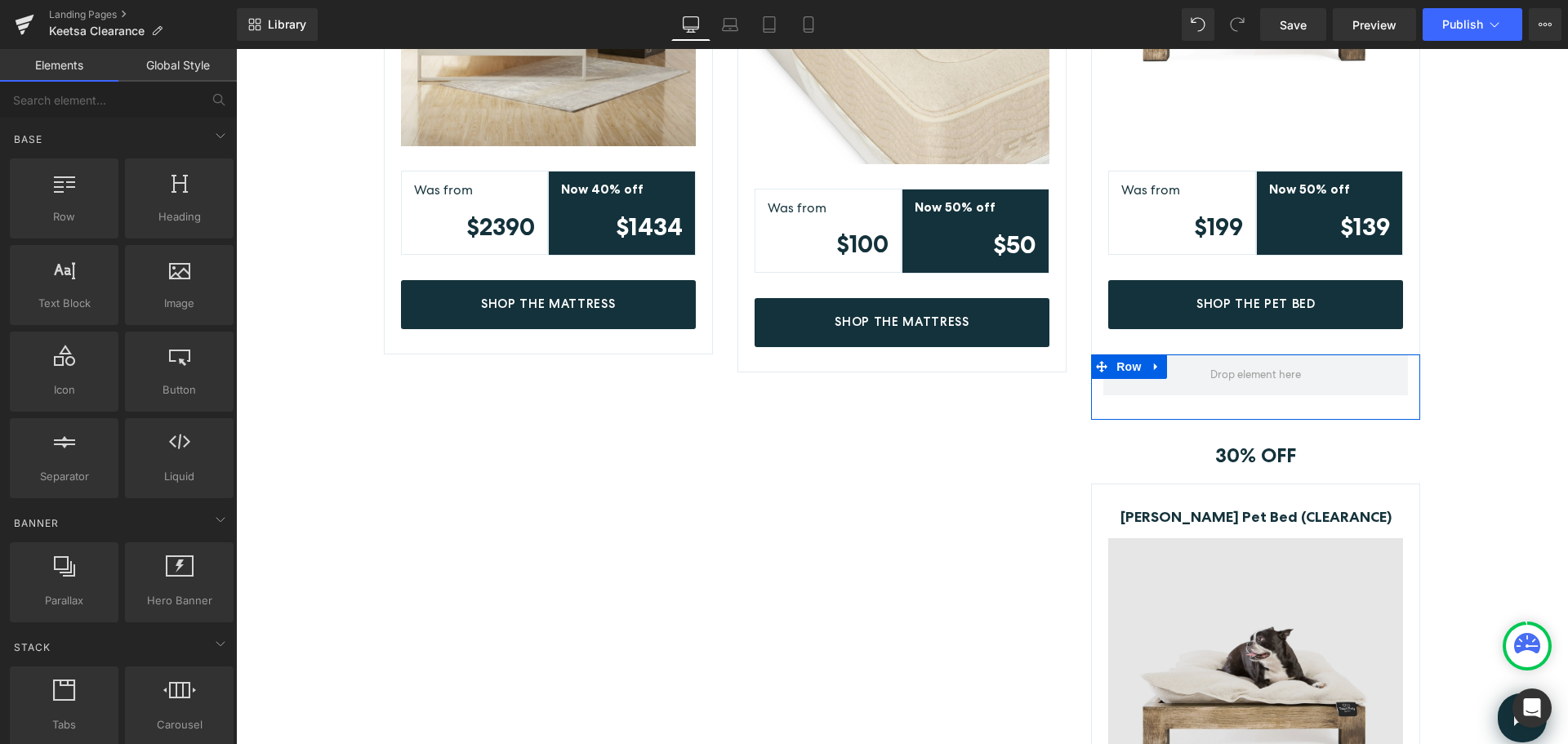
drag, startPoint x: 1506, startPoint y: 611, endPoint x: 1270, endPoint y: 562, distance: 241.0
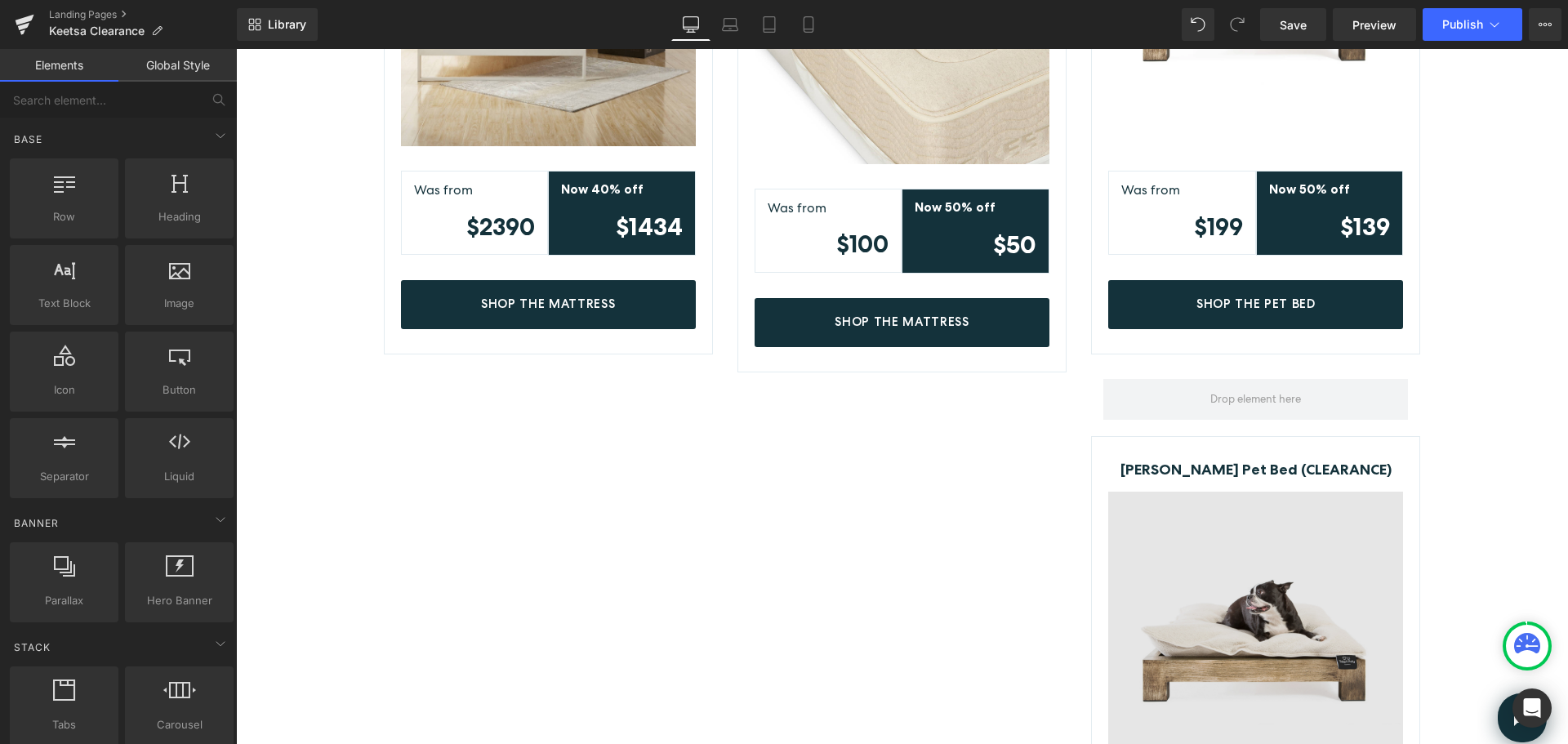
drag, startPoint x: 1531, startPoint y: 615, endPoint x: 1295, endPoint y: 565, distance: 241.2
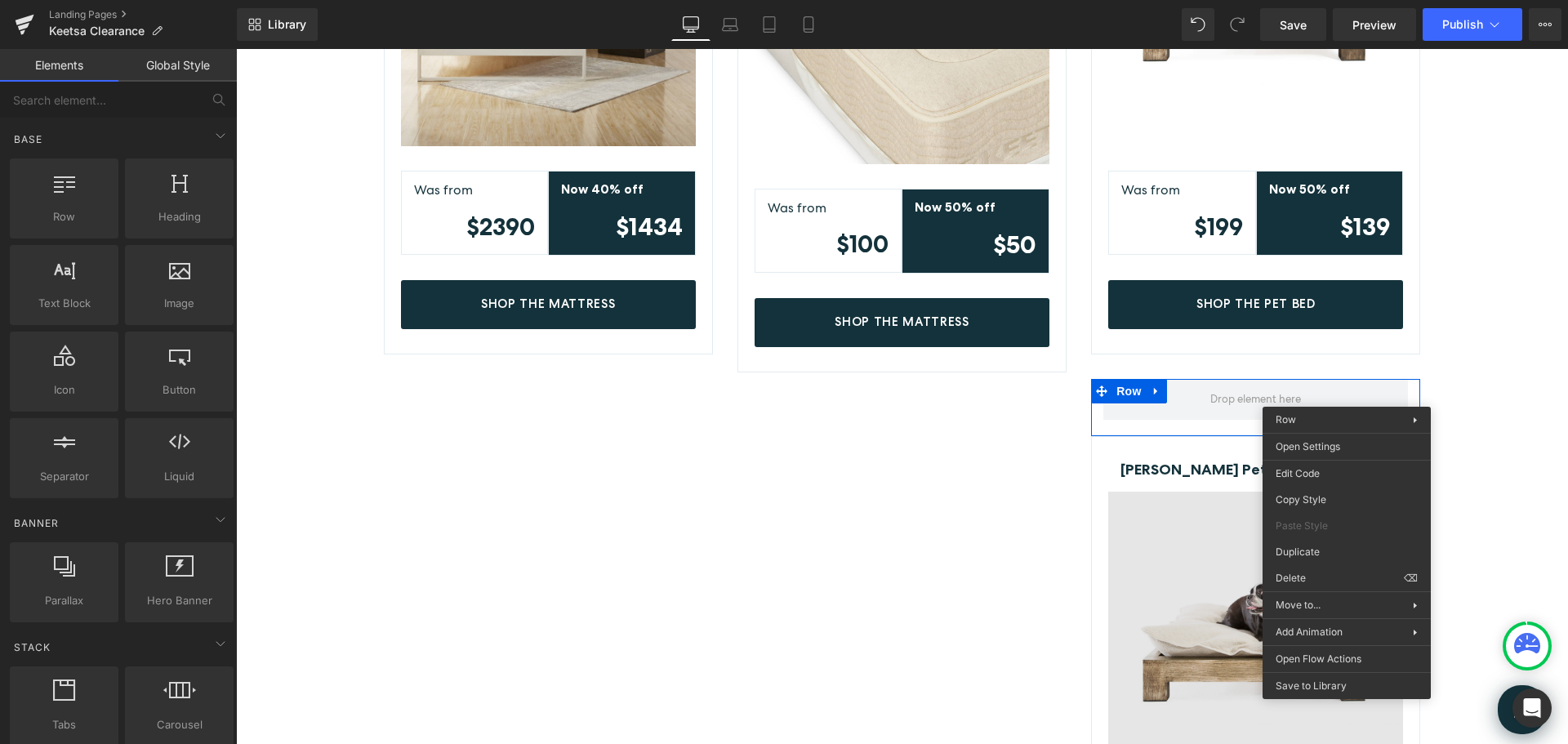
drag, startPoint x: 1538, startPoint y: 624, endPoint x: 1318, endPoint y: 538, distance: 236.2
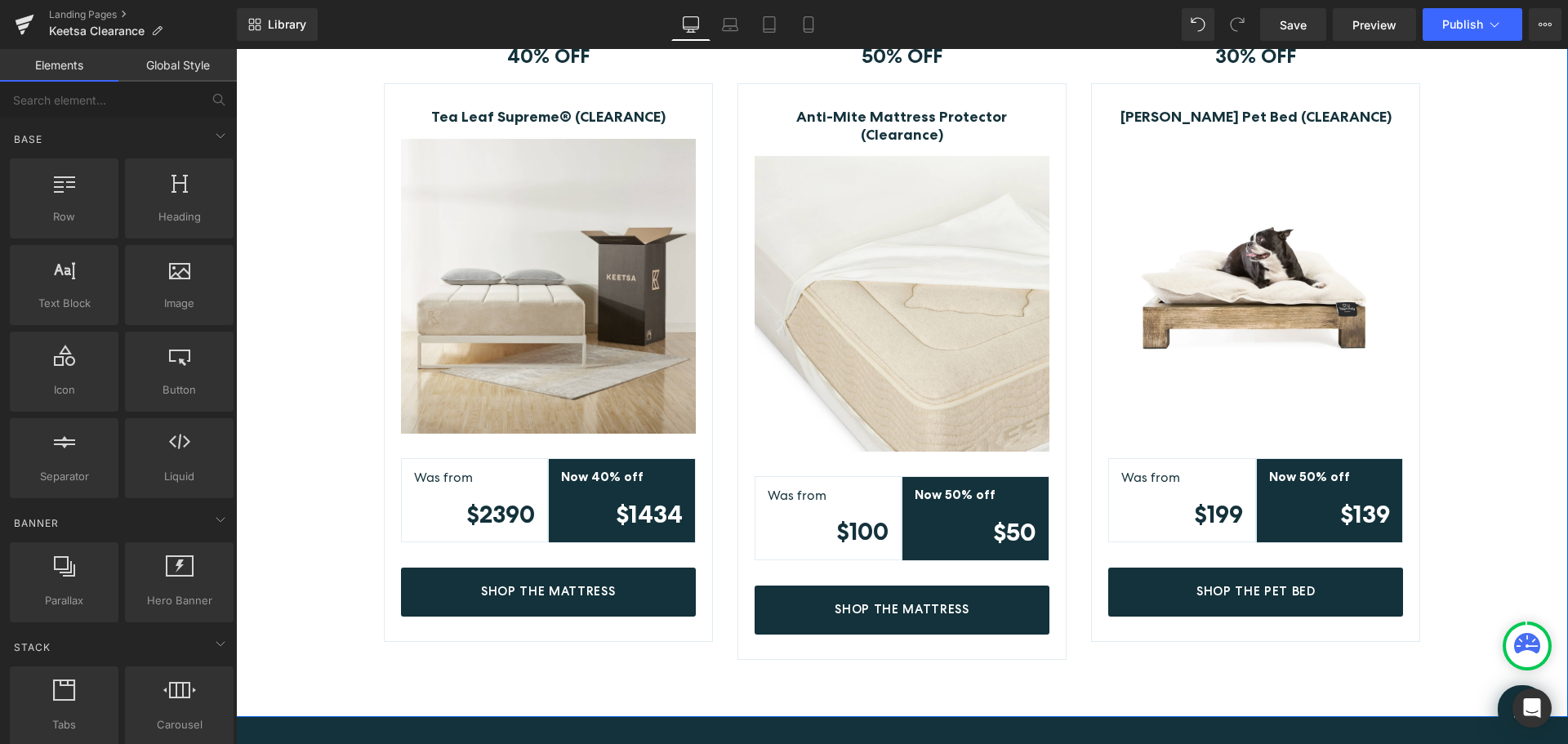
scroll to position [525, 0]
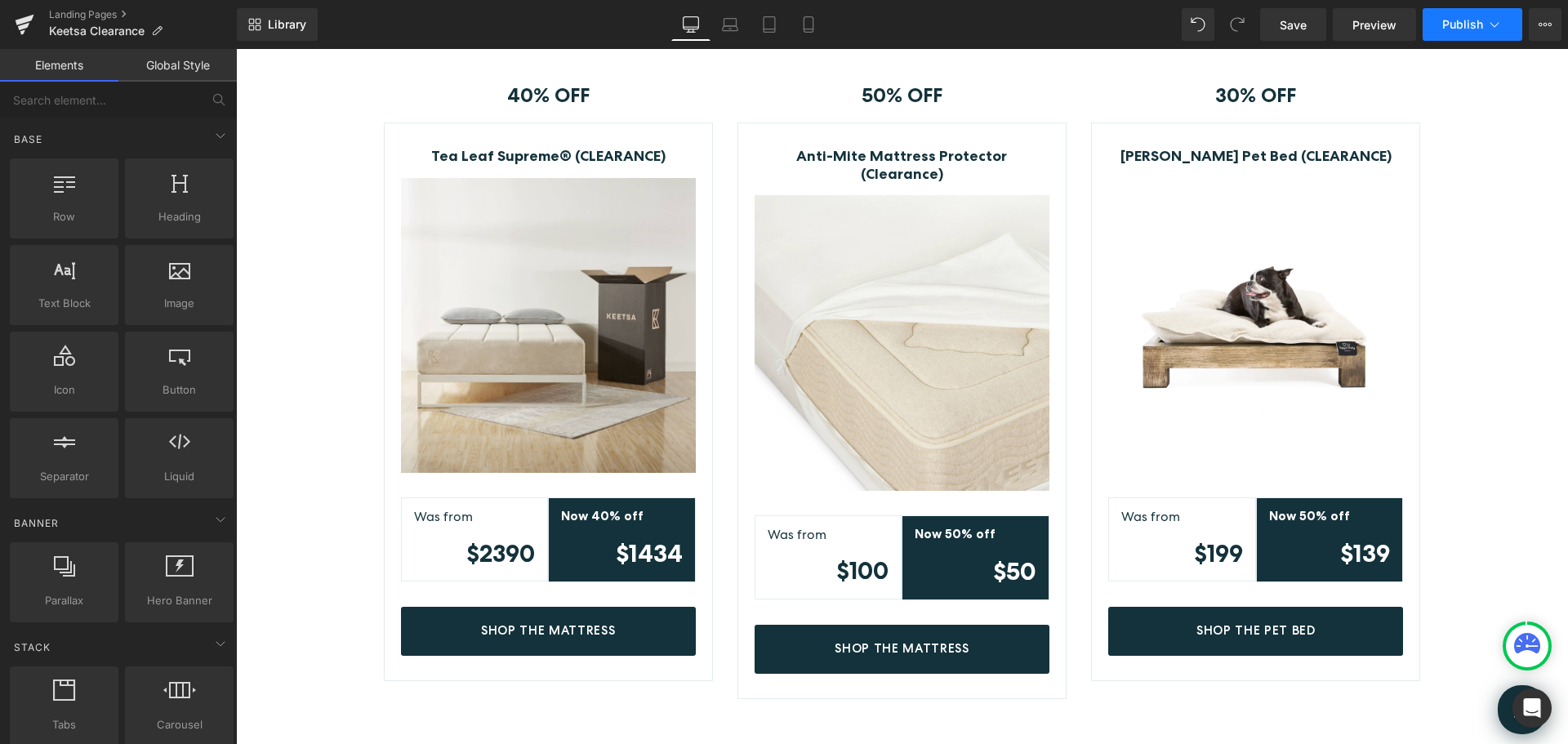
click at [1468, 16] on button "Publish" at bounding box center [1472, 25] width 99 height 32
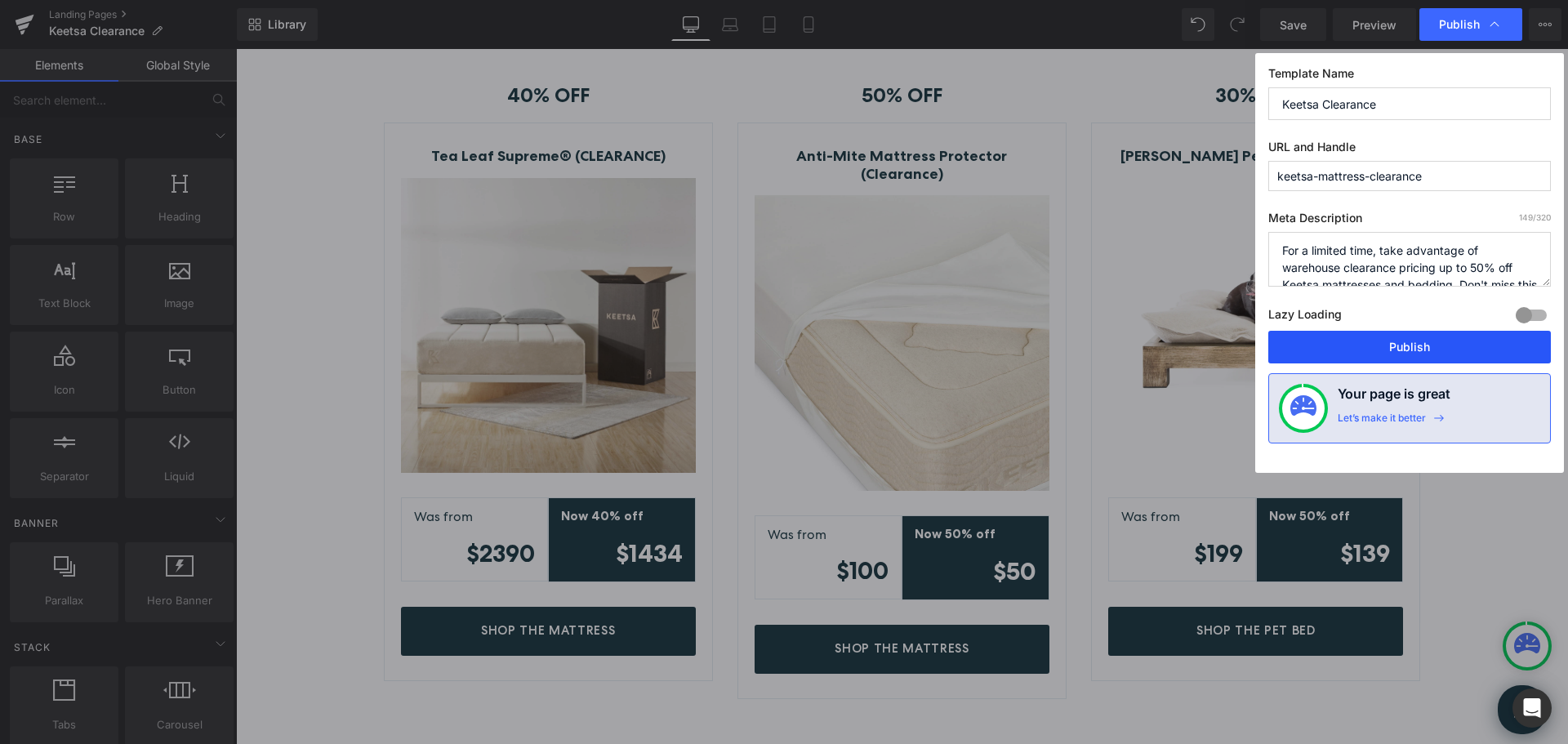
drag, startPoint x: 1407, startPoint y: 354, endPoint x: 1163, endPoint y: 302, distance: 249.5
click at [1407, 354] on button "Publish" at bounding box center [1409, 347] width 282 height 32
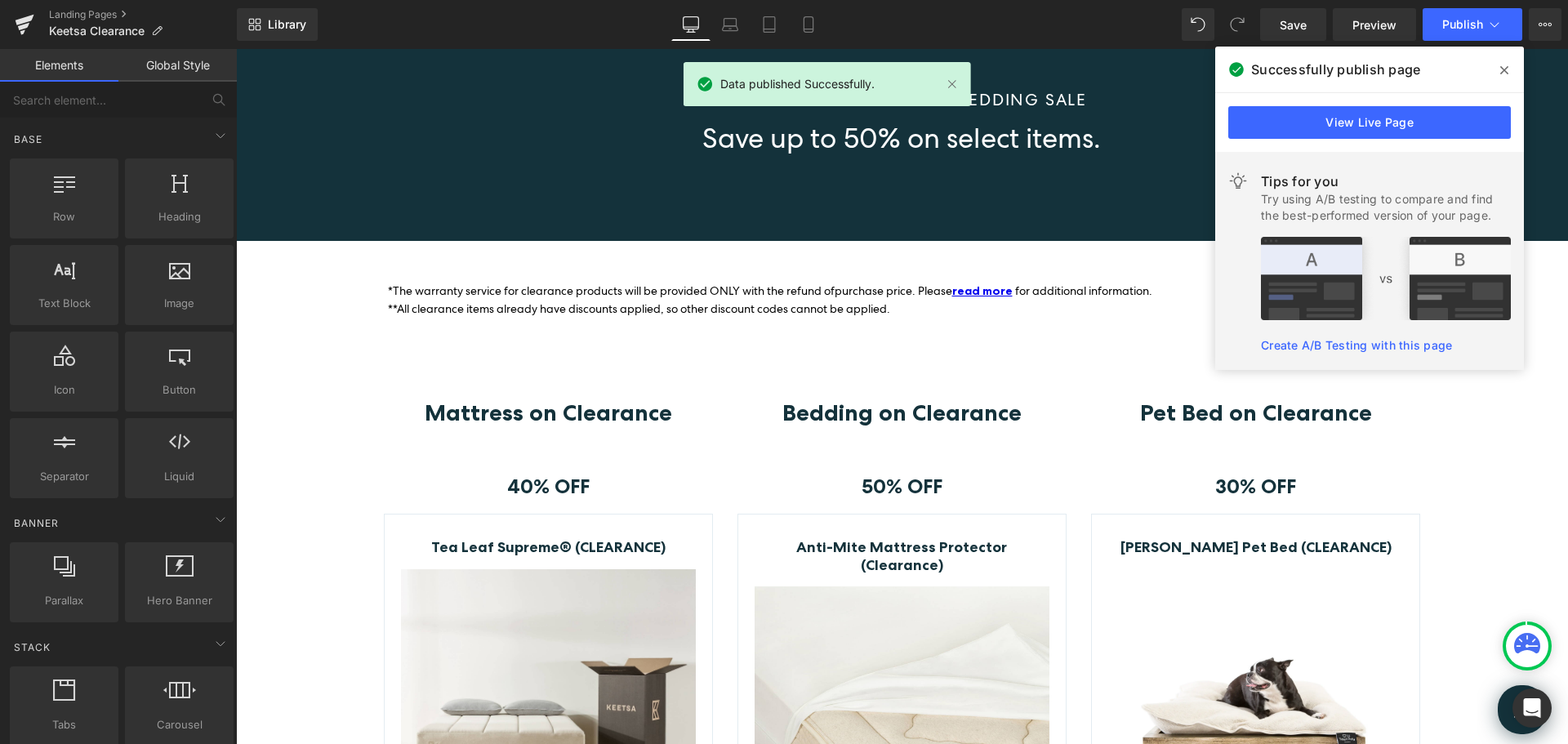
scroll to position [35, 0]
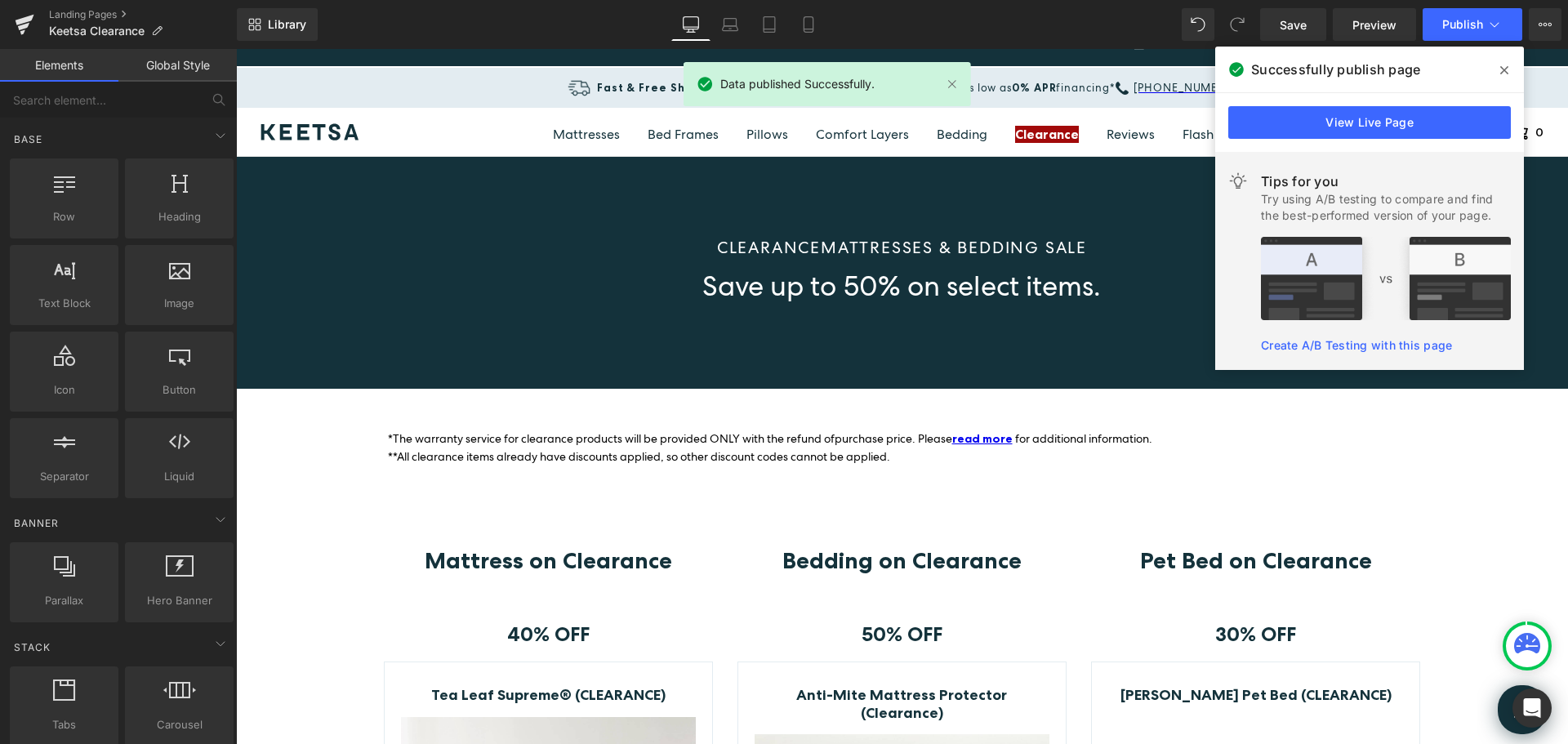
click at [1508, 71] on icon at bounding box center [1504, 70] width 8 height 13
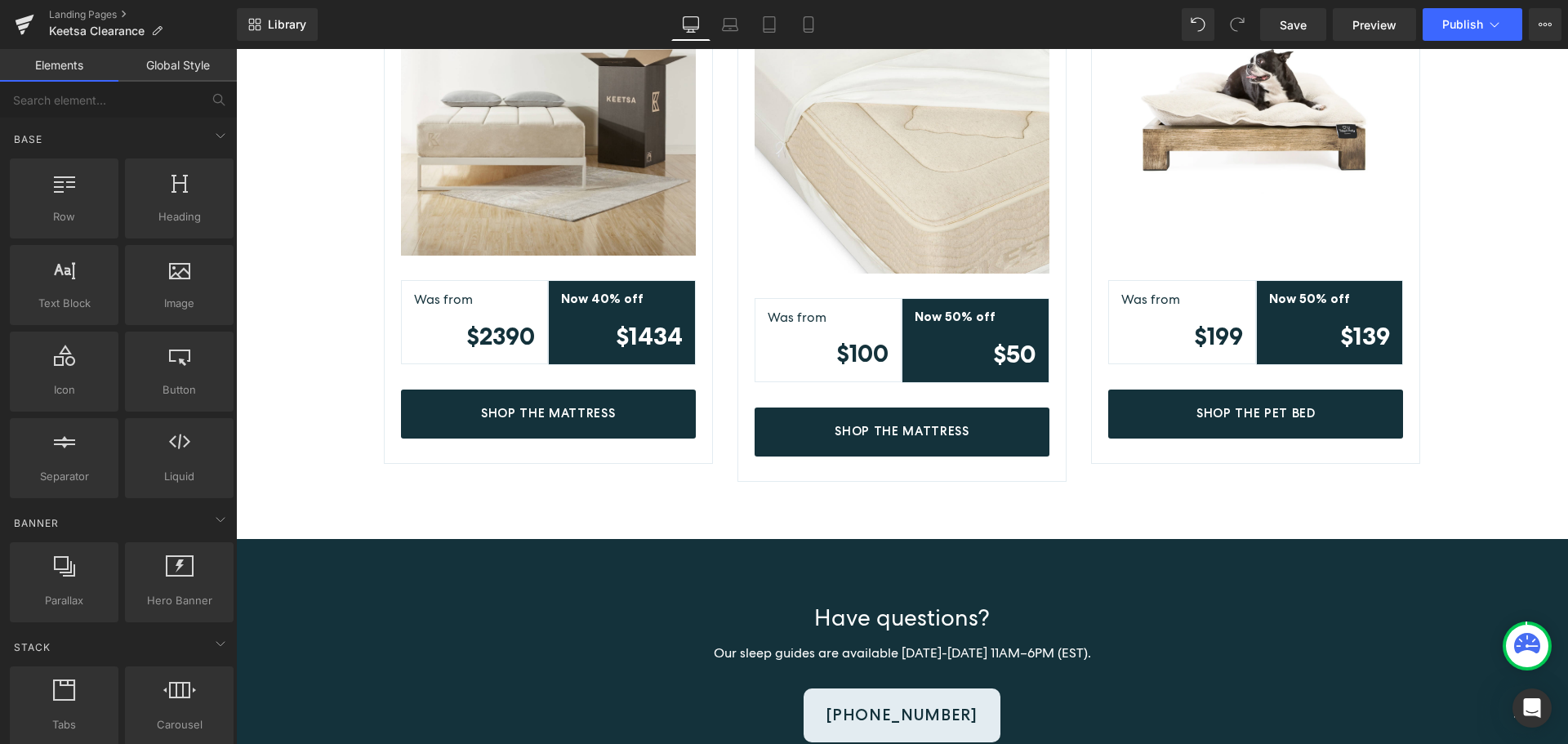
scroll to position [934, 0]
